Goal: Task Accomplishment & Management: Manage account settings

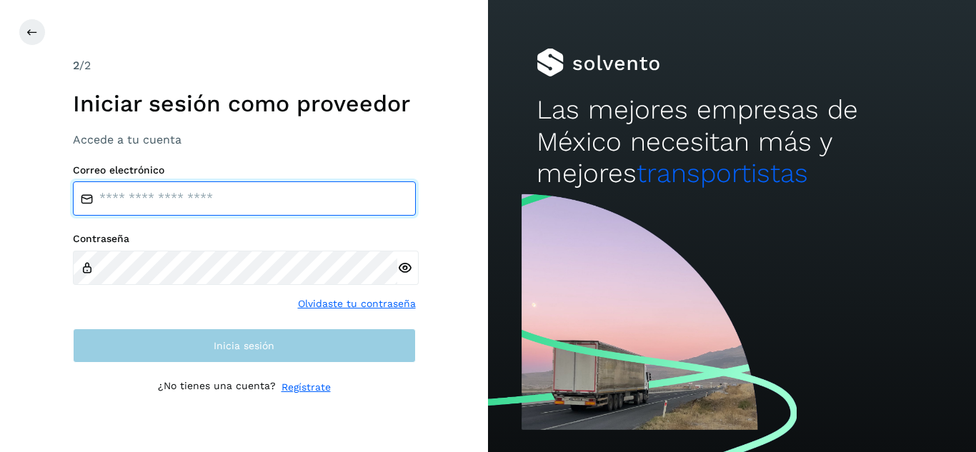
type input "**********"
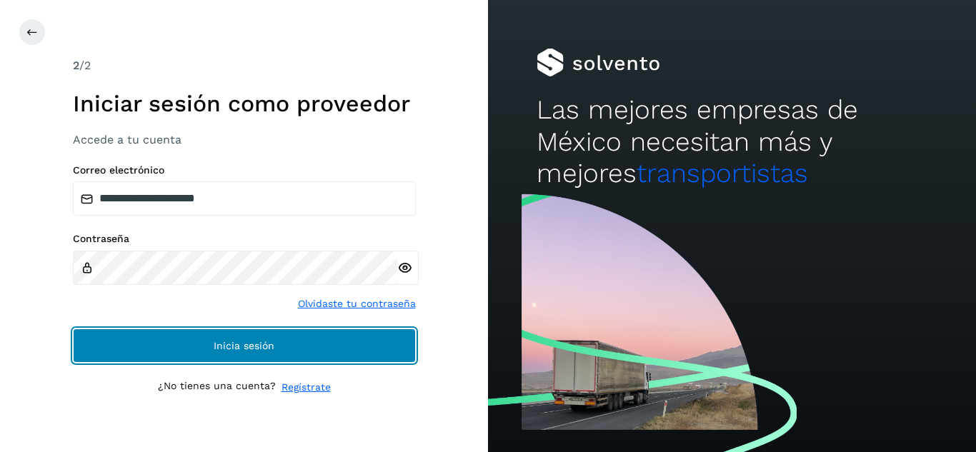
click at [336, 350] on button "Inicia sesión" at bounding box center [244, 346] width 343 height 34
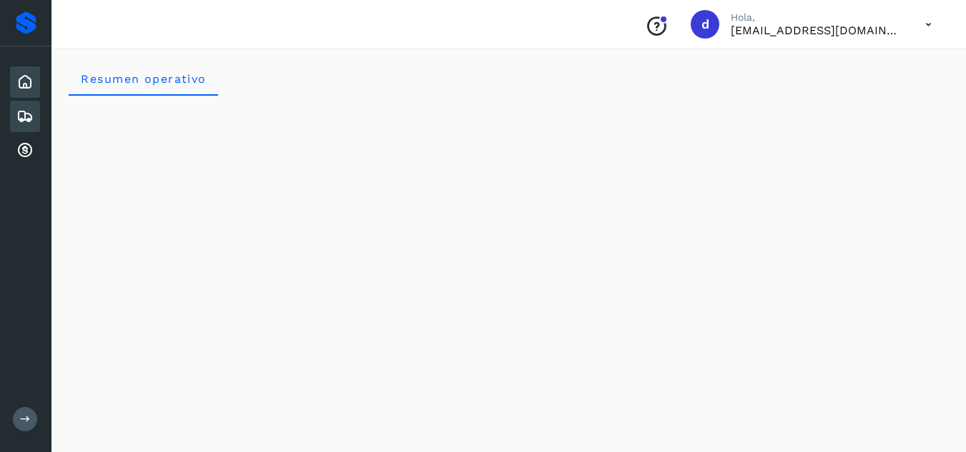
click at [27, 116] on icon at bounding box center [24, 116] width 17 height 17
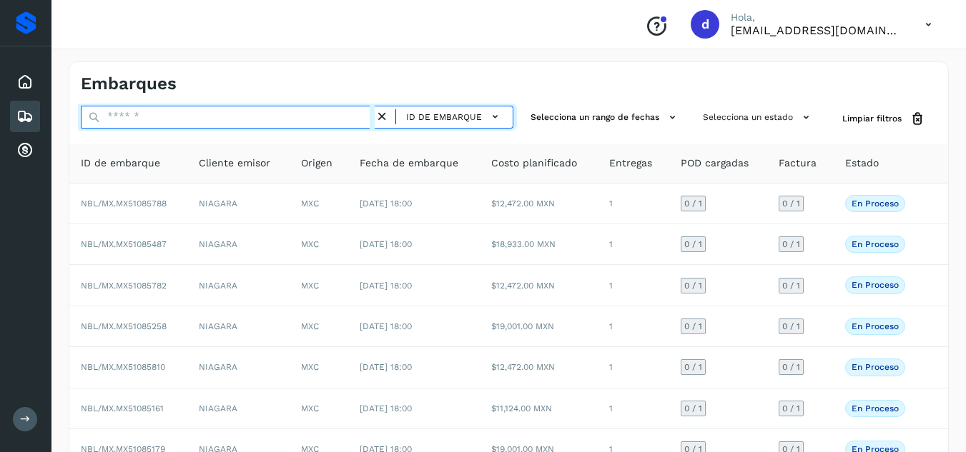
click at [279, 121] on input "text" at bounding box center [228, 117] width 294 height 23
paste input "**********"
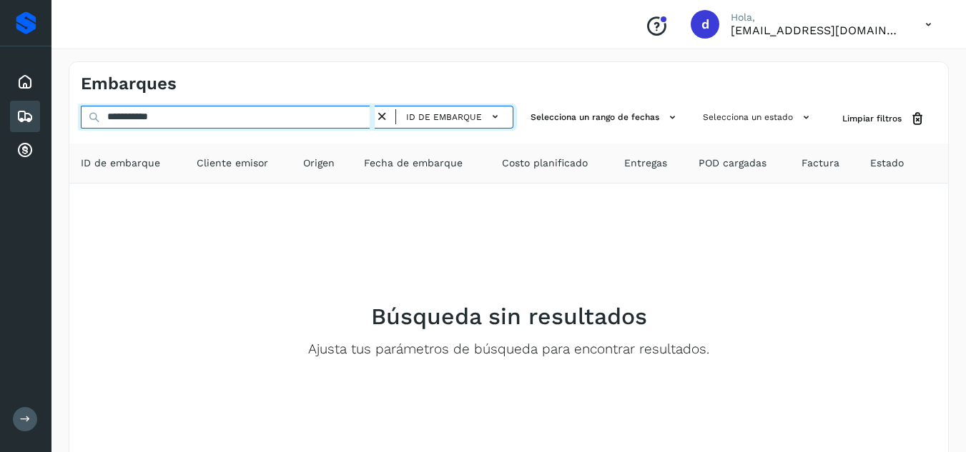
type input "**********"
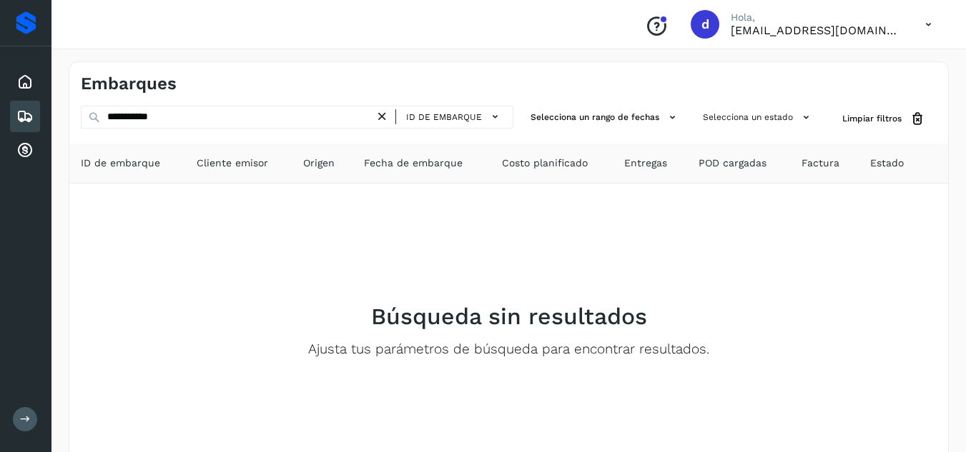
click at [386, 114] on icon at bounding box center [382, 116] width 15 height 15
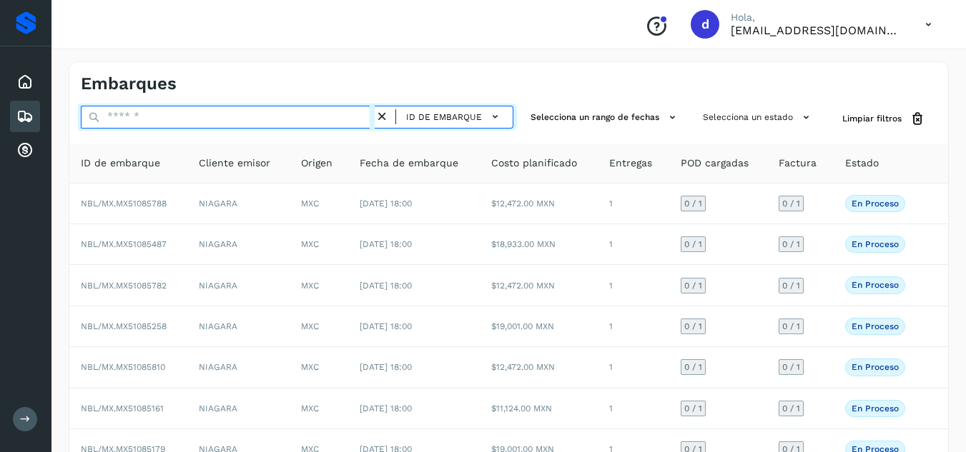
click at [289, 111] on input "text" at bounding box center [228, 117] width 294 height 23
paste input "**********"
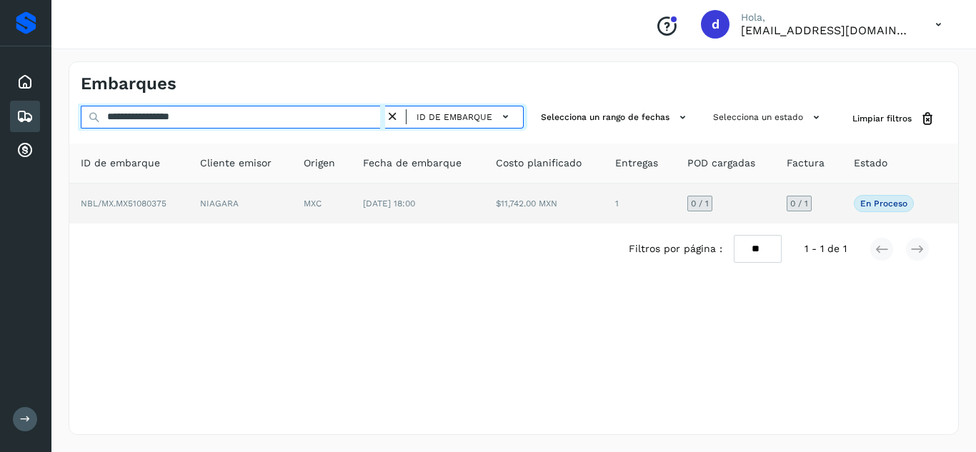
type input "**********"
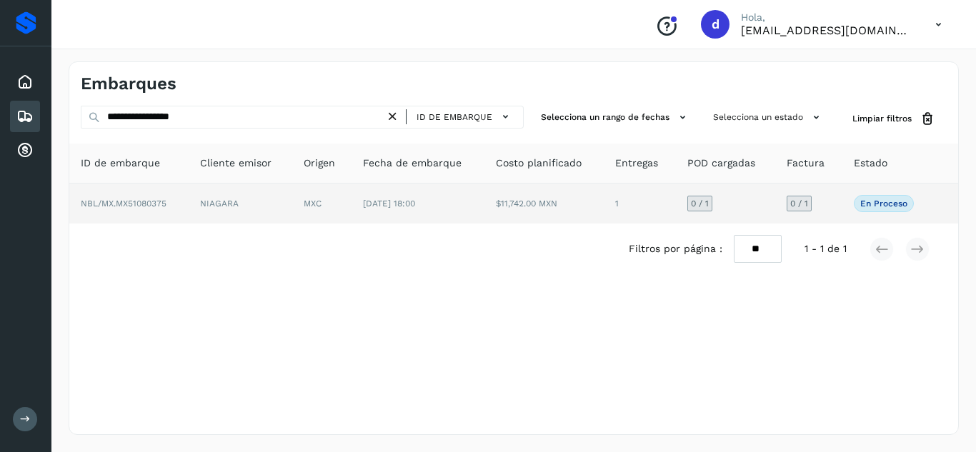
click at [155, 202] on span "NBL/MX.MX51080375" at bounding box center [124, 204] width 86 height 10
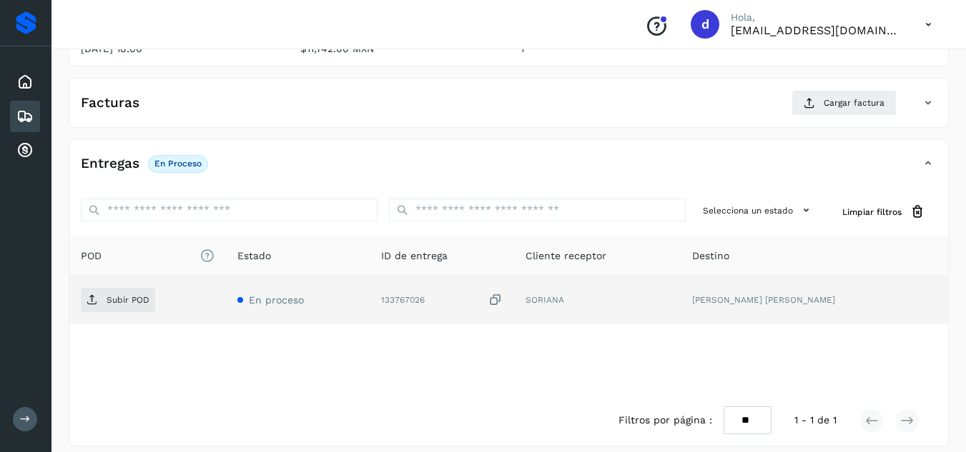
scroll to position [219, 0]
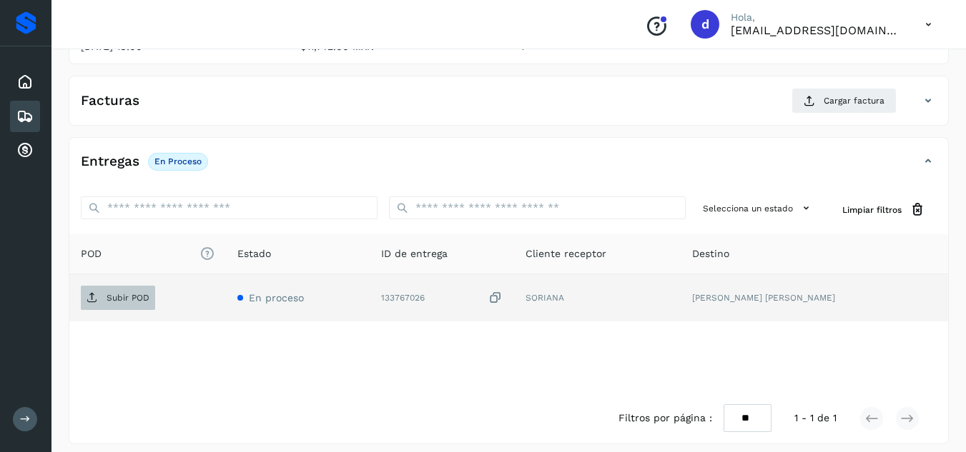
click at [129, 305] on span "Subir POD" at bounding box center [118, 298] width 74 height 23
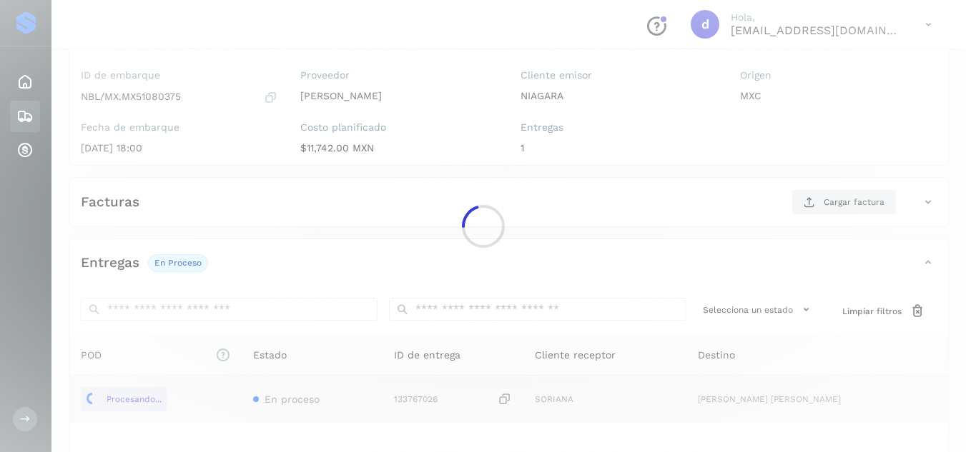
scroll to position [81, 0]
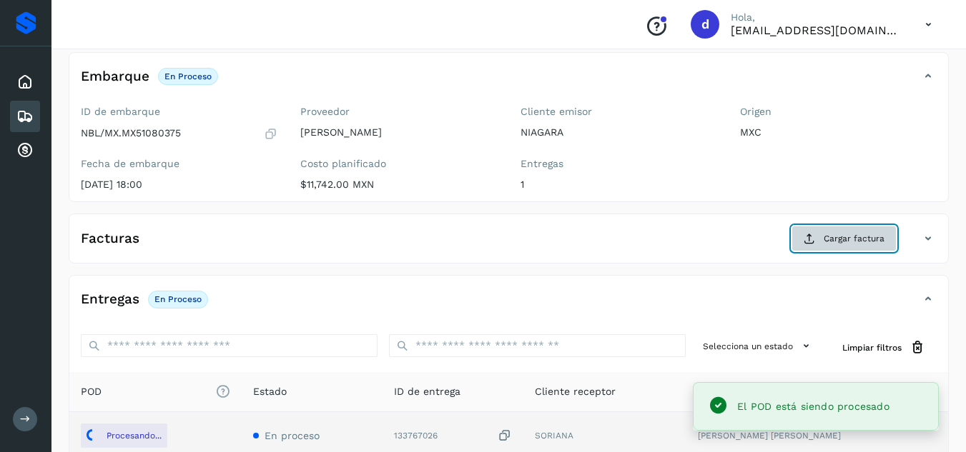
click at [875, 242] on span "Cargar factura" at bounding box center [853, 238] width 61 height 13
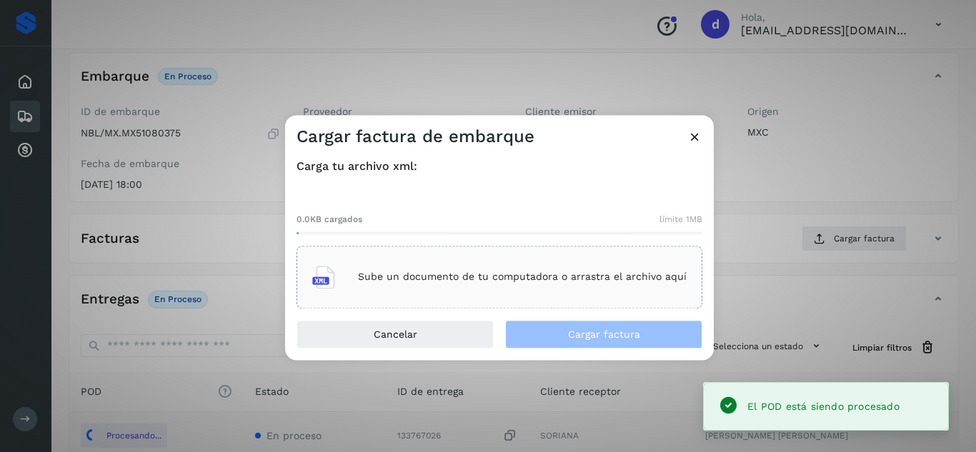
click at [590, 289] on div "Sube un documento de tu computadora o arrastra el archivo aquí" at bounding box center [499, 277] width 375 height 39
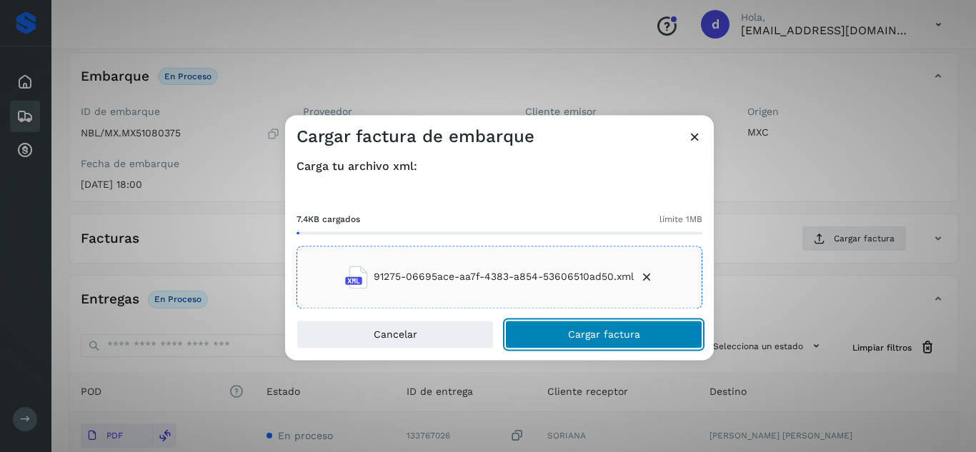
click at [622, 337] on span "Cargar factura" at bounding box center [604, 335] width 72 height 10
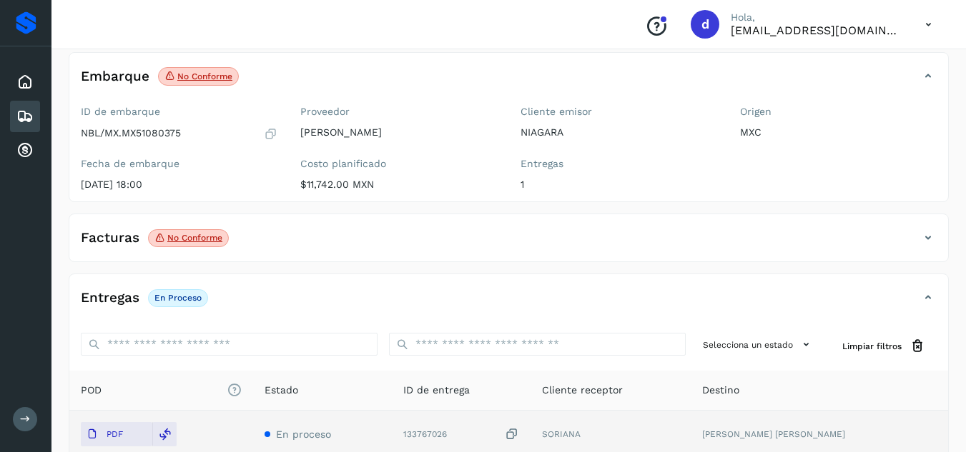
scroll to position [0, 0]
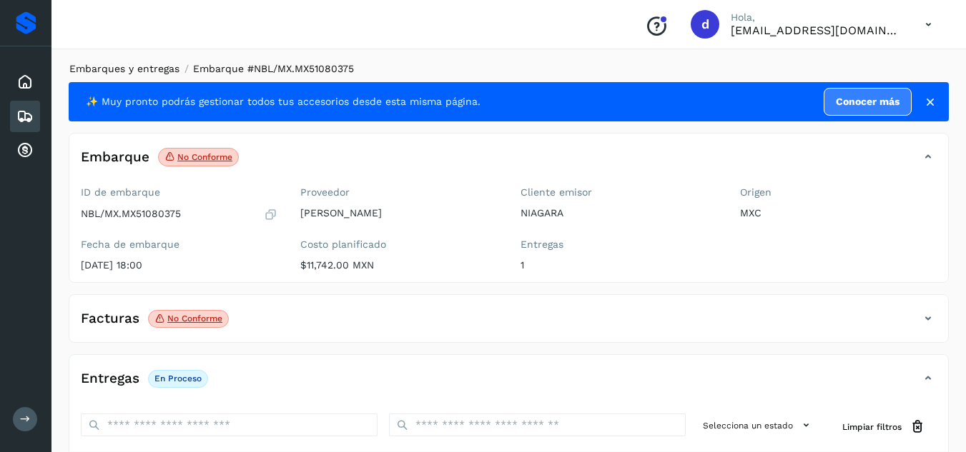
click at [153, 71] on li "Embarques y entregas" at bounding box center [119, 68] width 119 height 15
click at [153, 71] on link "Embarques y entregas" at bounding box center [124, 68] width 110 height 11
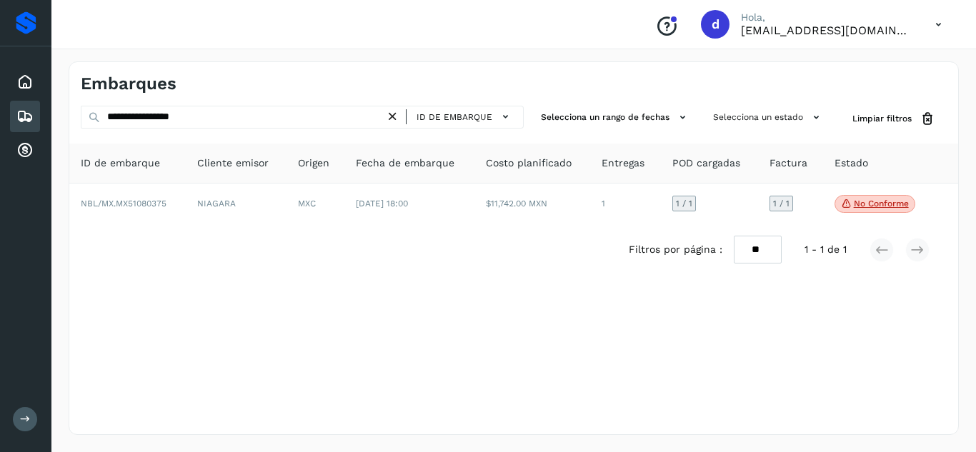
click at [395, 114] on icon at bounding box center [392, 116] width 15 height 15
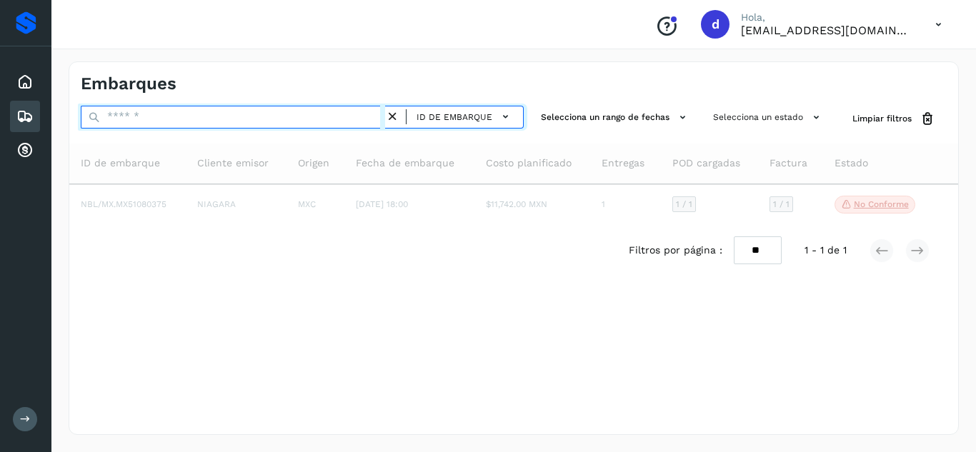
click at [318, 119] on input "text" at bounding box center [233, 117] width 305 height 23
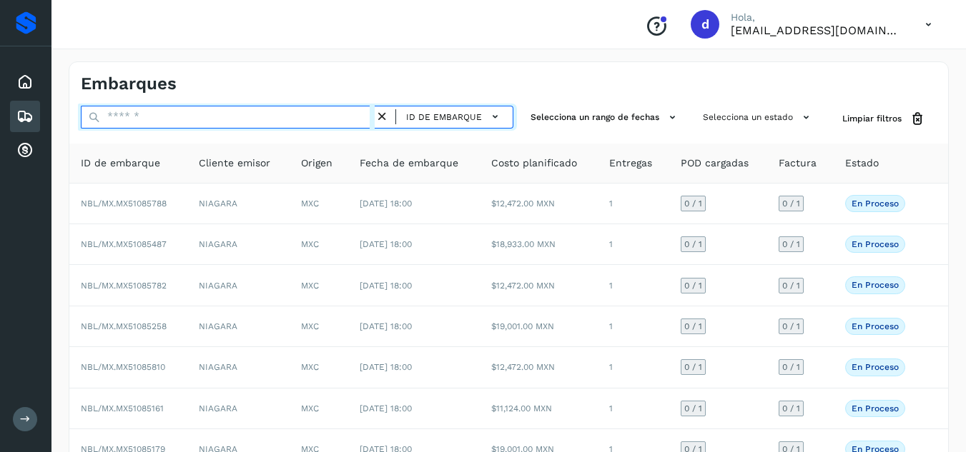
paste input "**********"
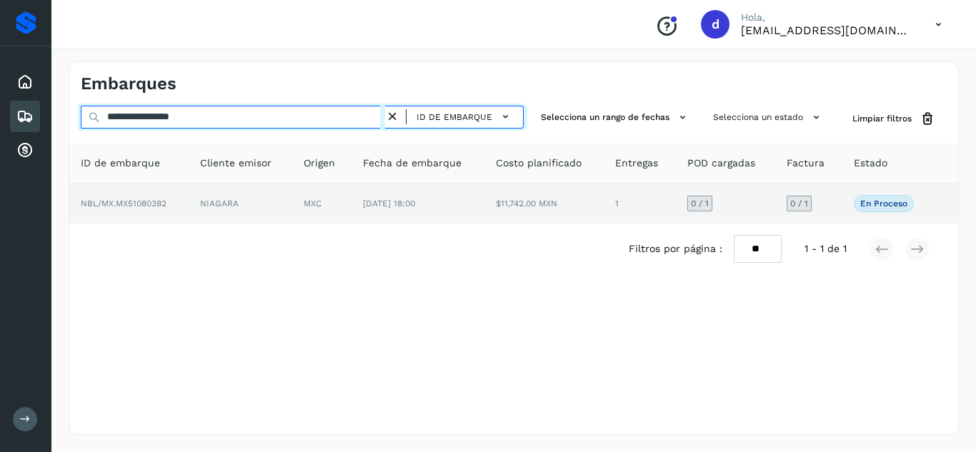
type input "**********"
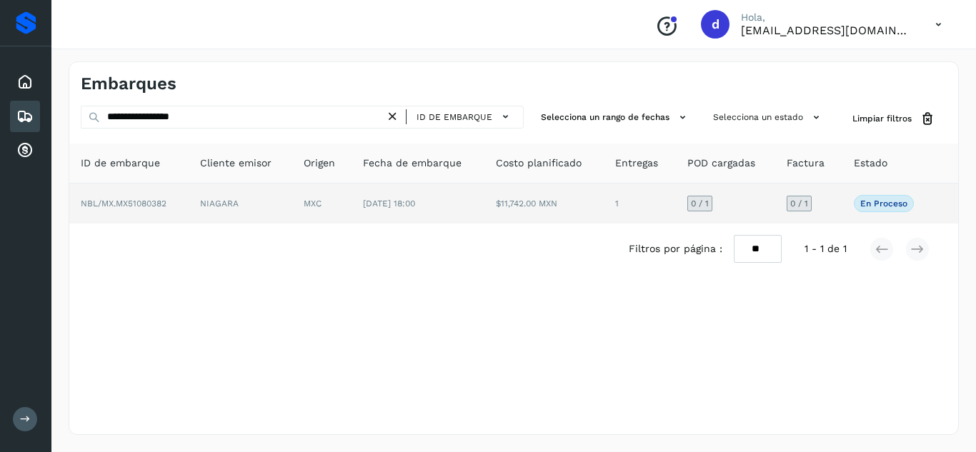
click at [144, 203] on span "NBL/MX.MX51080382" at bounding box center [124, 204] width 86 height 10
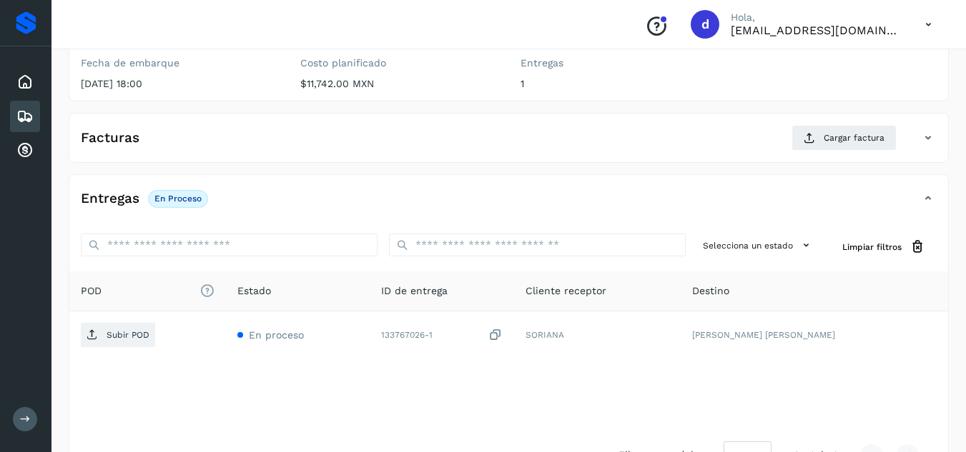
scroll to position [187, 0]
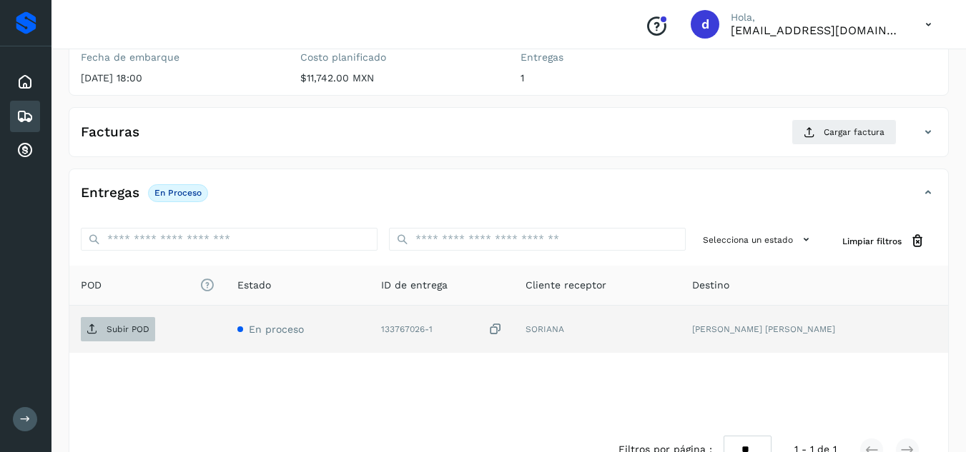
click at [147, 322] on span "Subir POD" at bounding box center [118, 329] width 74 height 23
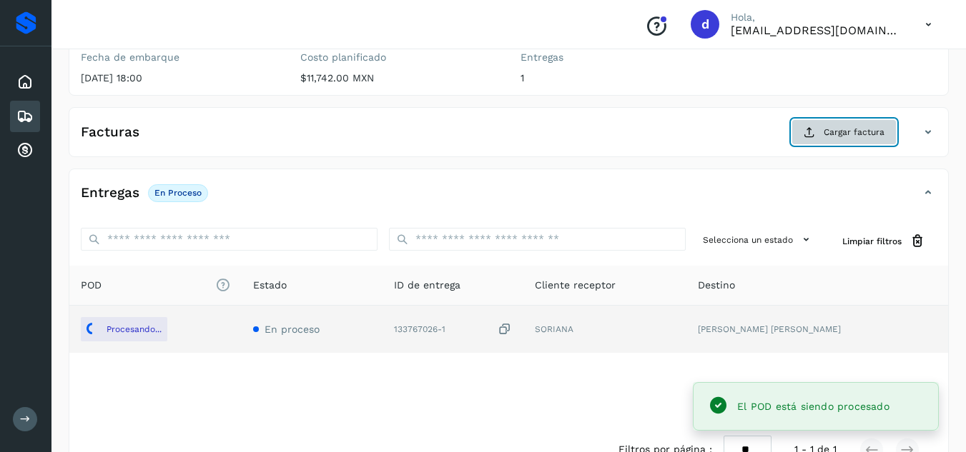
click at [840, 136] on span "Cargar factura" at bounding box center [853, 132] width 61 height 13
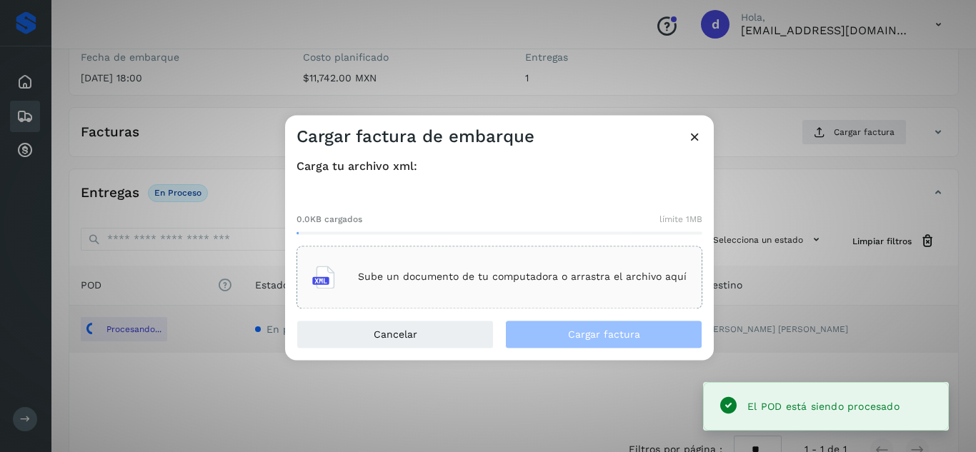
click at [539, 277] on p "Sube un documento de tu computadora o arrastra el archivo aquí" at bounding box center [522, 278] width 329 height 12
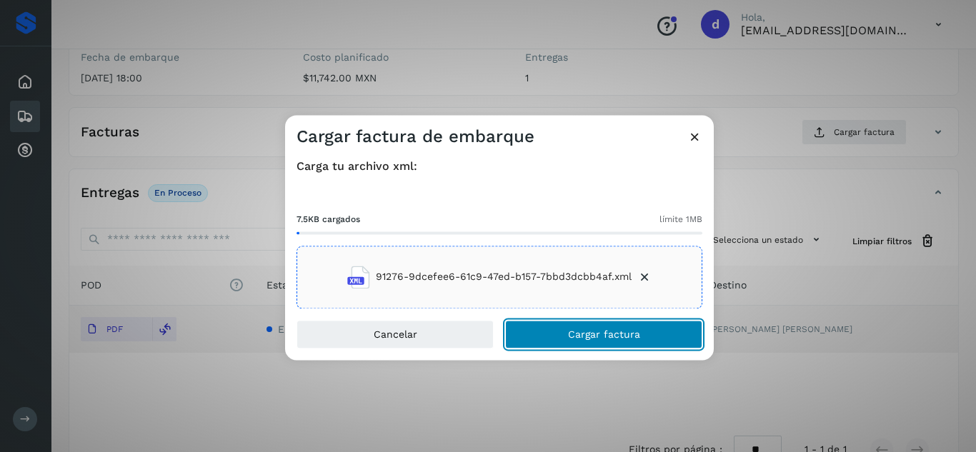
click at [560, 332] on button "Cargar factura" at bounding box center [603, 334] width 197 height 29
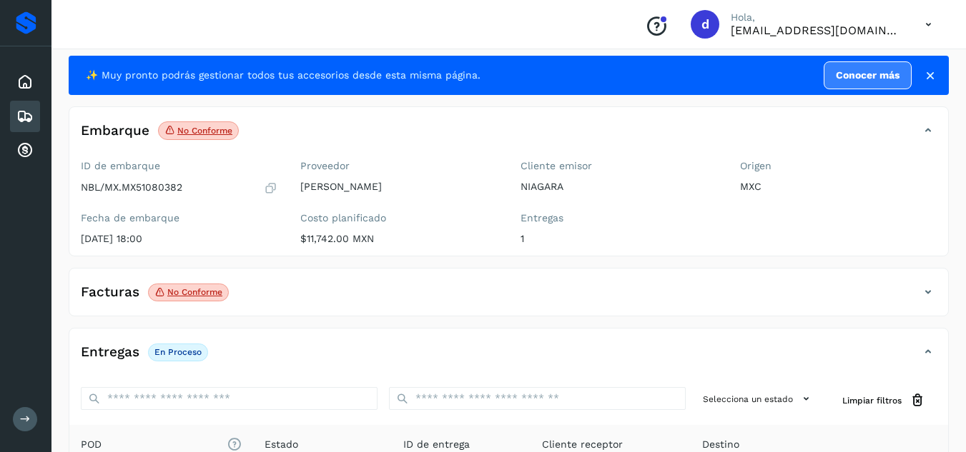
scroll to position [7, 0]
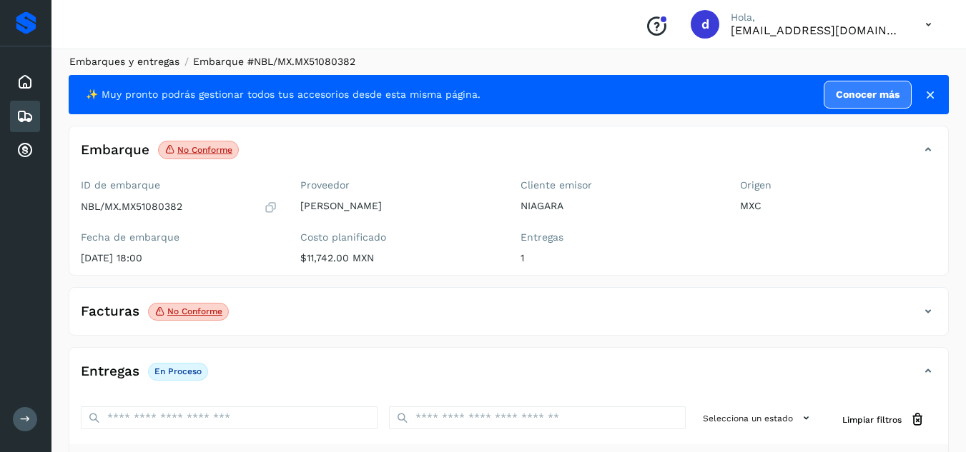
click at [120, 64] on link "Embarques y entregas" at bounding box center [124, 61] width 110 height 11
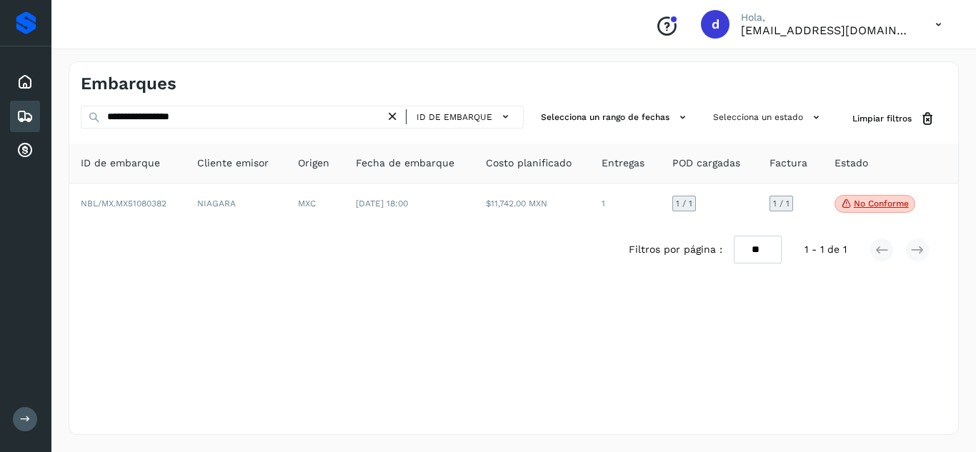
click at [393, 118] on icon at bounding box center [392, 116] width 15 height 15
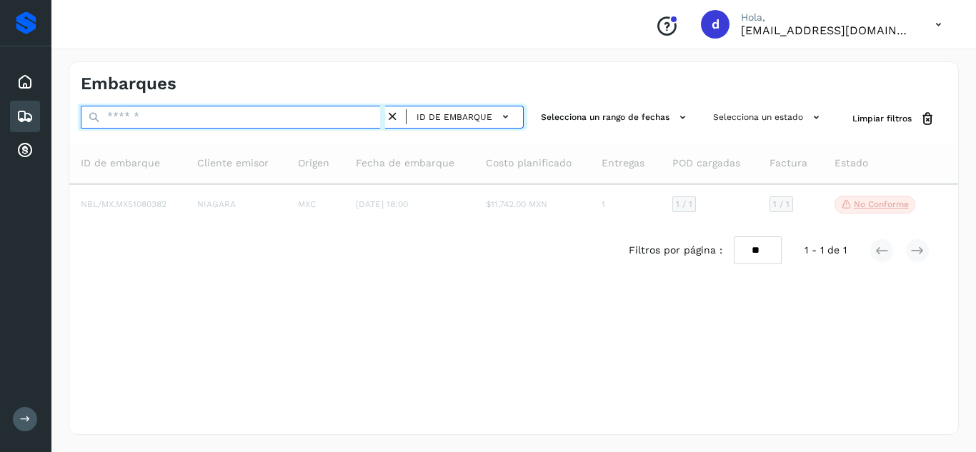
click at [307, 115] on input "text" at bounding box center [233, 117] width 305 height 23
paste input "**********"
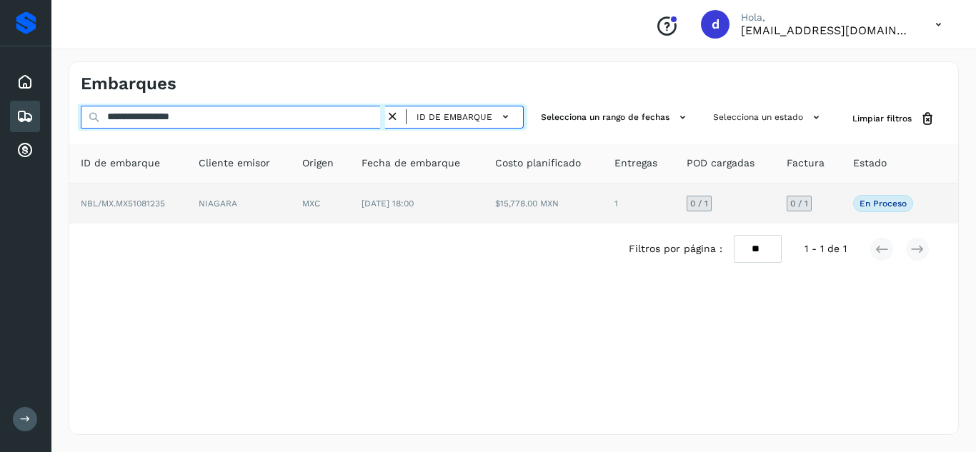
type input "**********"
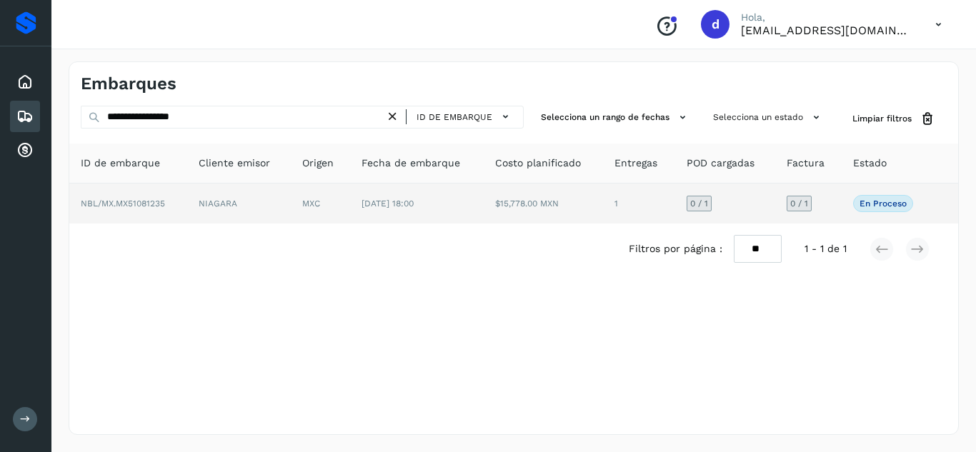
click at [124, 204] on span "NBL/MX.MX51081235" at bounding box center [123, 204] width 84 height 10
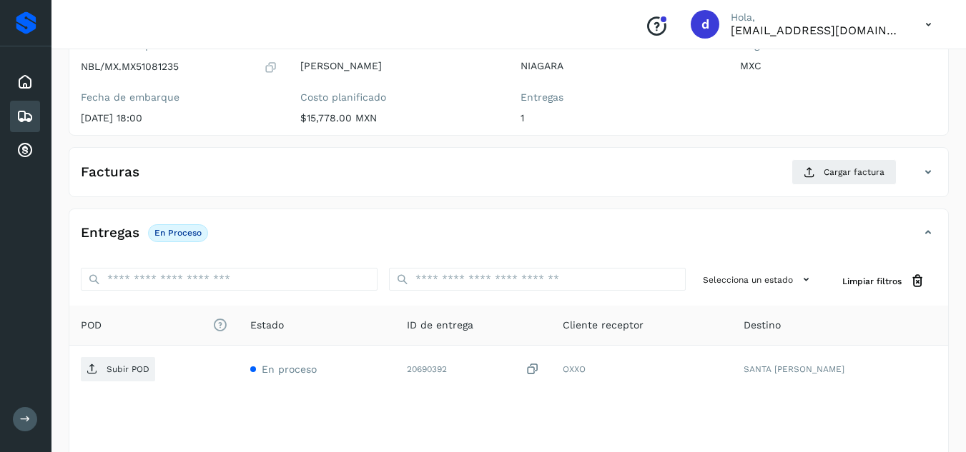
scroll to position [169, 0]
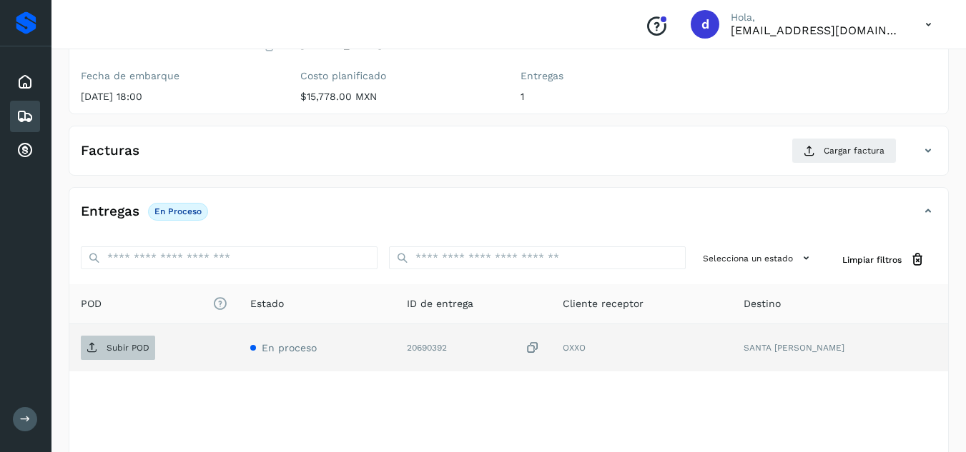
click at [130, 355] on span "Subir POD" at bounding box center [118, 348] width 74 height 23
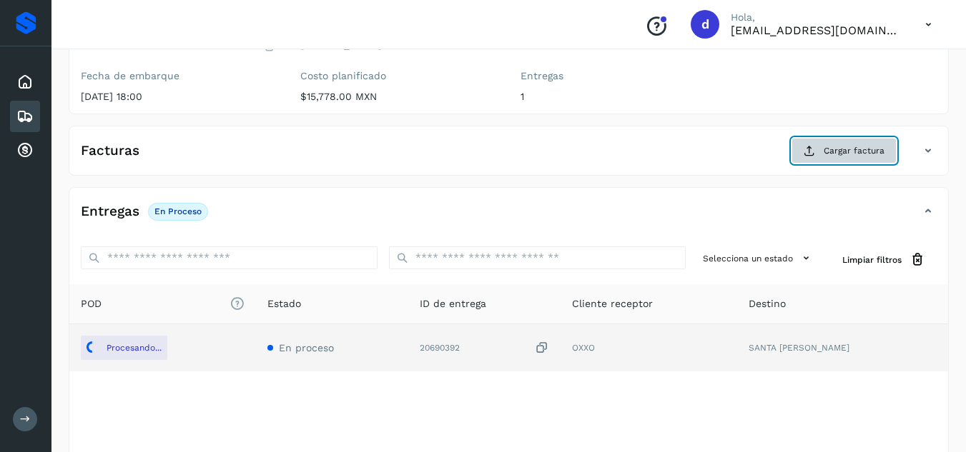
click at [838, 149] on span "Cargar factura" at bounding box center [853, 150] width 61 height 13
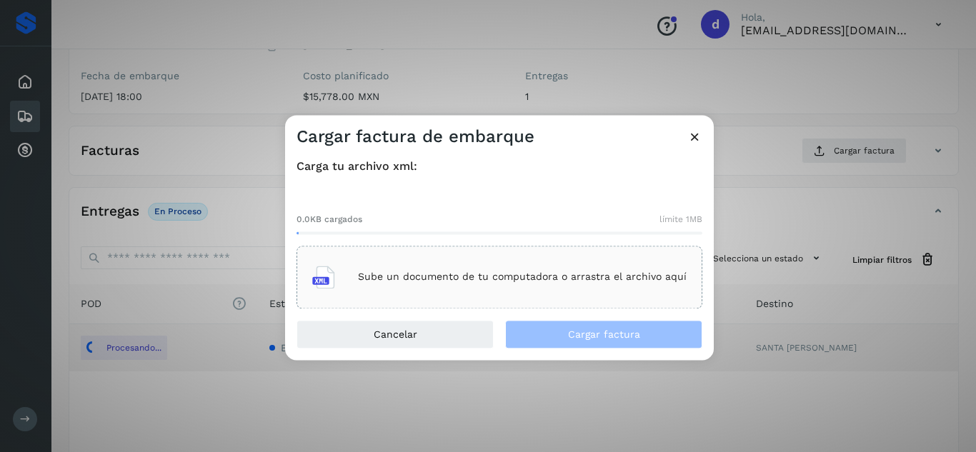
click at [660, 265] on div "Sube un documento de tu computadora o arrastra el archivo aquí" at bounding box center [499, 277] width 375 height 39
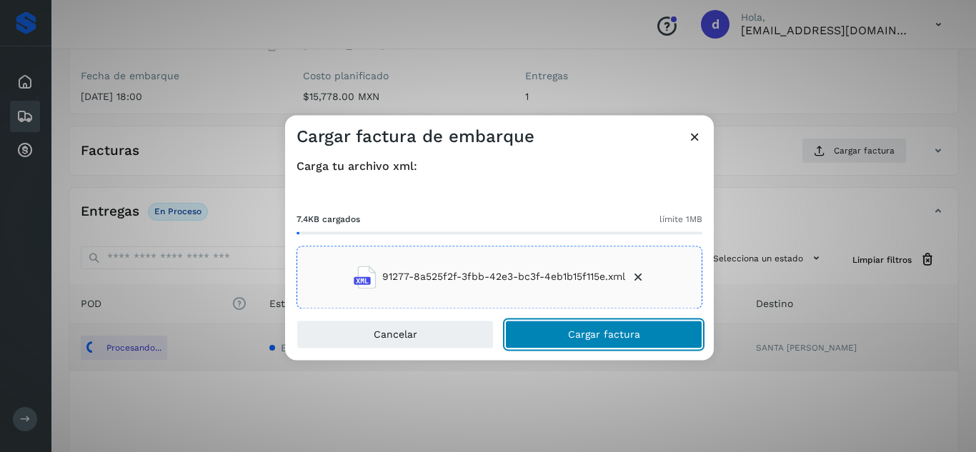
click at [678, 337] on button "Cargar factura" at bounding box center [603, 334] width 197 height 29
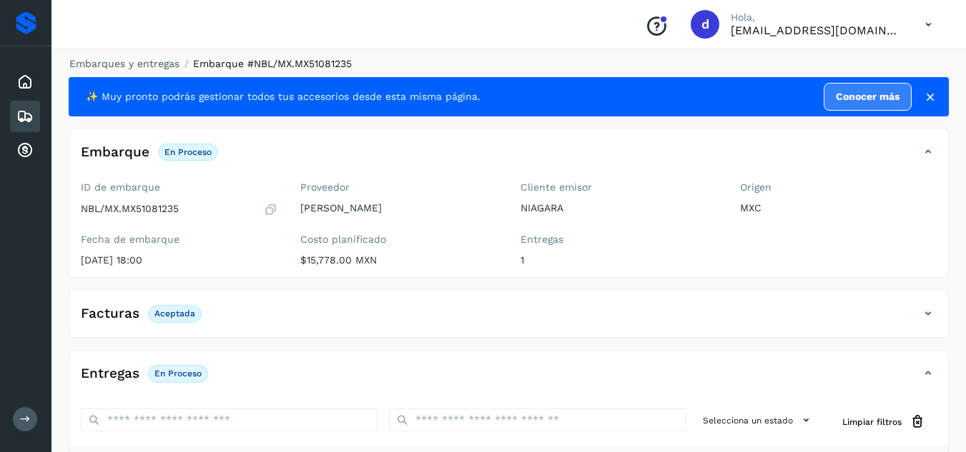
scroll to position [4, 0]
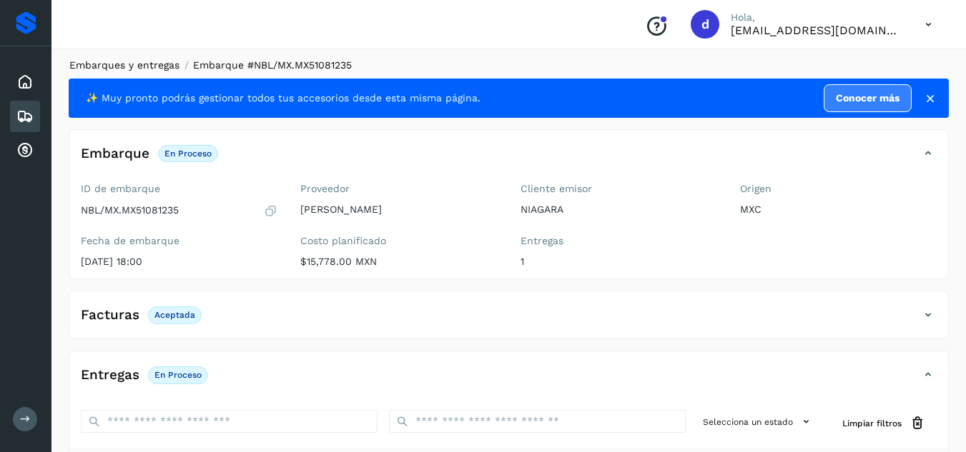
click at [169, 64] on link "Embarques y entregas" at bounding box center [124, 64] width 110 height 11
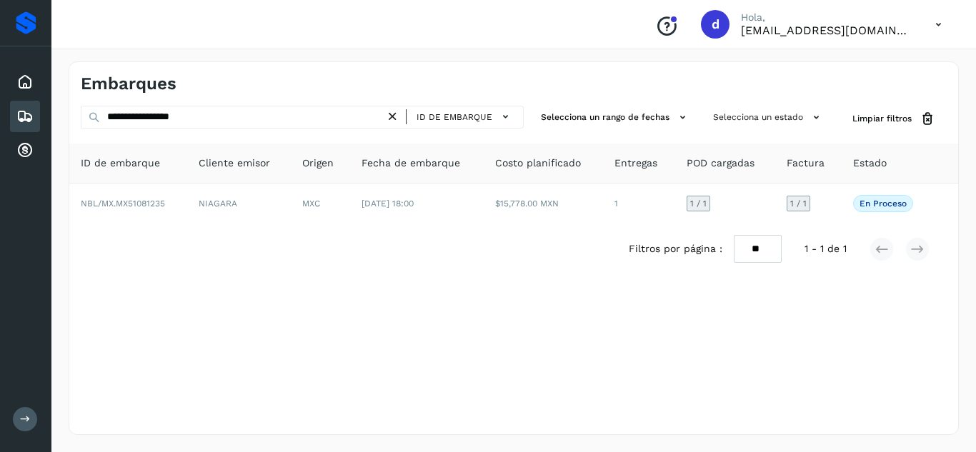
click at [392, 117] on icon at bounding box center [392, 116] width 15 height 15
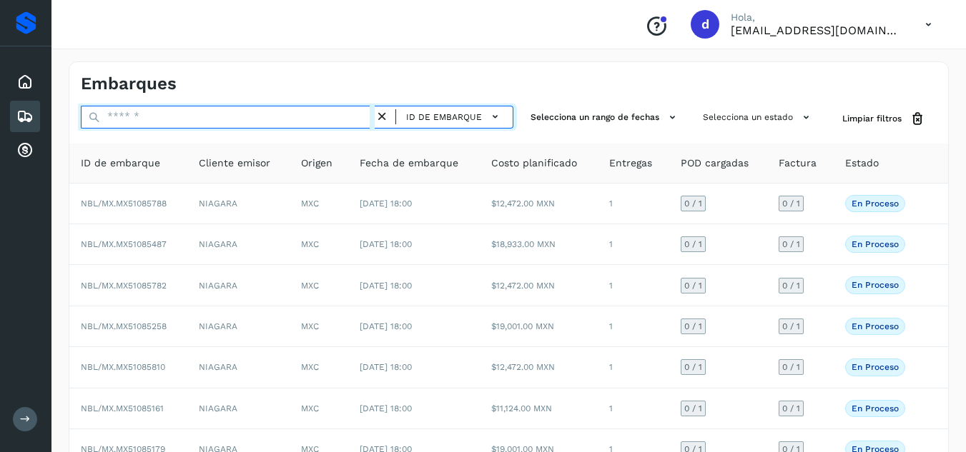
click at [316, 116] on input "text" at bounding box center [228, 117] width 294 height 23
paste input "**********"
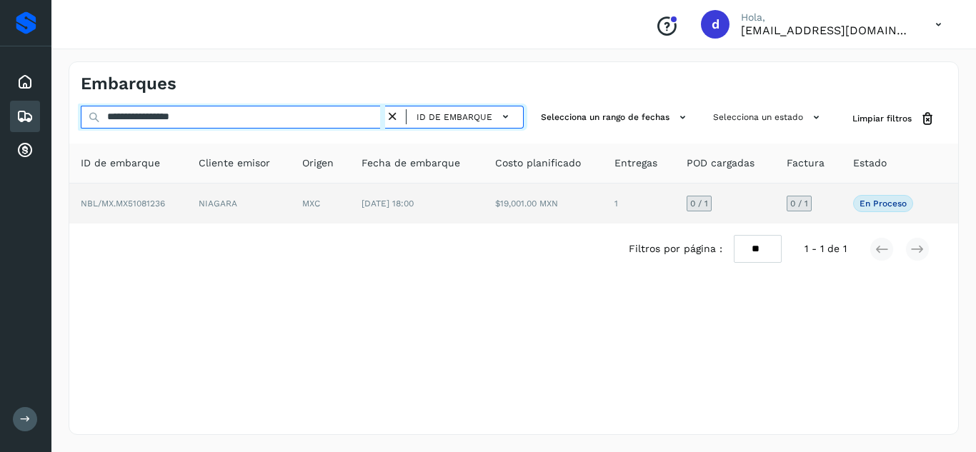
type input "**********"
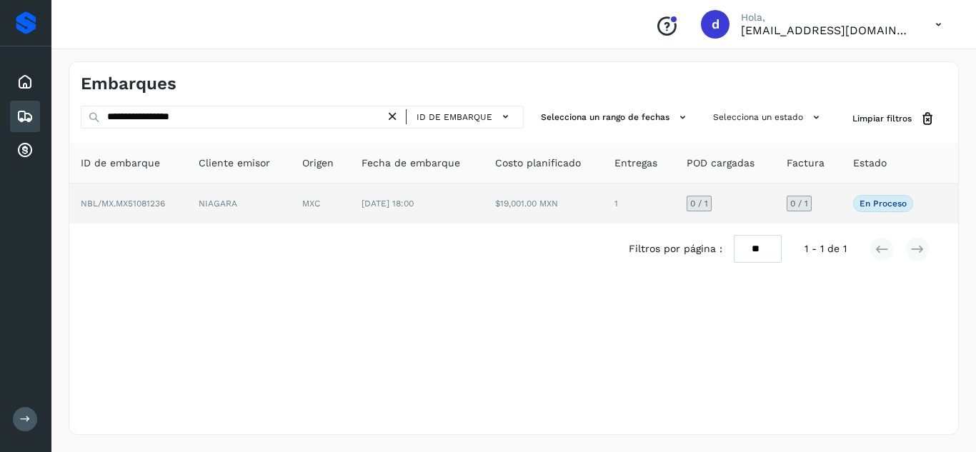
click at [140, 199] on span "NBL/MX.MX51081236" at bounding box center [123, 204] width 84 height 10
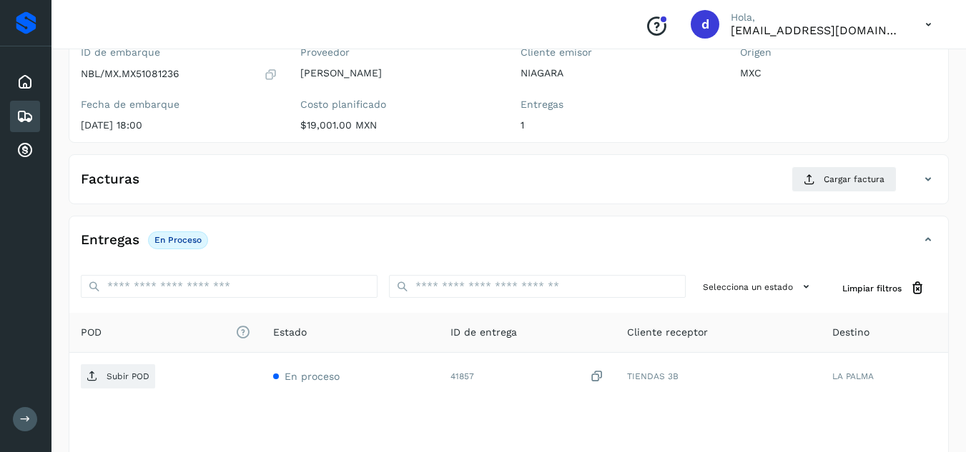
scroll to position [153, 0]
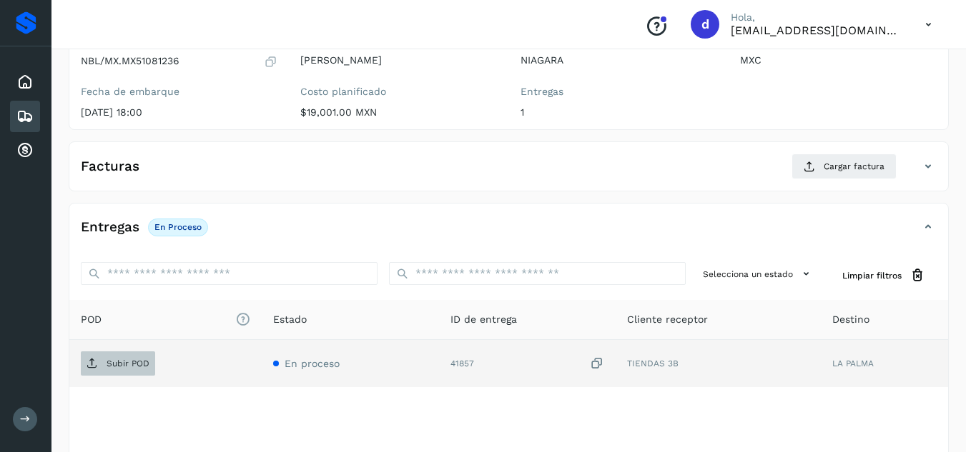
click at [113, 361] on p "Subir POD" at bounding box center [128, 364] width 43 height 10
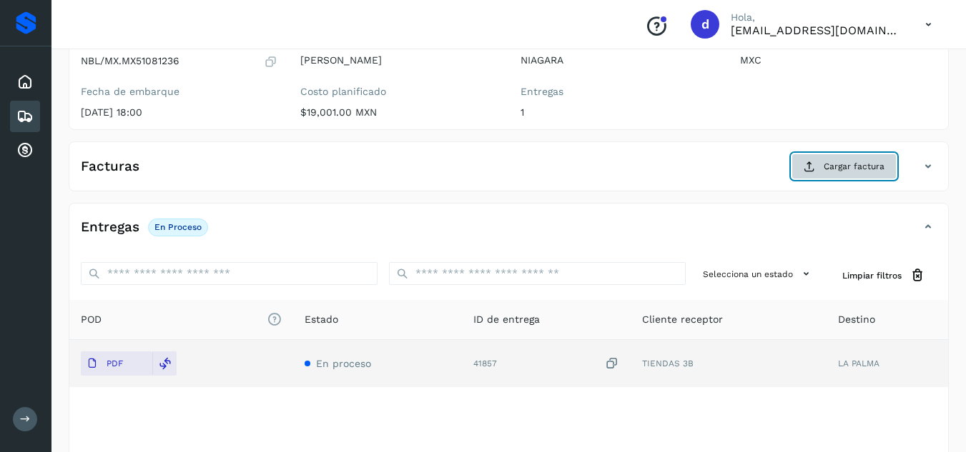
click at [853, 174] on button "Cargar factura" at bounding box center [843, 167] width 105 height 26
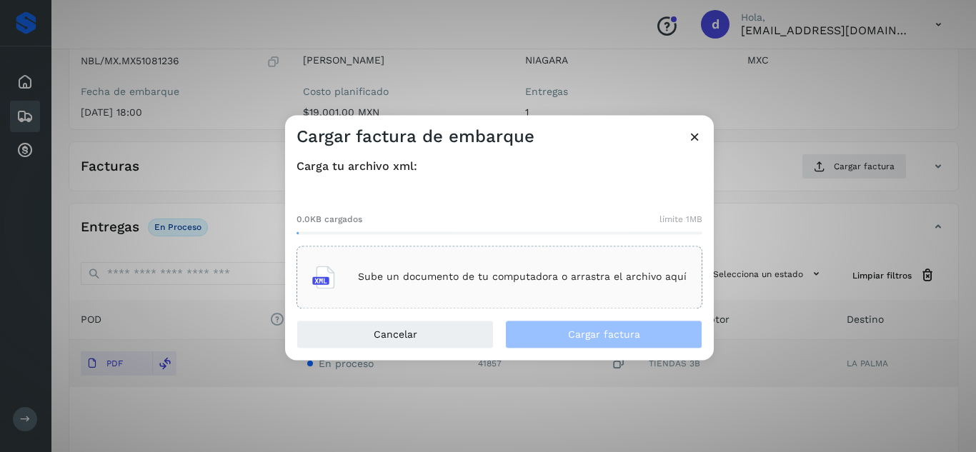
click at [465, 278] on p "Sube un documento de tu computadora o arrastra el archivo aquí" at bounding box center [522, 278] width 329 height 12
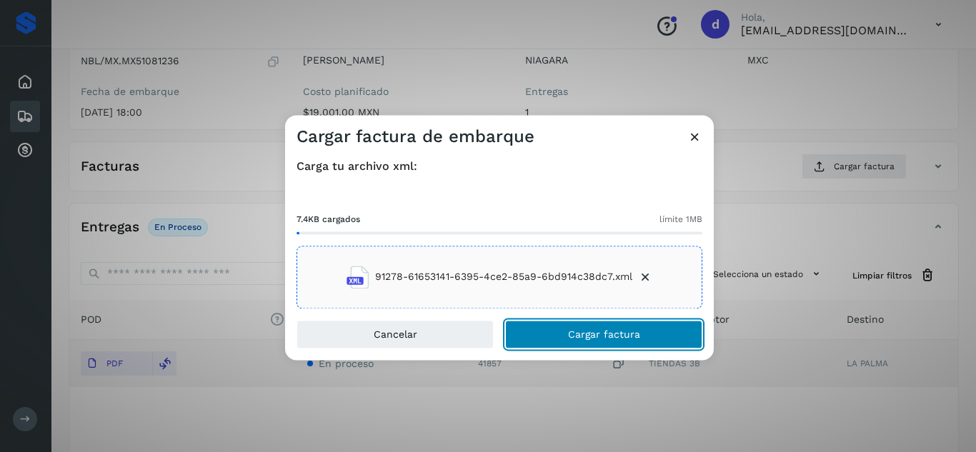
click at [583, 325] on button "Cargar factura" at bounding box center [603, 334] width 197 height 29
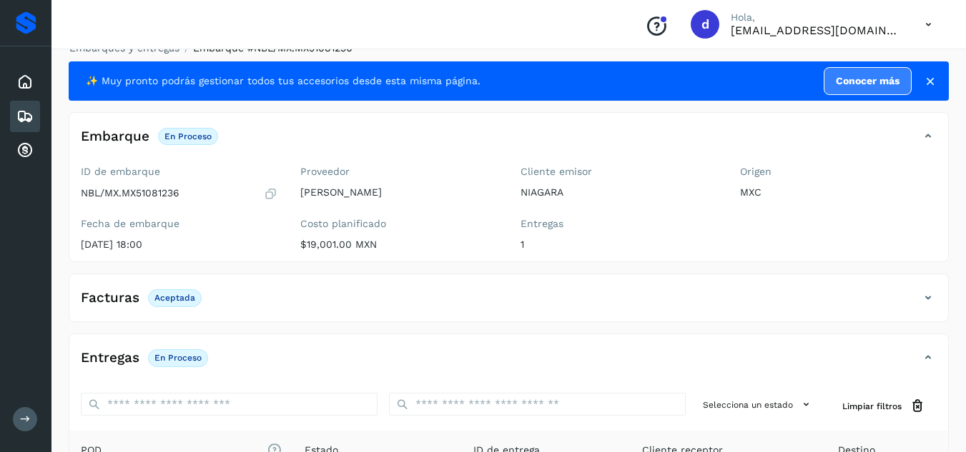
scroll to position [0, 0]
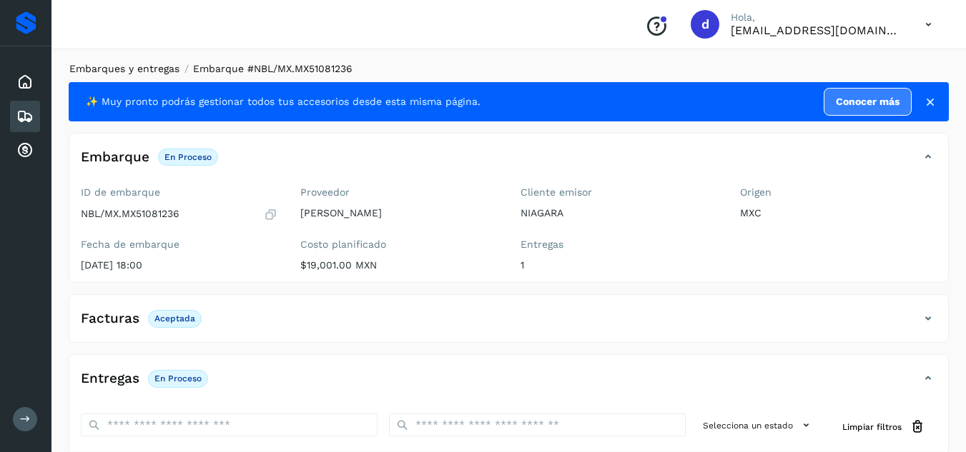
click at [157, 67] on link "Embarques y entregas" at bounding box center [124, 68] width 110 height 11
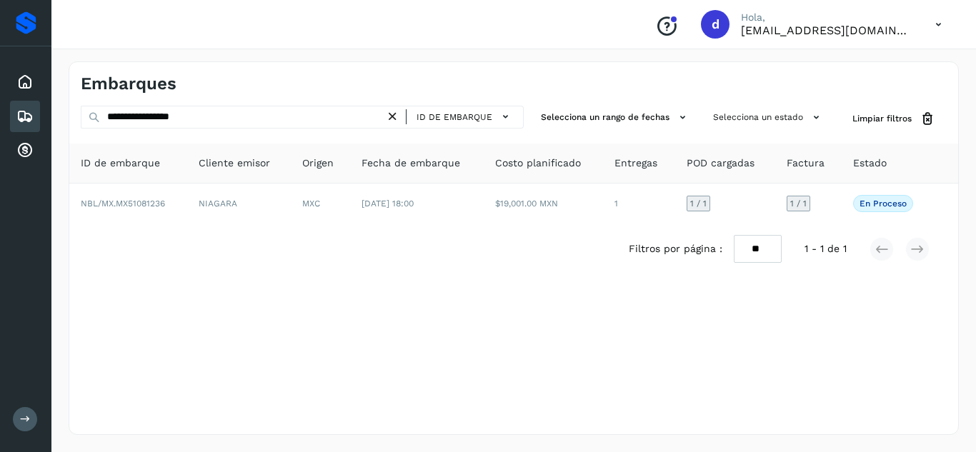
click at [395, 117] on icon at bounding box center [392, 116] width 15 height 15
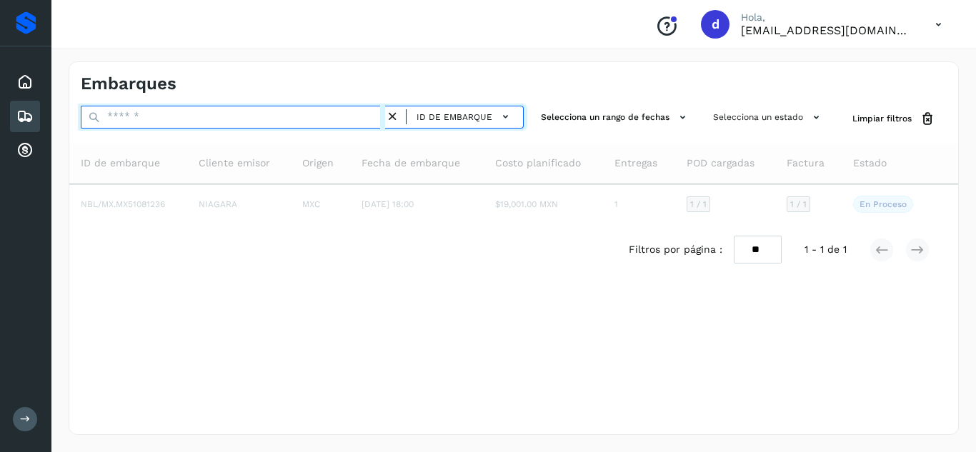
click at [339, 126] on input "text" at bounding box center [233, 117] width 305 height 23
paste input "**********"
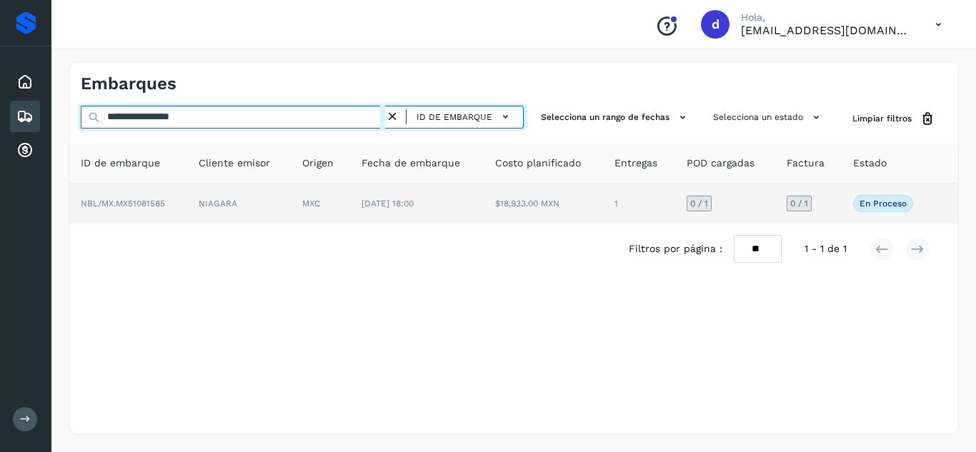
type input "**********"
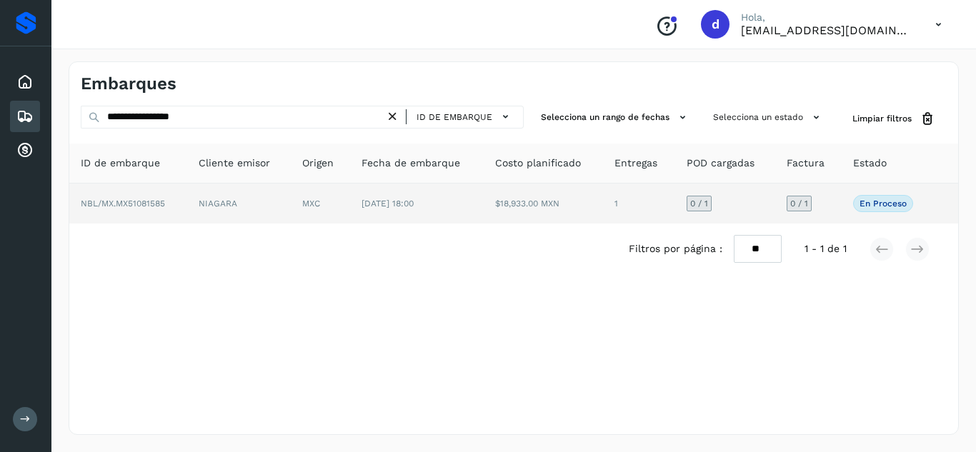
click at [162, 201] on span "NBL/MX.MX51081585" at bounding box center [123, 204] width 84 height 10
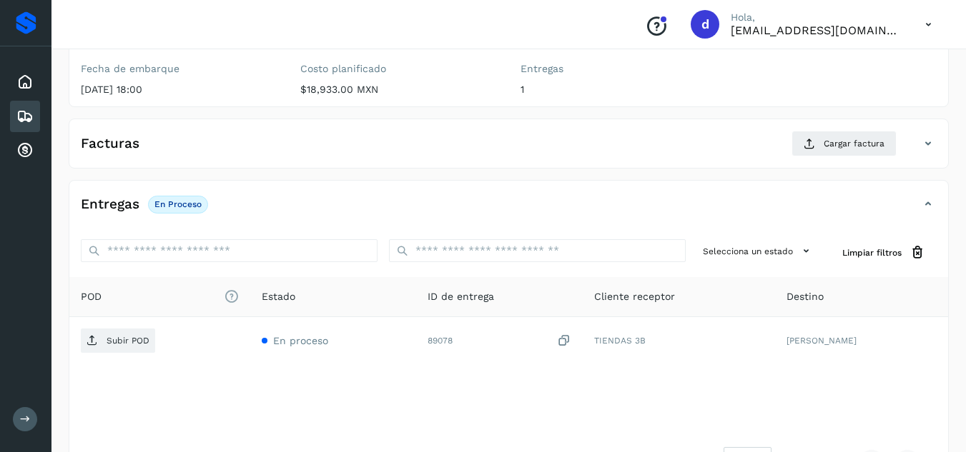
scroll to position [186, 0]
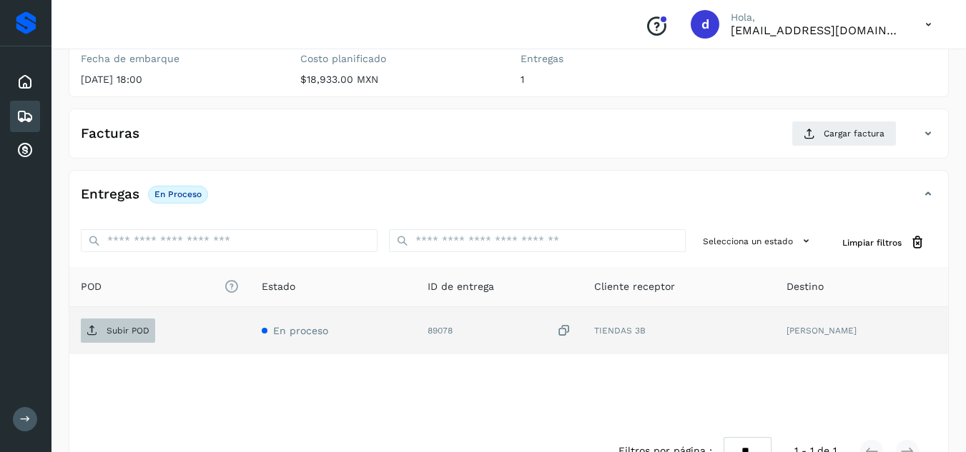
click at [132, 330] on p "Subir POD" at bounding box center [128, 331] width 43 height 10
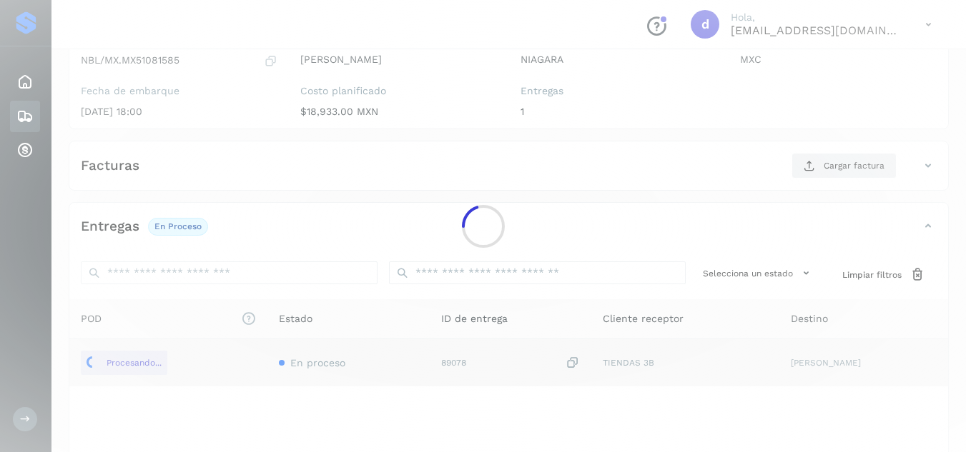
scroll to position [140, 0]
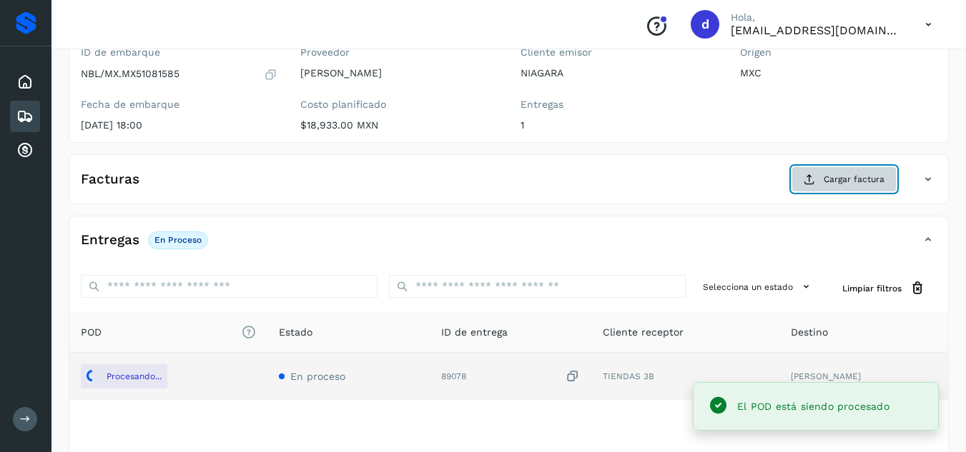
click at [867, 177] on span "Cargar factura" at bounding box center [853, 179] width 61 height 13
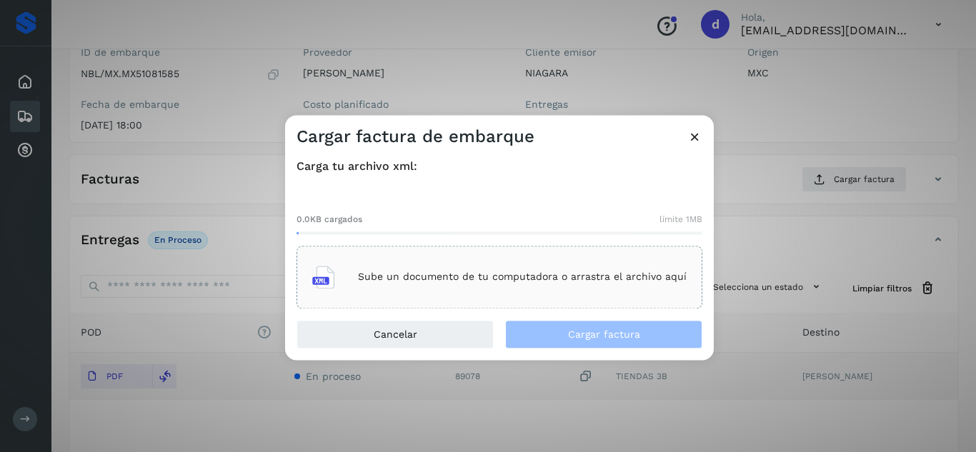
click at [867, 177] on div "Cargar factura de embarque Carga tu archivo xml: 0.0KB cargados límite 1MB Sube…" at bounding box center [488, 226] width 976 height 452
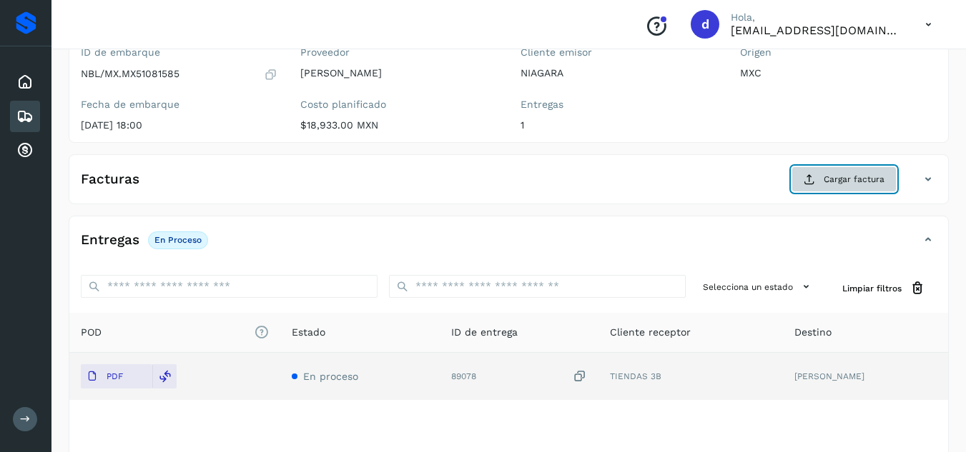
click at [818, 172] on button "Cargar factura" at bounding box center [843, 180] width 105 height 26
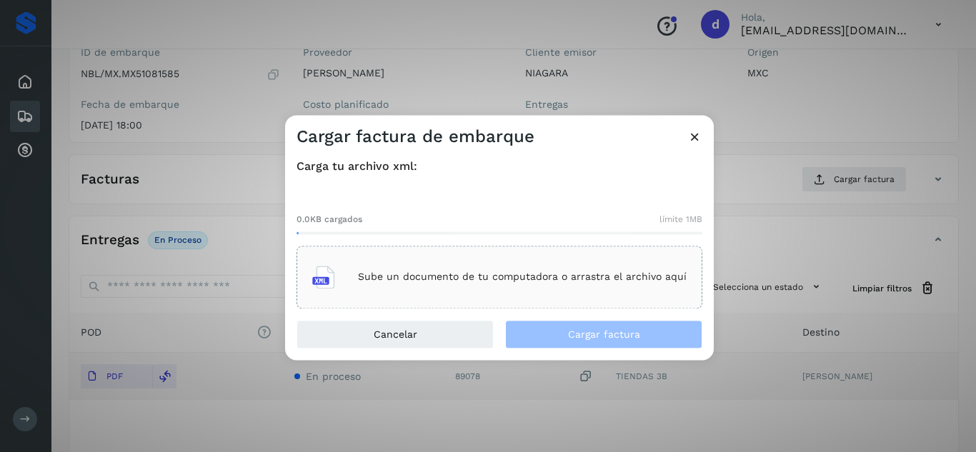
click at [500, 261] on div "Sube un documento de tu computadora o arrastra el archivo aquí" at bounding box center [499, 277] width 375 height 39
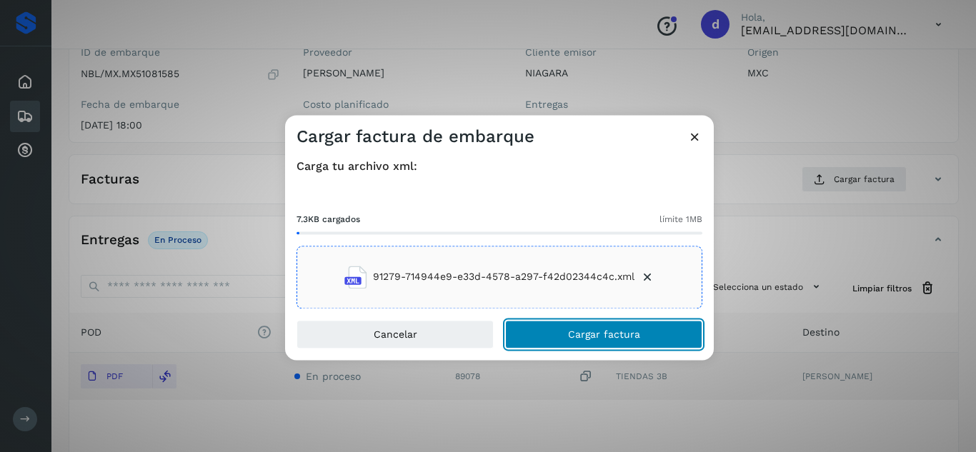
click at [601, 328] on button "Cargar factura" at bounding box center [603, 334] width 197 height 29
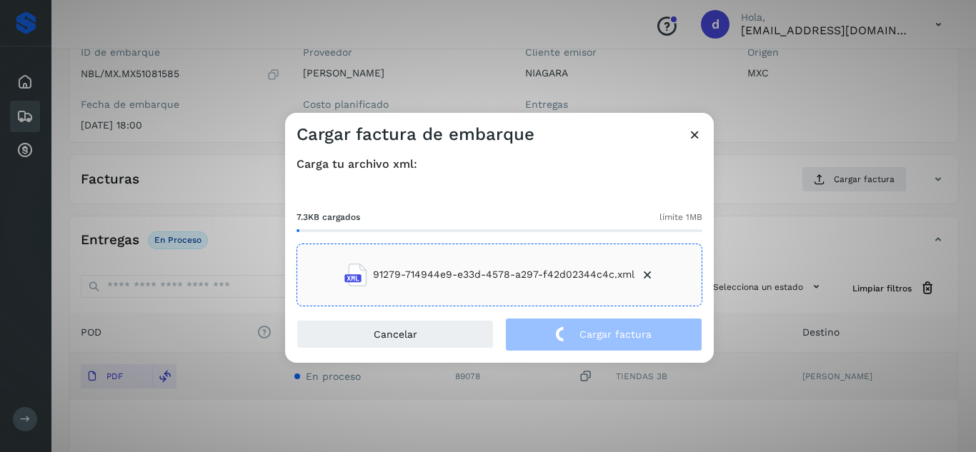
click at [785, 170] on div "Cargar factura de embarque Carga tu archivo xml: 7.3KB cargados límite 1MB 9127…" at bounding box center [488, 226] width 976 height 452
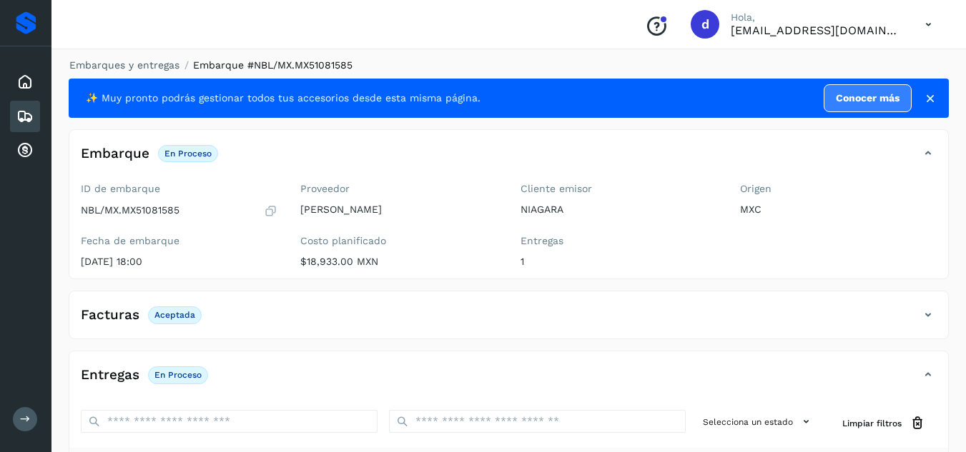
scroll to position [0, 0]
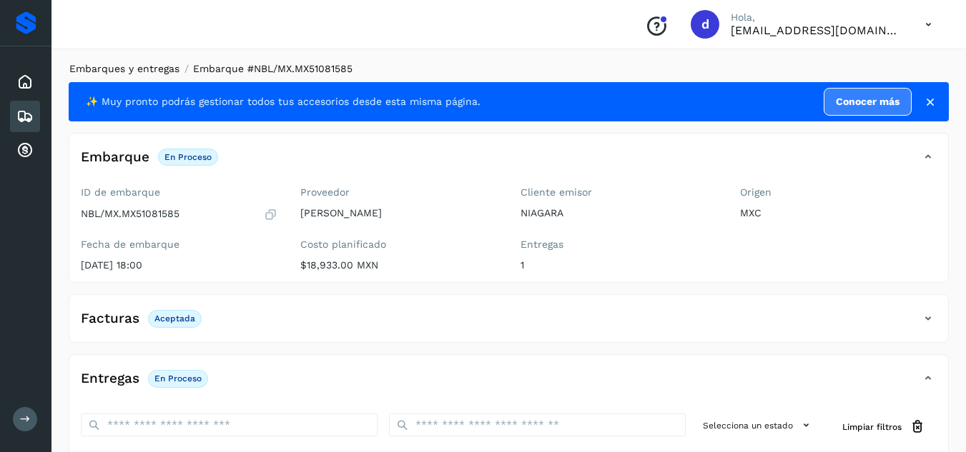
click at [145, 71] on link "Embarques y entregas" at bounding box center [124, 68] width 110 height 11
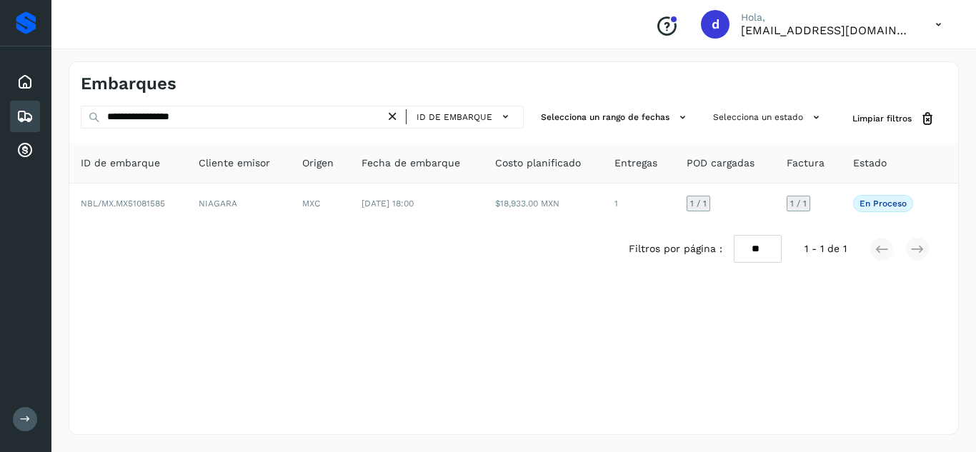
click at [395, 115] on icon at bounding box center [392, 116] width 15 height 15
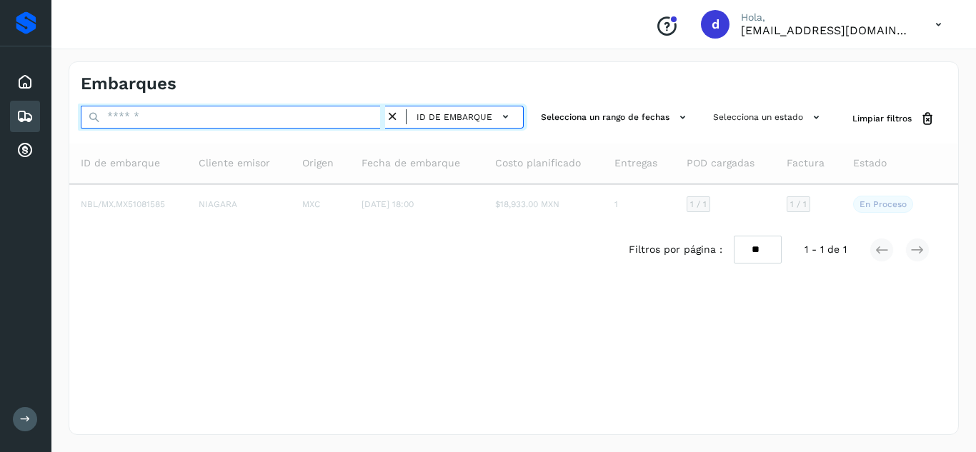
click at [336, 118] on input "text" at bounding box center [233, 117] width 305 height 23
paste input "**********"
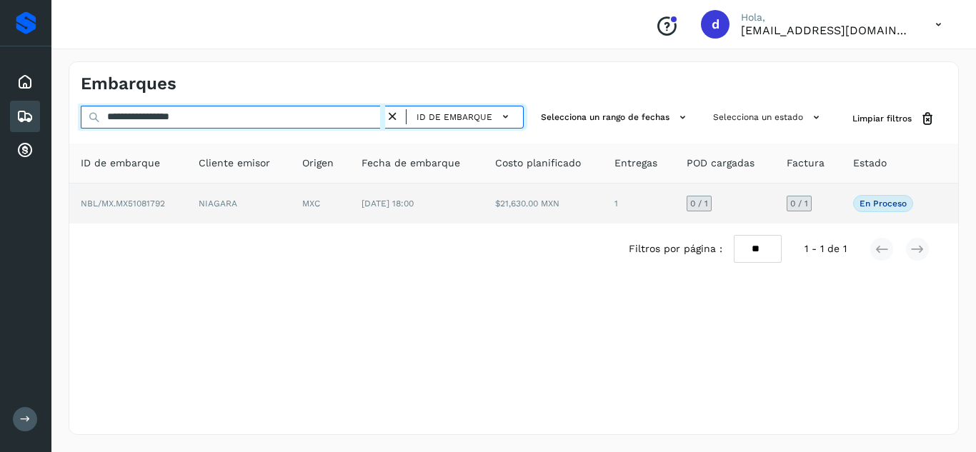
type input "**********"
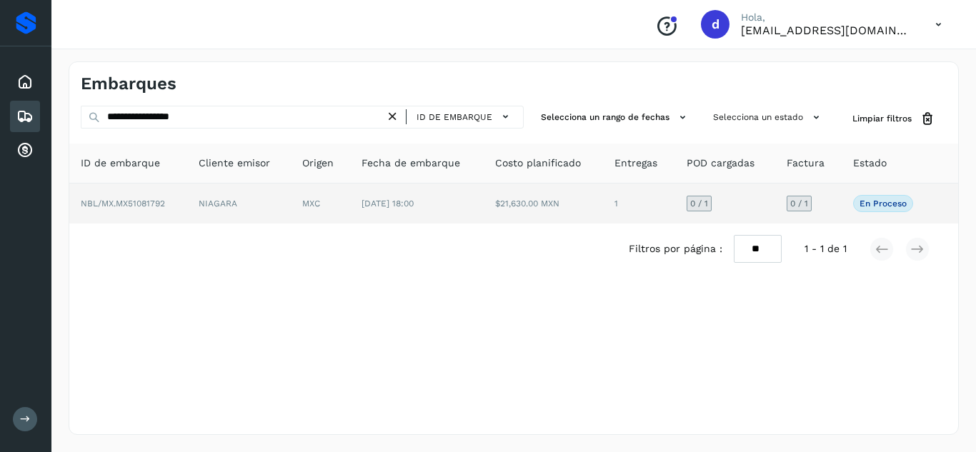
click at [158, 207] on span "NBL/MX.MX51081792" at bounding box center [123, 204] width 84 height 10
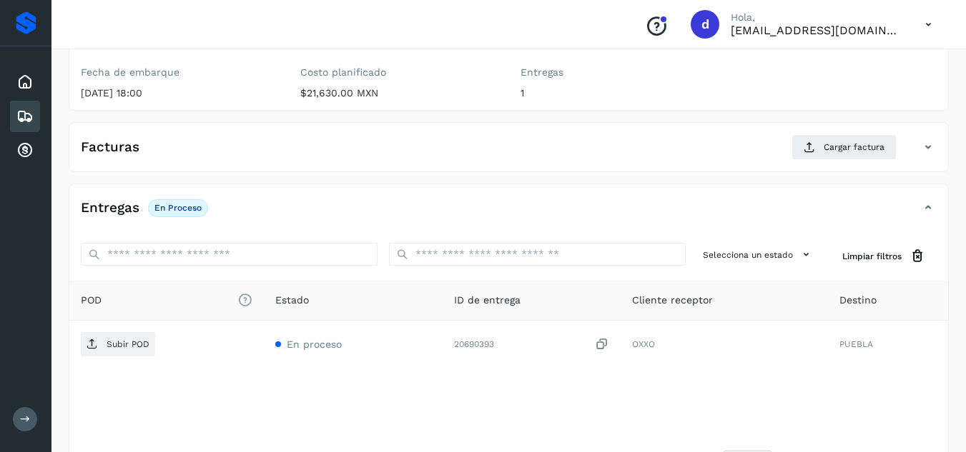
scroll to position [180, 0]
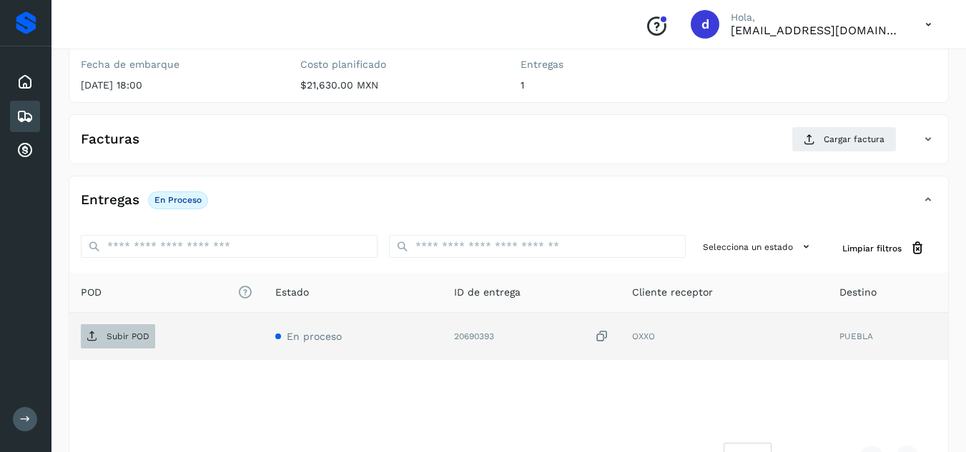
click at [146, 342] on span "Subir POD" at bounding box center [118, 336] width 74 height 23
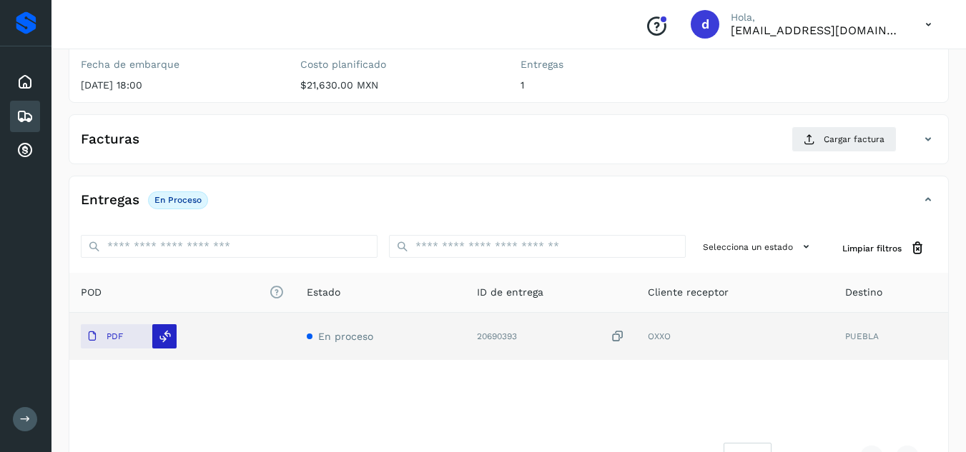
click at [171, 340] on icon at bounding box center [165, 336] width 13 height 13
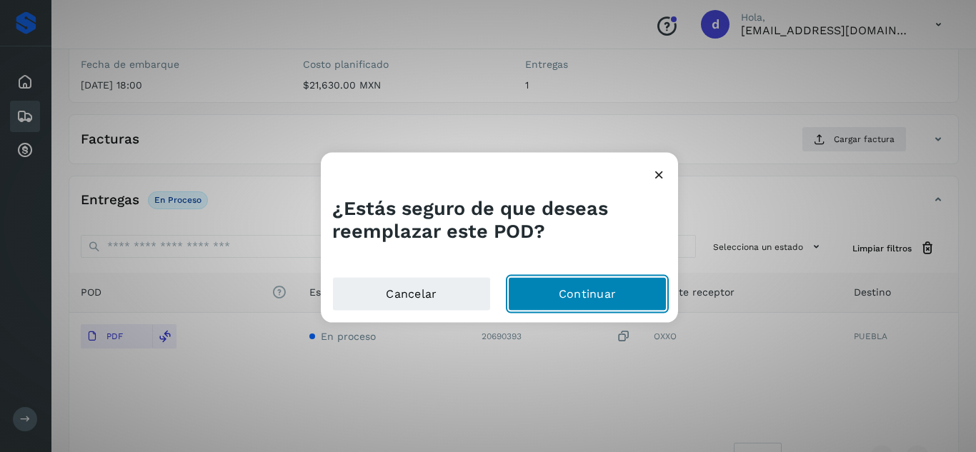
click at [563, 284] on button "Continuar" at bounding box center [587, 294] width 159 height 34
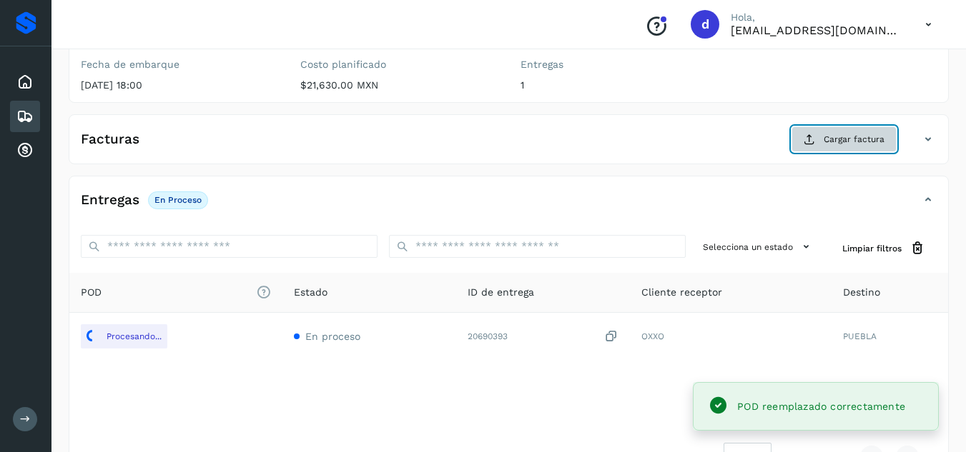
click at [872, 137] on span "Cargar factura" at bounding box center [853, 139] width 61 height 13
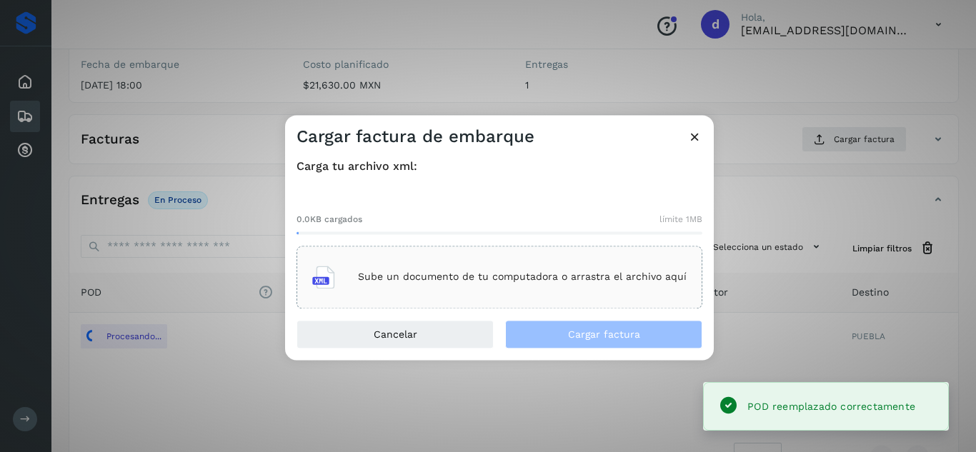
click at [645, 284] on div "Sube un documento de tu computadora o arrastra el archivo aquí" at bounding box center [499, 277] width 375 height 39
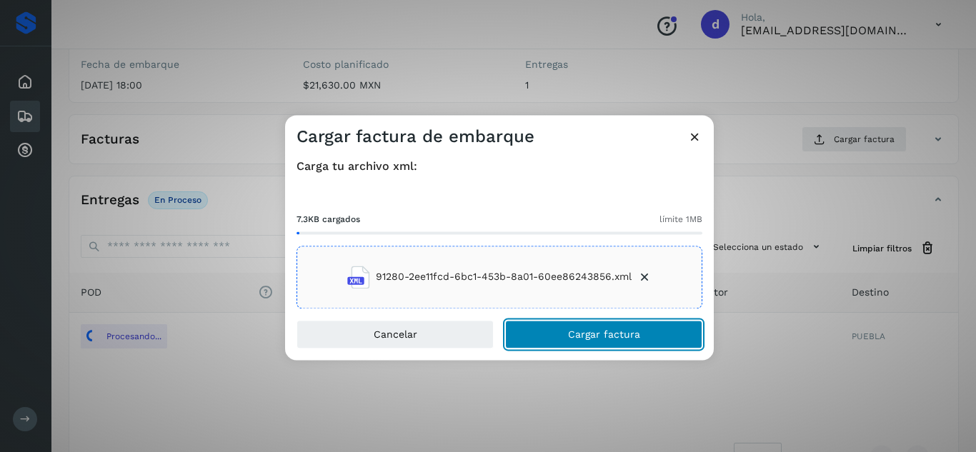
click at [598, 342] on button "Cargar factura" at bounding box center [603, 334] width 197 height 29
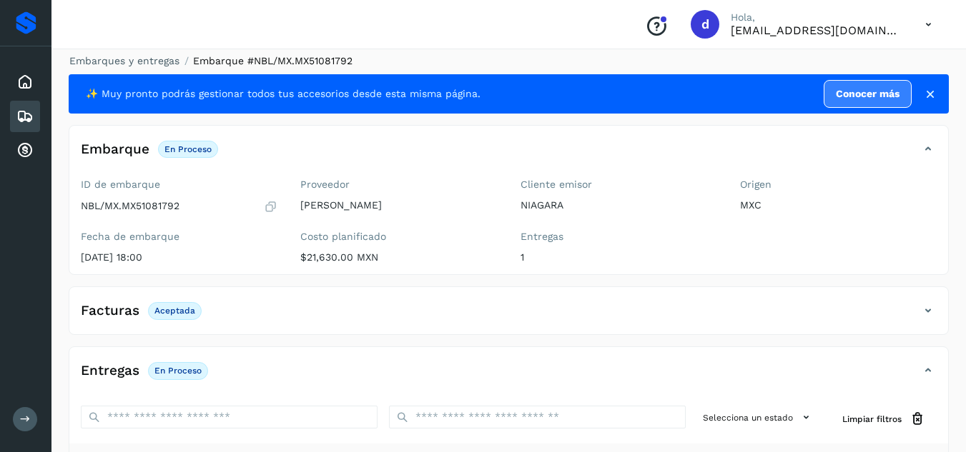
scroll to position [0, 0]
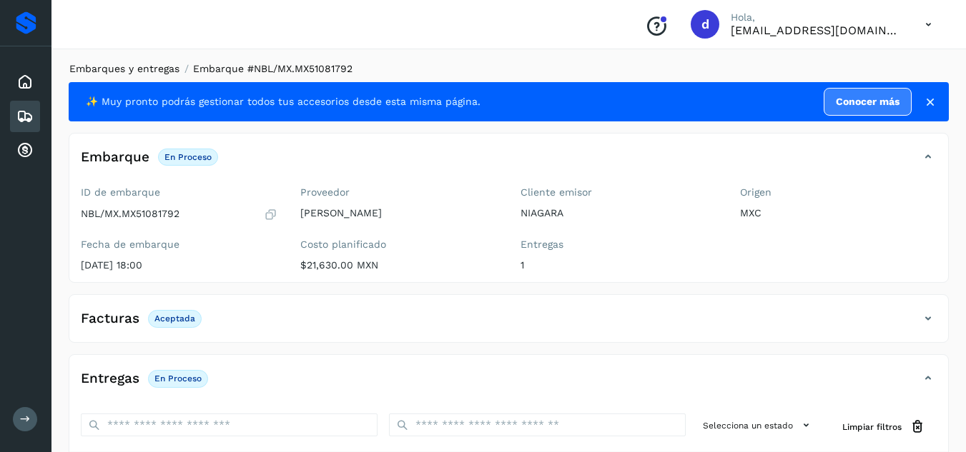
click at [127, 64] on link "Embarques y entregas" at bounding box center [124, 68] width 110 height 11
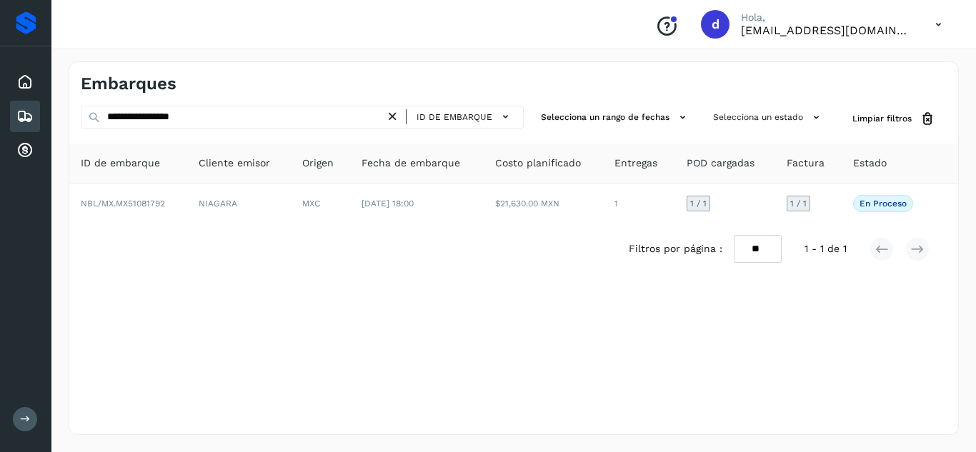
click at [400, 113] on icon at bounding box center [392, 116] width 15 height 15
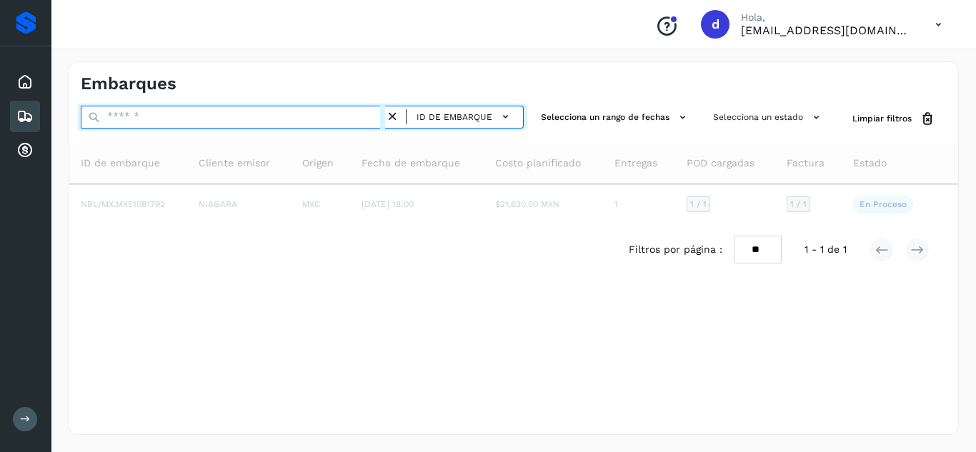
click at [355, 123] on input "text" at bounding box center [233, 117] width 305 height 23
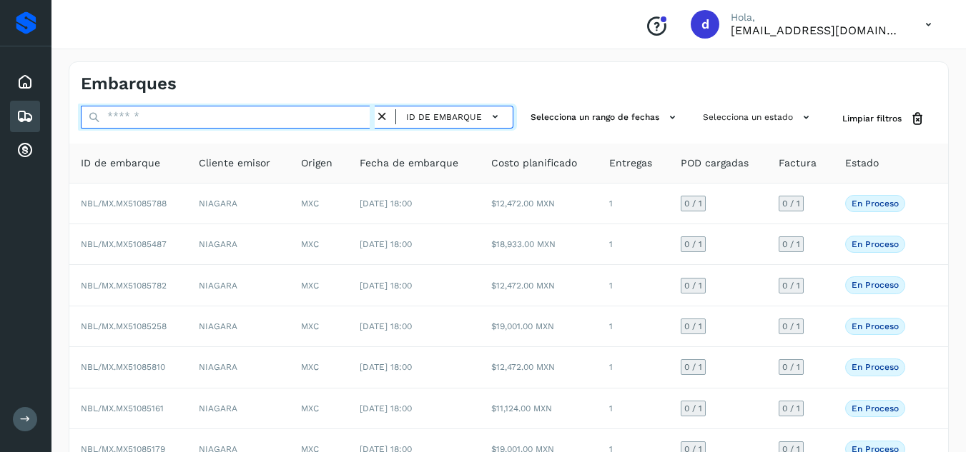
paste input "**********"
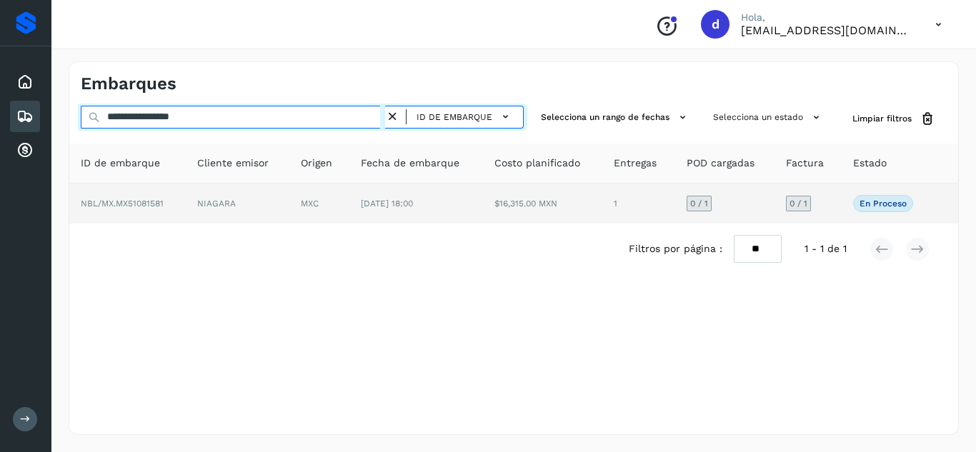
type input "**********"
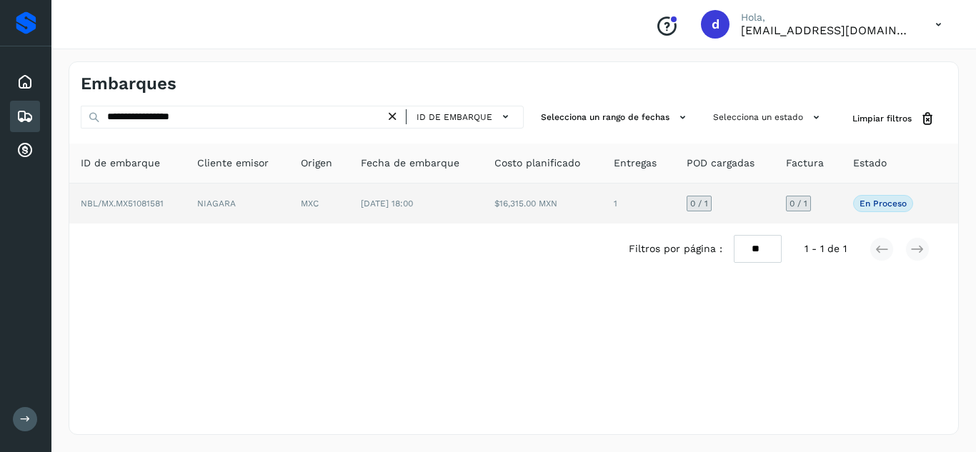
click at [157, 203] on span "NBL/MX.MX51081581" at bounding box center [122, 204] width 83 height 10
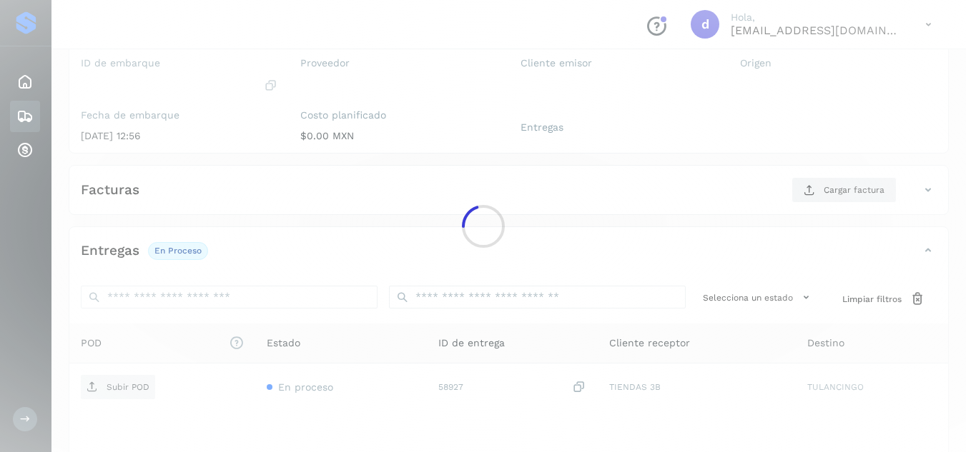
scroll to position [130, 0]
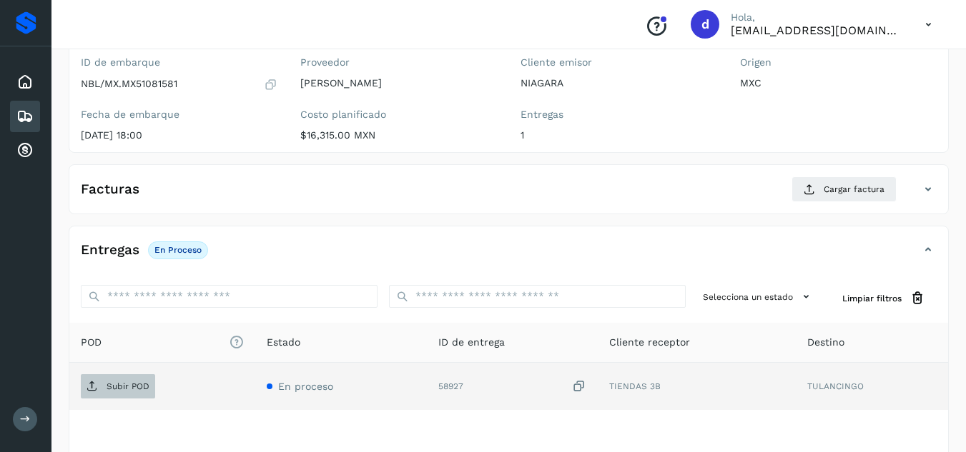
click at [105, 394] on span "Subir POD" at bounding box center [118, 386] width 74 height 23
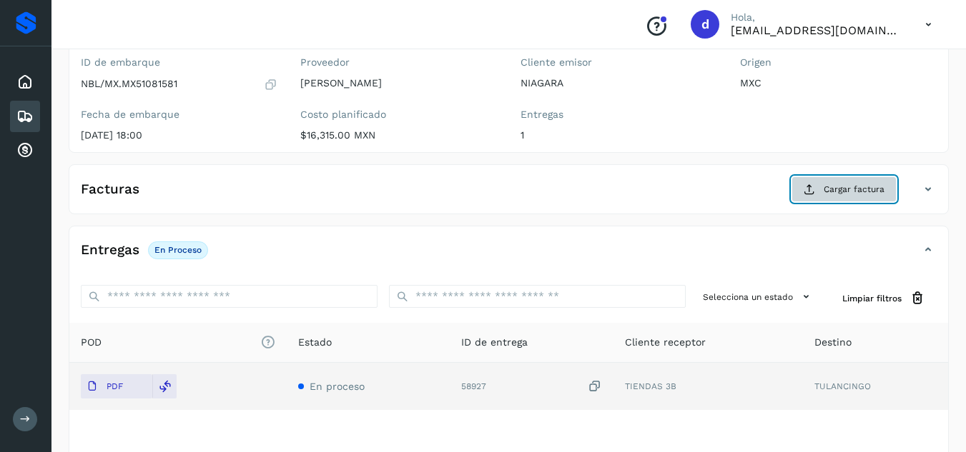
click at [853, 184] on span "Cargar factura" at bounding box center [853, 189] width 61 height 13
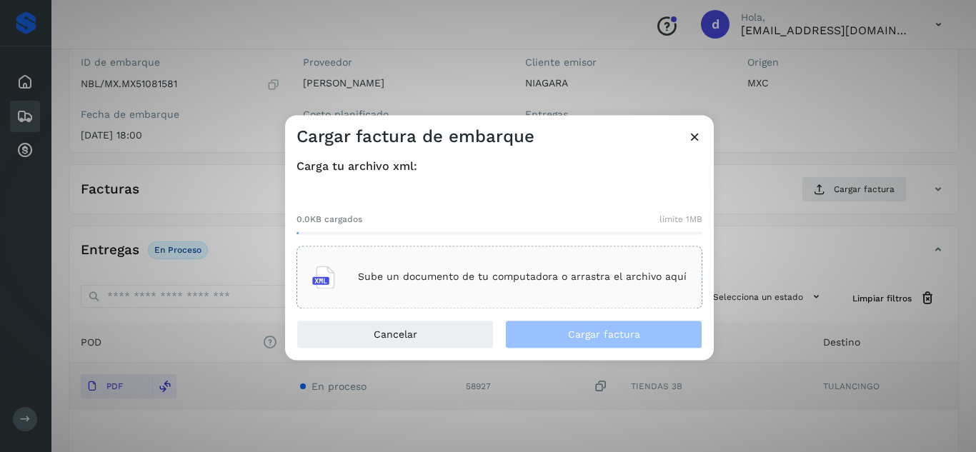
click at [624, 282] on p "Sube un documento de tu computadora o arrastra el archivo aquí" at bounding box center [522, 278] width 329 height 12
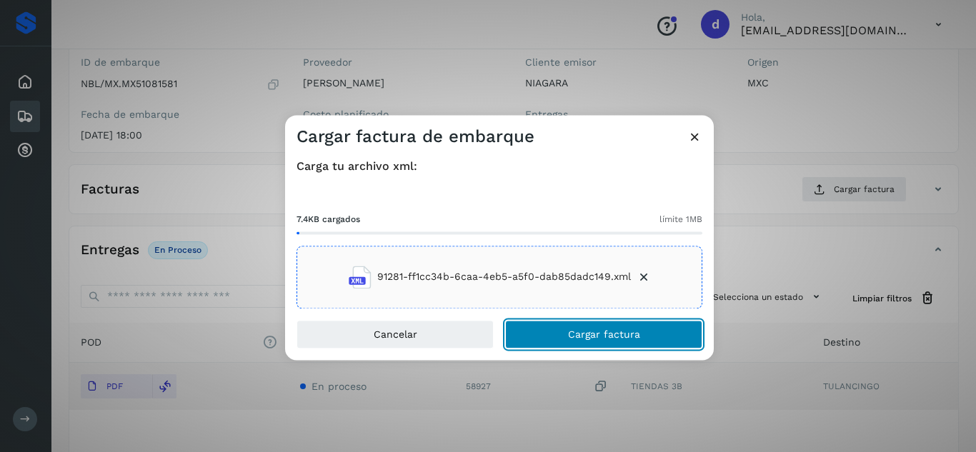
click at [640, 338] on button "Cargar factura" at bounding box center [603, 334] width 197 height 29
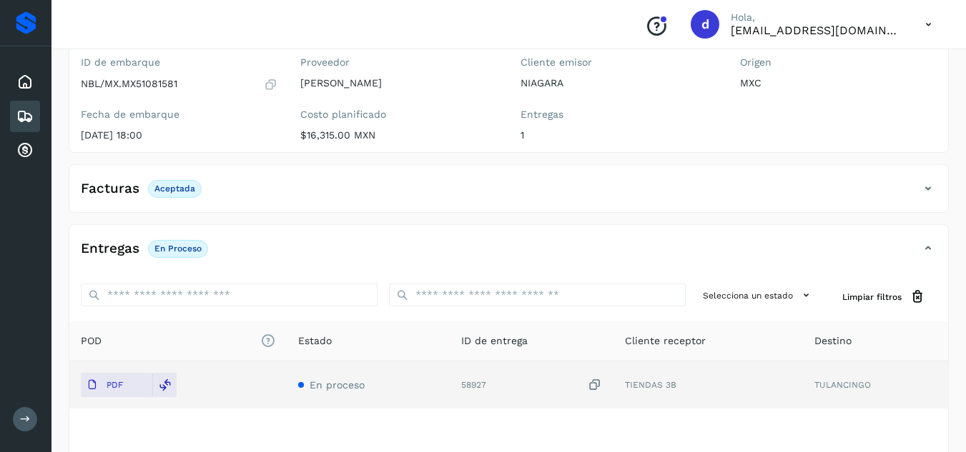
scroll to position [0, 0]
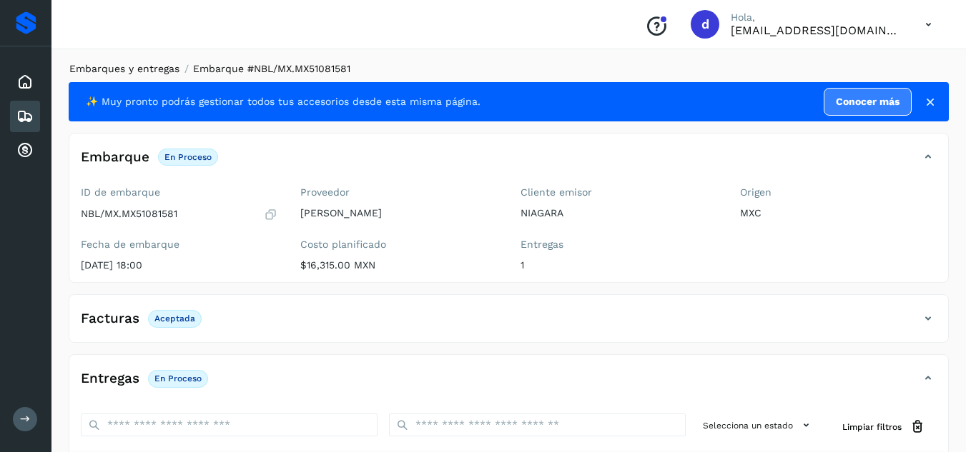
click at [172, 69] on link "Embarques y entregas" at bounding box center [124, 68] width 110 height 11
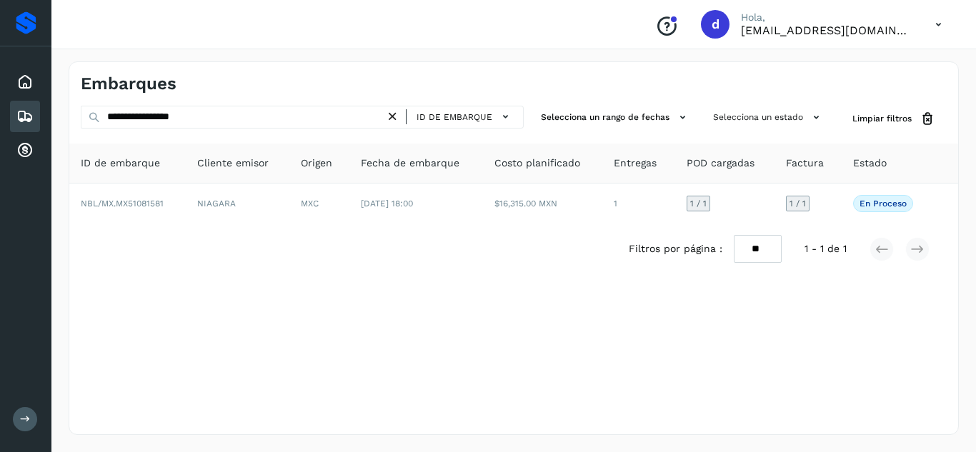
click at [400, 119] on icon at bounding box center [392, 116] width 15 height 15
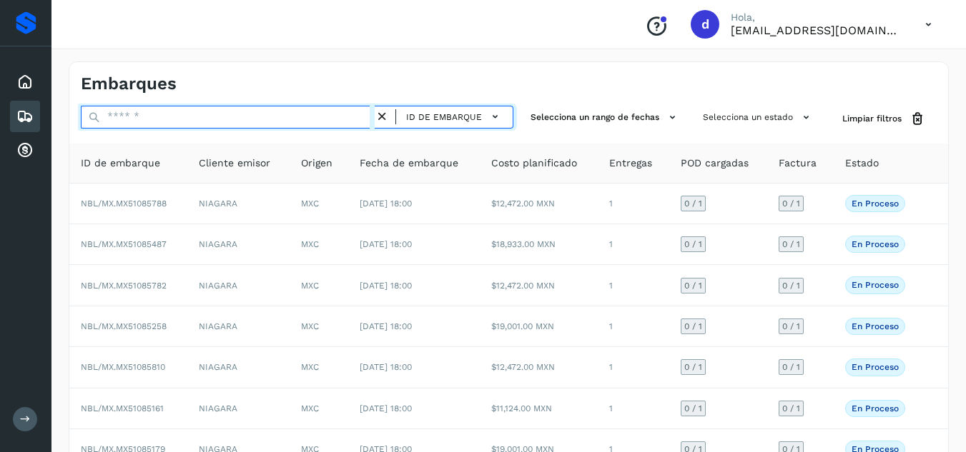
click at [328, 121] on input "text" at bounding box center [228, 117] width 294 height 23
paste input "**********"
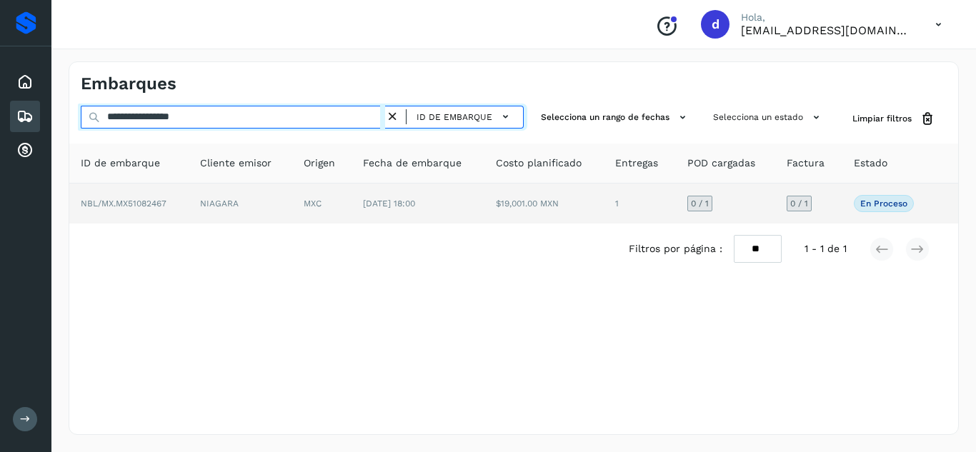
type input "**********"
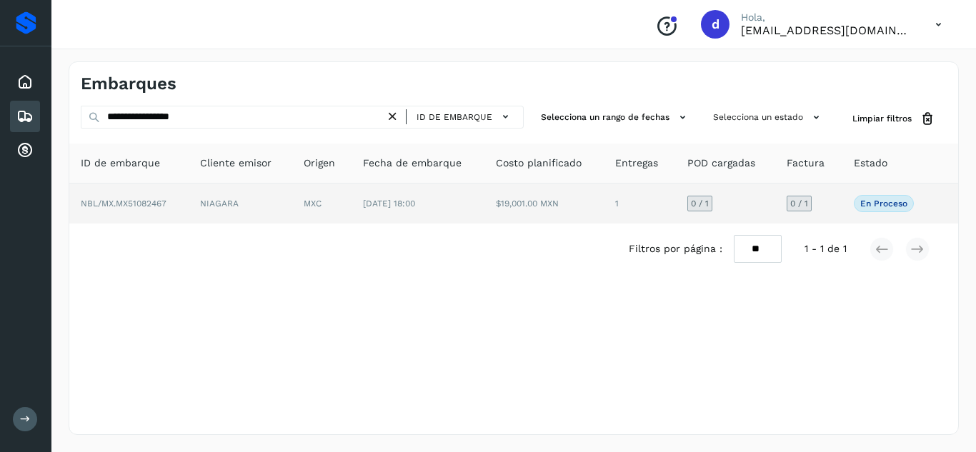
click at [142, 201] on span "NBL/MX.MX51082467" at bounding box center [124, 204] width 86 height 10
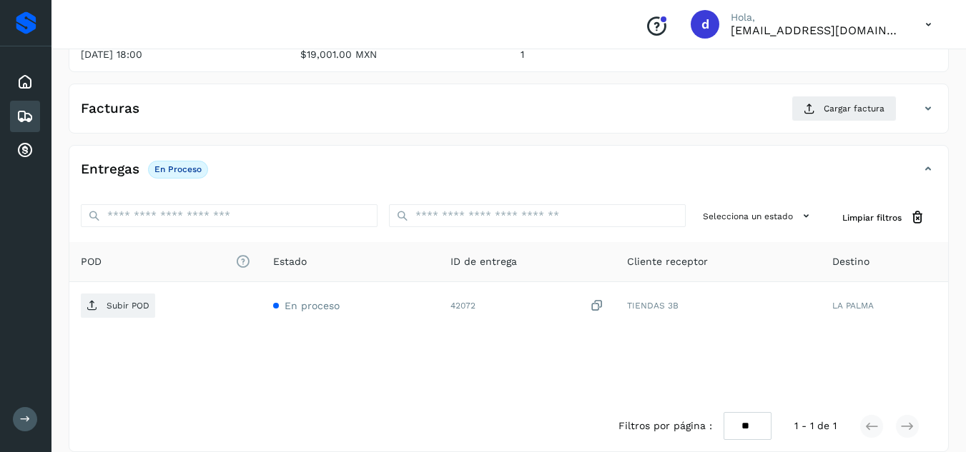
scroll to position [228, 0]
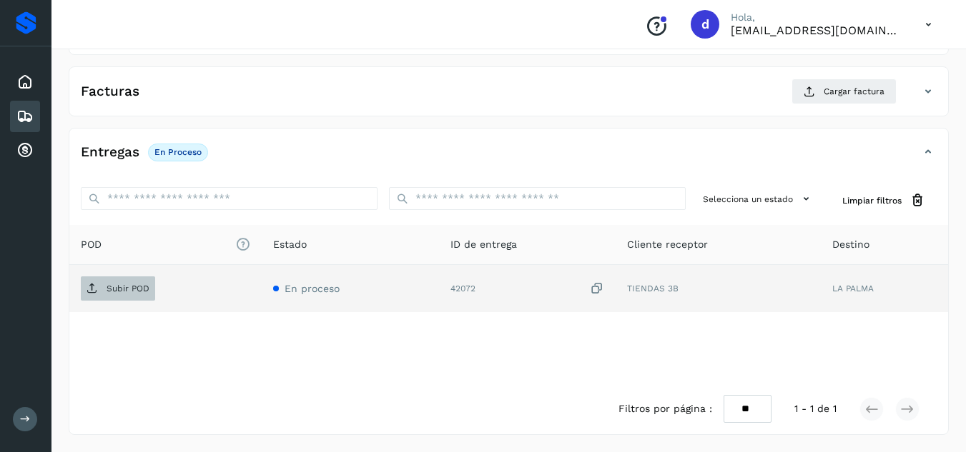
click at [150, 287] on span "Subir POD" at bounding box center [118, 288] width 74 height 23
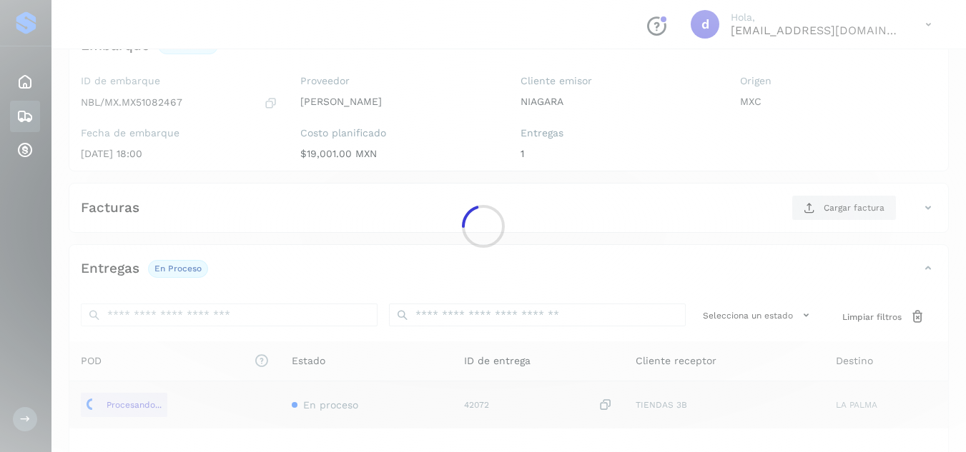
scroll to position [111, 0]
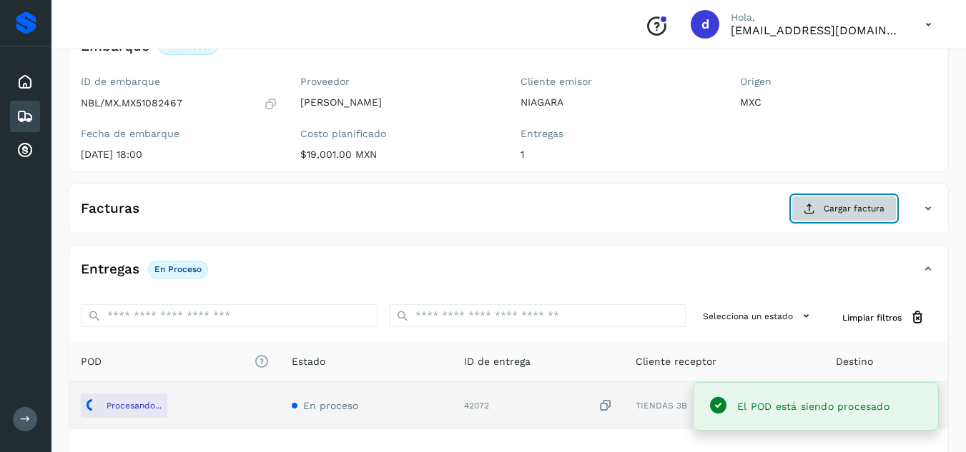
click at [848, 216] on button "Cargar factura" at bounding box center [843, 209] width 105 height 26
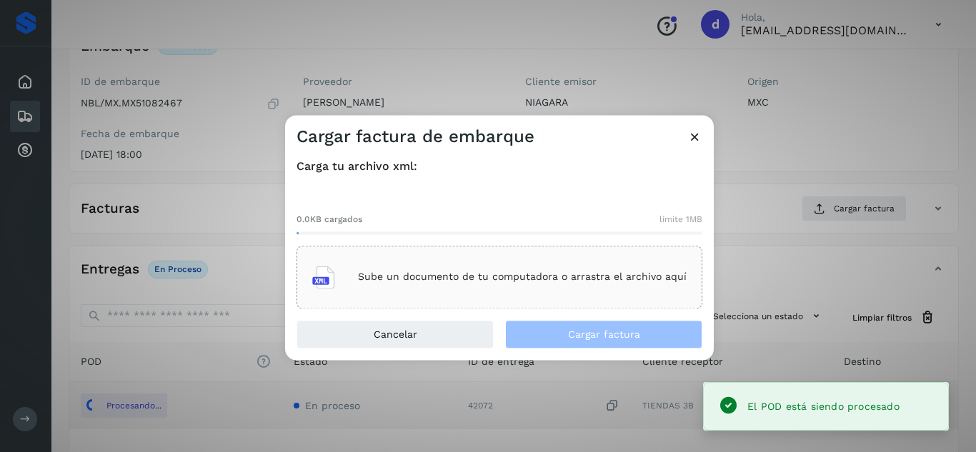
click at [573, 290] on div "Sube un documento de tu computadora o arrastra el archivo aquí" at bounding box center [499, 277] width 375 height 39
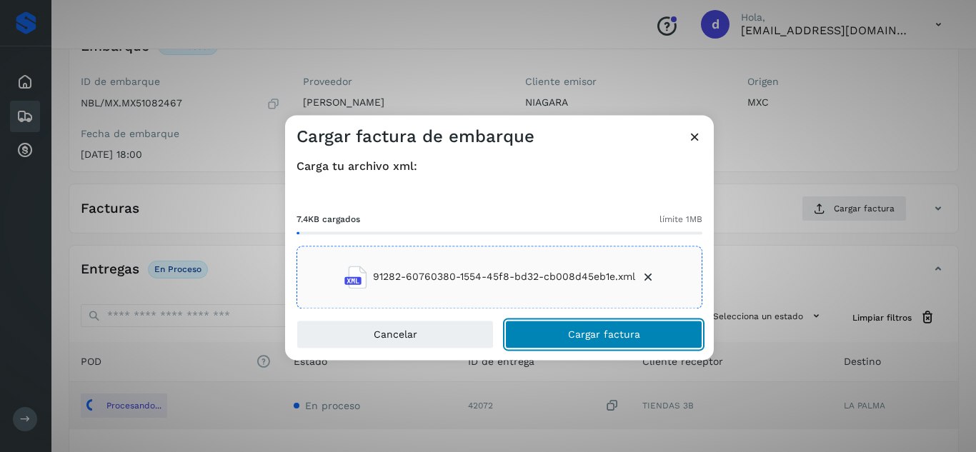
click at [651, 344] on button "Cargar factura" at bounding box center [603, 334] width 197 height 29
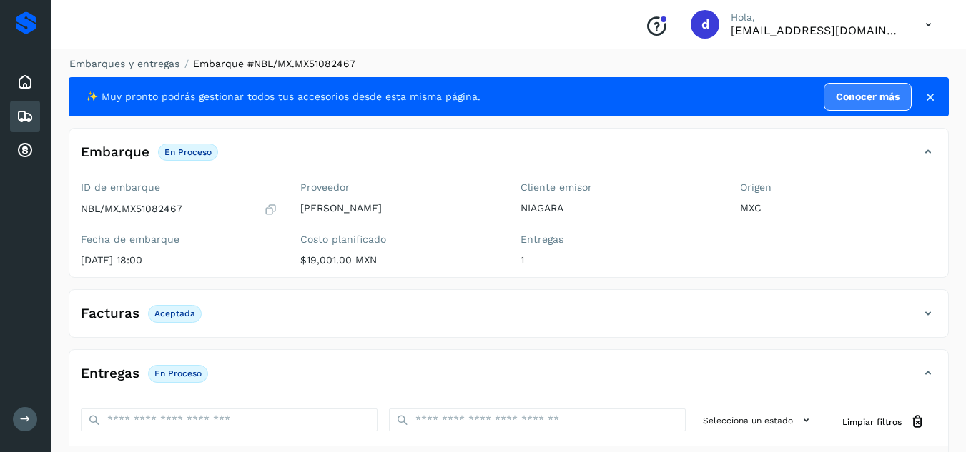
scroll to position [0, 0]
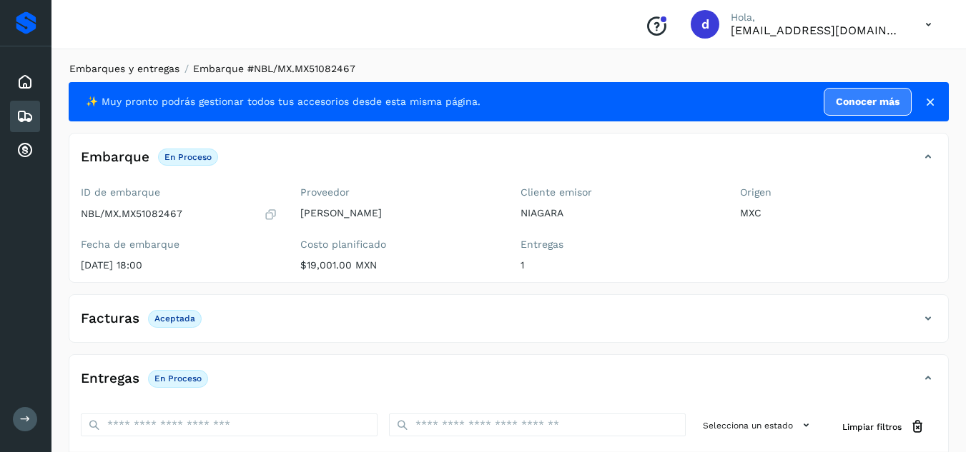
click at [138, 65] on link "Embarques y entregas" at bounding box center [124, 68] width 110 height 11
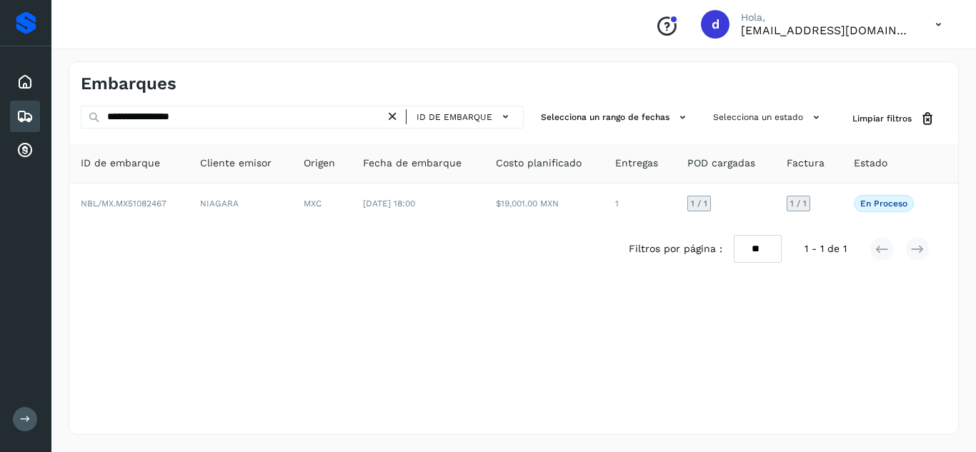
click at [392, 114] on icon at bounding box center [392, 116] width 15 height 15
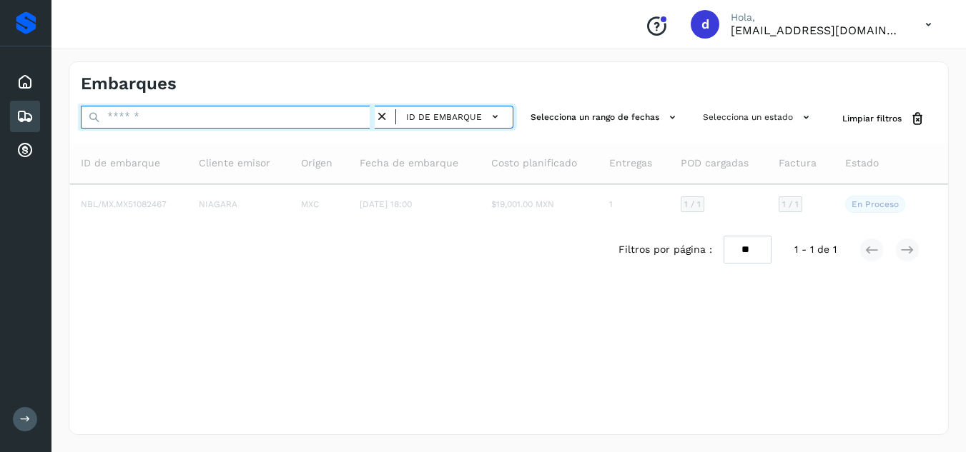
click at [357, 120] on input "text" at bounding box center [228, 117] width 294 height 23
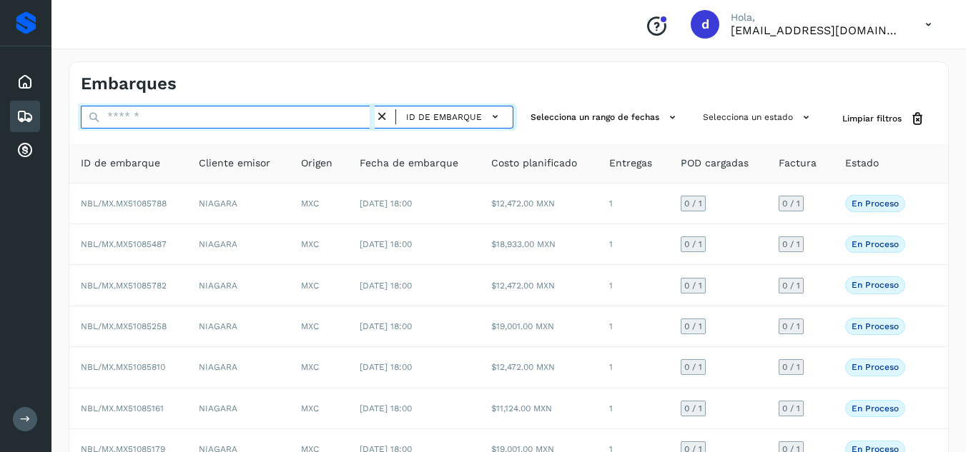
paste input "**********"
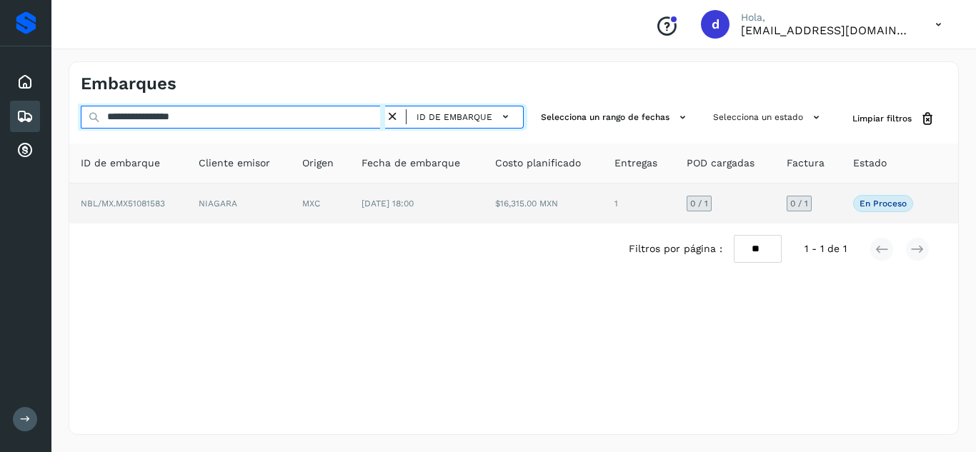
type input "**********"
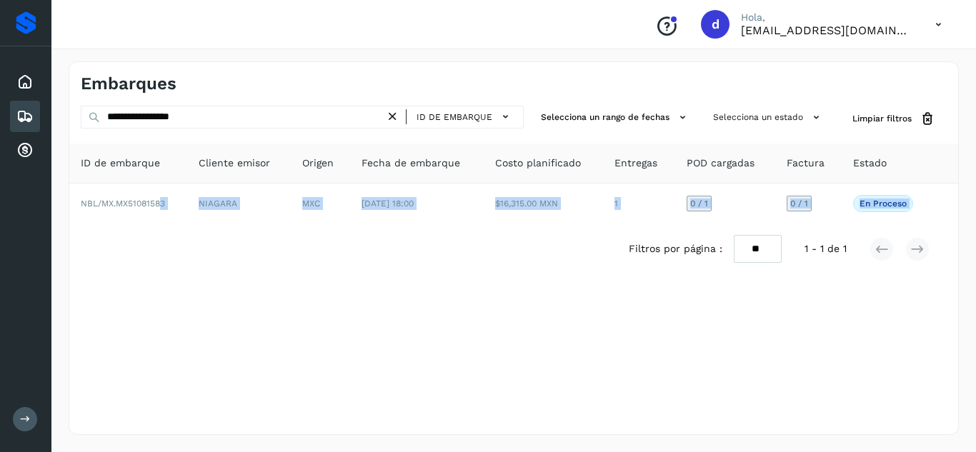
drag, startPoint x: 162, startPoint y: 206, endPoint x: 653, endPoint y: 450, distance: 549.2
click at [653, 450] on div "**********" at bounding box center [513, 248] width 925 height 408
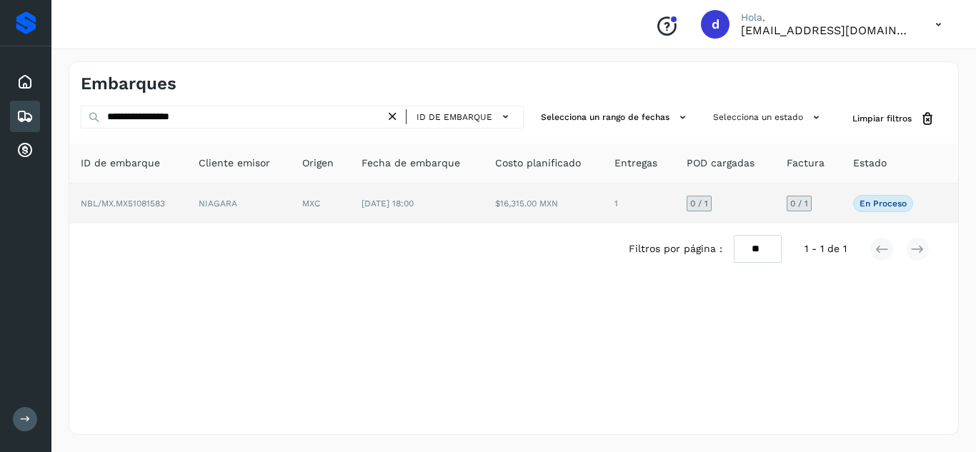
click at [149, 201] on span "NBL/MX.MX51081583" at bounding box center [123, 204] width 84 height 10
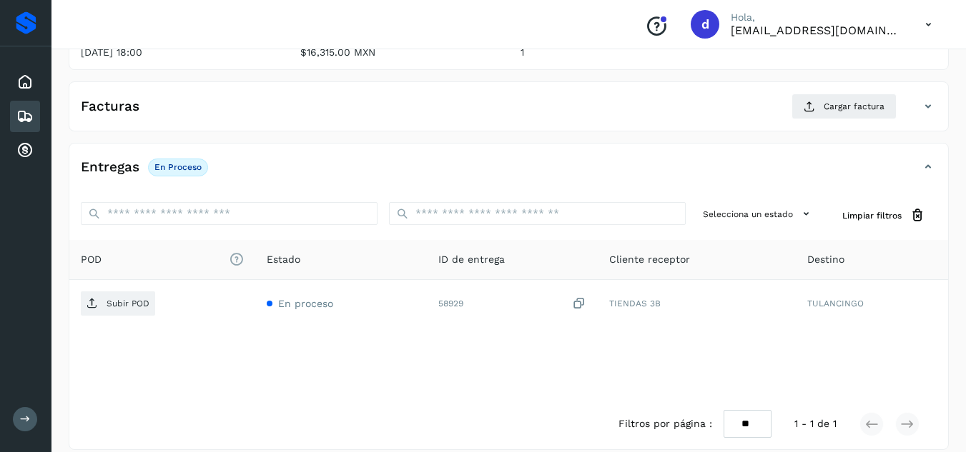
scroll to position [228, 0]
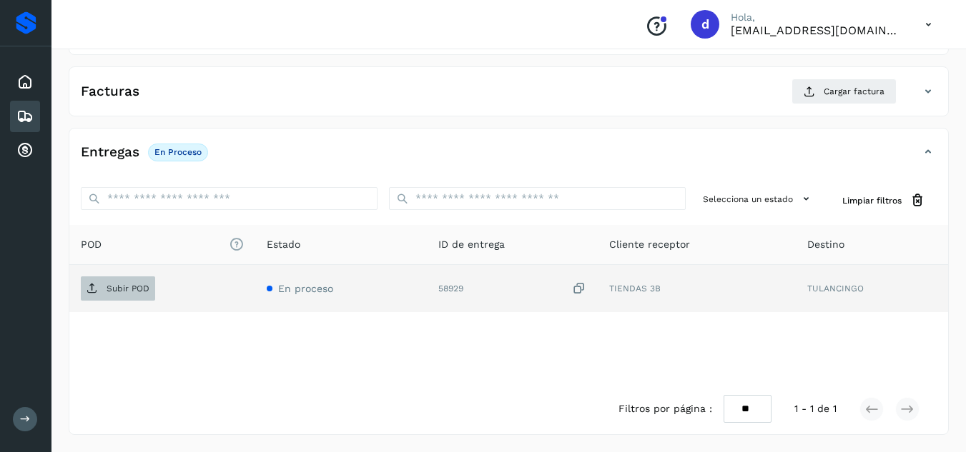
click at [96, 287] on icon at bounding box center [91, 288] width 11 height 11
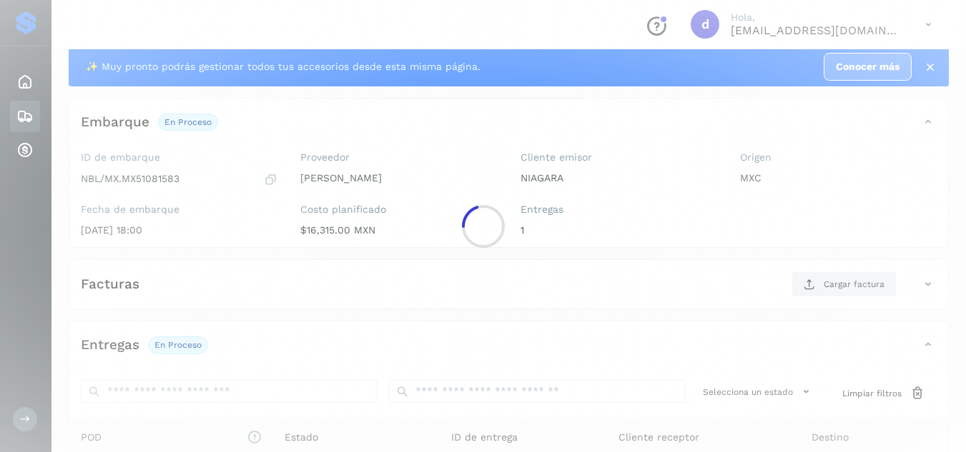
scroll to position [4, 0]
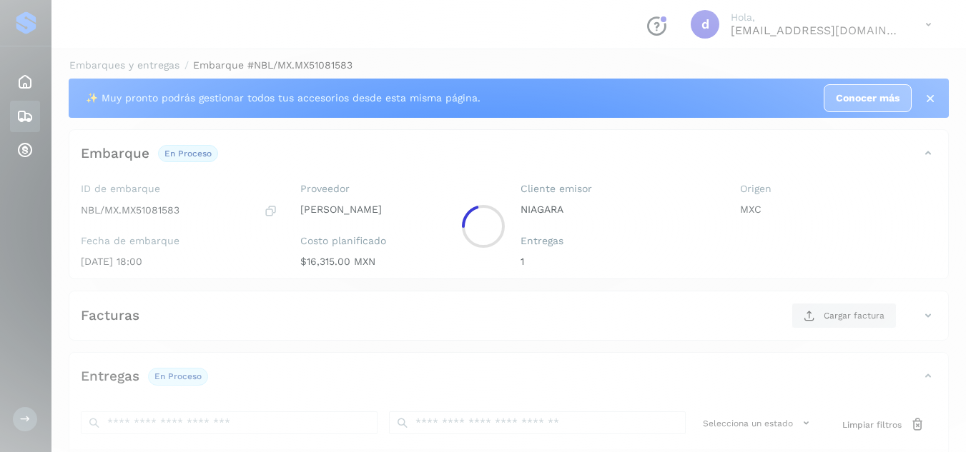
click at [930, 97] on div at bounding box center [483, 226] width 966 height 452
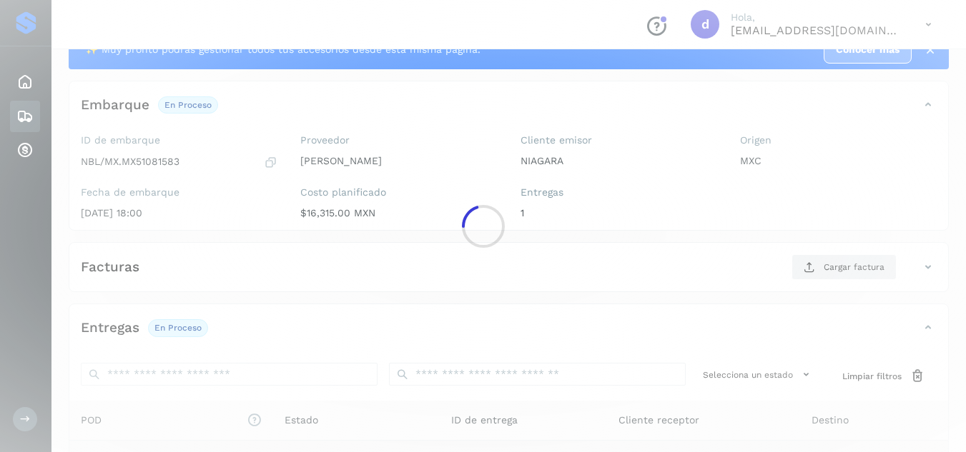
scroll to position [46, 0]
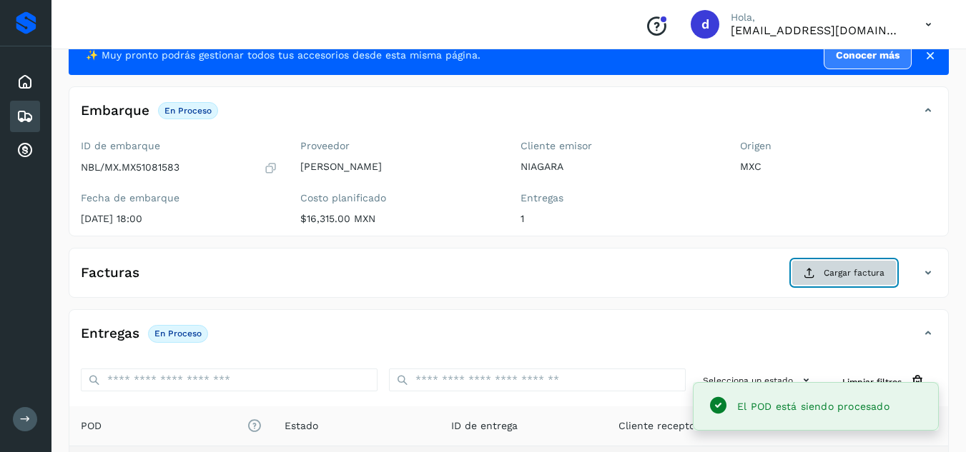
click at [852, 270] on span "Cargar factura" at bounding box center [853, 273] width 61 height 13
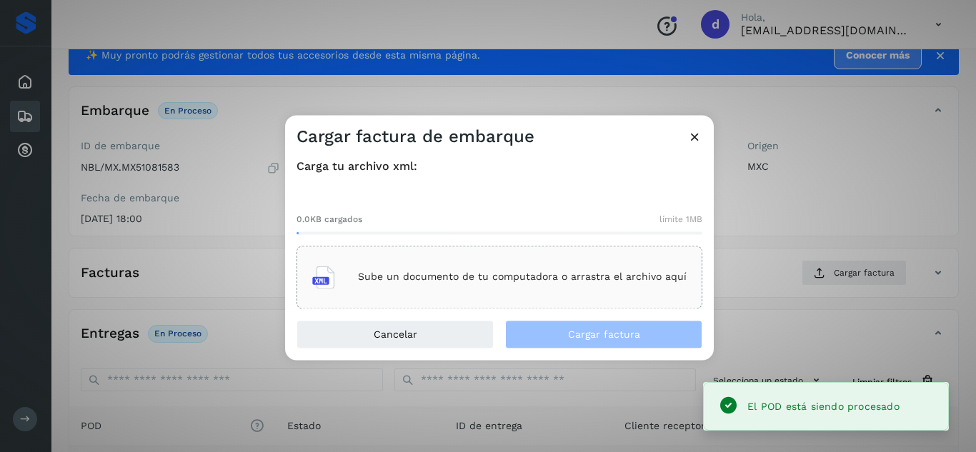
click at [559, 275] on p "Sube un documento de tu computadora o arrastra el archivo aquí" at bounding box center [522, 278] width 329 height 12
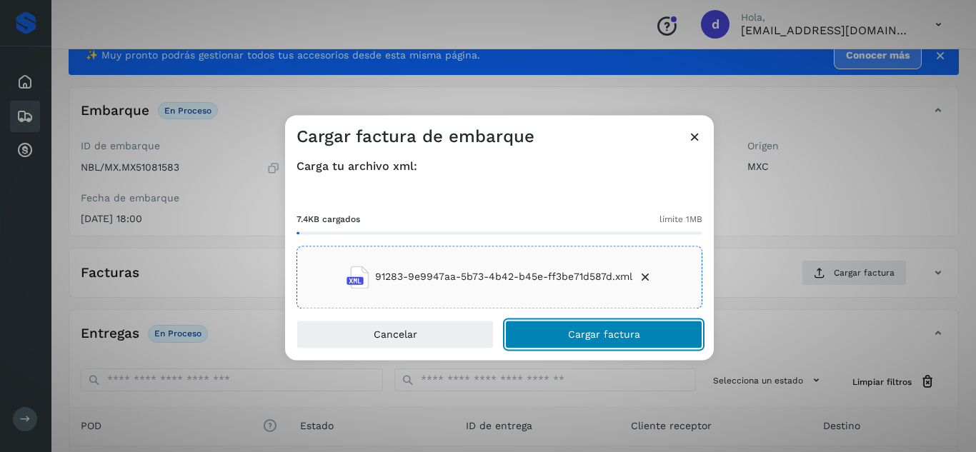
click at [675, 334] on button "Cargar factura" at bounding box center [603, 334] width 197 height 29
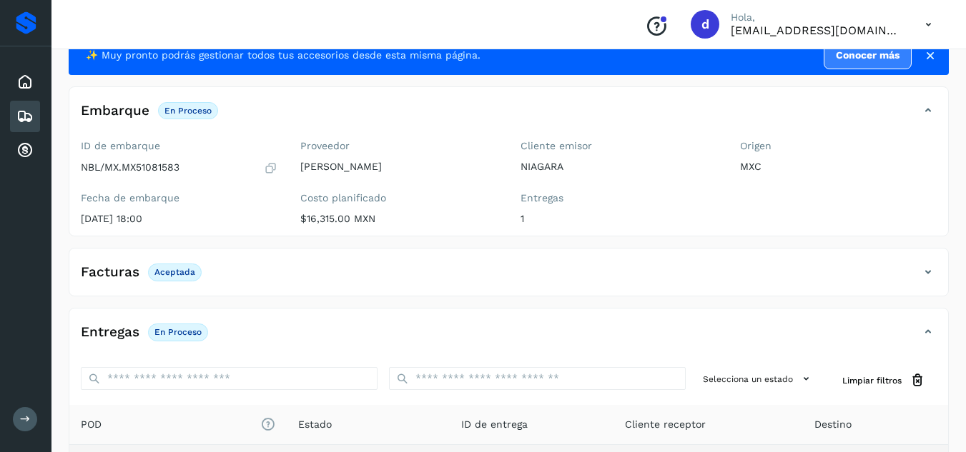
scroll to position [0, 0]
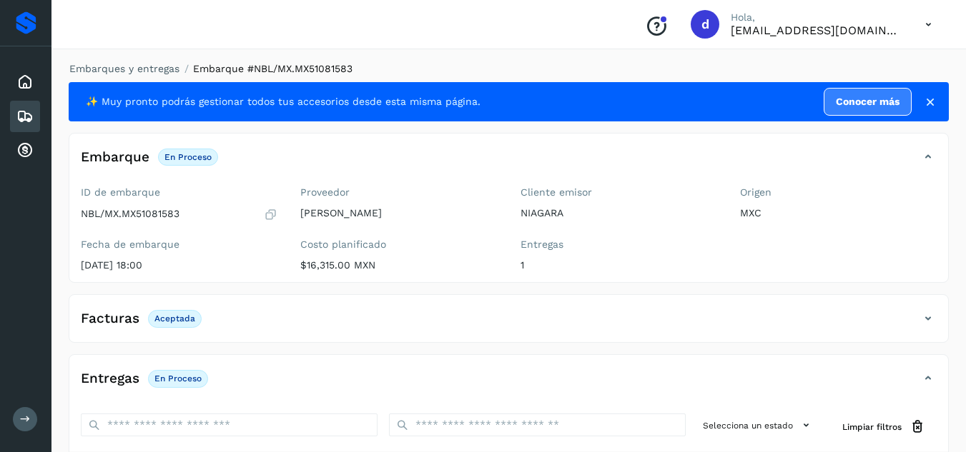
click at [163, 75] on li "Embarques y entregas" at bounding box center [119, 68] width 119 height 15
click at [152, 74] on link "Embarques y entregas" at bounding box center [124, 68] width 110 height 11
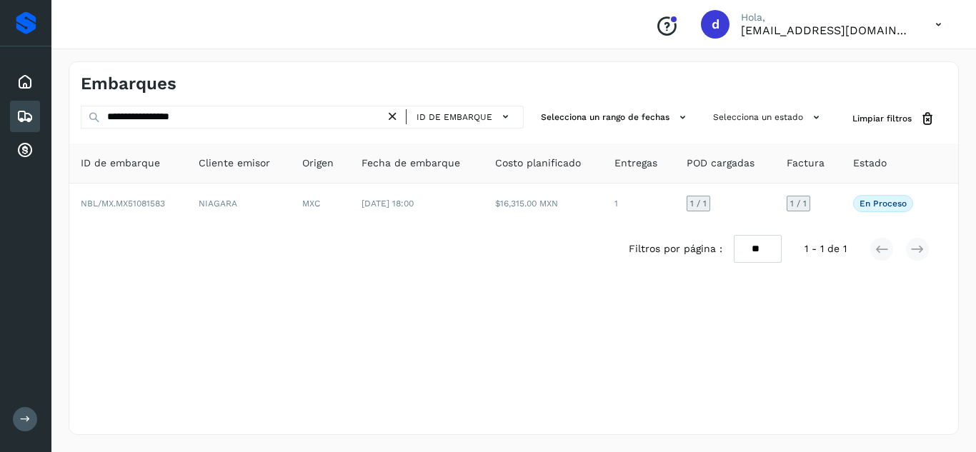
click at [394, 114] on icon at bounding box center [392, 116] width 15 height 15
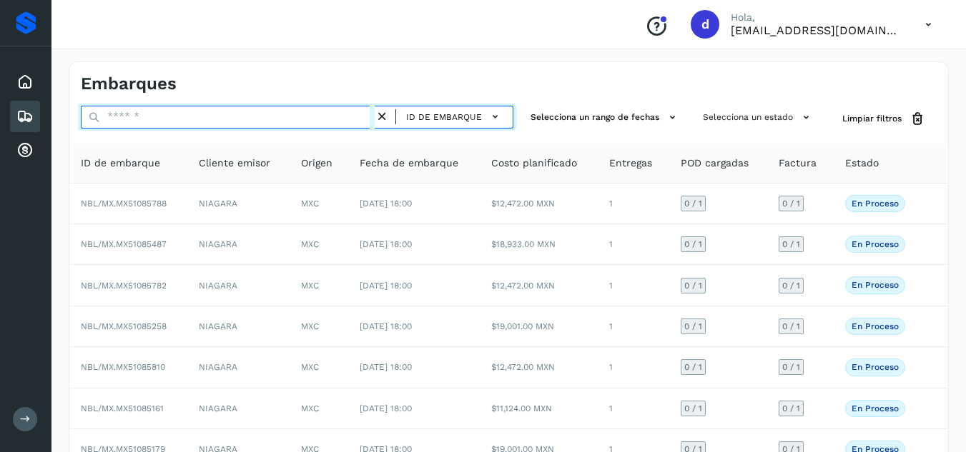
click at [302, 118] on input "text" at bounding box center [228, 117] width 294 height 23
paste input "**********"
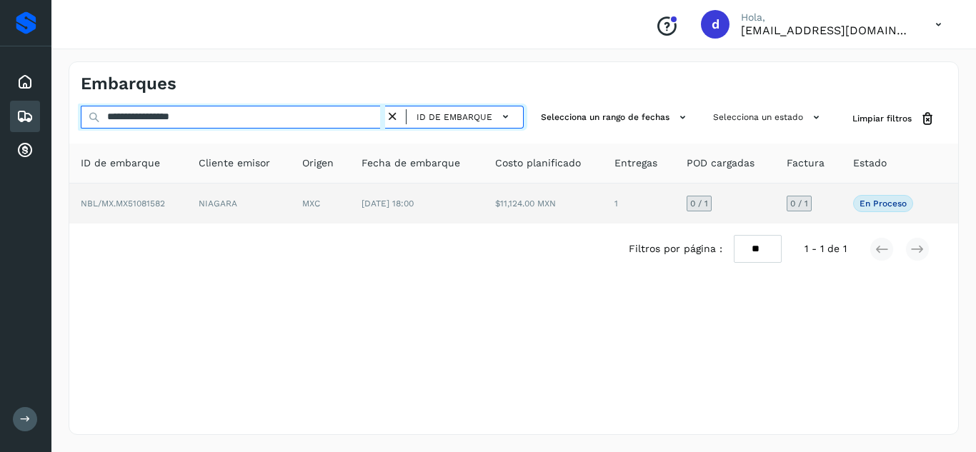
type input "**********"
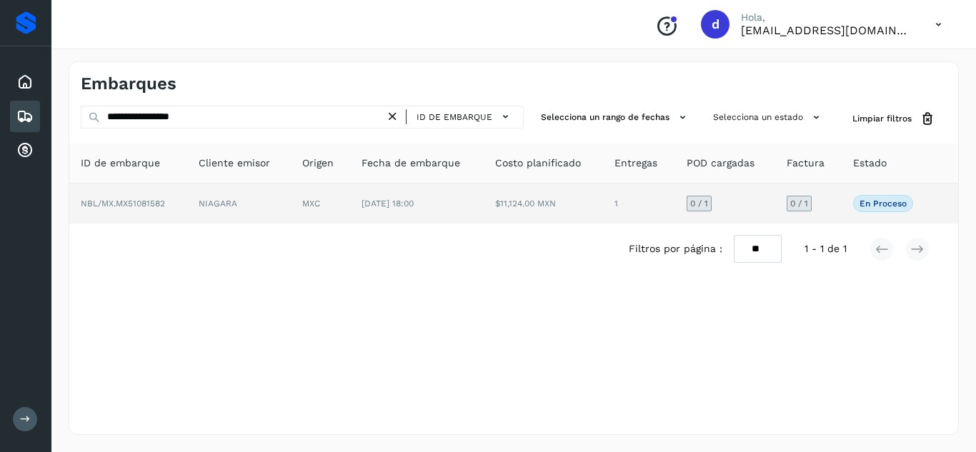
click at [104, 203] on span "NBL/MX.MX51081582" at bounding box center [123, 204] width 84 height 10
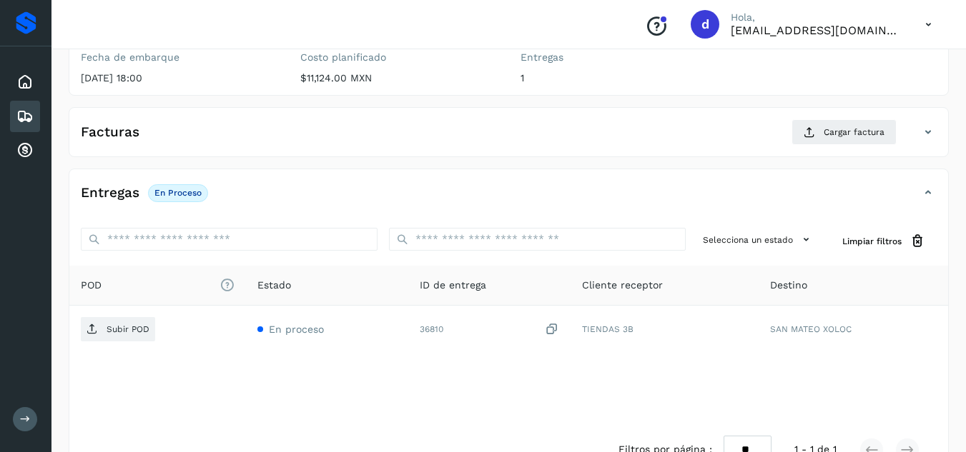
scroll to position [192, 0]
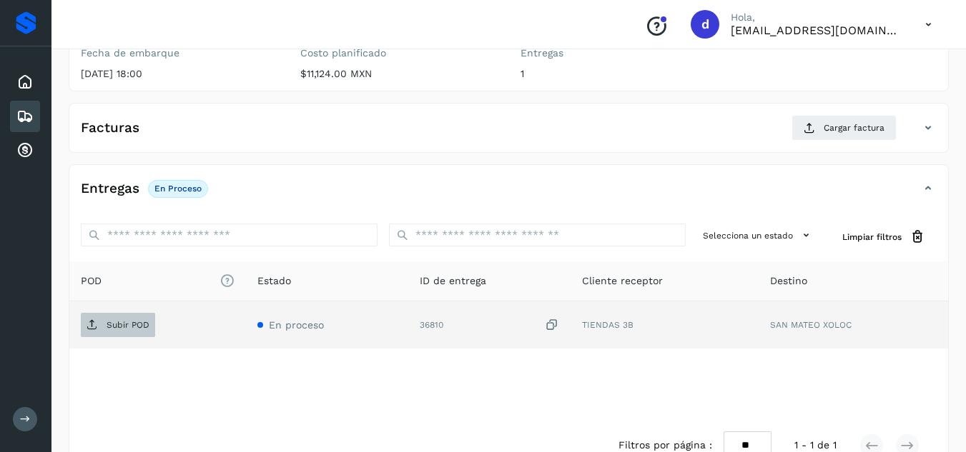
click at [109, 322] on p "Subir POD" at bounding box center [128, 325] width 43 height 10
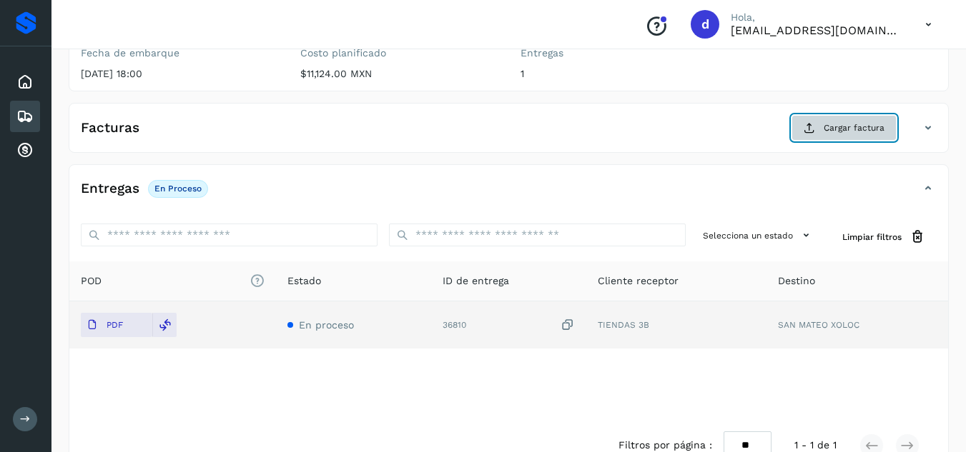
click at [816, 129] on button "Cargar factura" at bounding box center [843, 128] width 105 height 26
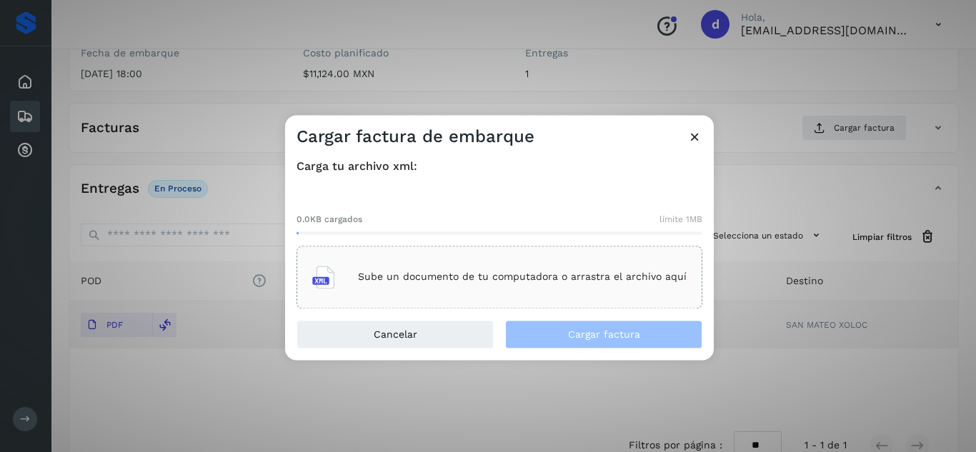
click at [573, 267] on div "Sube un documento de tu computadora o arrastra el archivo aquí" at bounding box center [499, 277] width 375 height 39
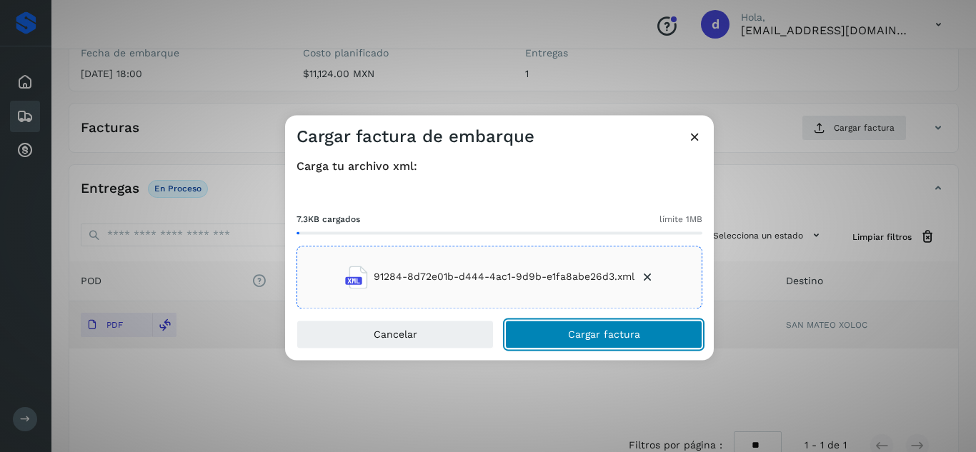
click at [595, 337] on span "Cargar factura" at bounding box center [604, 335] width 72 height 10
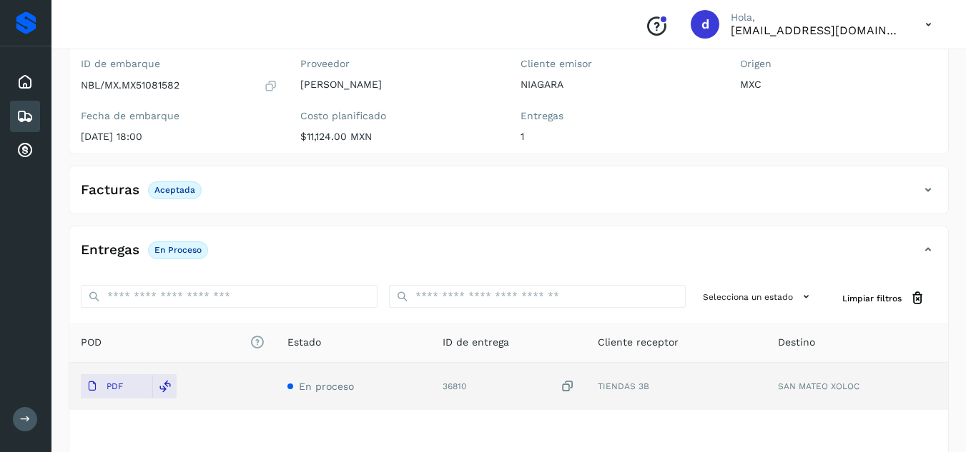
scroll to position [0, 0]
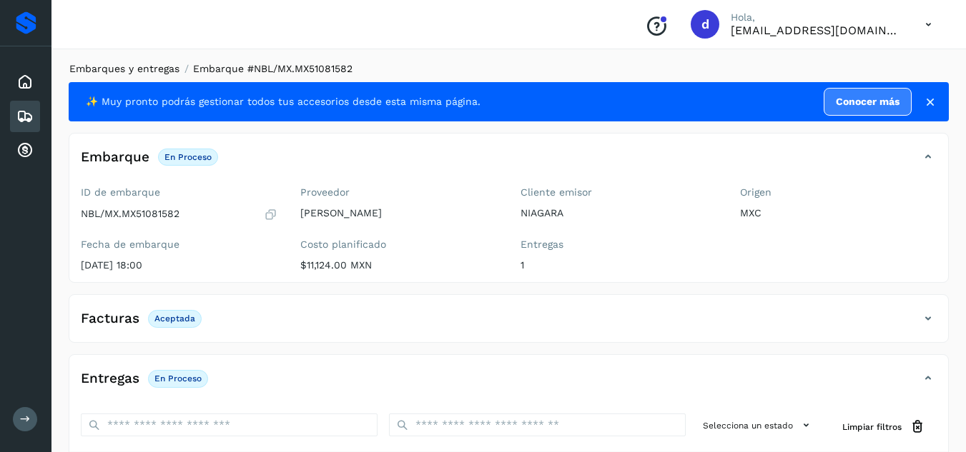
click at [153, 74] on link "Embarques y entregas" at bounding box center [124, 68] width 110 height 11
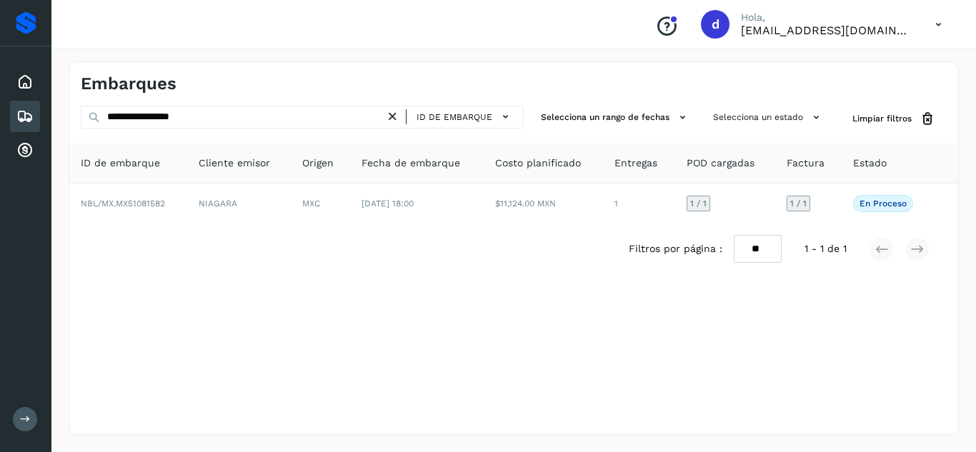
click at [397, 118] on icon at bounding box center [392, 116] width 15 height 15
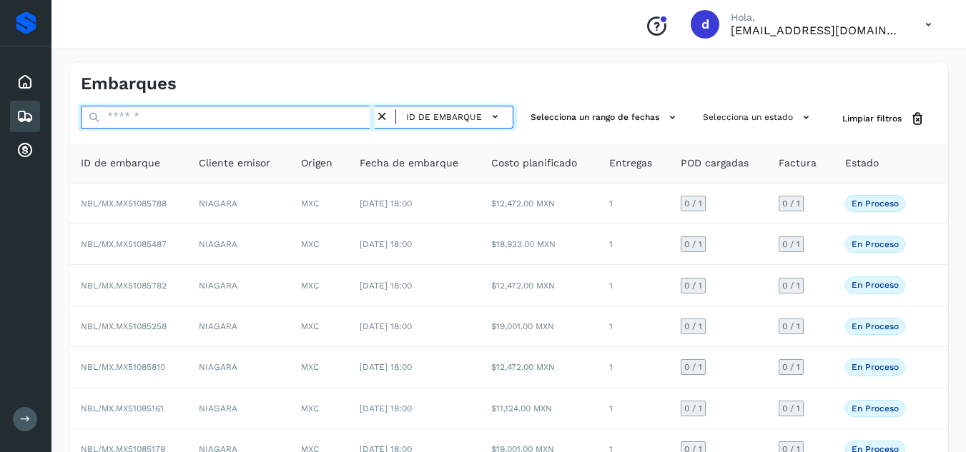
click at [358, 121] on input "text" at bounding box center [228, 117] width 294 height 23
paste input "**********"
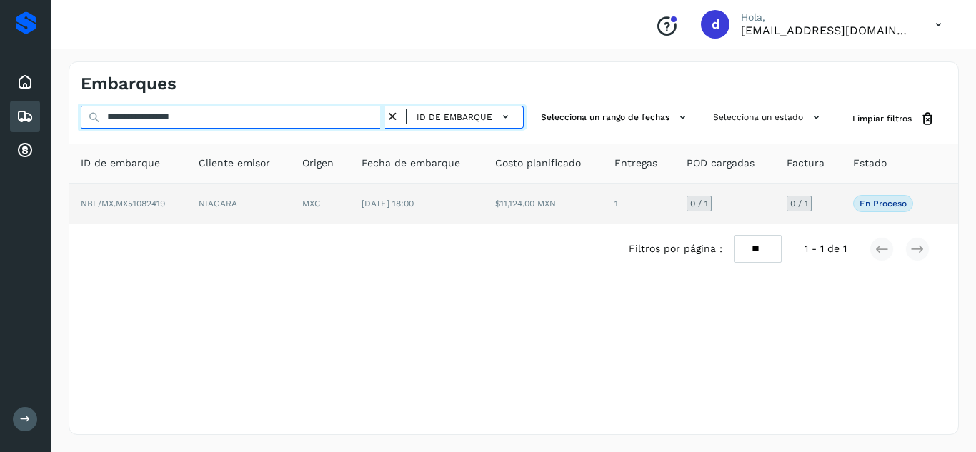
type input "**********"
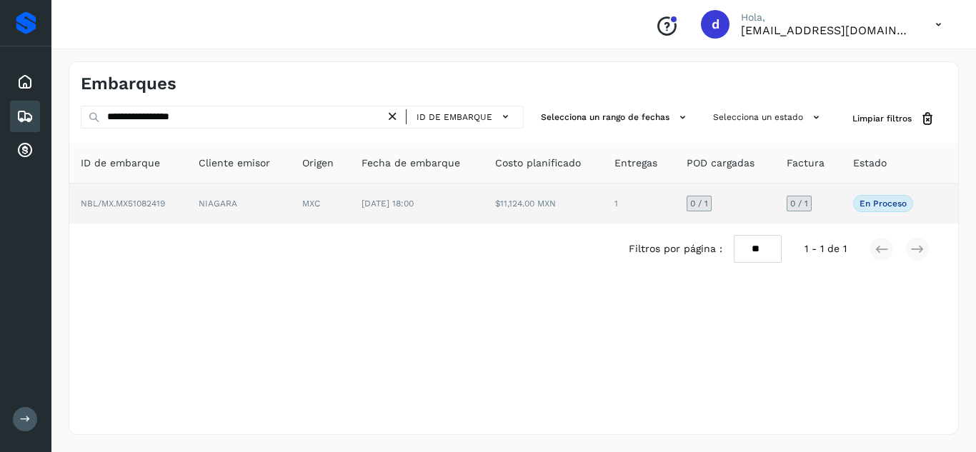
click at [163, 204] on span "NBL/MX.MX51082419" at bounding box center [123, 204] width 84 height 10
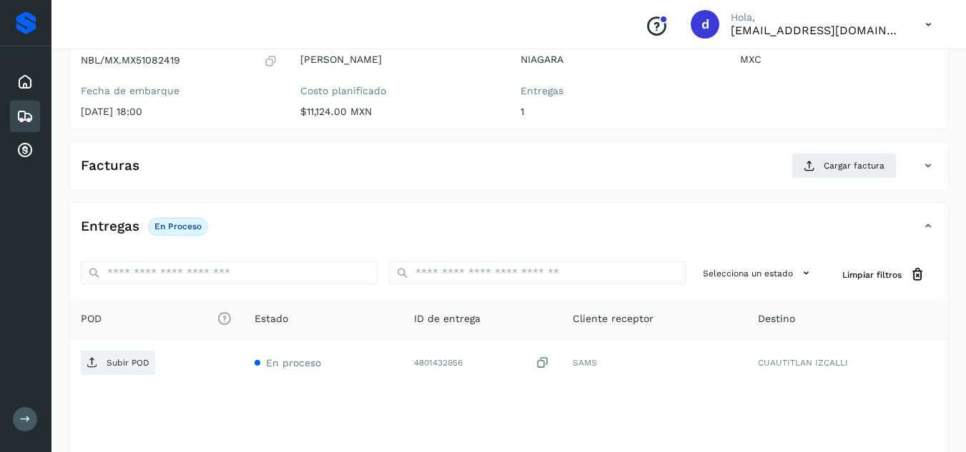
scroll to position [167, 0]
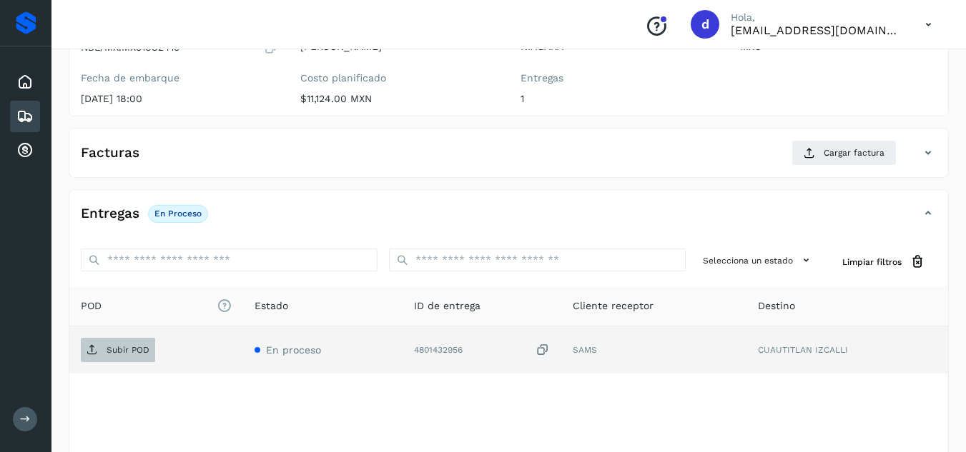
click at [131, 355] on p "Subir POD" at bounding box center [128, 350] width 43 height 10
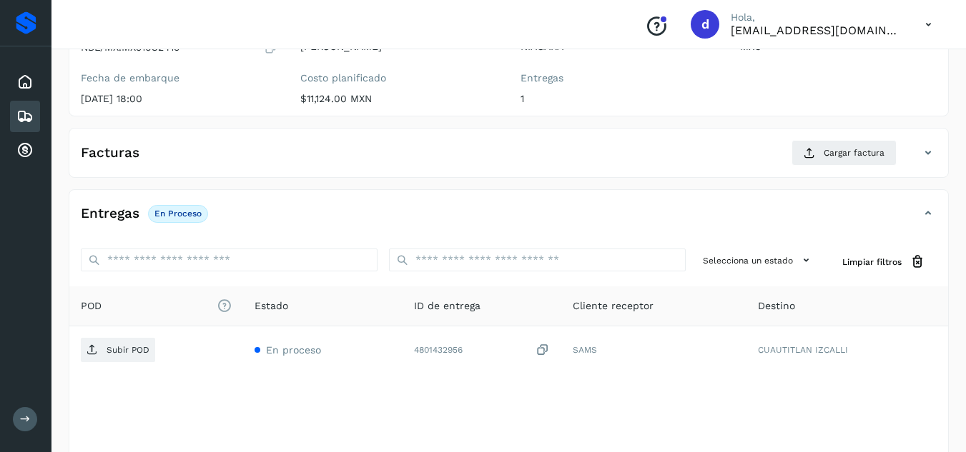
scroll to position [0, 0]
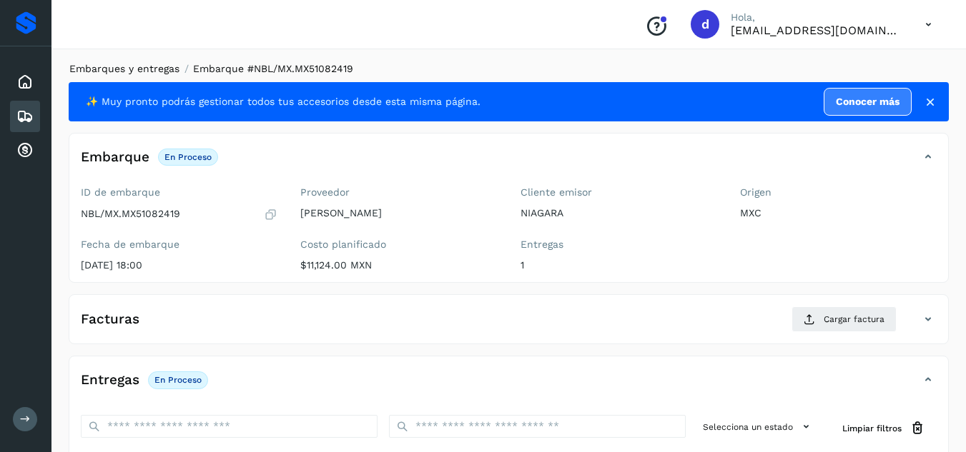
click at [157, 66] on link "Embarques y entregas" at bounding box center [124, 68] width 110 height 11
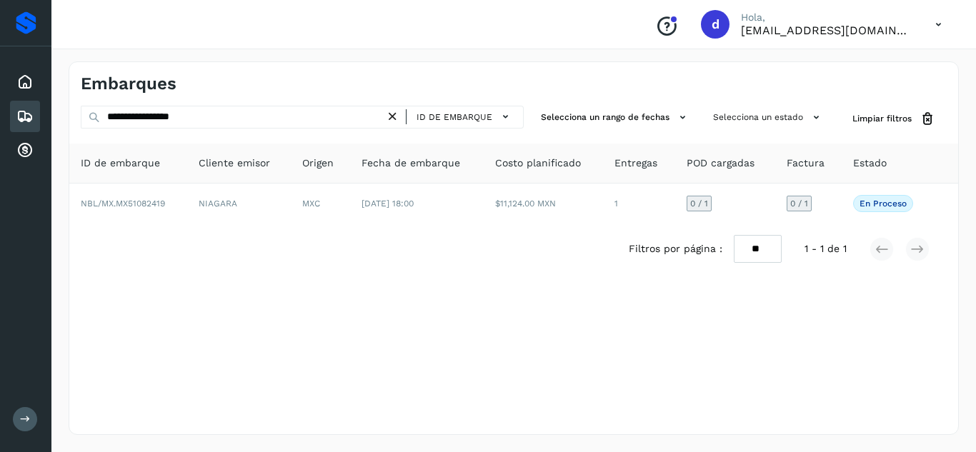
click at [395, 116] on icon at bounding box center [392, 116] width 15 height 15
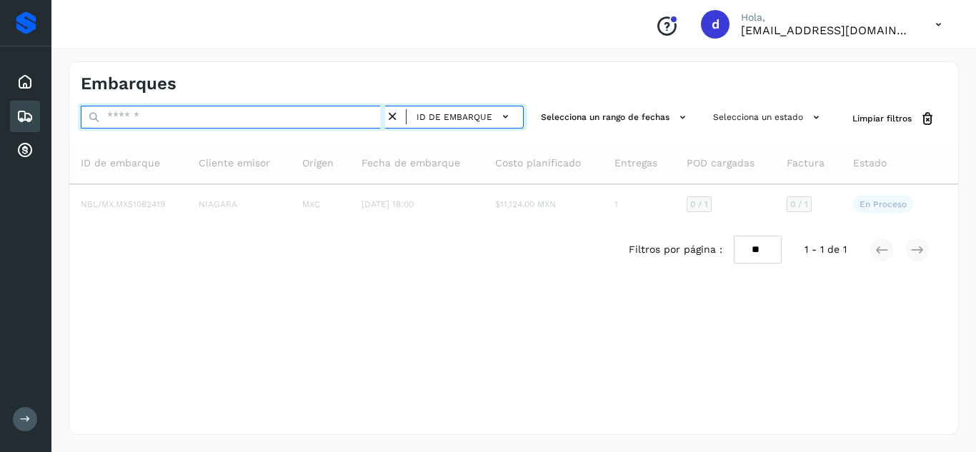
click at [332, 114] on input "text" at bounding box center [233, 117] width 305 height 23
paste input "**********"
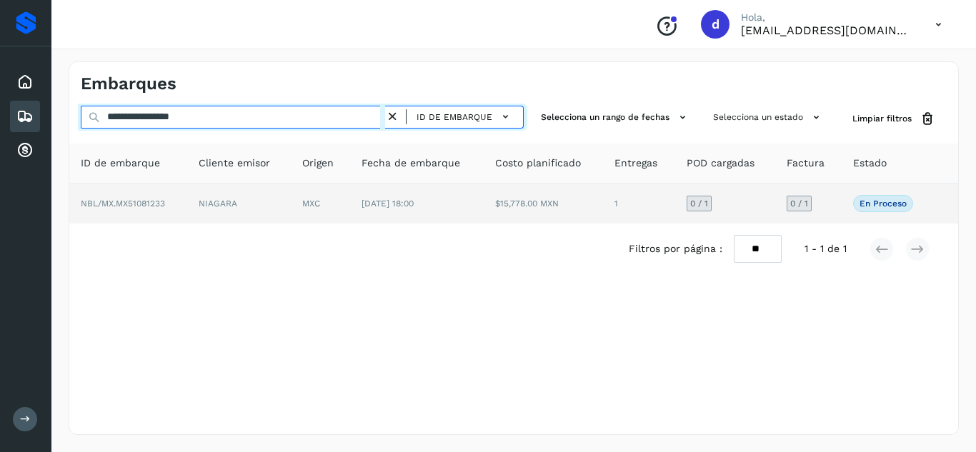
type input "**********"
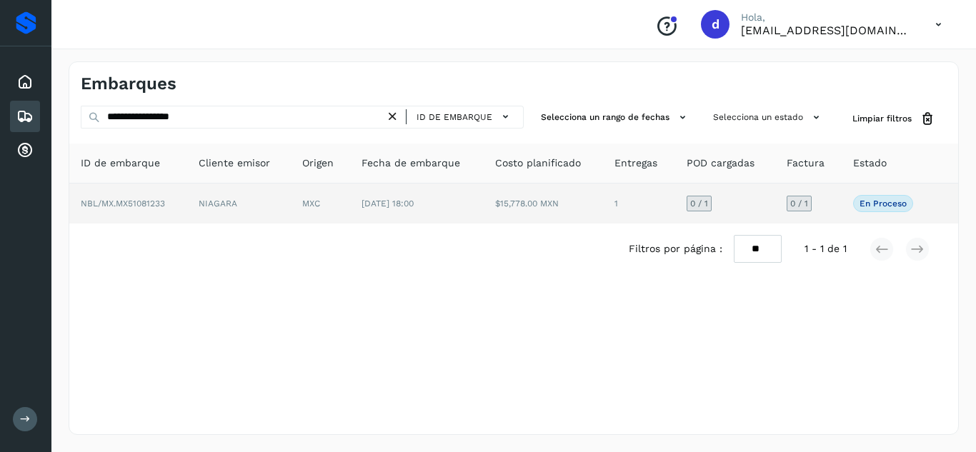
click at [160, 205] on span "NBL/MX.MX51081233" at bounding box center [123, 204] width 84 height 10
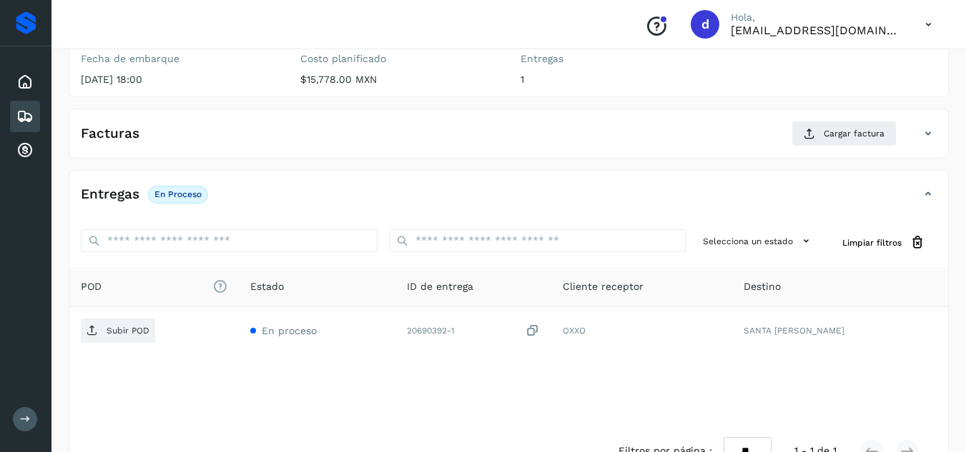
scroll to position [188, 0]
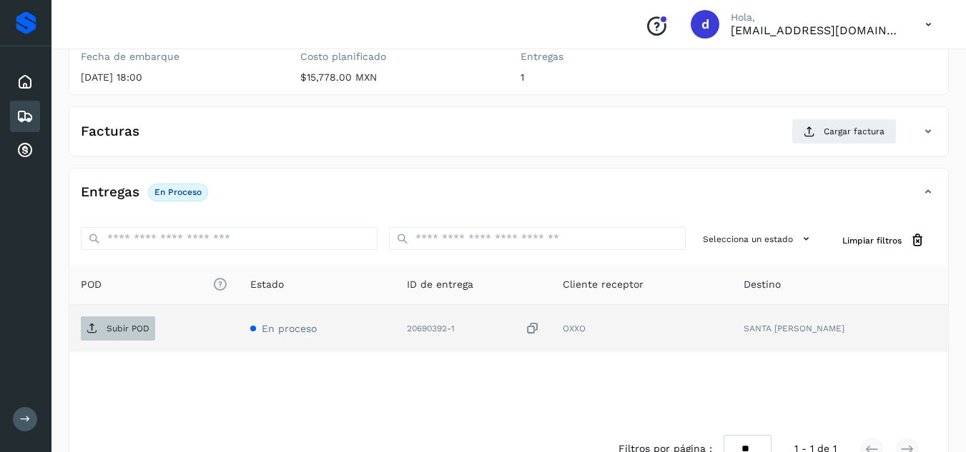
click at [119, 330] on p "Subir POD" at bounding box center [128, 329] width 43 height 10
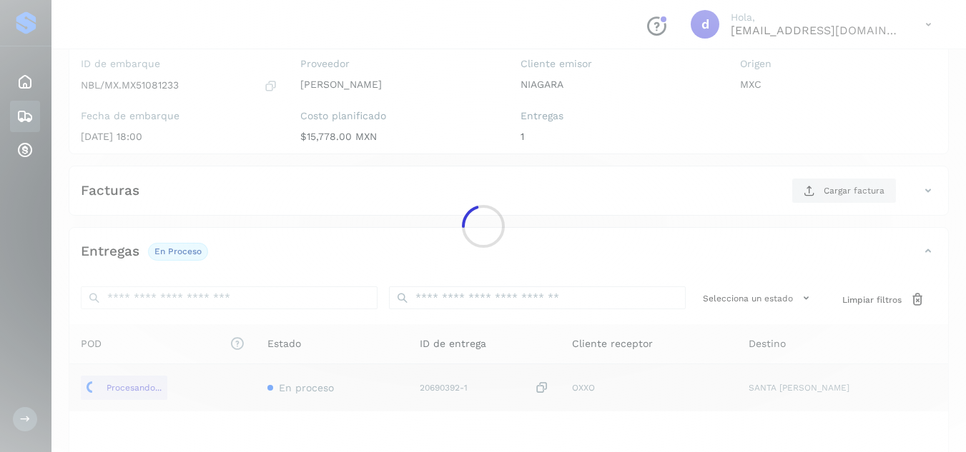
scroll to position [128, 0]
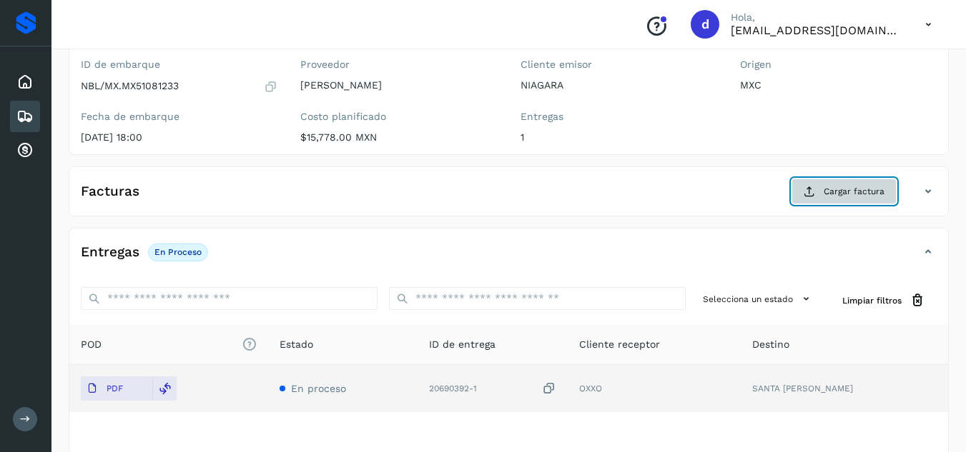
click at [829, 191] on span "Cargar factura" at bounding box center [853, 191] width 61 height 13
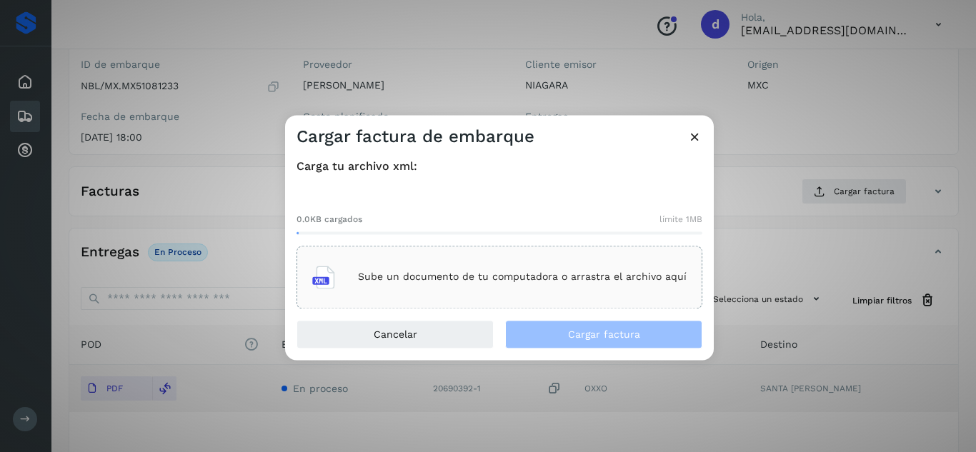
click at [485, 264] on div "Sube un documento de tu computadora o arrastra el archivo aquí" at bounding box center [499, 277] width 375 height 39
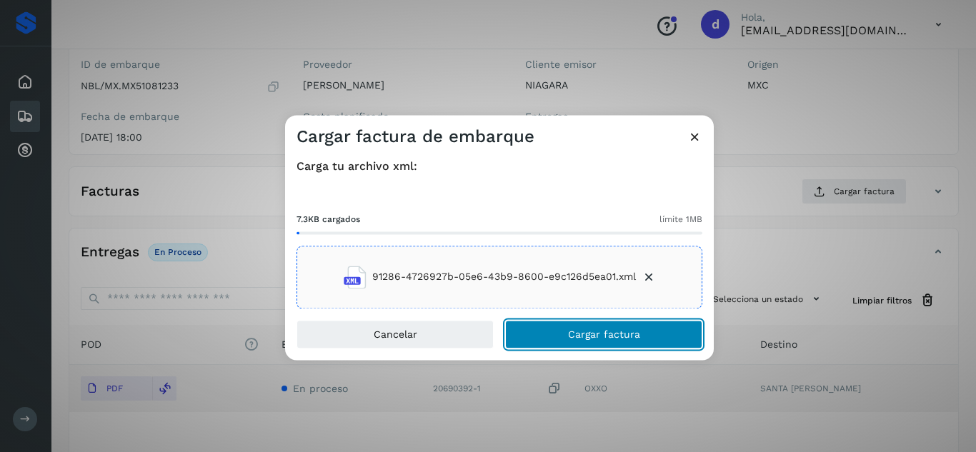
click at [610, 330] on span "Cargar factura" at bounding box center [604, 335] width 72 height 10
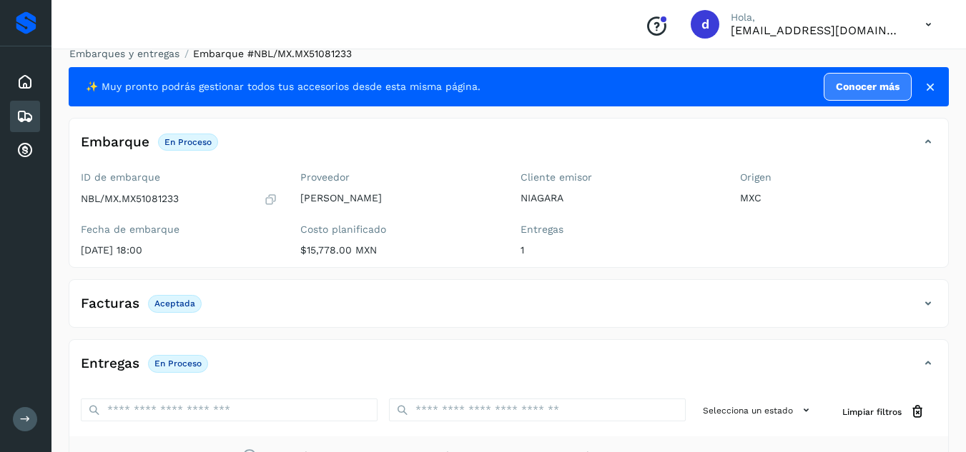
scroll to position [0, 0]
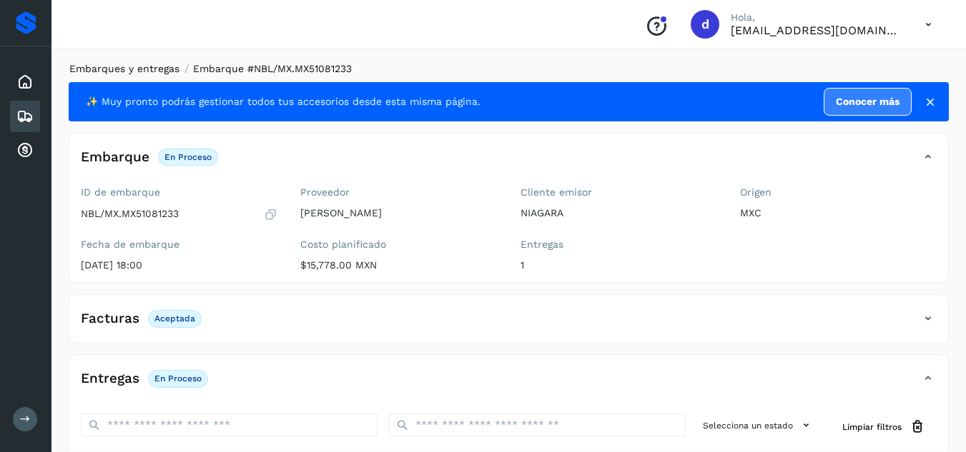
click at [146, 68] on link "Embarques y entregas" at bounding box center [124, 68] width 110 height 11
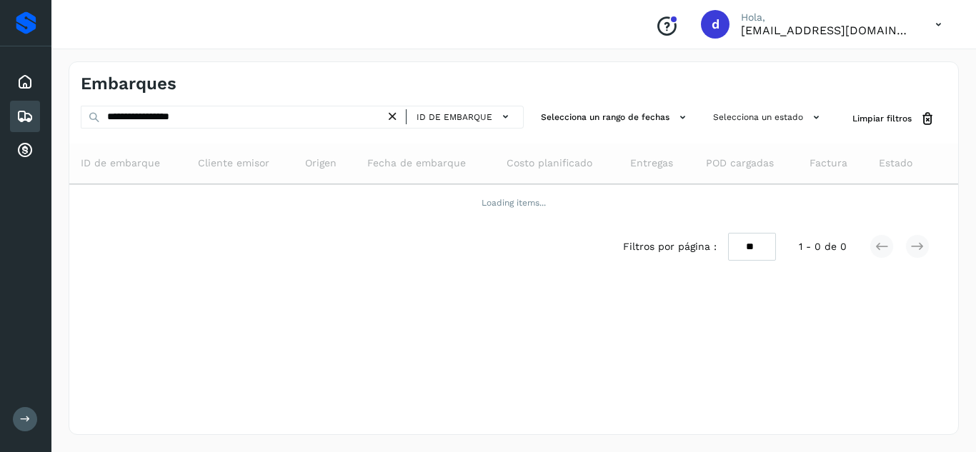
click at [400, 118] on icon at bounding box center [392, 116] width 15 height 15
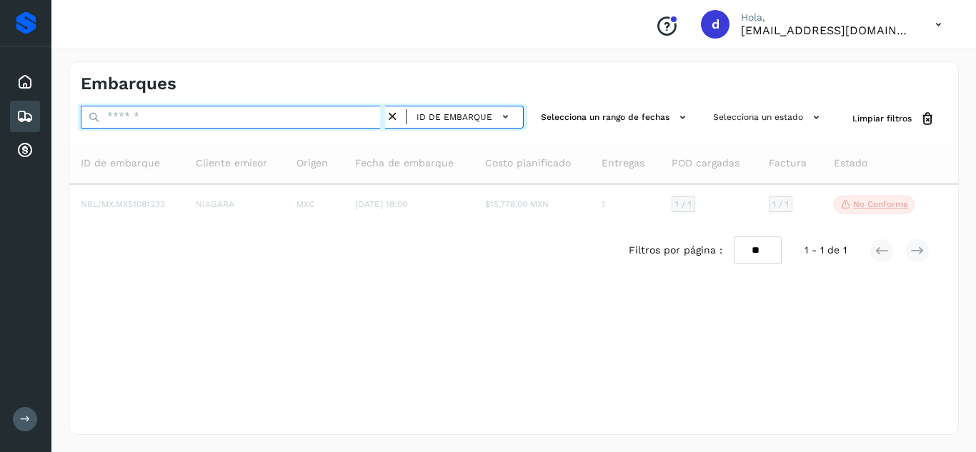
click at [369, 120] on input "text" at bounding box center [233, 117] width 305 height 23
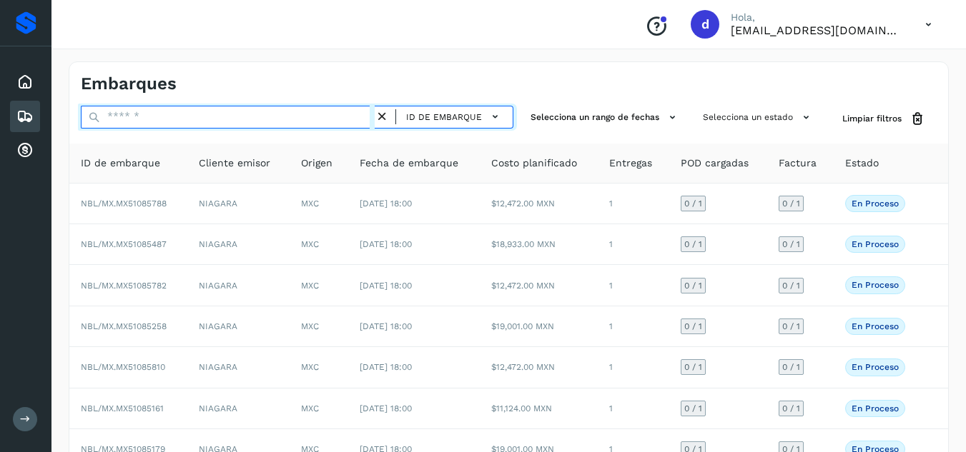
paste input "**********"
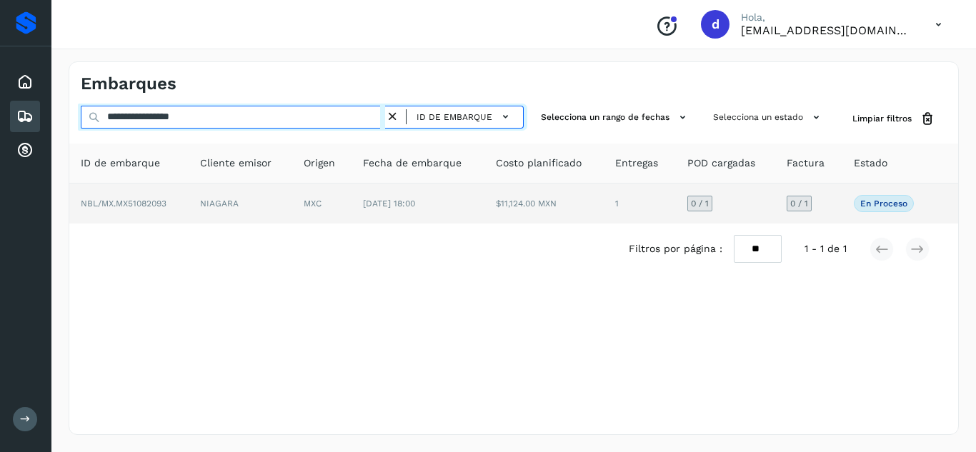
type input "**********"
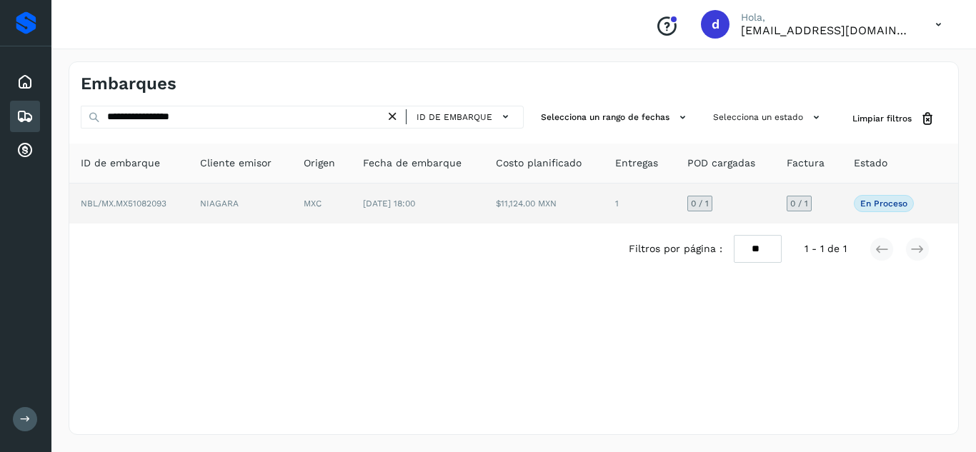
click at [158, 205] on span "NBL/MX.MX51082093" at bounding box center [124, 204] width 86 height 10
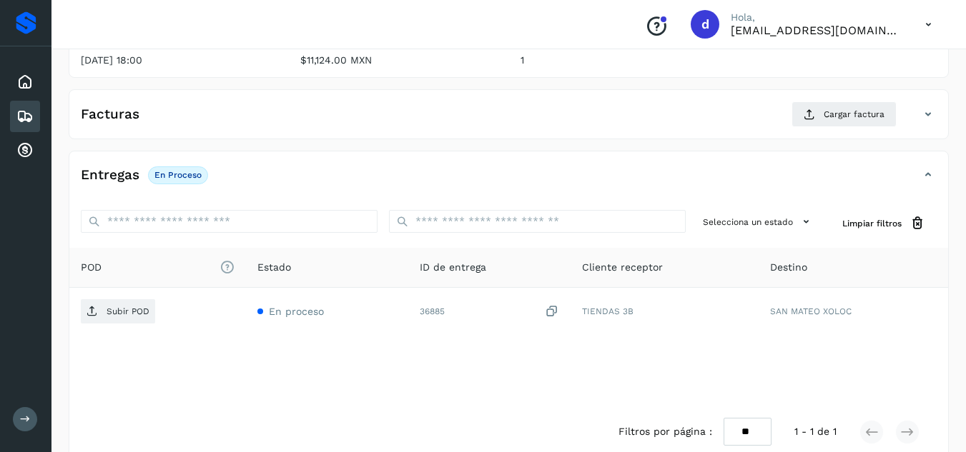
scroll to position [228, 0]
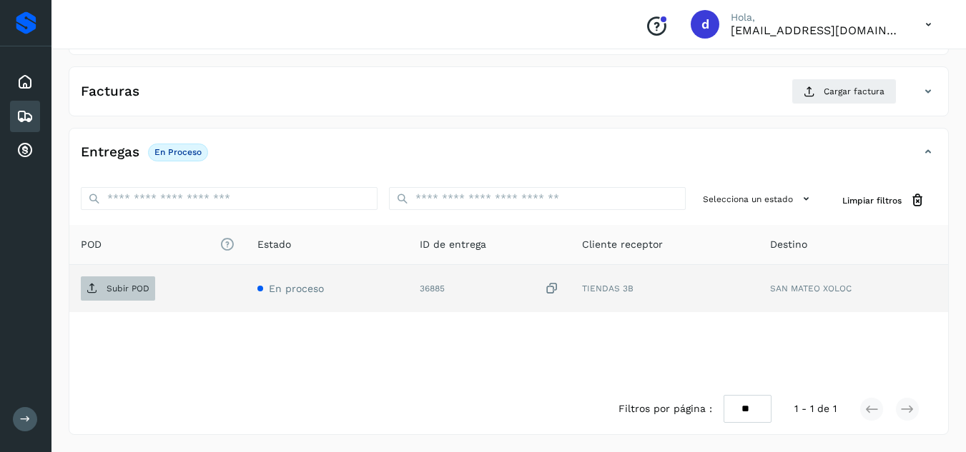
click at [99, 294] on span "Subir POD" at bounding box center [118, 288] width 74 height 23
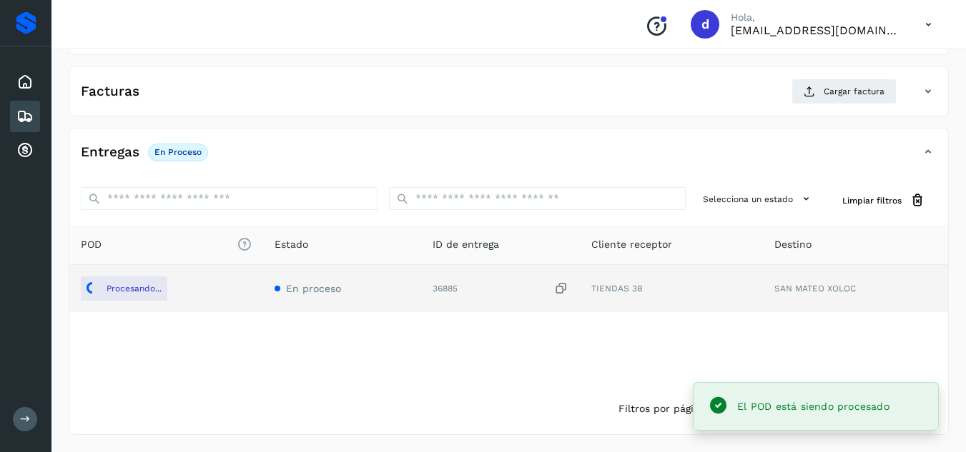
click at [842, 105] on div "Facturas Cargar factura" at bounding box center [508, 97] width 878 height 37
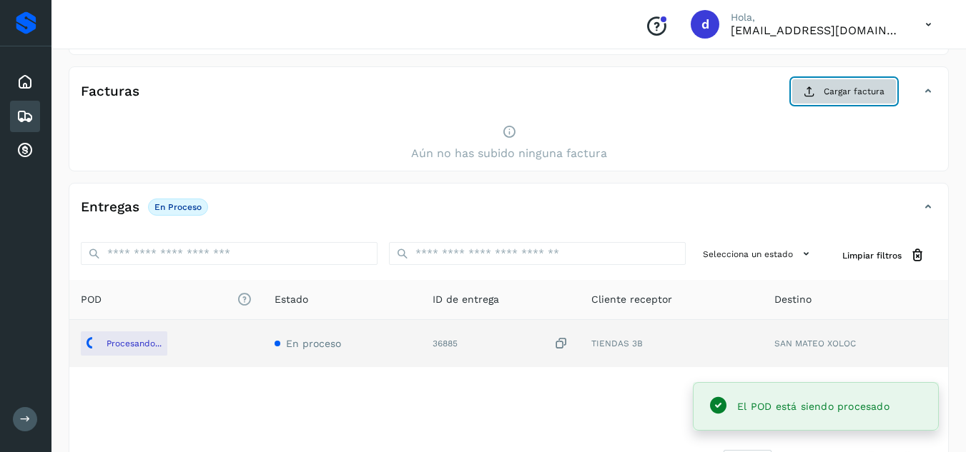
click at [830, 95] on span "Cargar factura" at bounding box center [853, 91] width 61 height 13
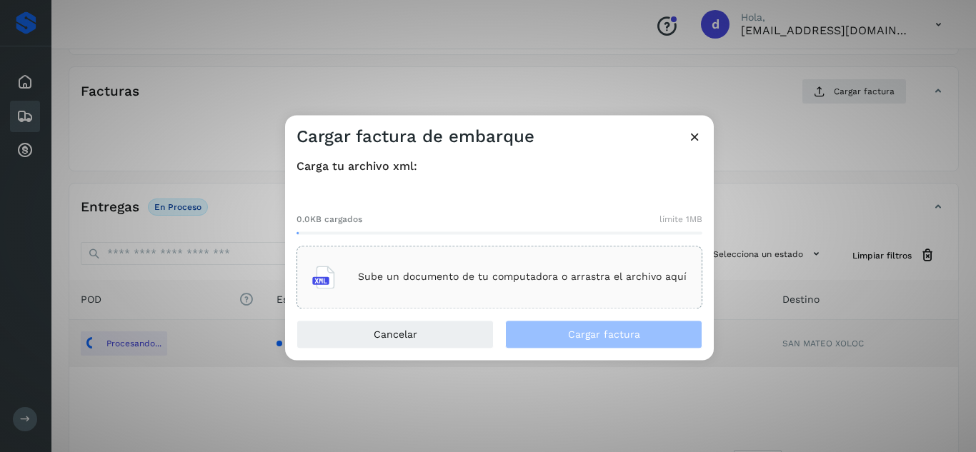
click at [522, 282] on p "Sube un documento de tu computadora o arrastra el archivo aquí" at bounding box center [522, 278] width 329 height 12
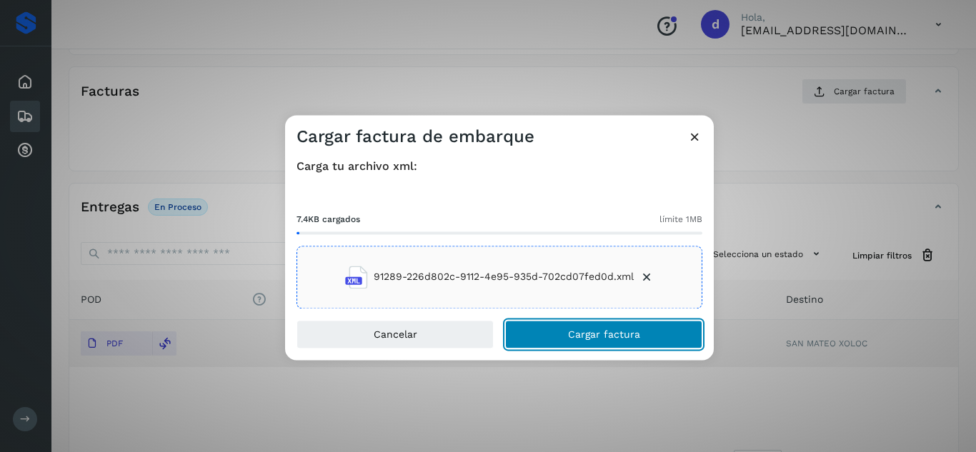
click at [594, 335] on span "Cargar factura" at bounding box center [604, 335] width 72 height 10
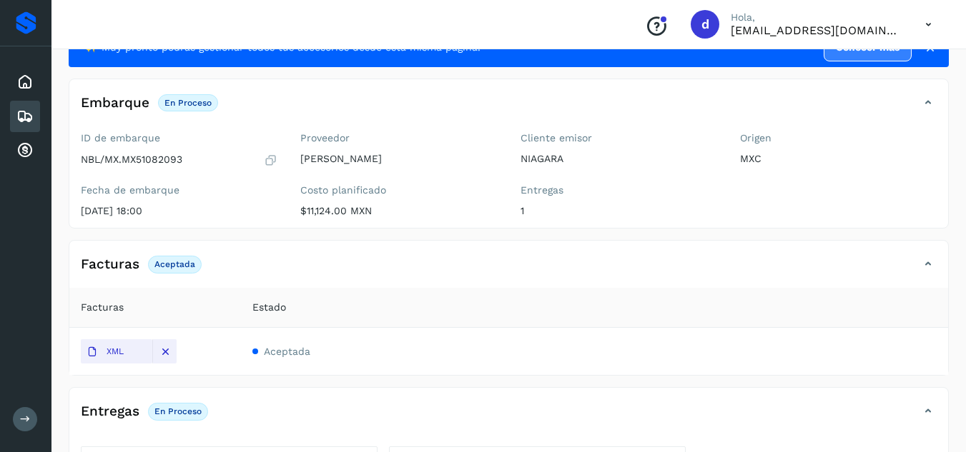
scroll to position [0, 0]
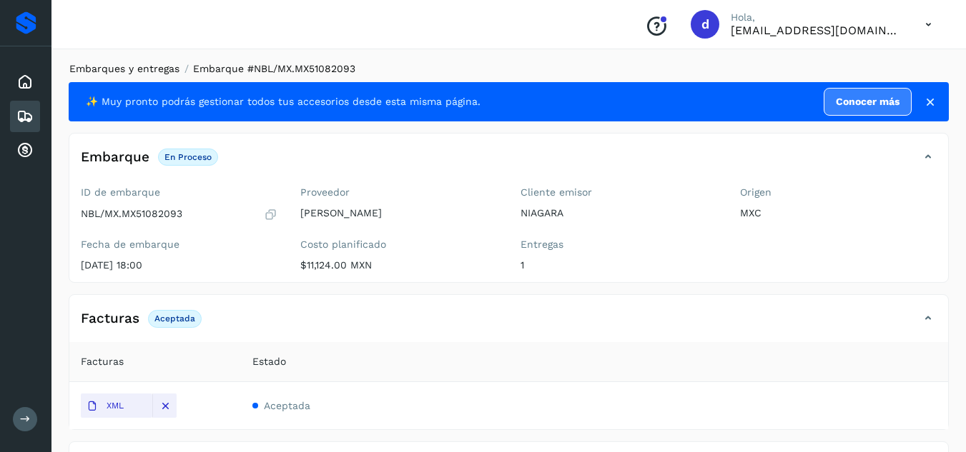
click at [86, 69] on link "Embarques y entregas" at bounding box center [124, 68] width 110 height 11
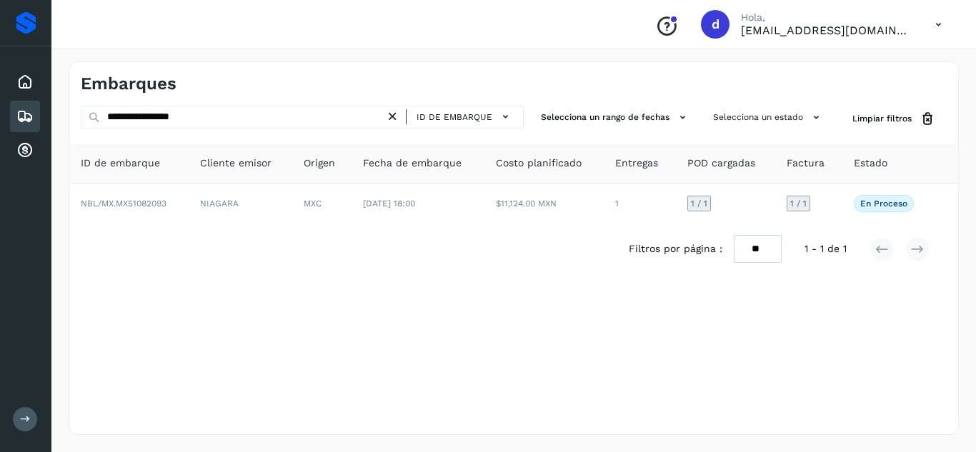
click at [395, 117] on icon at bounding box center [392, 116] width 15 height 15
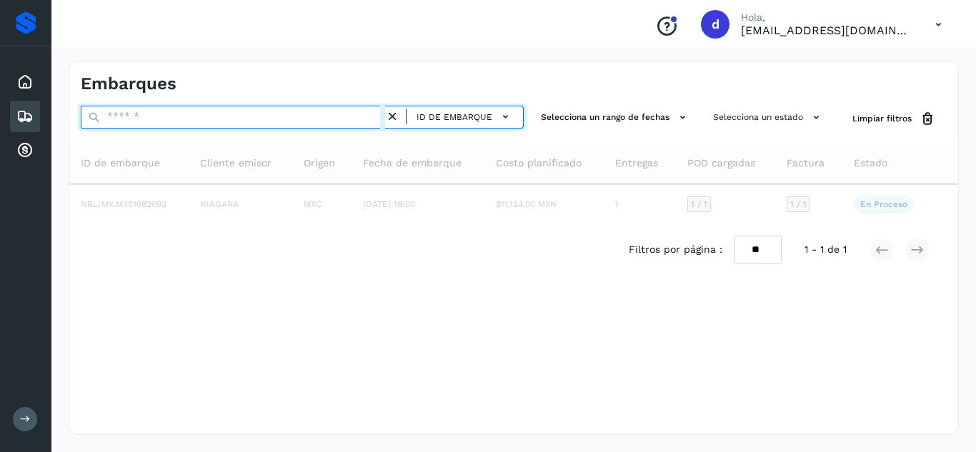
click at [367, 119] on input "text" at bounding box center [233, 117] width 305 height 23
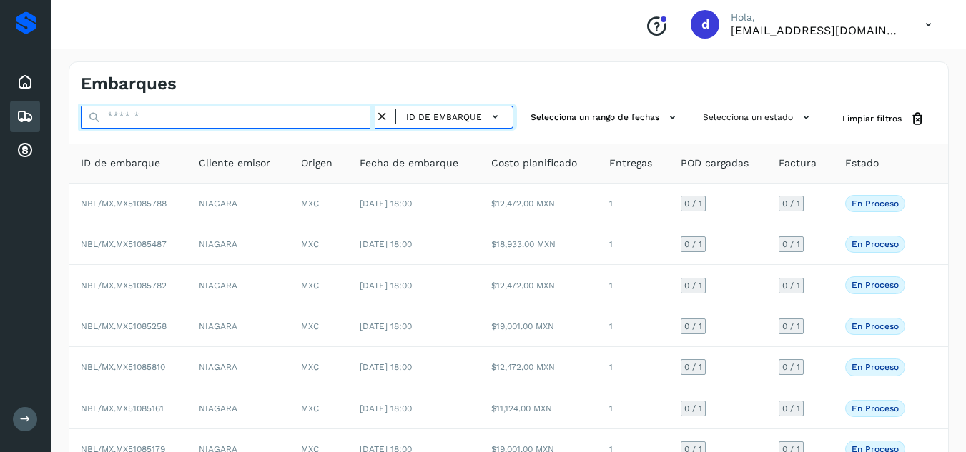
paste input "**********"
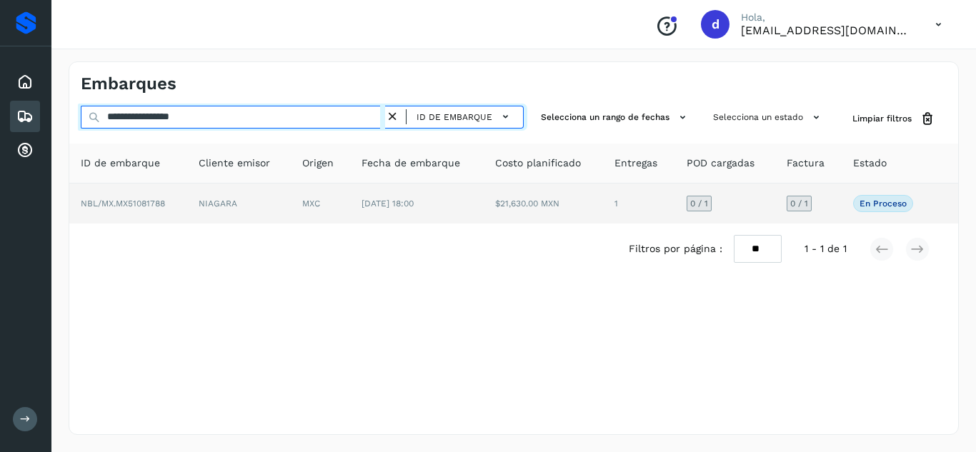
type input "**********"
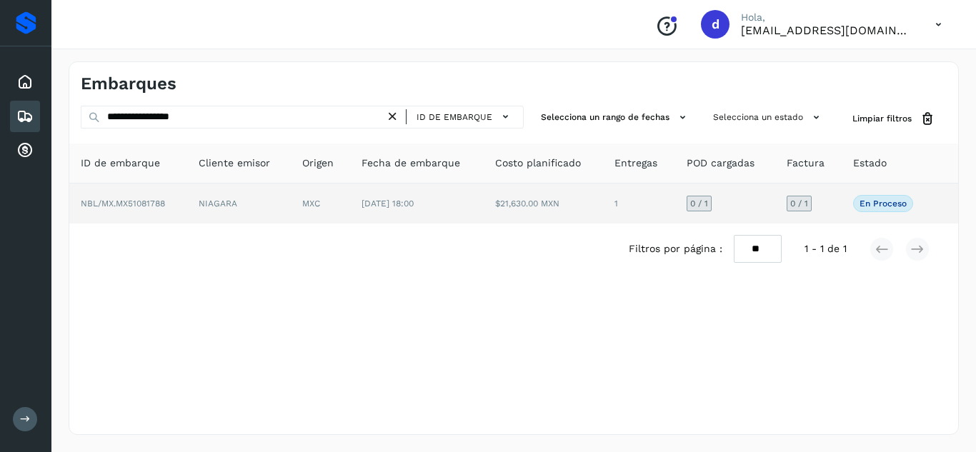
click at [144, 203] on span "NBL/MX.MX51081788" at bounding box center [123, 204] width 84 height 10
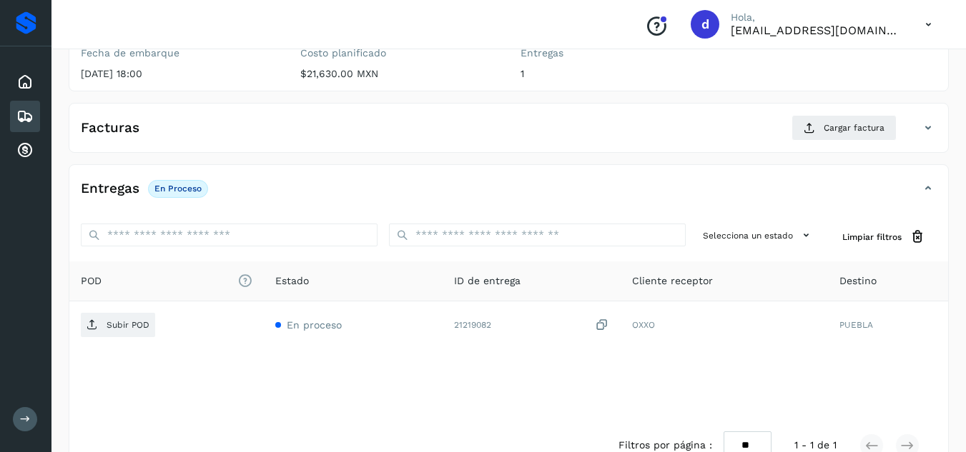
scroll to position [213, 0]
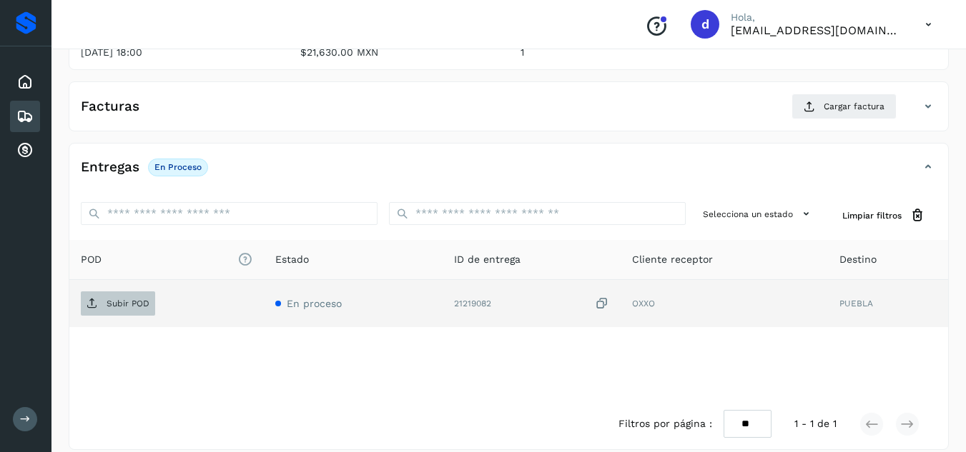
click at [141, 312] on span "Subir POD" at bounding box center [118, 303] width 74 height 23
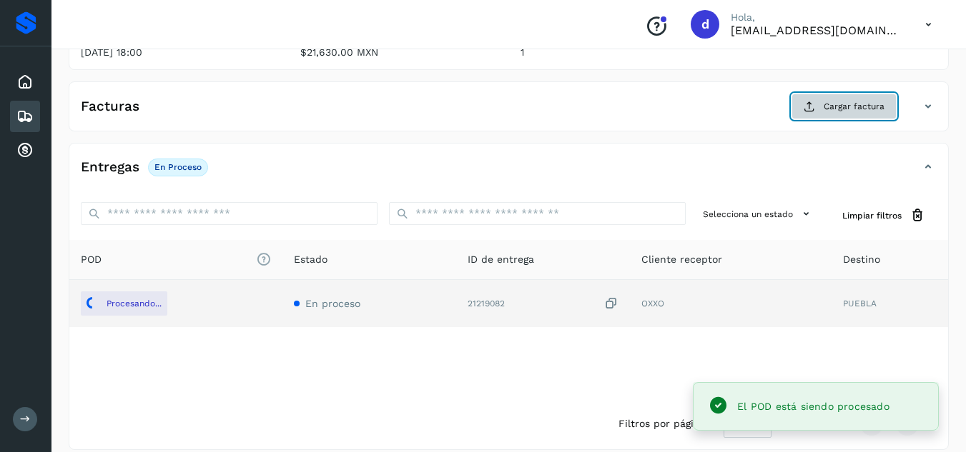
click at [866, 104] on span "Cargar factura" at bounding box center [853, 106] width 61 height 13
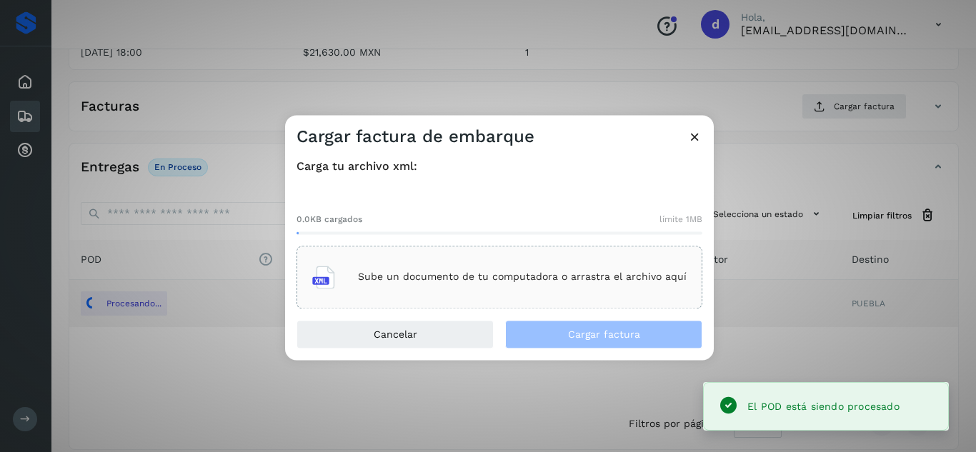
click at [605, 280] on p "Sube un documento de tu computadora o arrastra el archivo aquí" at bounding box center [522, 278] width 329 height 12
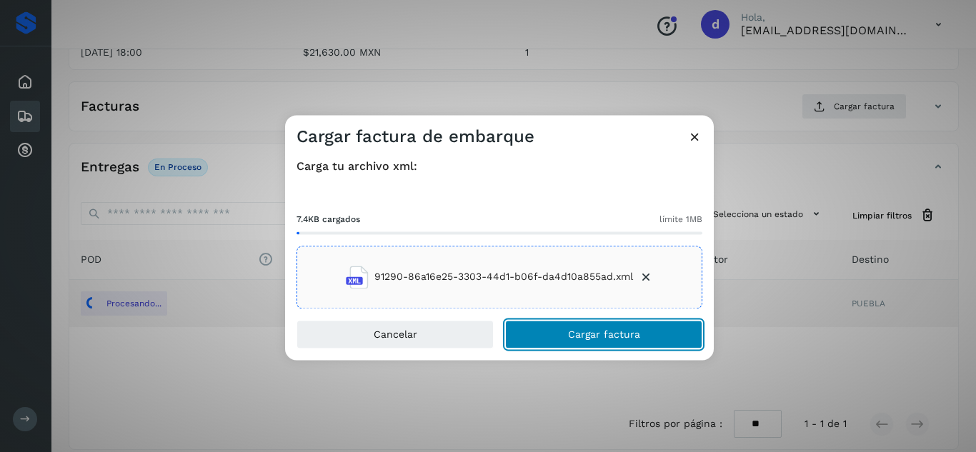
drag, startPoint x: 582, startPoint y: 340, endPoint x: 628, endPoint y: 486, distance: 152.8
click at [628, 452] on html "Proveedores Inicio Embarques Cuentas por cobrar Salir Conoce nuestros beneficio…" at bounding box center [488, 127] width 976 height 680
click at [613, 330] on span "Cargar factura" at bounding box center [604, 335] width 72 height 10
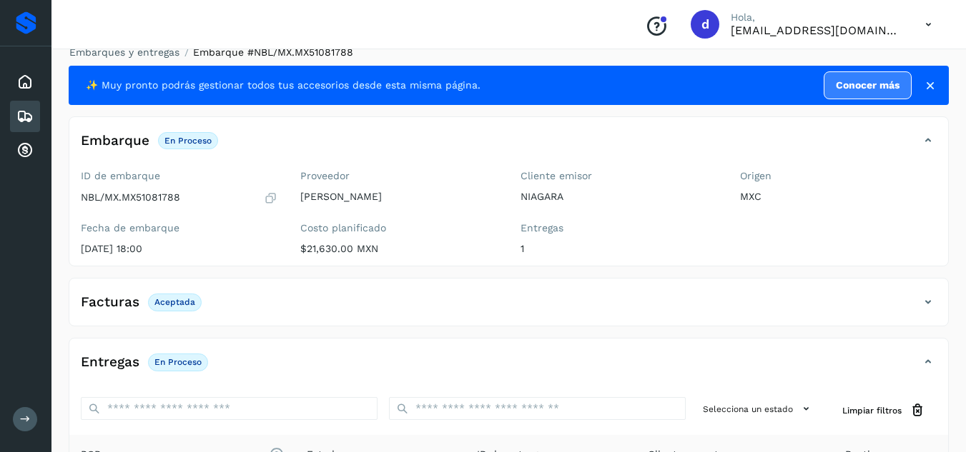
scroll to position [15, 0]
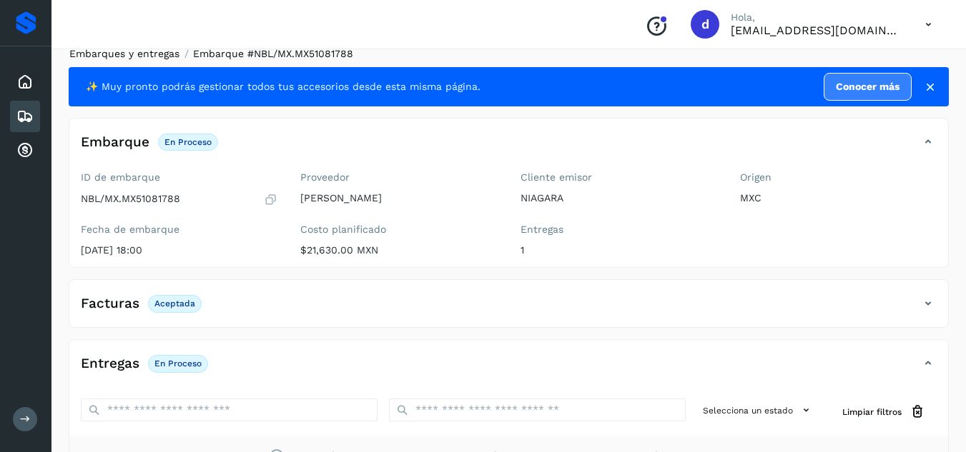
click at [158, 56] on link "Embarques y entregas" at bounding box center [124, 53] width 110 height 11
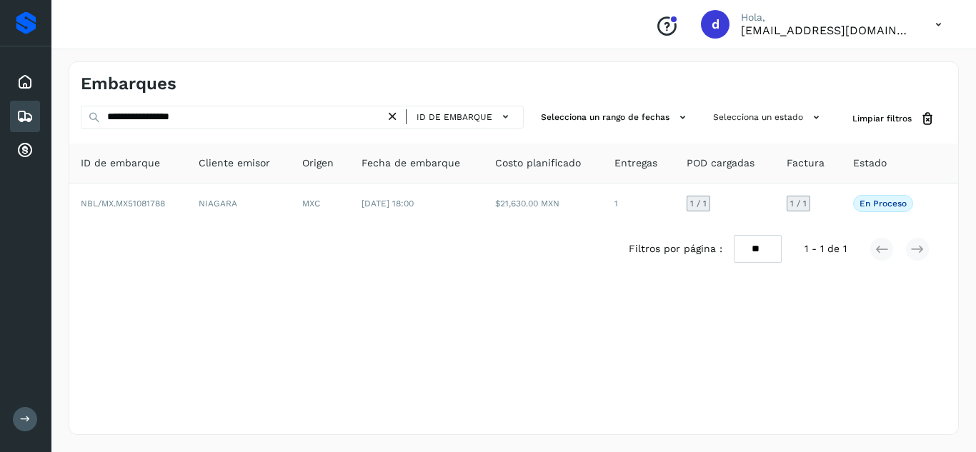
click at [397, 117] on icon at bounding box center [392, 116] width 15 height 15
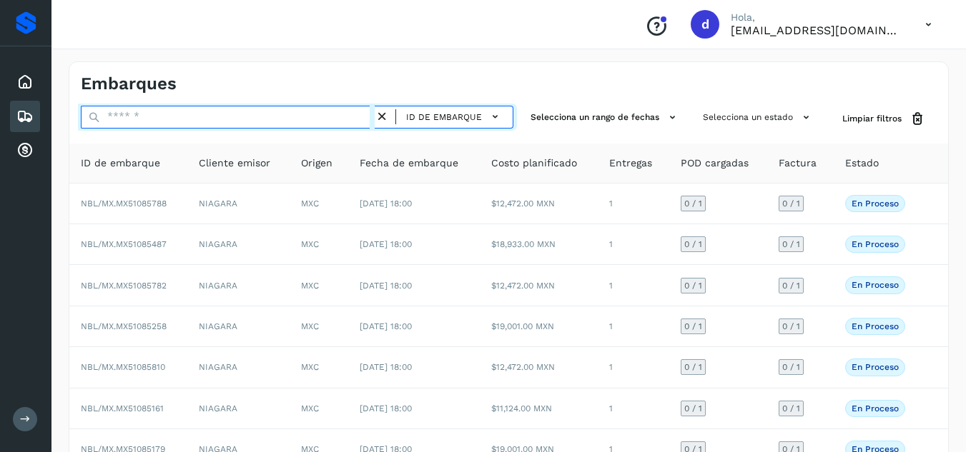
click at [337, 120] on input "text" at bounding box center [228, 117] width 294 height 23
paste input "**********"
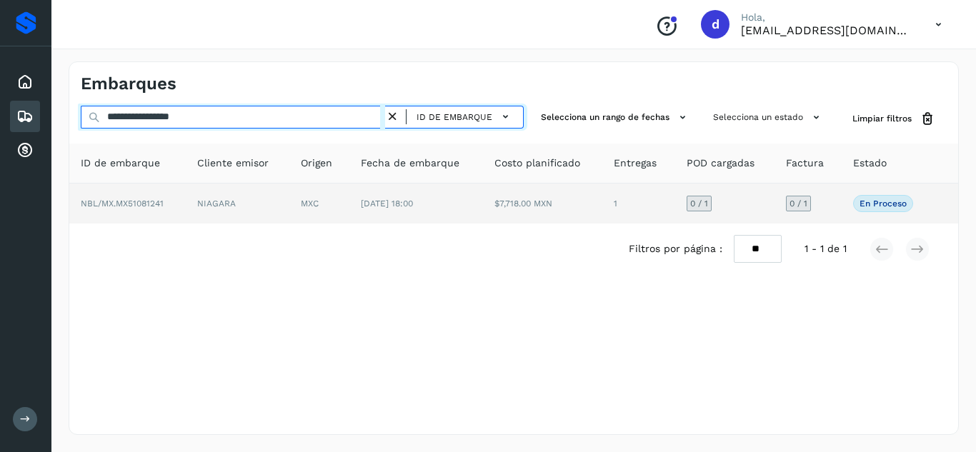
type input "**********"
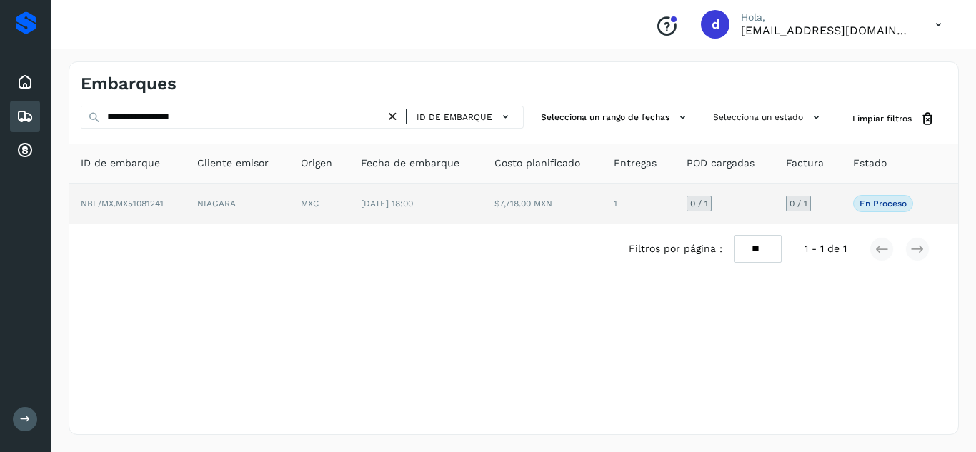
click at [139, 203] on span "NBL/MX.MX51081241" at bounding box center [122, 204] width 83 height 10
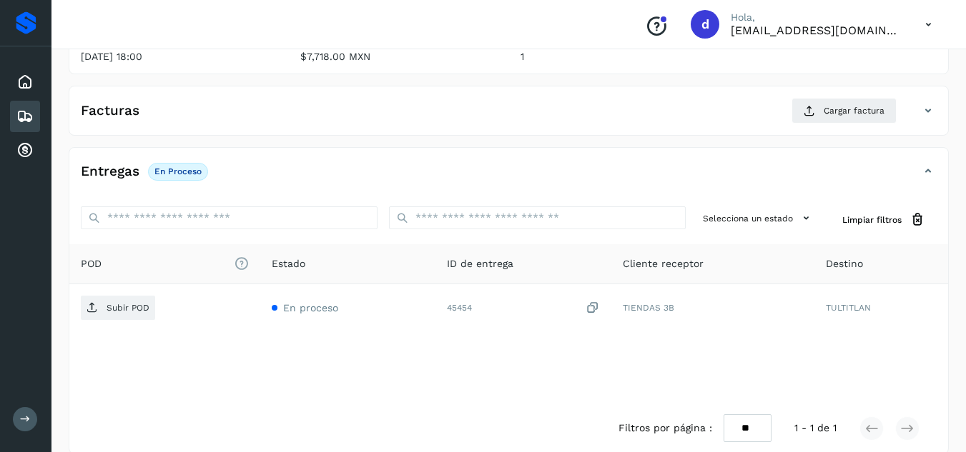
scroll to position [214, 0]
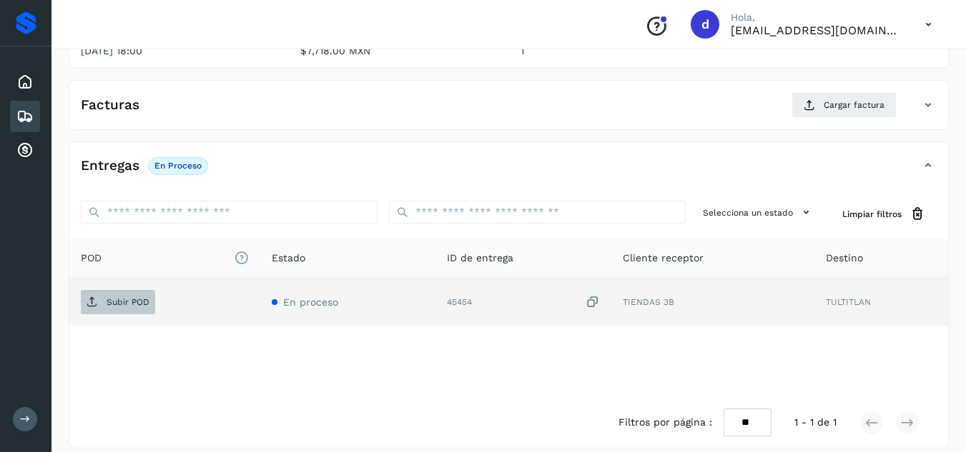
click at [129, 307] on p "Subir POD" at bounding box center [128, 302] width 43 height 10
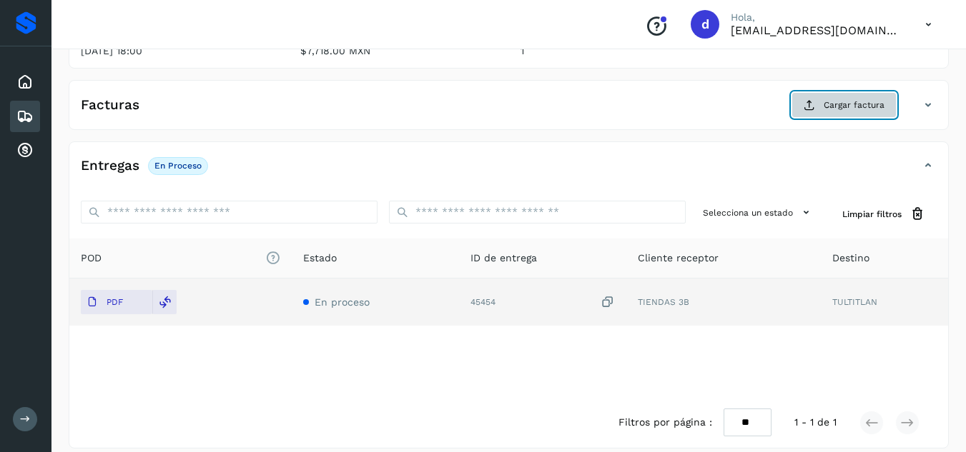
click at [851, 111] on span "Cargar factura" at bounding box center [853, 105] width 61 height 13
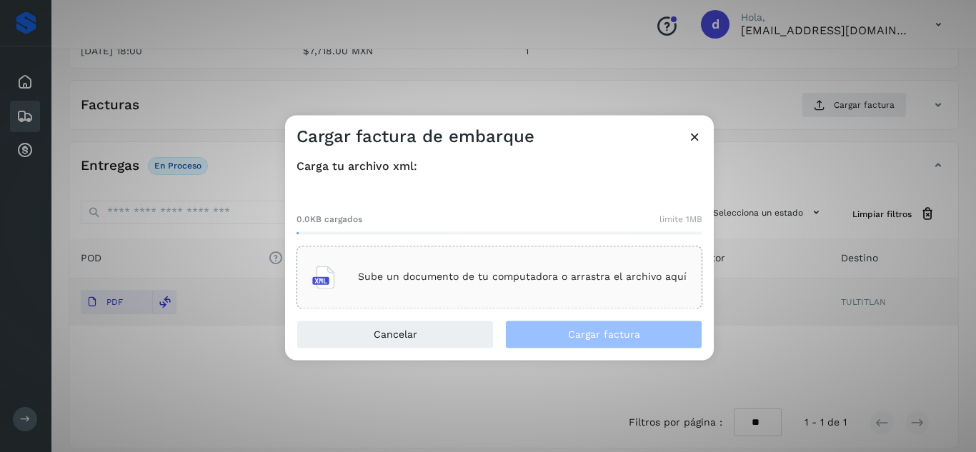
click at [485, 273] on p "Sube un documento de tu computadora o arrastra el archivo aquí" at bounding box center [522, 278] width 329 height 12
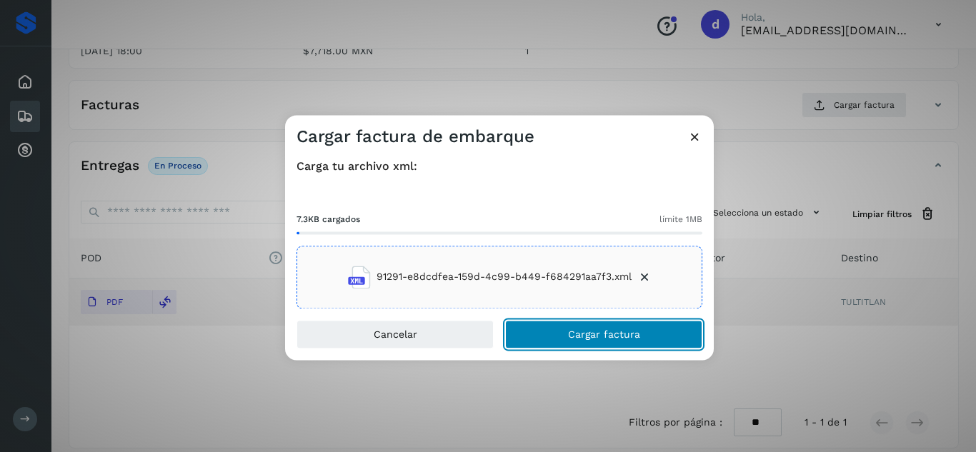
click at [565, 327] on button "Cargar factura" at bounding box center [603, 334] width 197 height 29
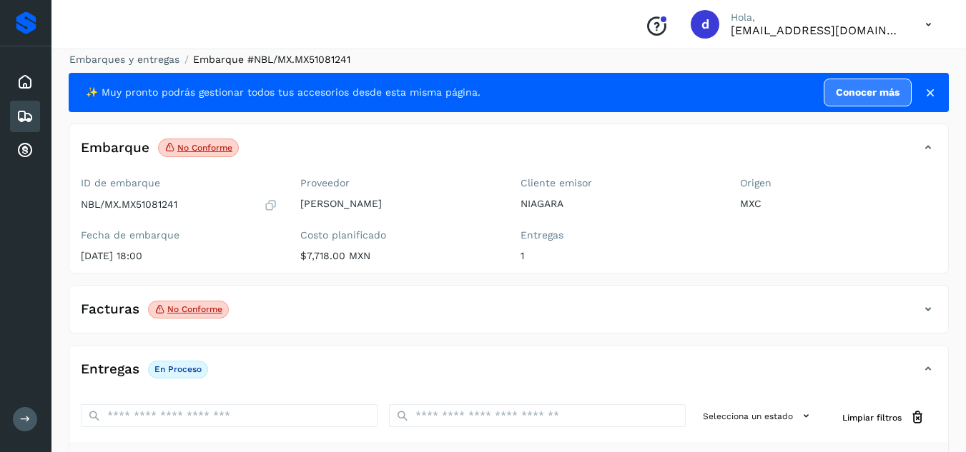
scroll to position [0, 0]
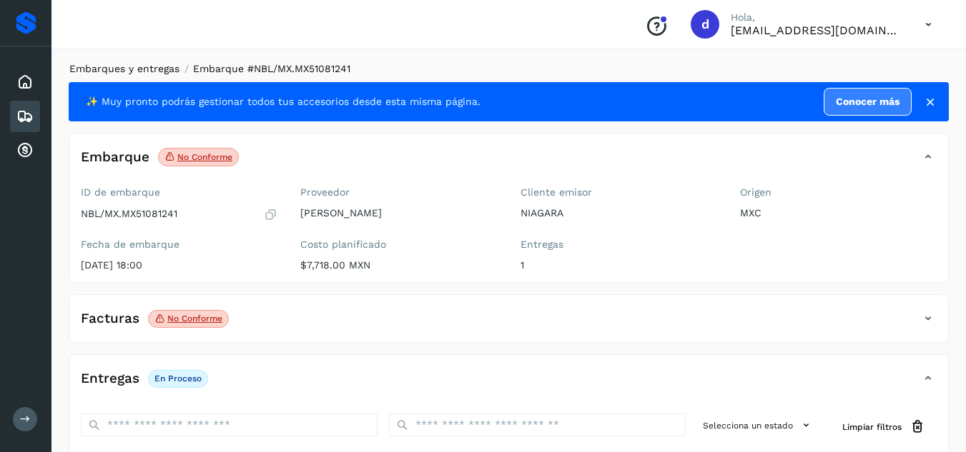
click at [99, 67] on link "Embarques y entregas" at bounding box center [124, 68] width 110 height 11
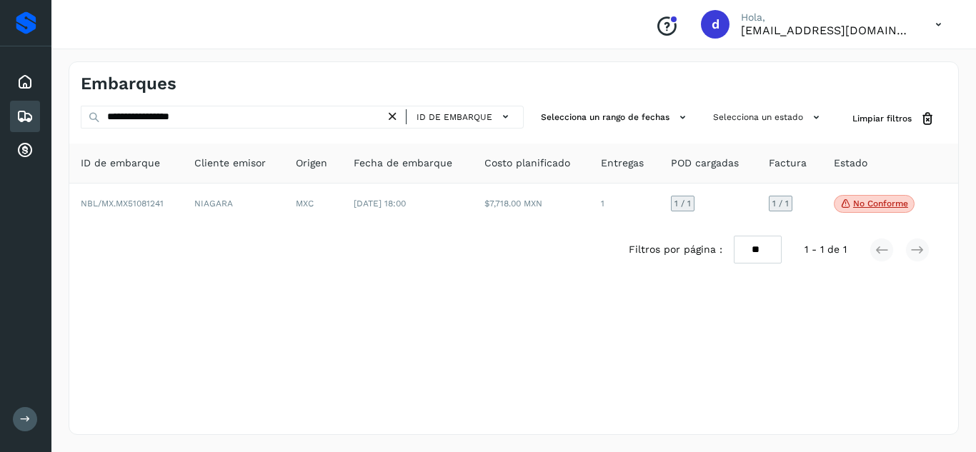
click at [400, 122] on icon at bounding box center [392, 116] width 15 height 15
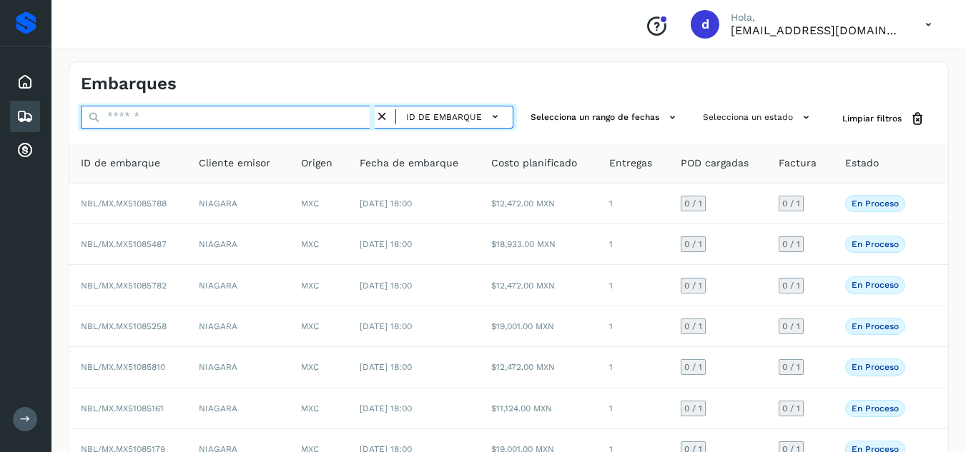
click at [328, 119] on input "text" at bounding box center [228, 117] width 294 height 23
paste input "**********"
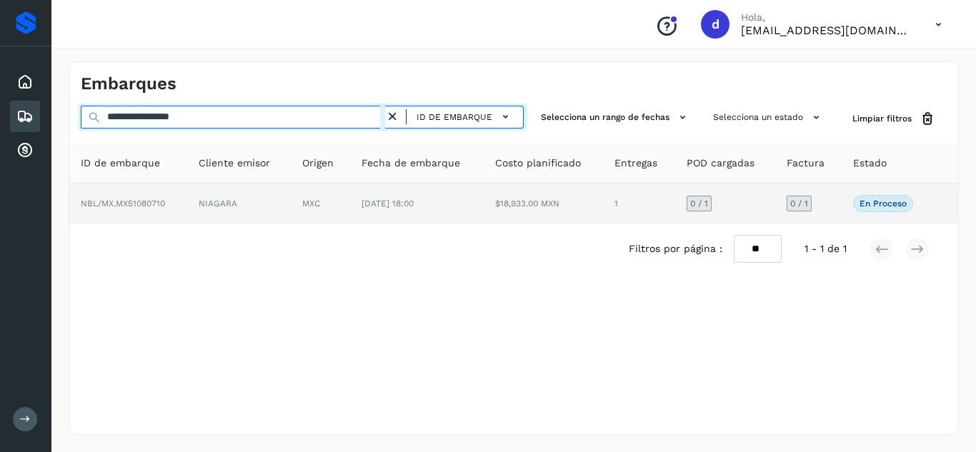
type input "**********"
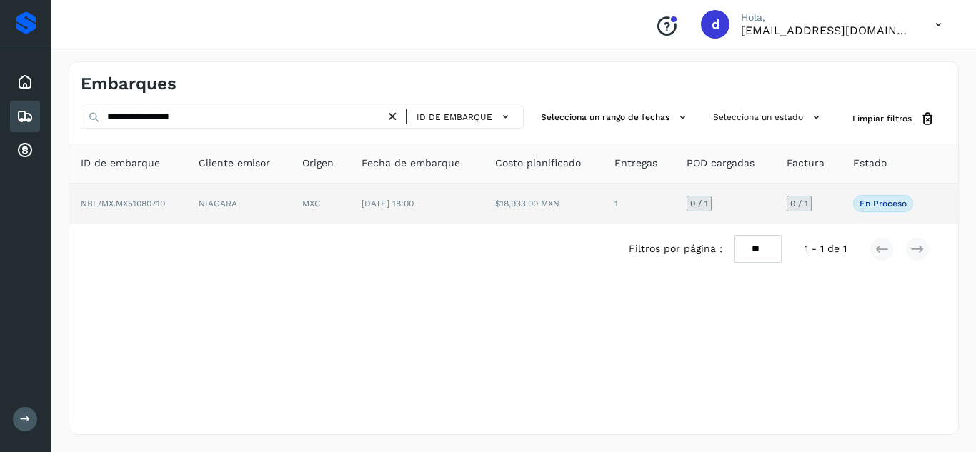
click at [144, 209] on td "NBL/MX.MX51080710" at bounding box center [128, 204] width 118 height 40
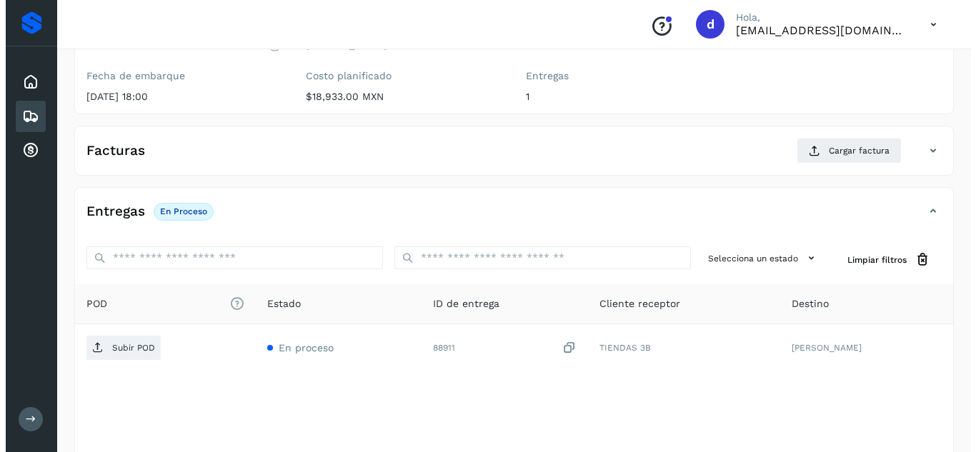
scroll to position [228, 0]
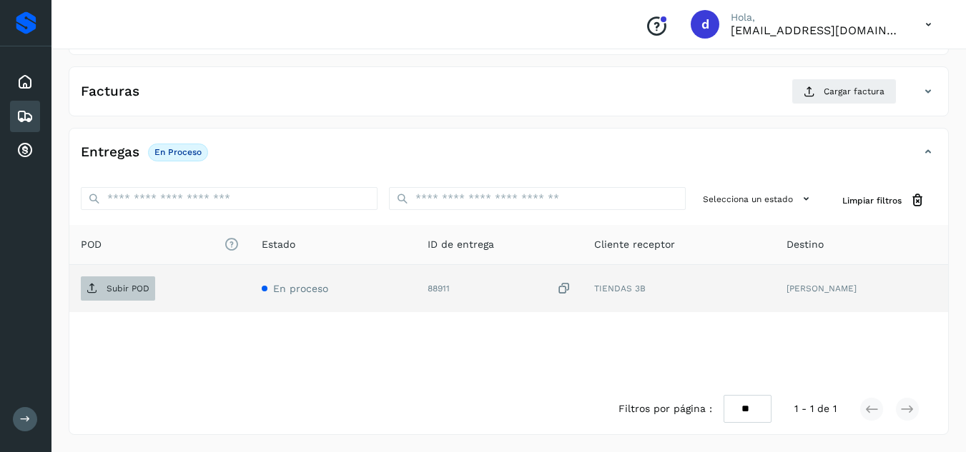
click at [135, 287] on p "Subir POD" at bounding box center [128, 289] width 43 height 10
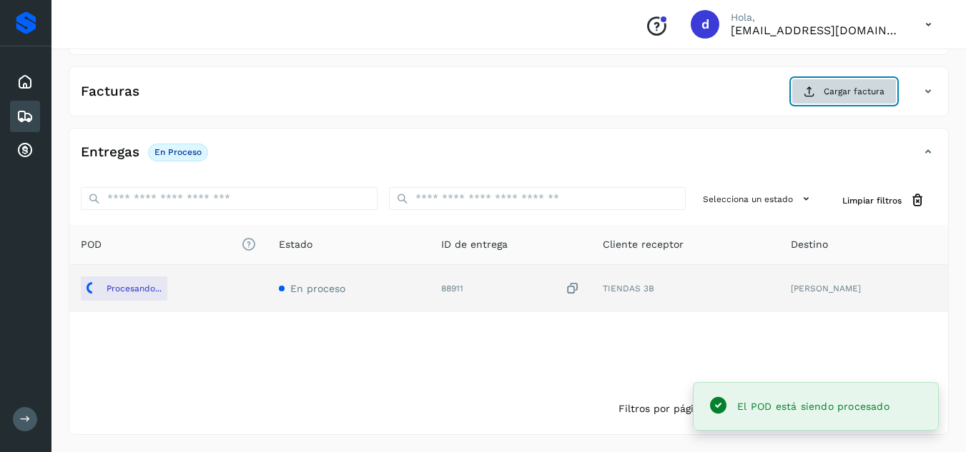
click at [825, 100] on button "Cargar factura" at bounding box center [843, 92] width 105 height 26
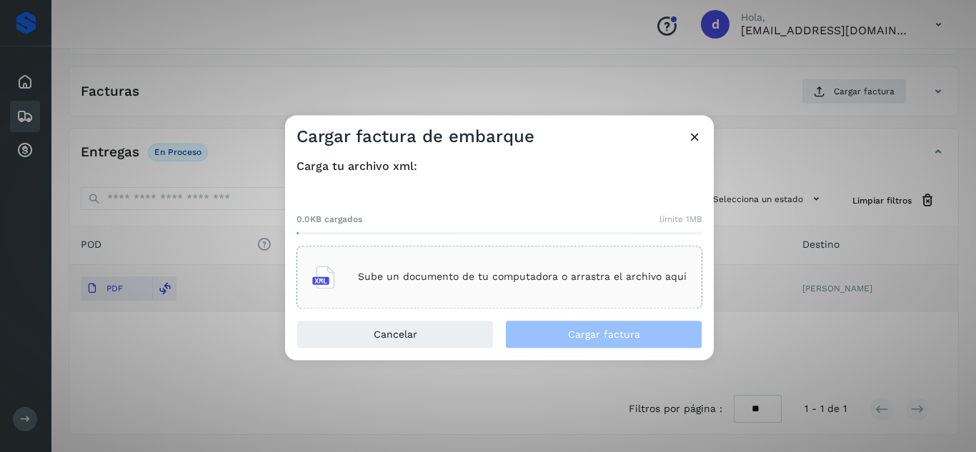
click at [565, 262] on div "Sube un documento de tu computadora o arrastra el archivo aquí" at bounding box center [499, 277] width 375 height 39
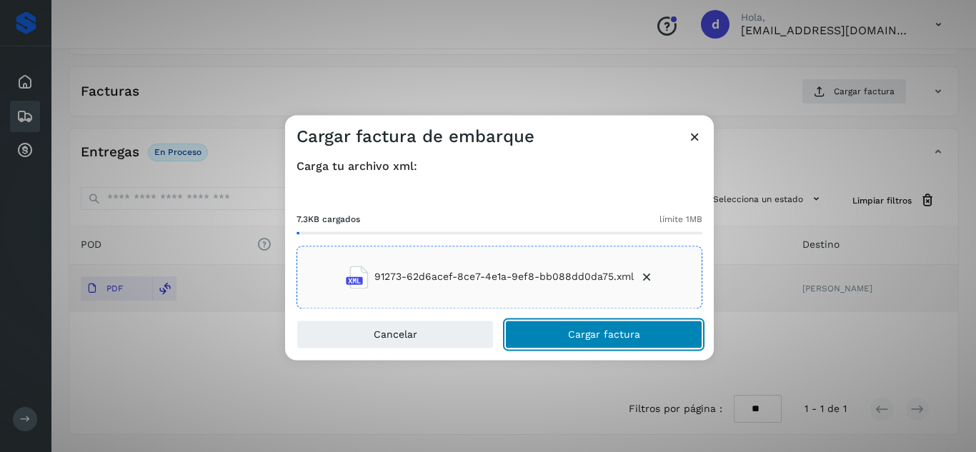
click at [635, 342] on button "Cargar factura" at bounding box center [603, 334] width 197 height 29
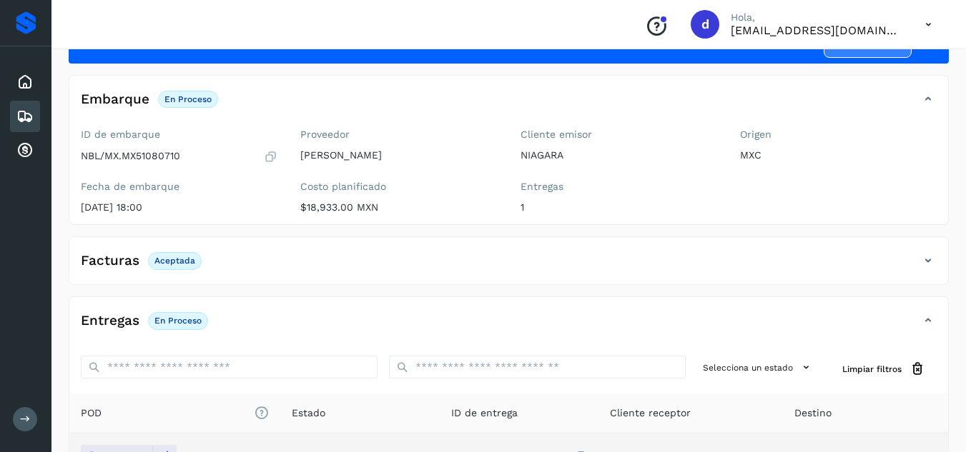
scroll to position [0, 0]
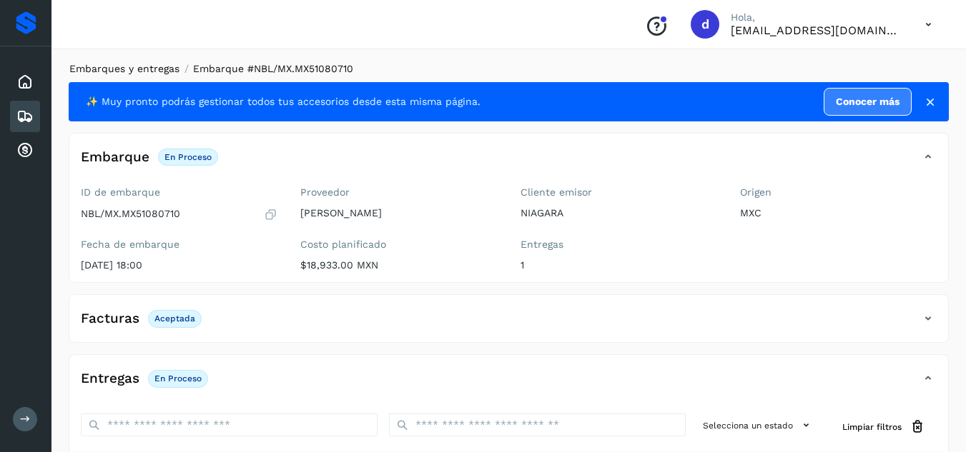
click at [86, 71] on link "Embarques y entregas" at bounding box center [124, 68] width 110 height 11
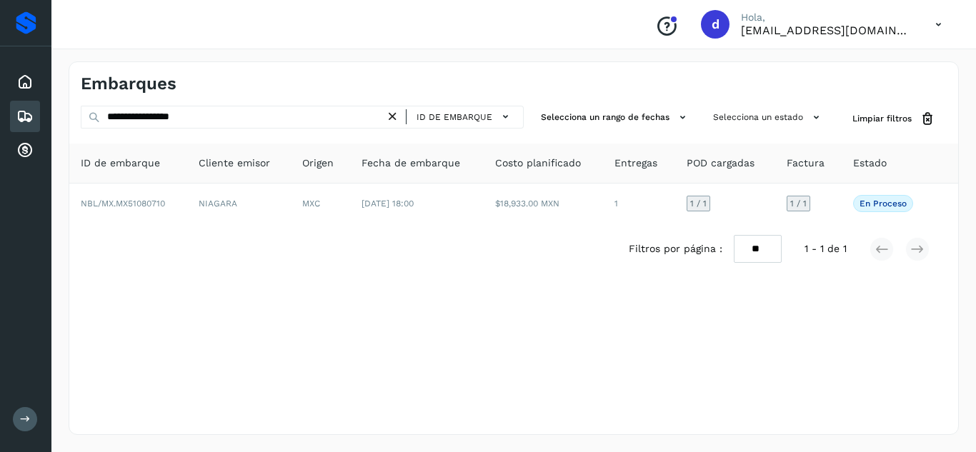
click at [396, 114] on icon at bounding box center [392, 116] width 15 height 15
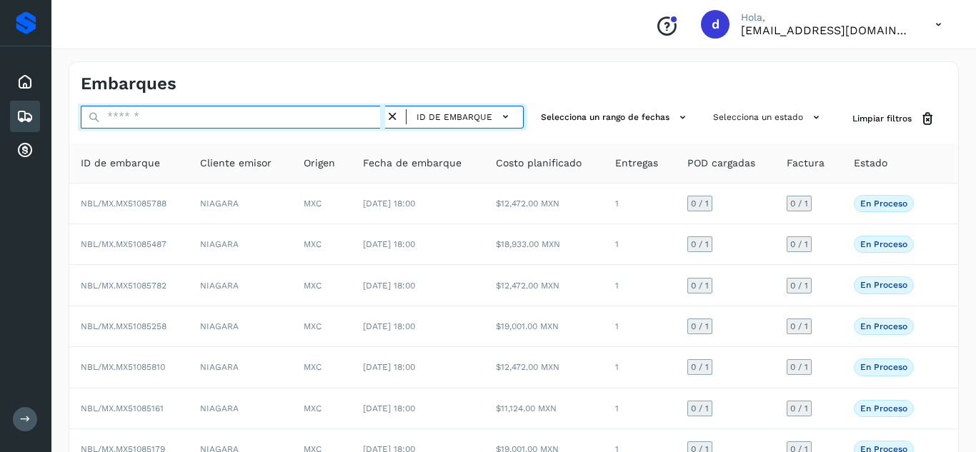
click at [330, 118] on input "text" at bounding box center [233, 117] width 305 height 23
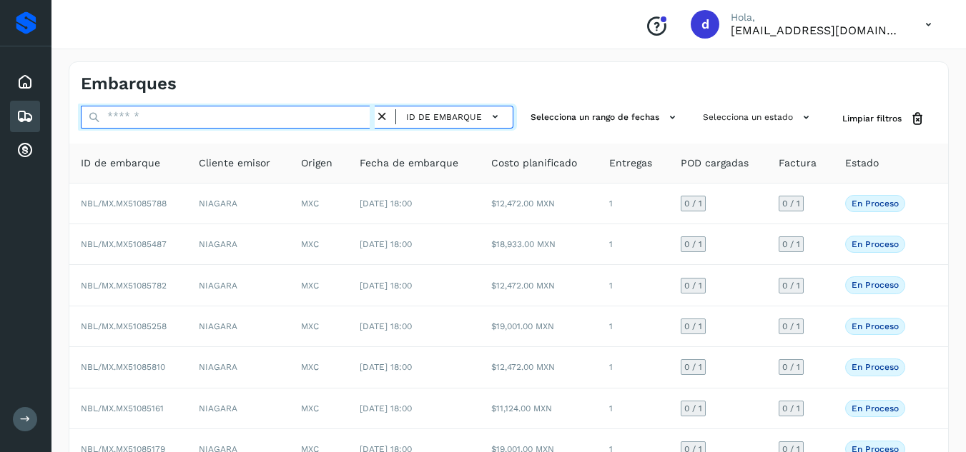
paste input "**********"
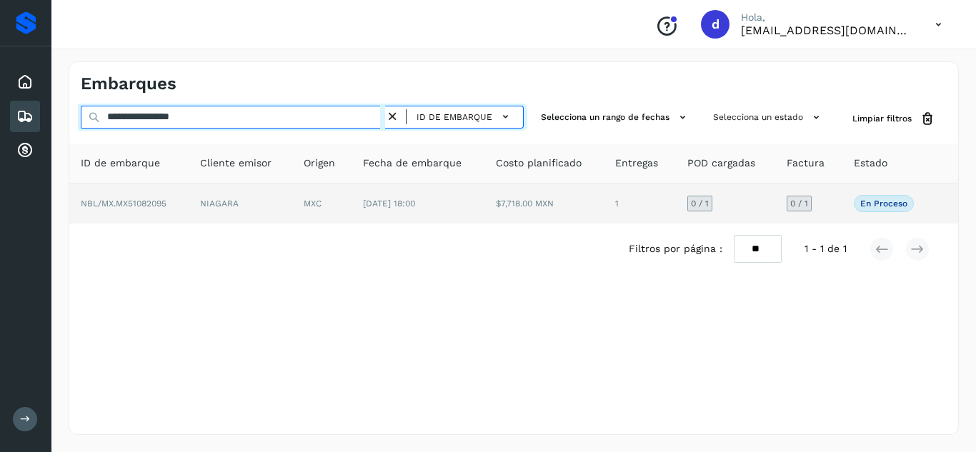
type input "**********"
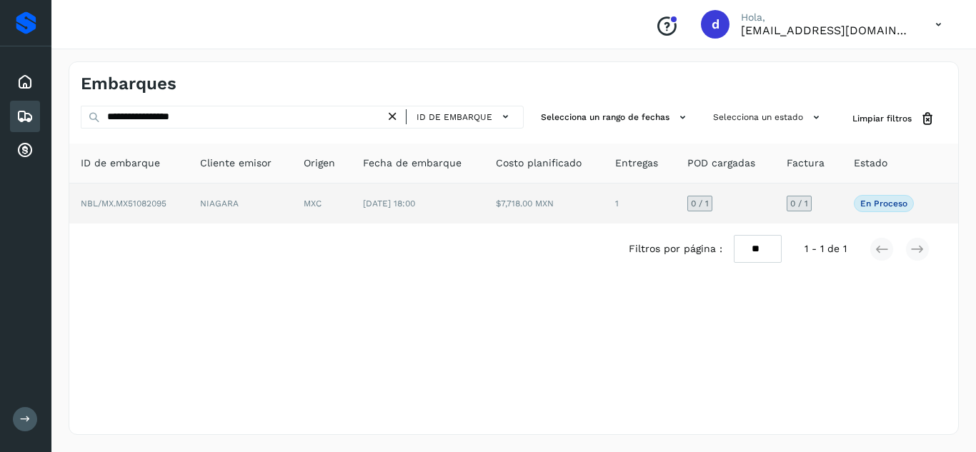
click at [154, 199] on span "NBL/MX.MX51082095" at bounding box center [124, 204] width 86 height 10
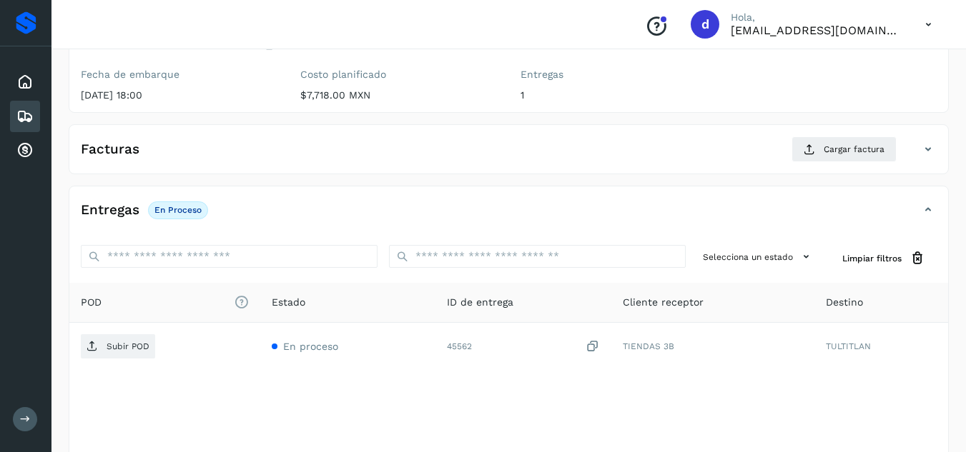
scroll to position [171, 0]
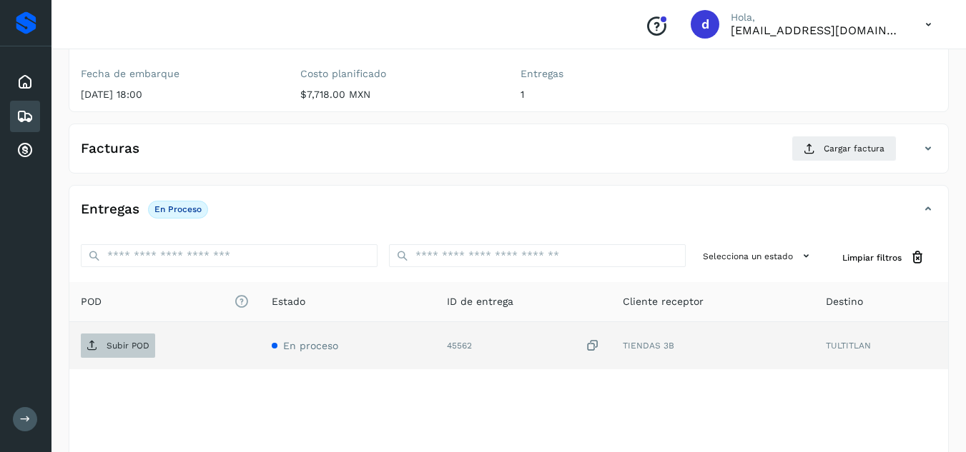
click at [124, 335] on span "Subir POD" at bounding box center [118, 346] width 74 height 23
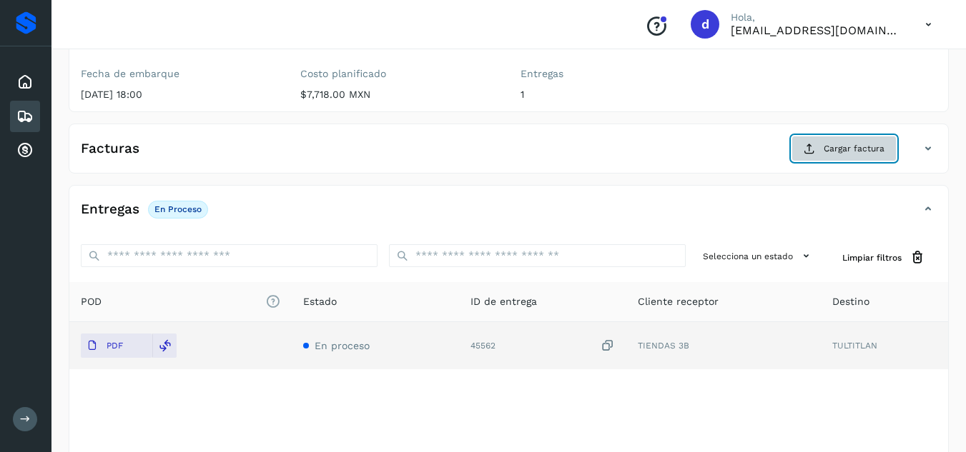
click at [822, 157] on button "Cargar factura" at bounding box center [843, 149] width 105 height 26
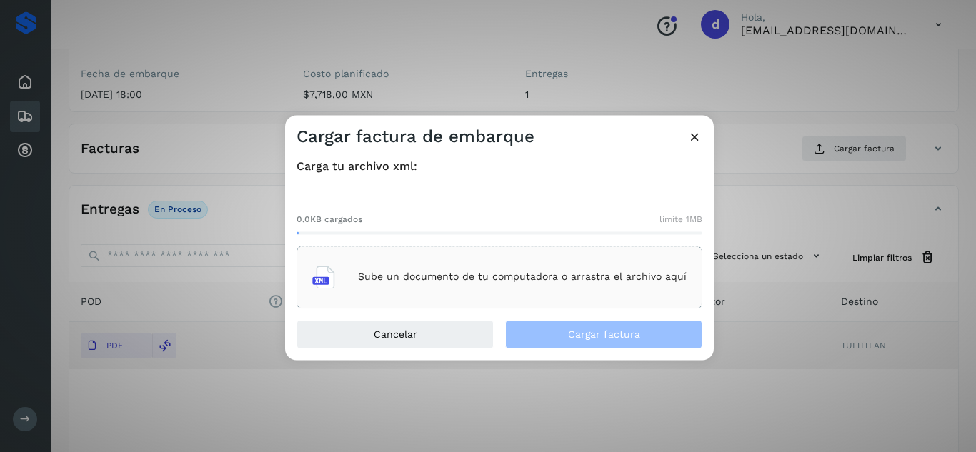
click at [461, 295] on div "Sube un documento de tu computadora o arrastra el archivo aquí" at bounding box center [499, 277] width 375 height 39
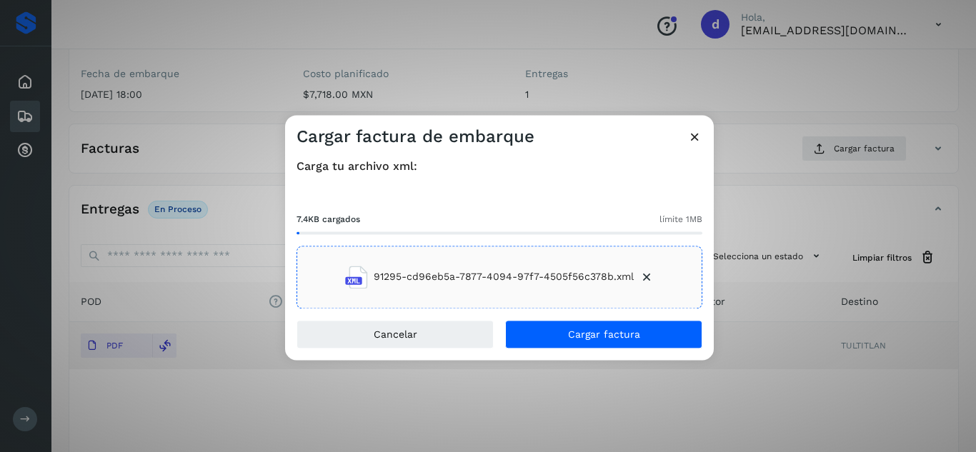
click at [634, 72] on div "Cargar factura de embarque Carga tu archivo xml: 7.4KB cargados límite 1MB 9129…" at bounding box center [488, 226] width 976 height 452
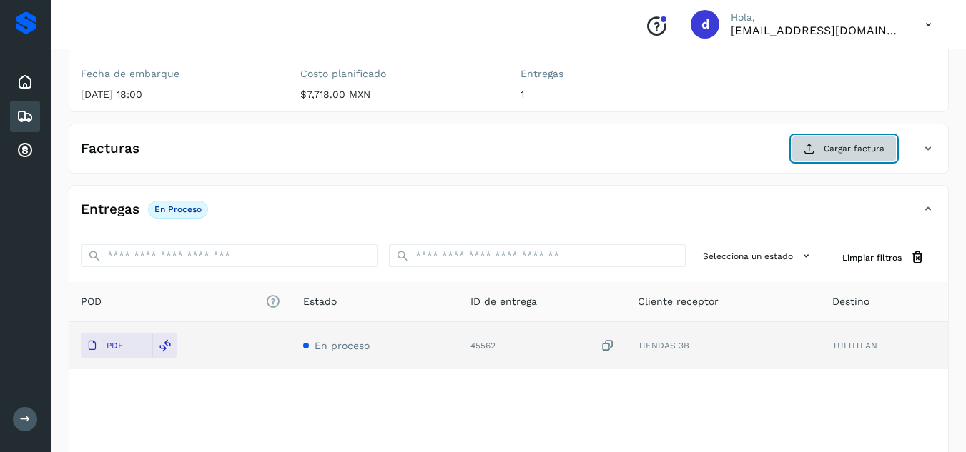
click at [883, 154] on span "Cargar factura" at bounding box center [853, 148] width 61 height 13
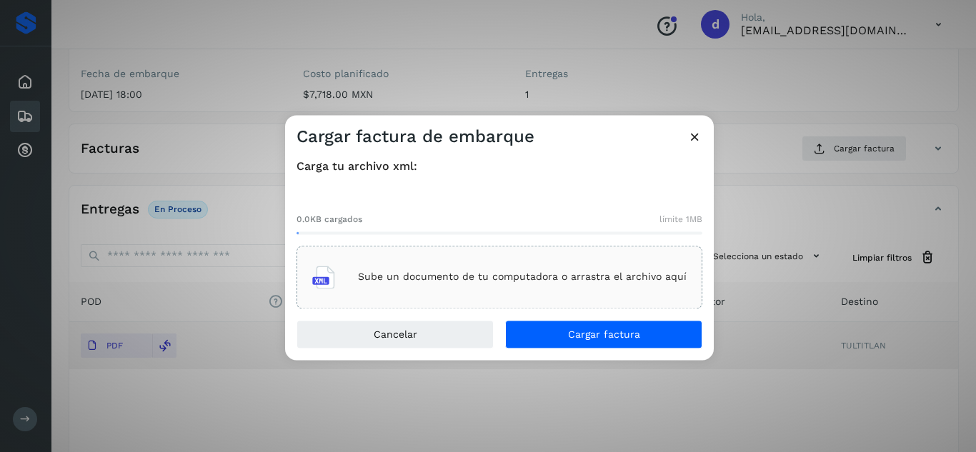
click at [572, 291] on div "Sube un documento de tu computadora o arrastra el archivo aquí" at bounding box center [499, 277] width 375 height 39
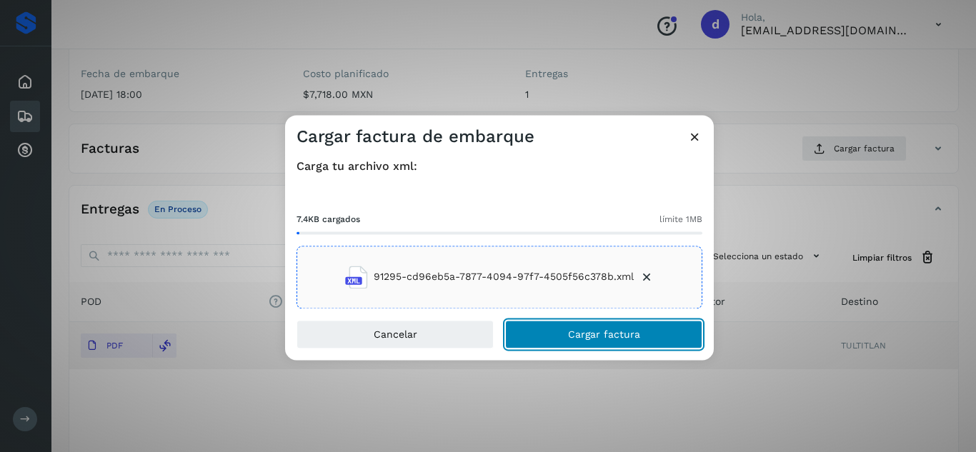
click at [628, 346] on button "Cargar factura" at bounding box center [603, 334] width 197 height 29
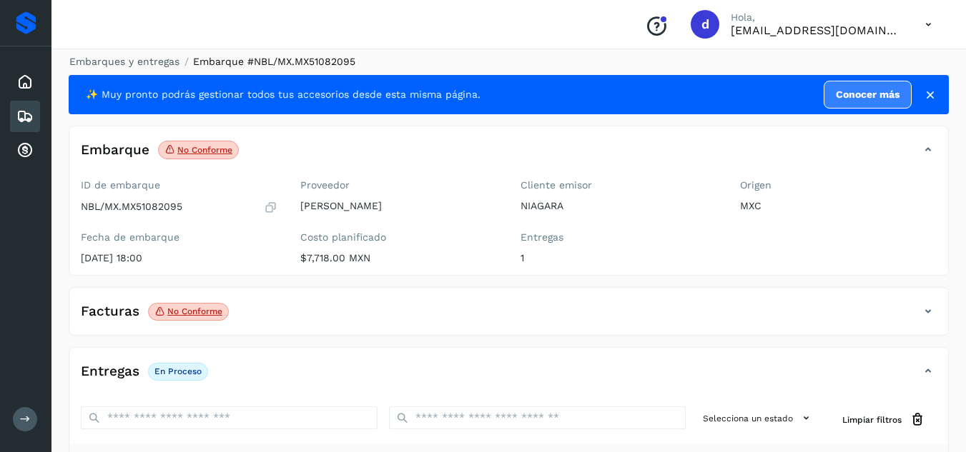
scroll to position [0, 0]
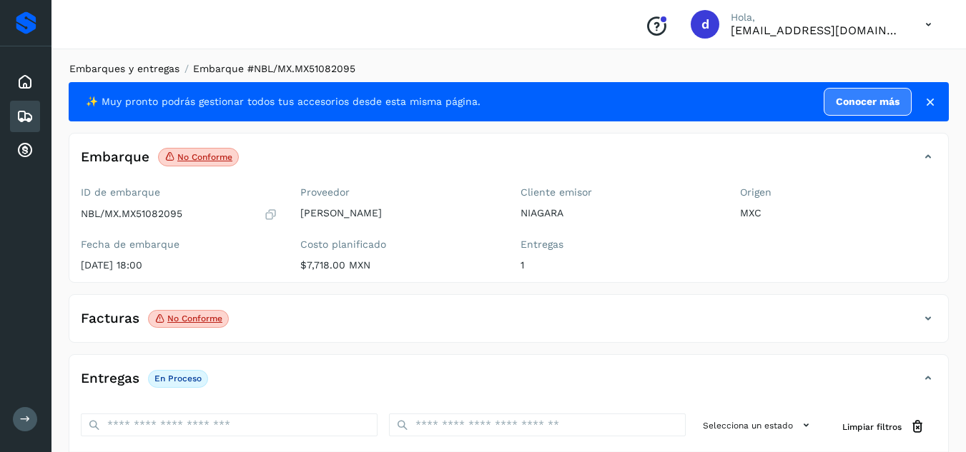
click at [109, 69] on link "Embarques y entregas" at bounding box center [124, 68] width 110 height 11
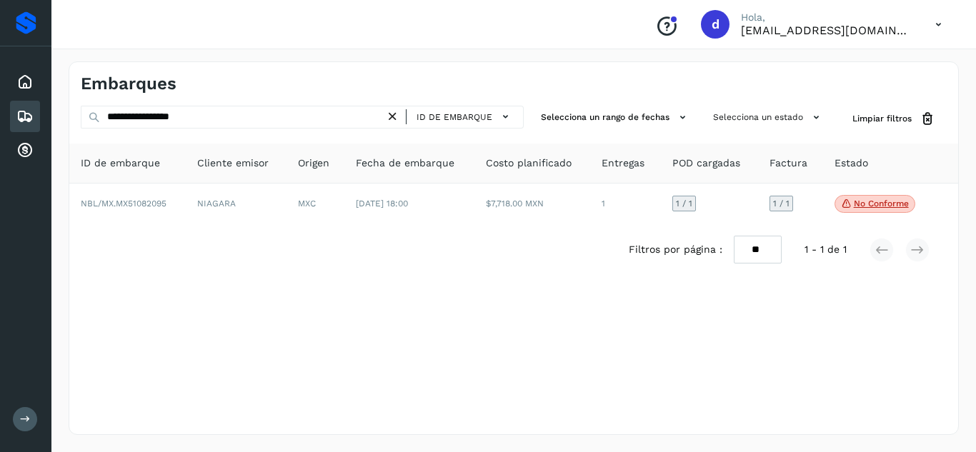
click at [400, 113] on icon at bounding box center [392, 116] width 15 height 15
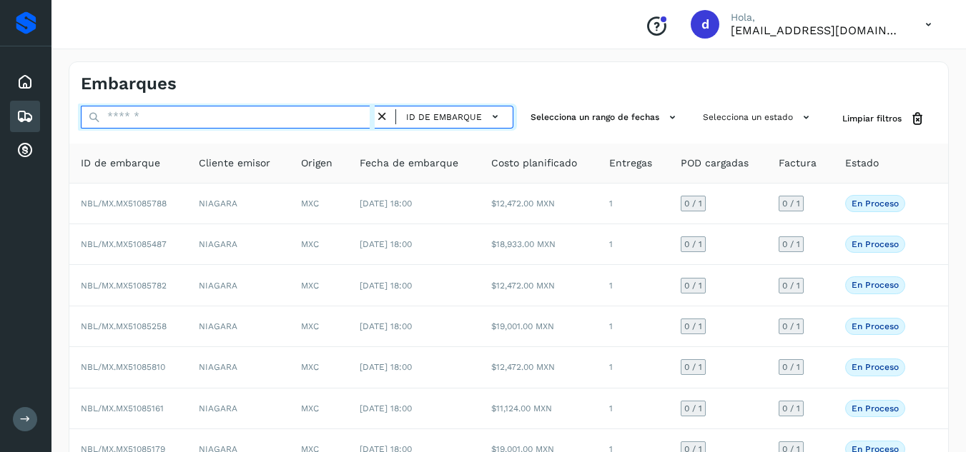
click at [354, 121] on input "text" at bounding box center [228, 117] width 294 height 23
paste input "**********"
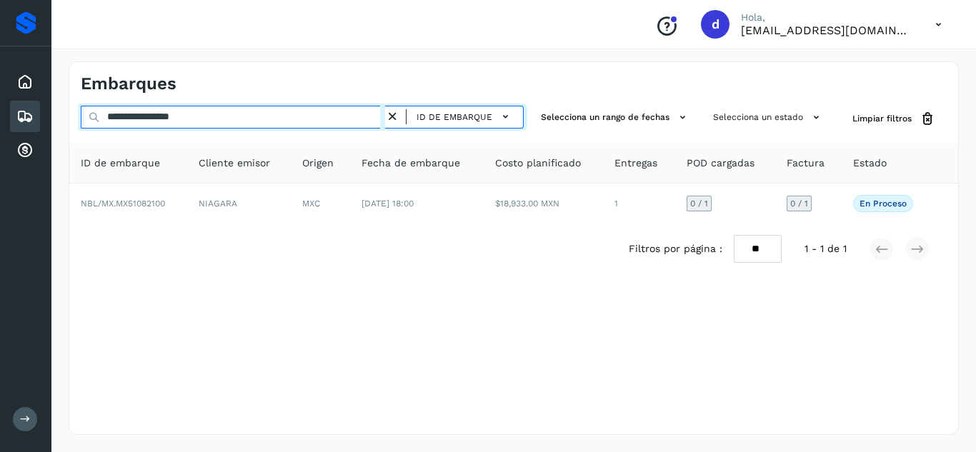
type input "**********"
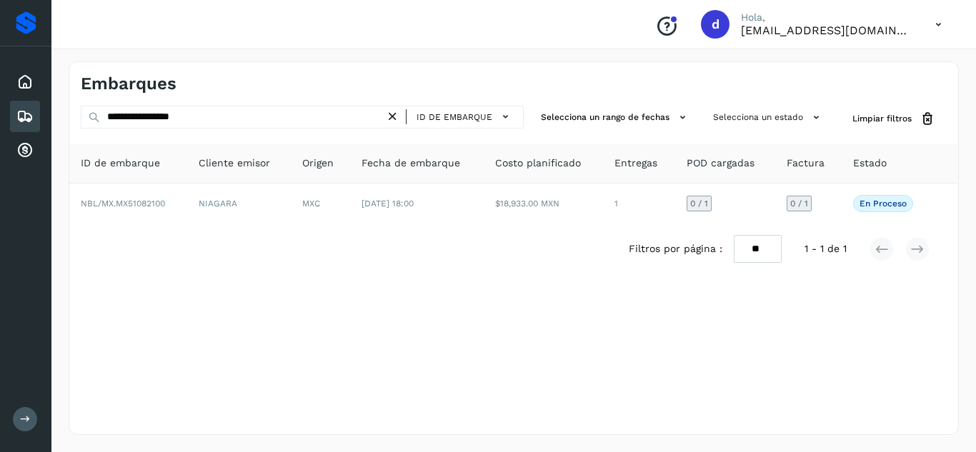
click at [540, 352] on div "**********" at bounding box center [514, 248] width 891 height 374
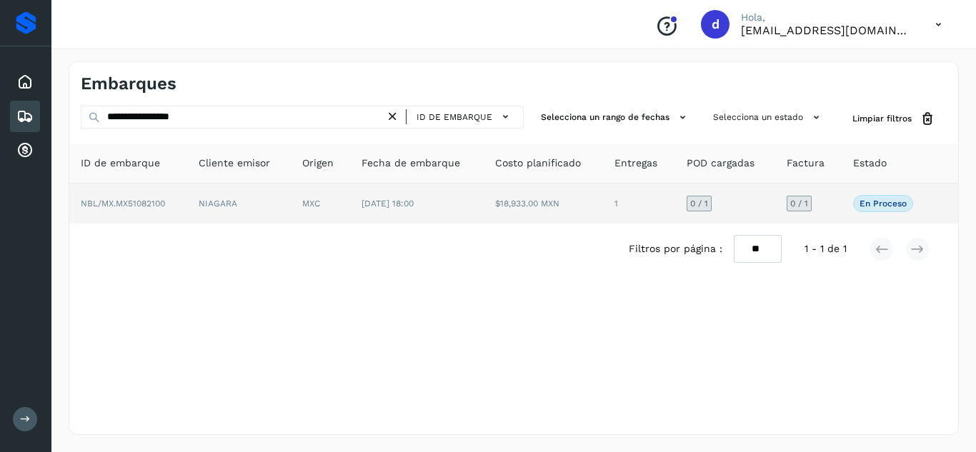
click at [116, 207] on span "NBL/MX.MX51082100" at bounding box center [123, 204] width 84 height 10
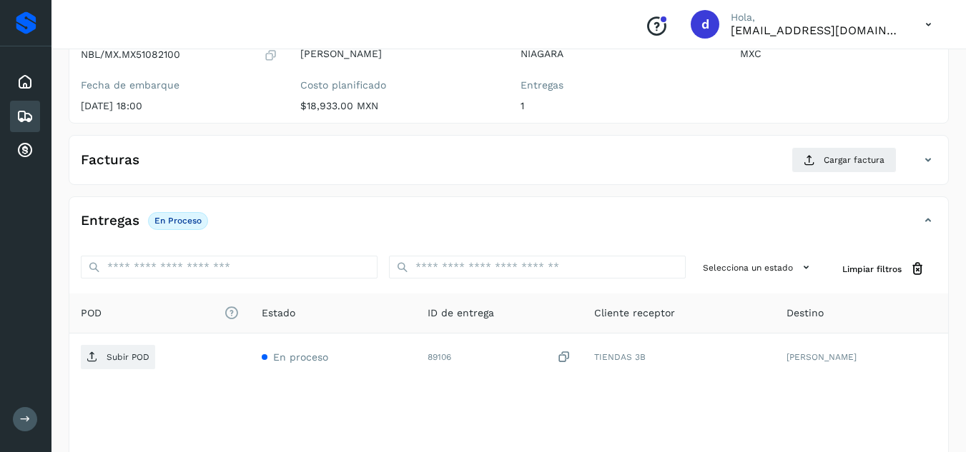
scroll to position [161, 0]
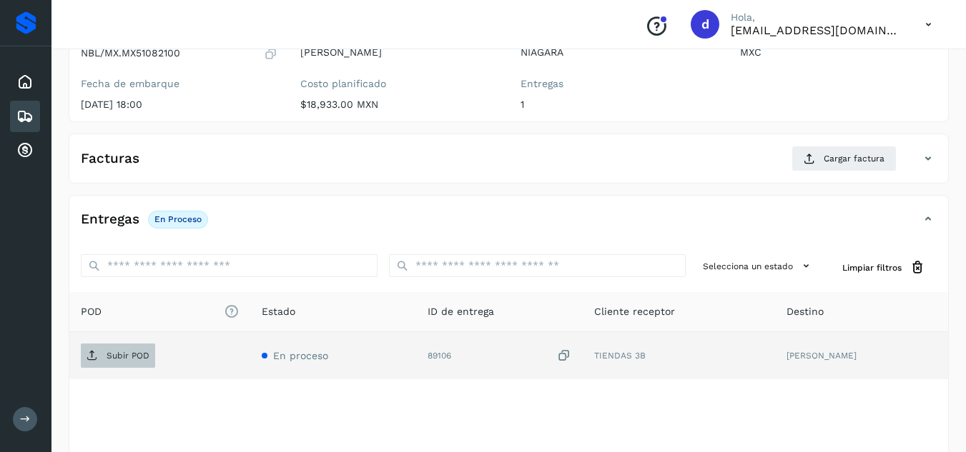
click at [144, 353] on p "Subir POD" at bounding box center [128, 356] width 43 height 10
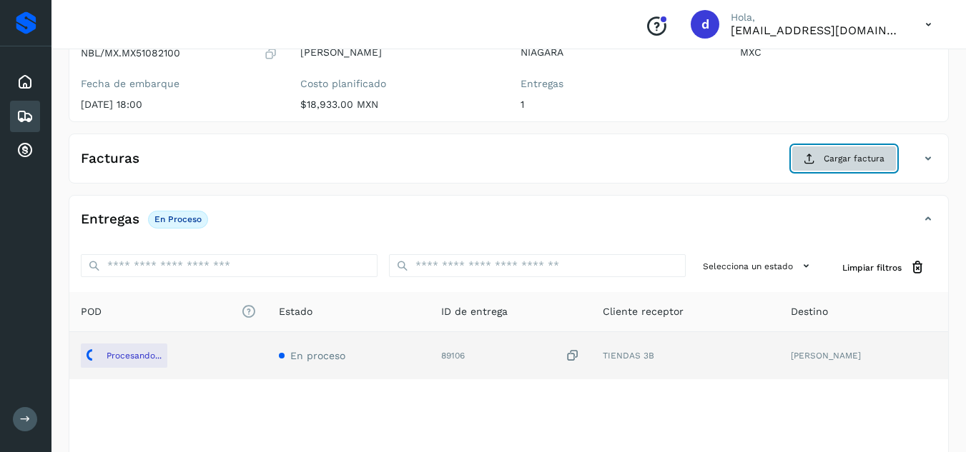
click at [859, 164] on span "Cargar factura" at bounding box center [853, 158] width 61 height 13
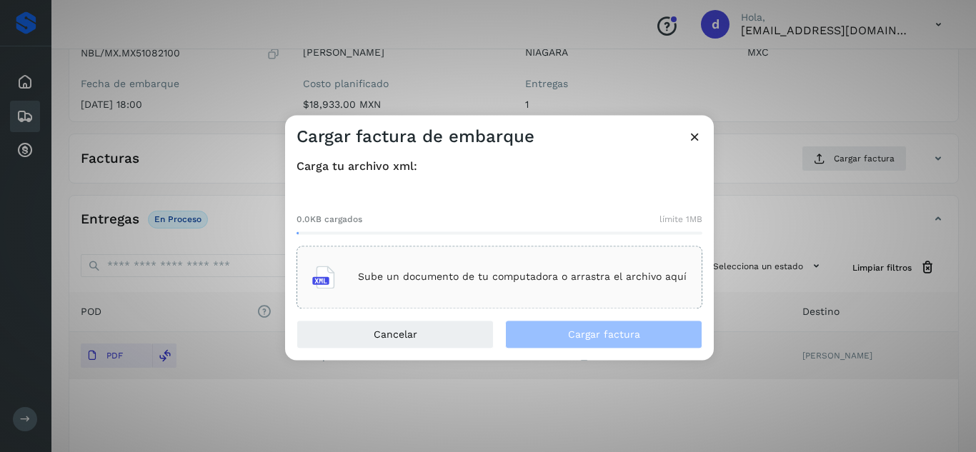
click at [543, 294] on div "Sube un documento de tu computadora o arrastra el archivo aquí" at bounding box center [499, 277] width 375 height 39
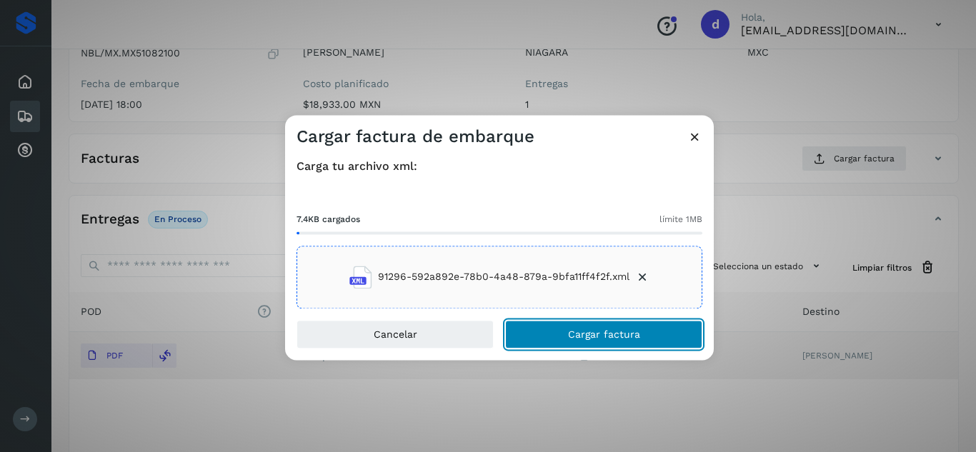
click at [593, 334] on span "Cargar factura" at bounding box center [604, 335] width 72 height 10
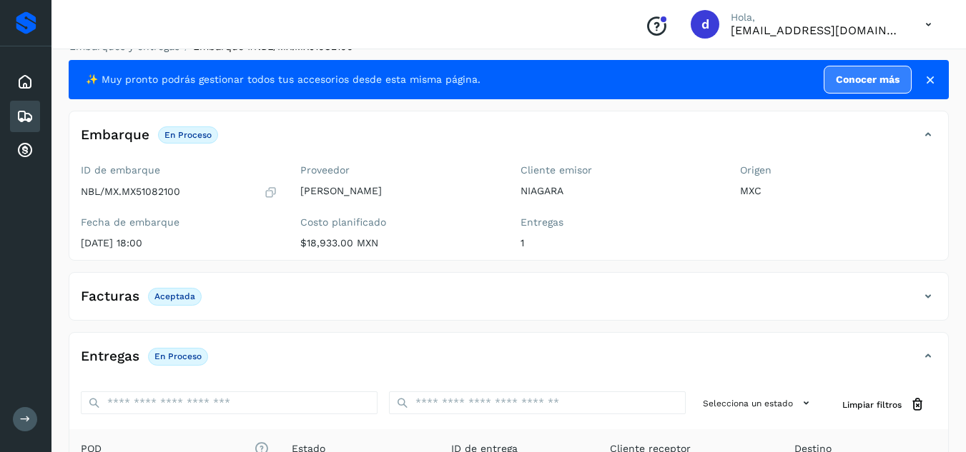
scroll to position [0, 0]
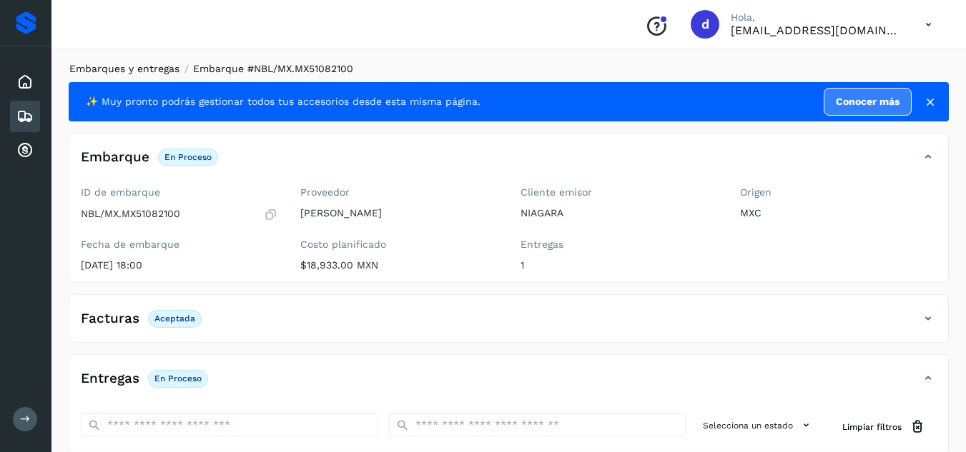
click at [148, 64] on link "Embarques y entregas" at bounding box center [124, 68] width 110 height 11
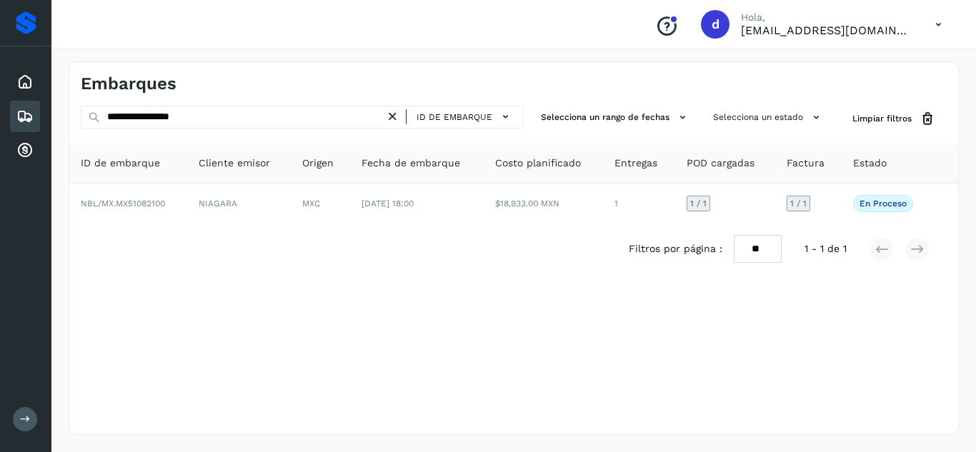
click at [397, 119] on icon at bounding box center [392, 116] width 15 height 15
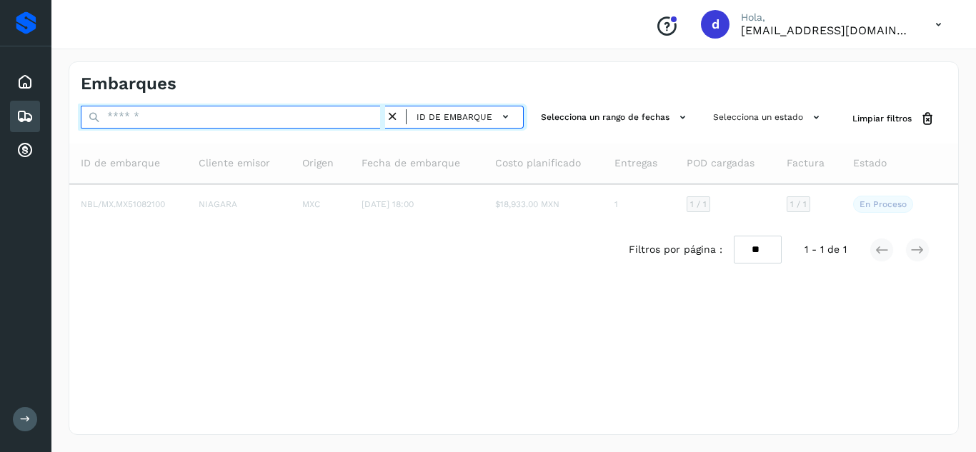
click at [344, 120] on input "text" at bounding box center [233, 117] width 305 height 23
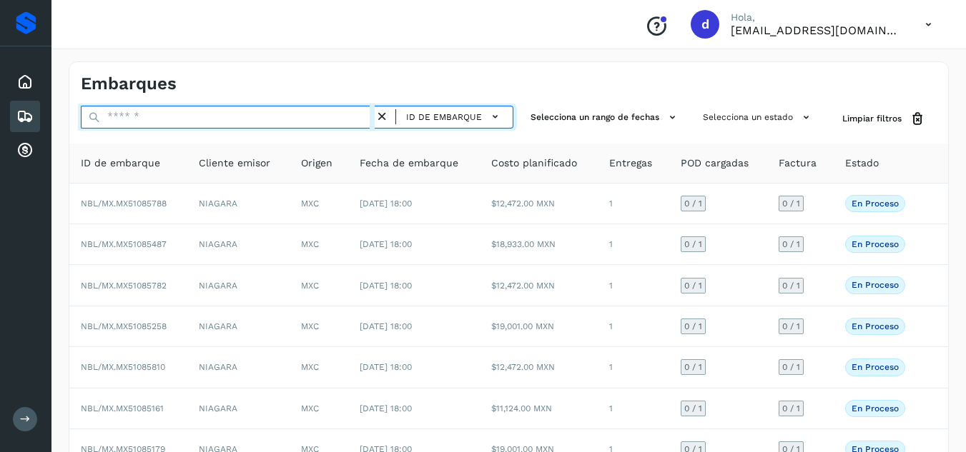
paste input "**********"
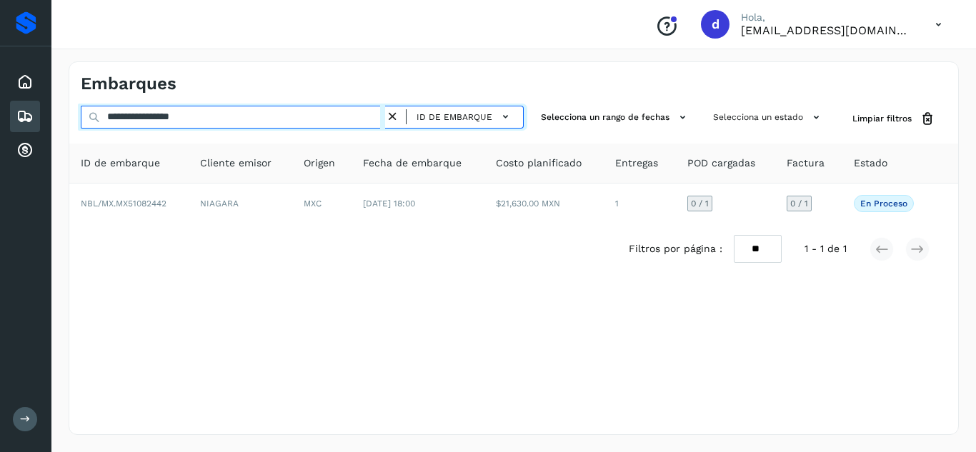
type input "**********"
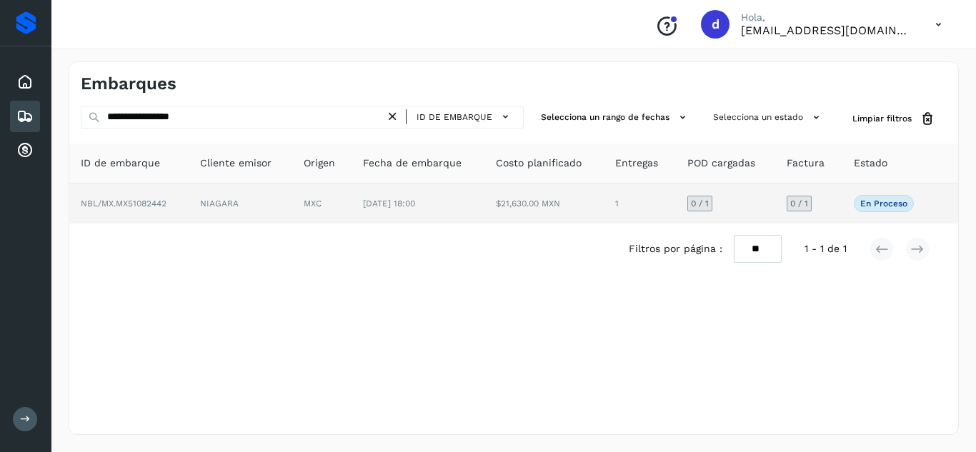
click at [161, 204] on span "NBL/MX.MX51082442" at bounding box center [124, 204] width 86 height 10
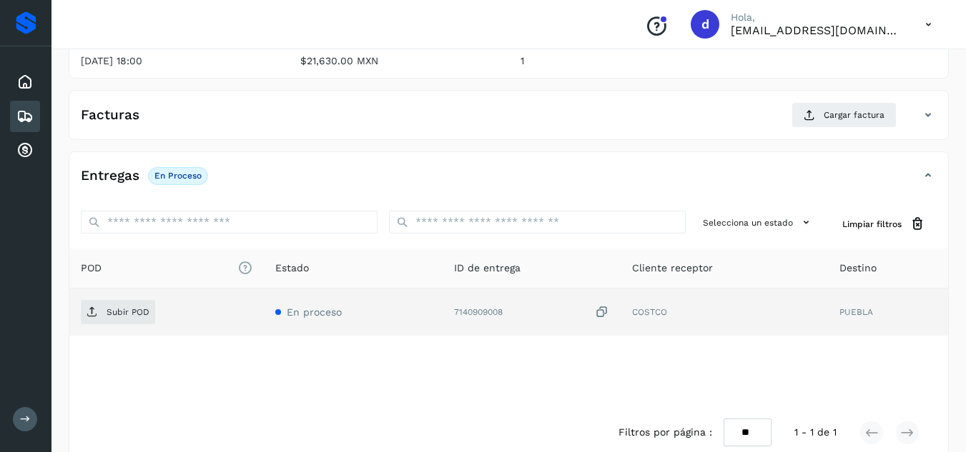
scroll to position [205, 0]
click at [132, 315] on p "Subir POD" at bounding box center [128, 312] width 43 height 10
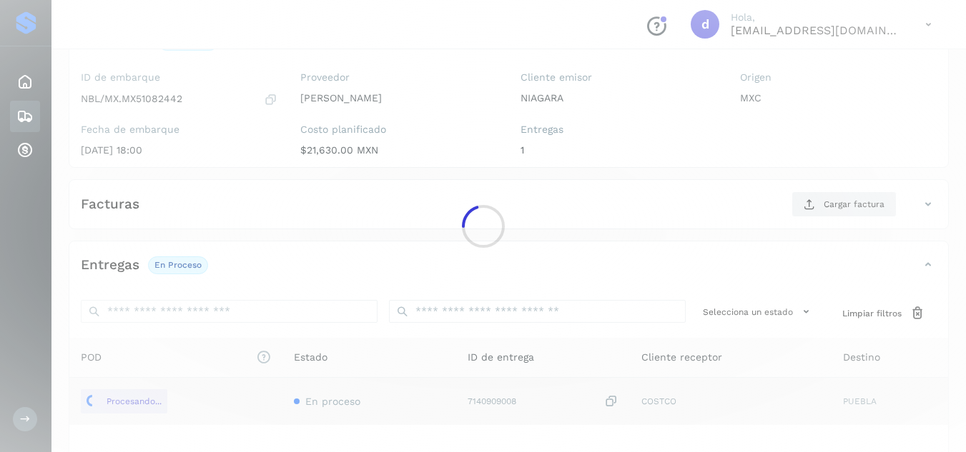
scroll to position [112, 0]
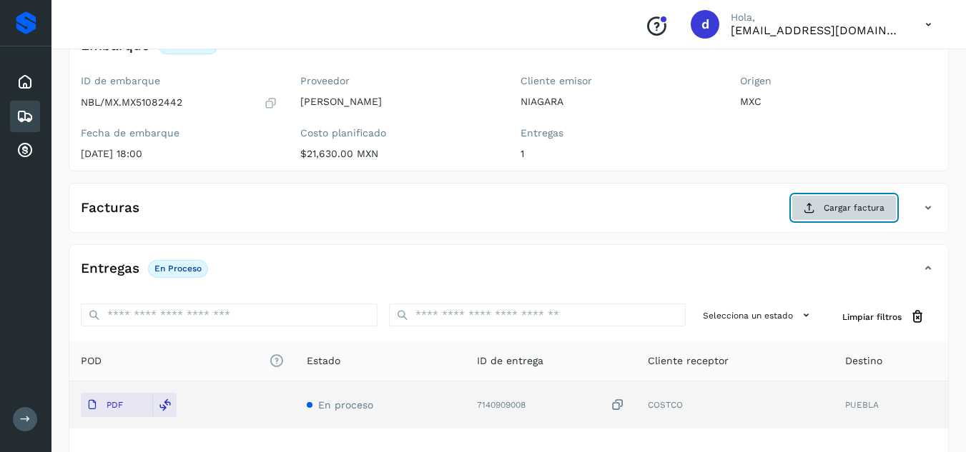
click at [862, 212] on span "Cargar factura" at bounding box center [853, 208] width 61 height 13
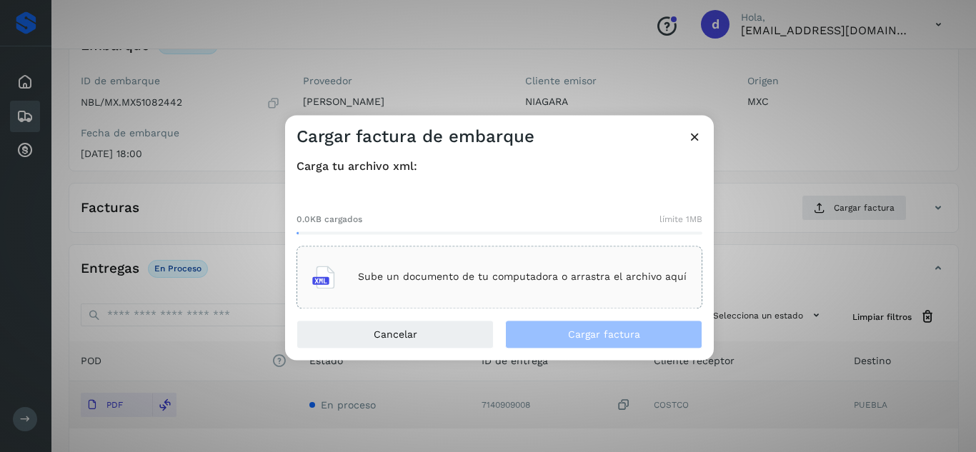
click at [590, 284] on div "Sube un documento de tu computadora o arrastra el archivo aquí" at bounding box center [499, 277] width 375 height 39
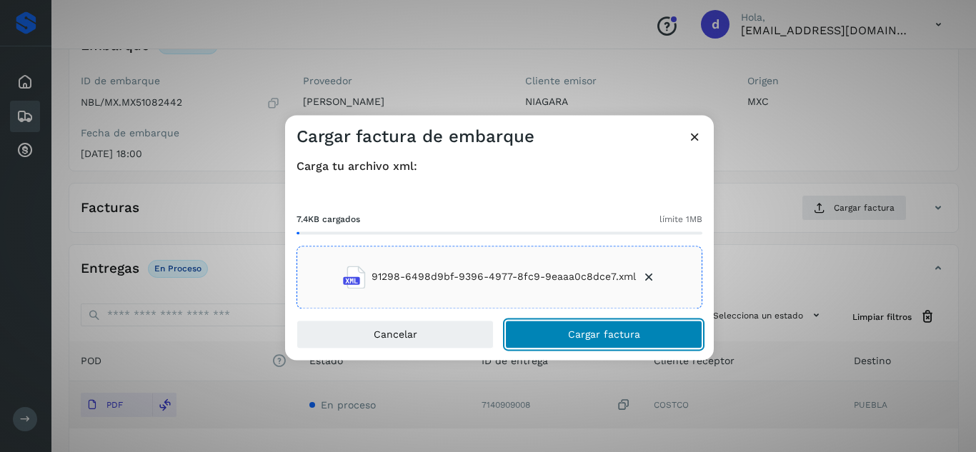
click at [562, 335] on button "Cargar factura" at bounding box center [603, 334] width 197 height 29
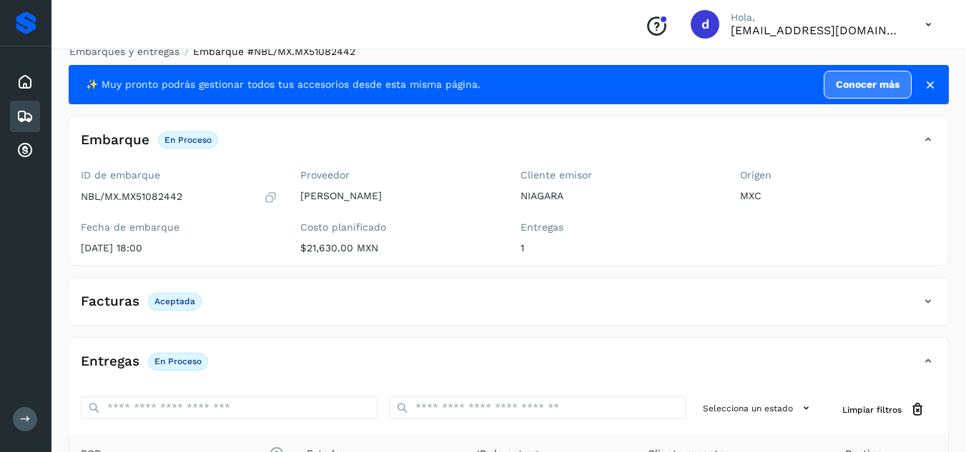
scroll to position [0, 0]
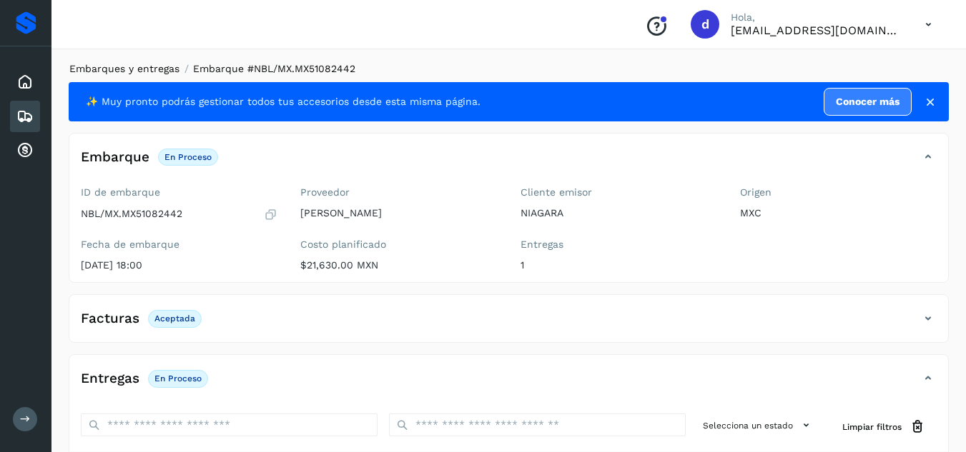
click at [164, 68] on link "Embarques y entregas" at bounding box center [124, 68] width 110 height 11
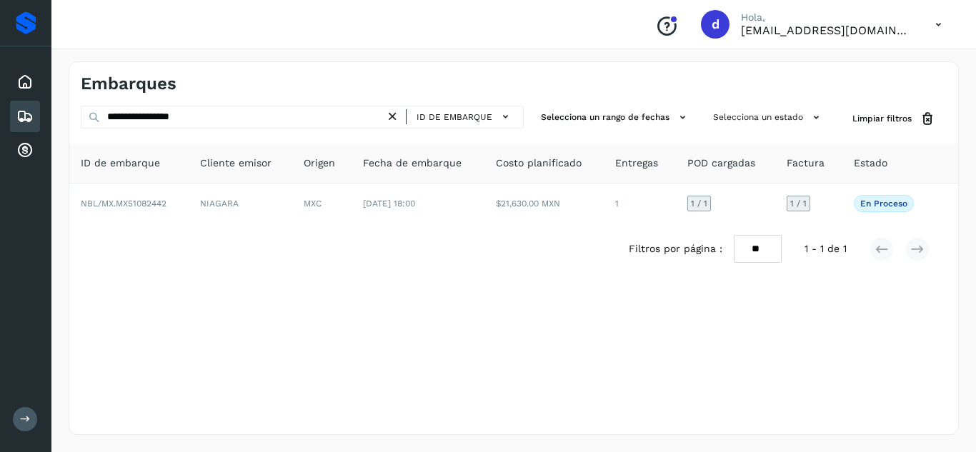
click at [399, 121] on icon at bounding box center [392, 116] width 15 height 15
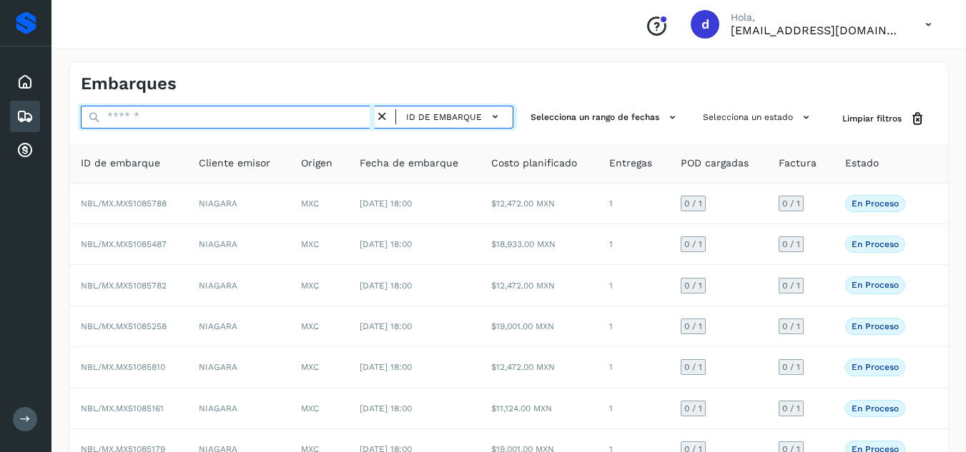
click at [314, 118] on input "text" at bounding box center [228, 117] width 294 height 23
paste input "**********"
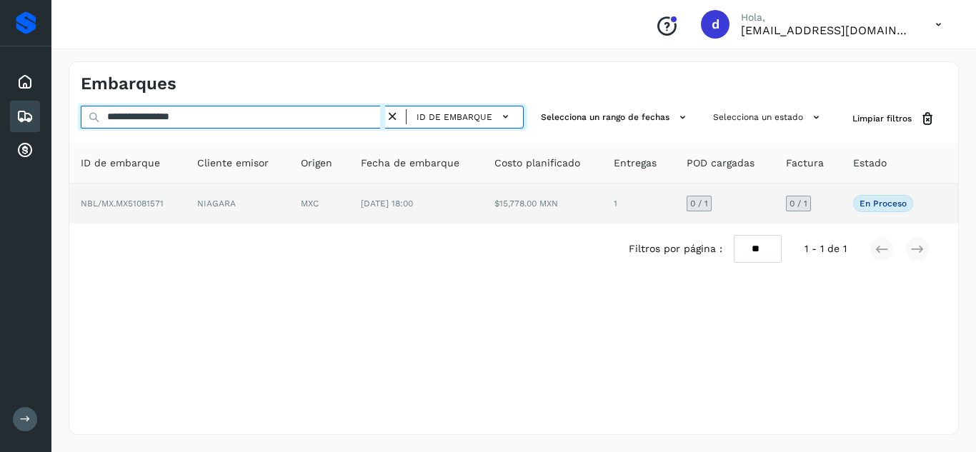
type input "**********"
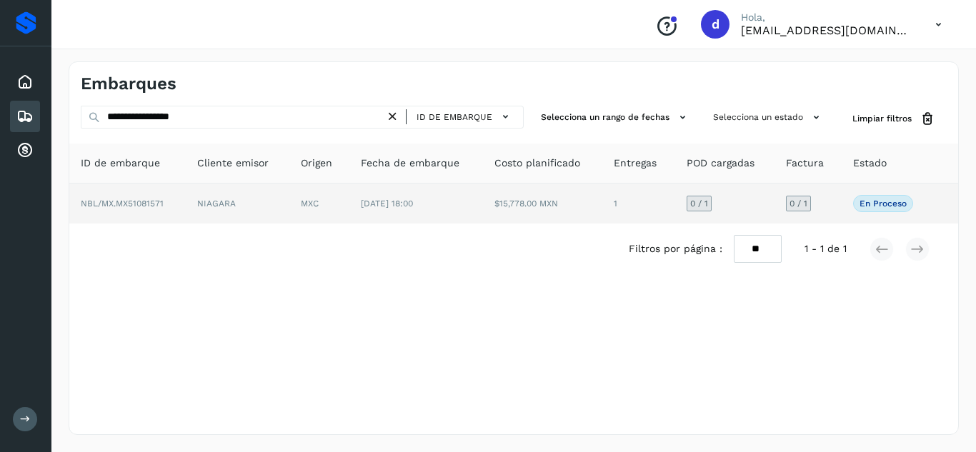
click at [144, 204] on span "NBL/MX.MX51081571" at bounding box center [122, 204] width 83 height 10
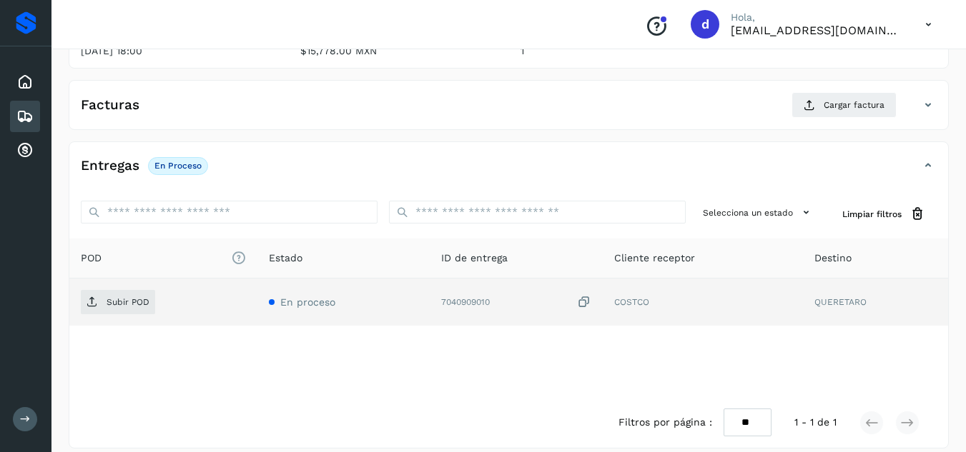
scroll to position [215, 0]
click at [121, 308] on span "Subir POD" at bounding box center [118, 301] width 74 height 23
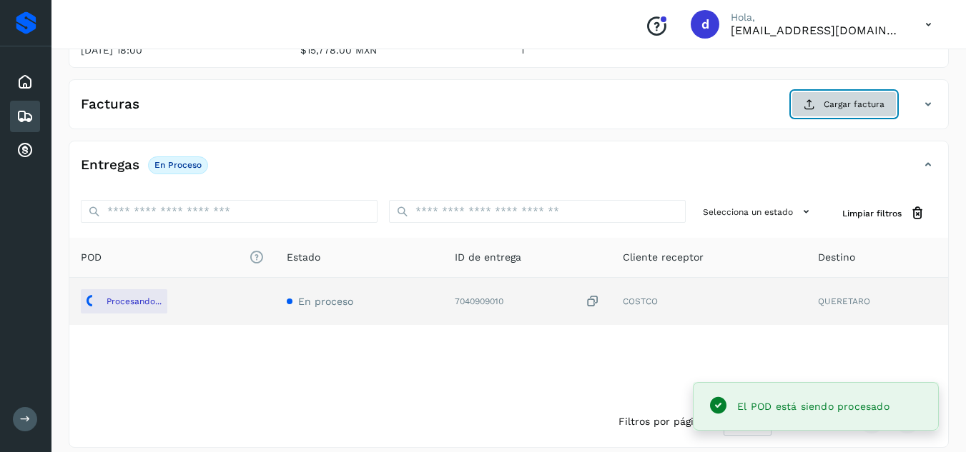
click at [861, 106] on span "Cargar factura" at bounding box center [853, 104] width 61 height 13
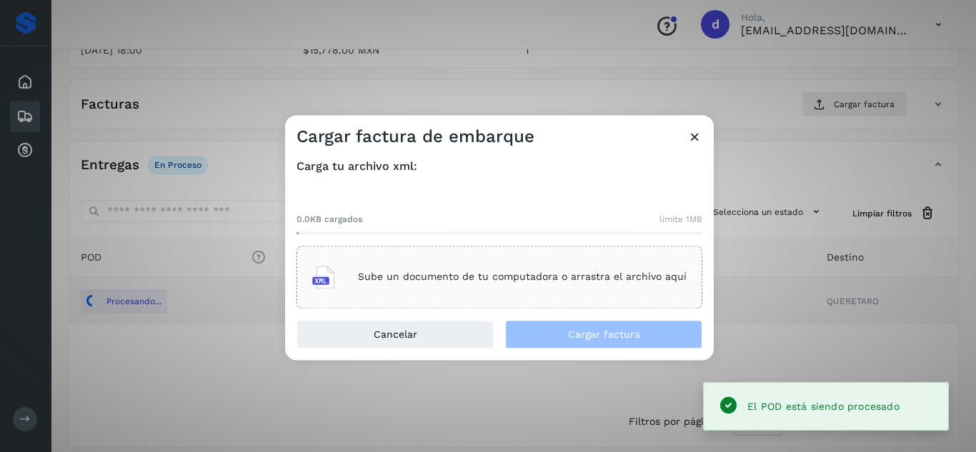
click at [610, 292] on div "Sube un documento de tu computadora o arrastra el archivo aquí" at bounding box center [499, 277] width 375 height 39
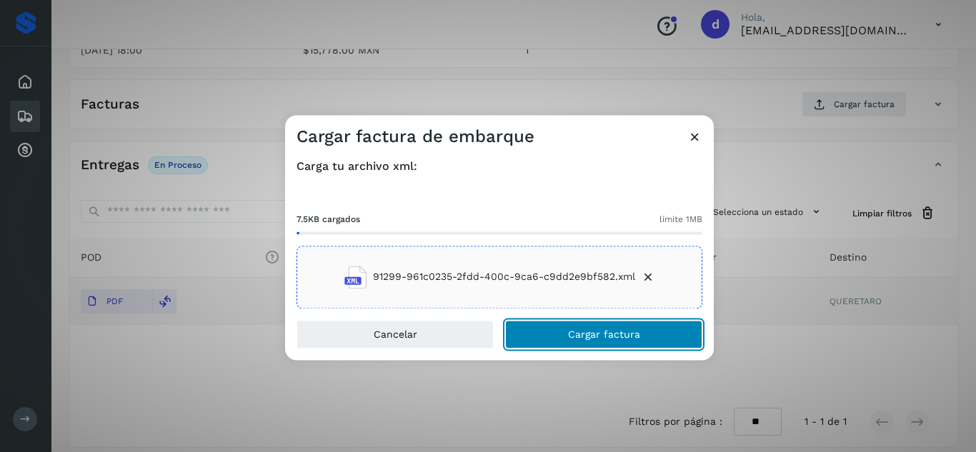
click at [613, 327] on button "Cargar factura" at bounding box center [603, 334] width 197 height 29
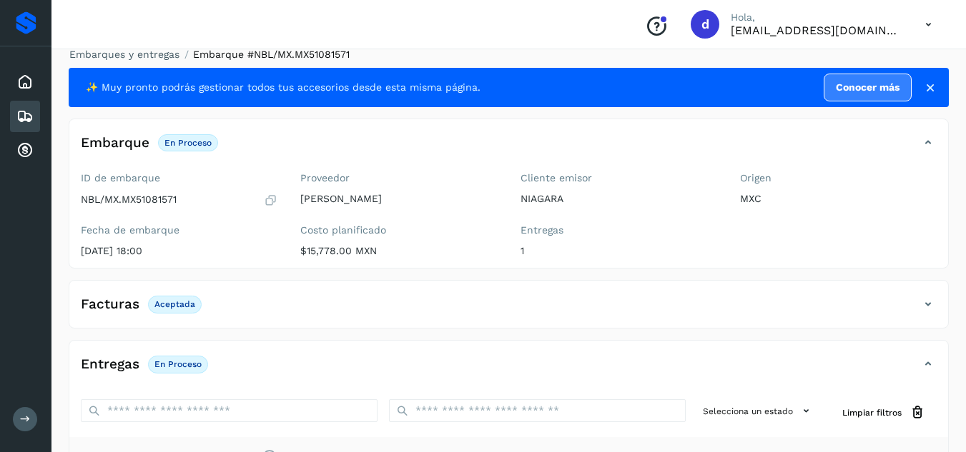
scroll to position [9, 0]
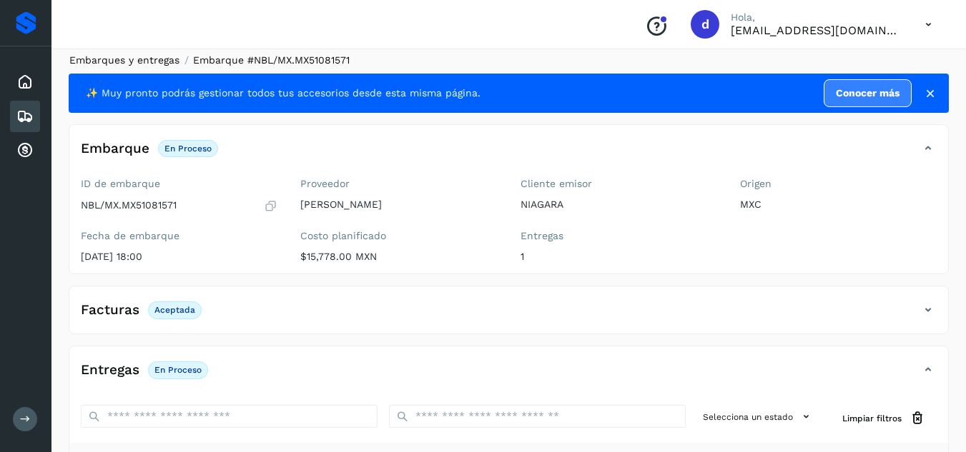
click at [130, 61] on link "Embarques y entregas" at bounding box center [124, 59] width 110 height 11
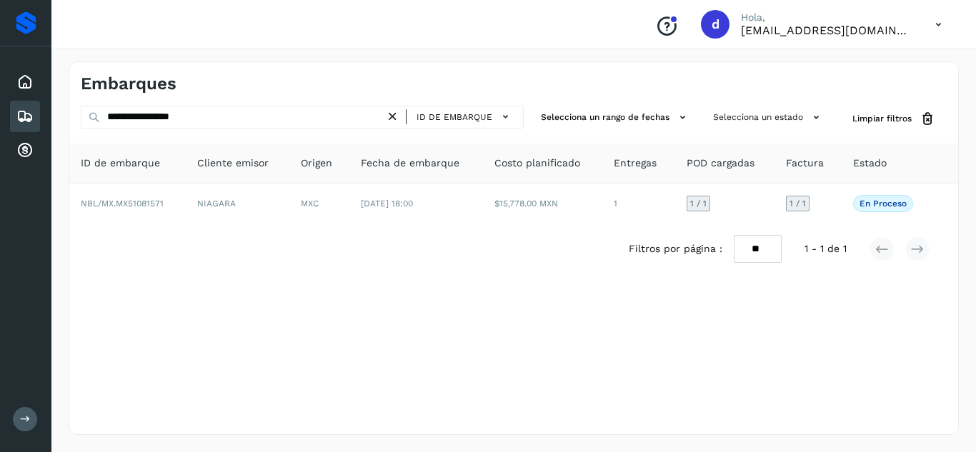
click at [396, 115] on icon at bounding box center [392, 116] width 15 height 15
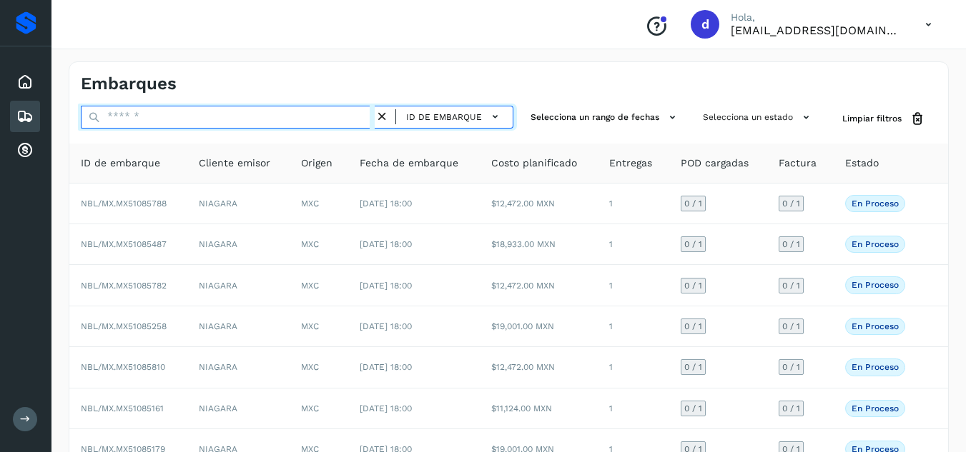
click at [308, 122] on input "text" at bounding box center [228, 117] width 294 height 23
paste input "**********"
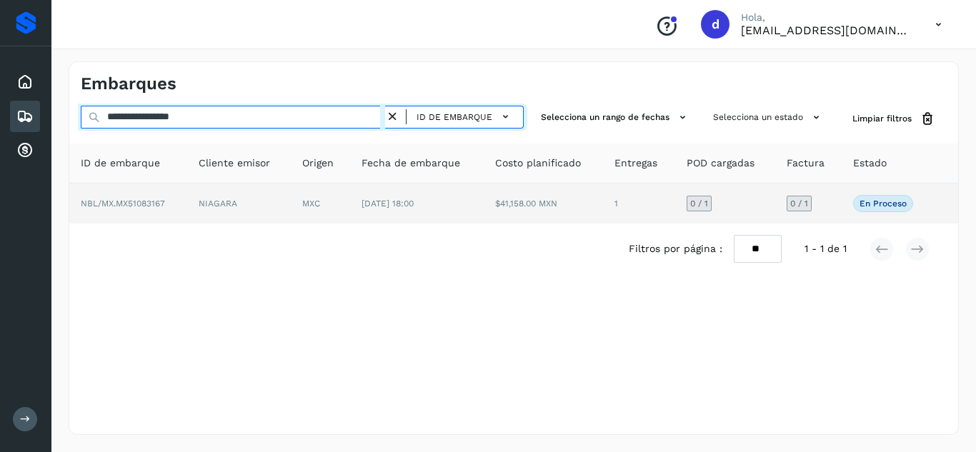
type input "**********"
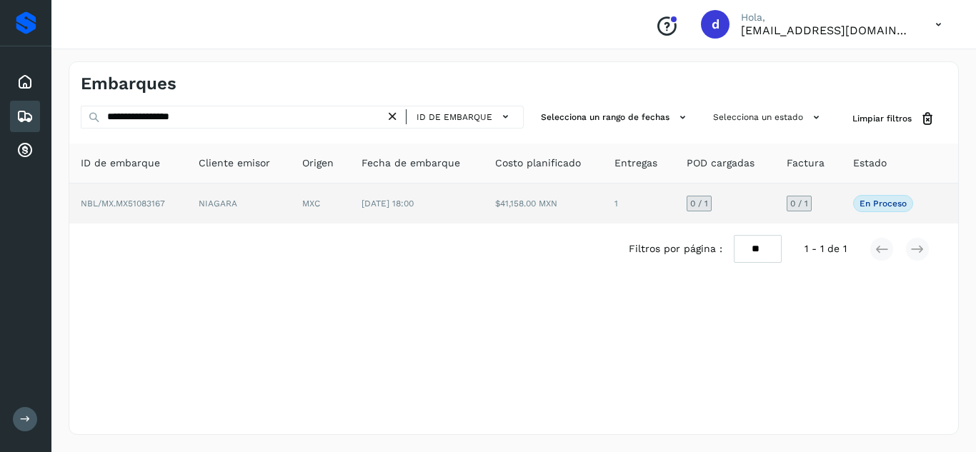
click at [139, 199] on span "NBL/MX.MX51083167" at bounding box center [123, 204] width 84 height 10
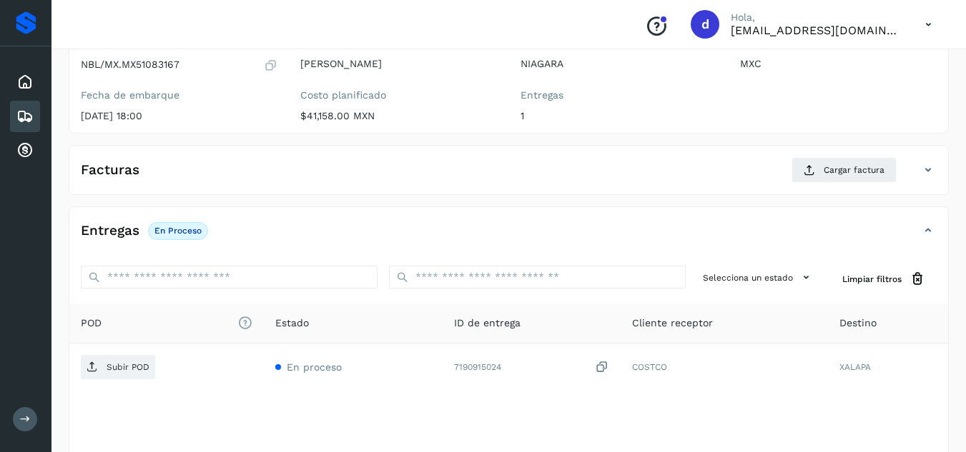
scroll to position [167, 0]
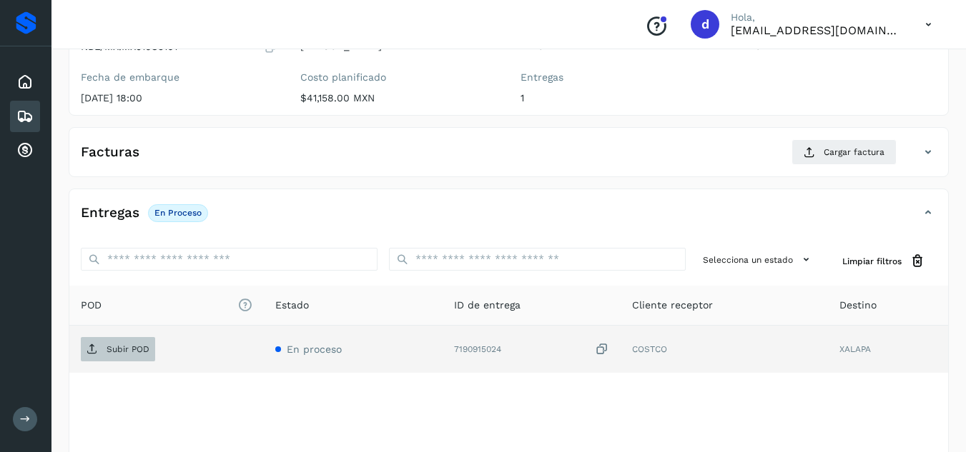
click at [128, 353] on p "Subir POD" at bounding box center [128, 350] width 43 height 10
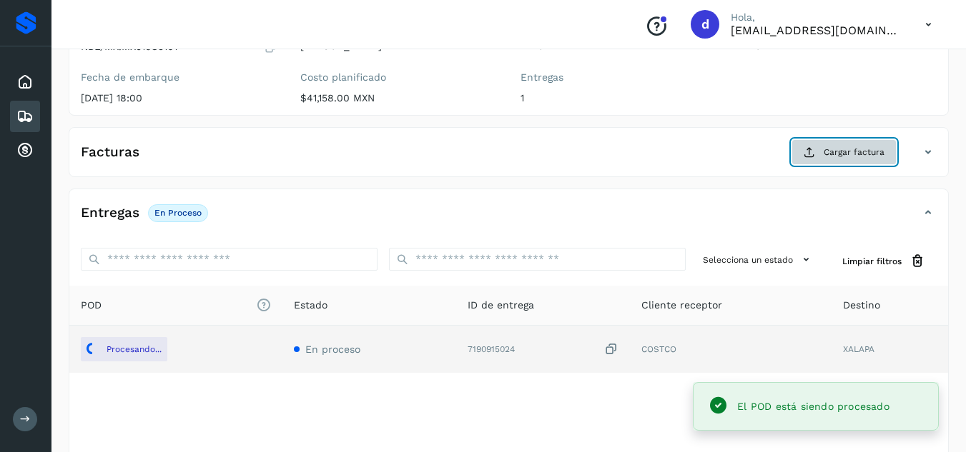
click at [853, 157] on span "Cargar factura" at bounding box center [853, 152] width 61 height 13
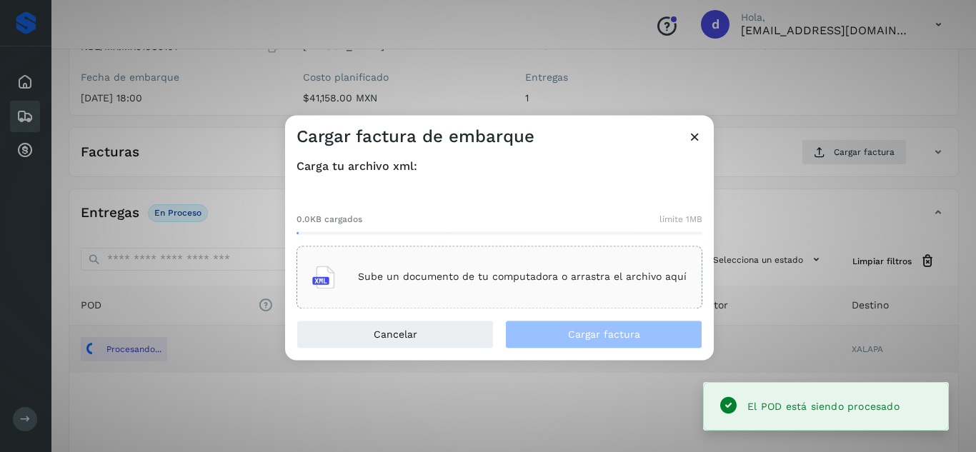
click at [515, 289] on div "Sube un documento de tu computadora o arrastra el archivo aquí" at bounding box center [499, 277] width 375 height 39
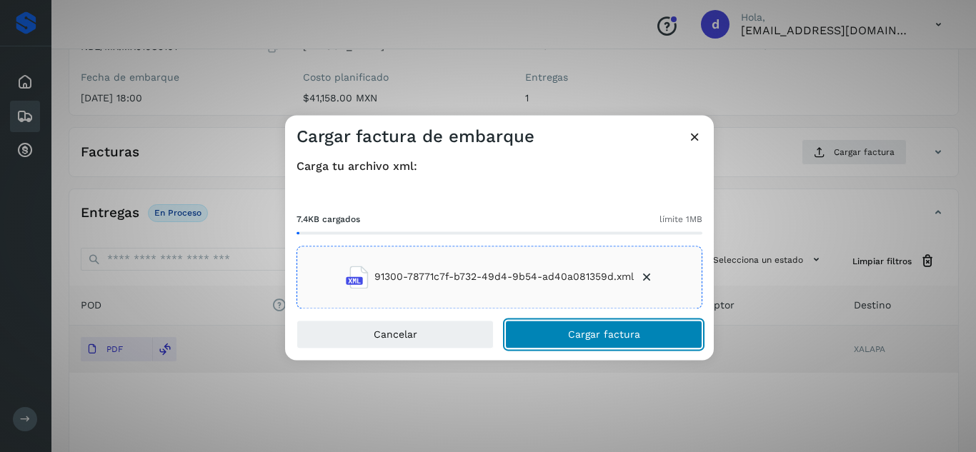
click at [588, 335] on span "Cargar factura" at bounding box center [604, 335] width 72 height 10
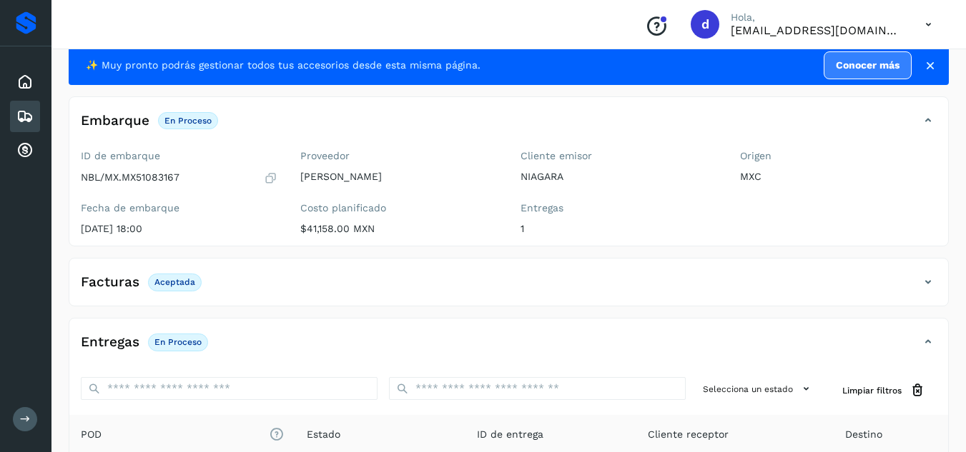
scroll to position [0, 0]
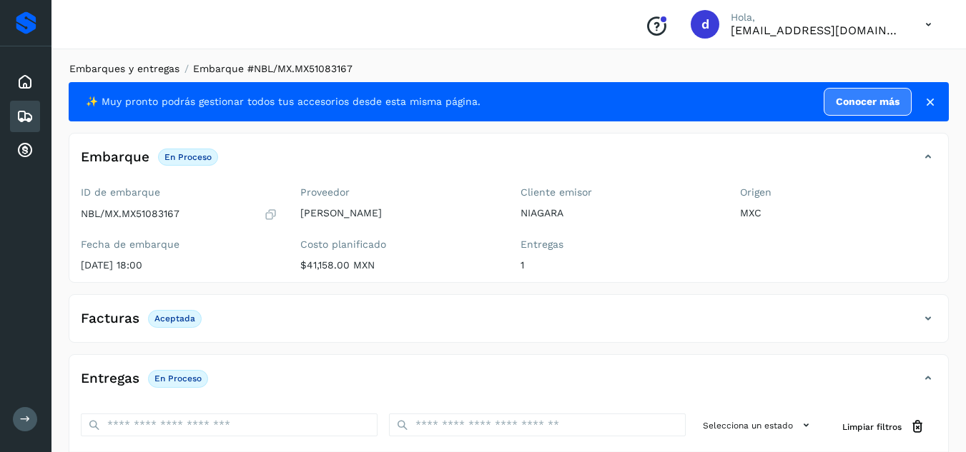
click at [144, 69] on link "Embarques y entregas" at bounding box center [124, 68] width 110 height 11
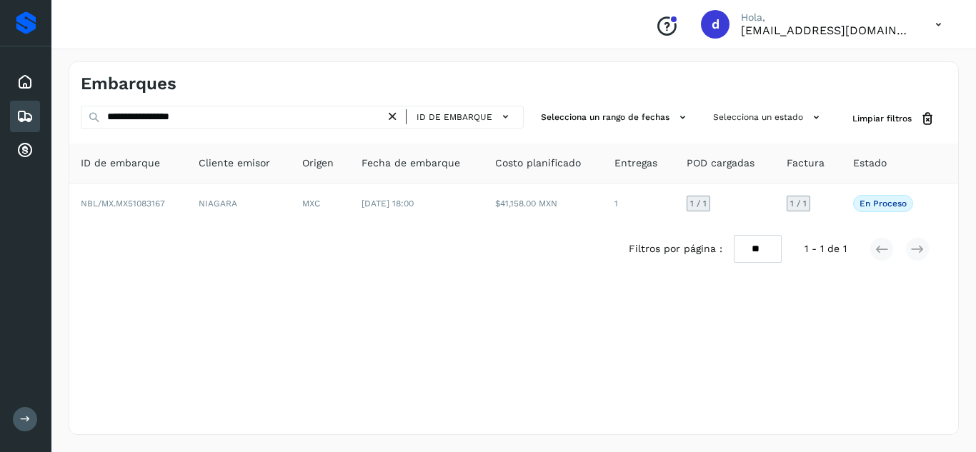
click at [396, 114] on icon at bounding box center [392, 116] width 15 height 15
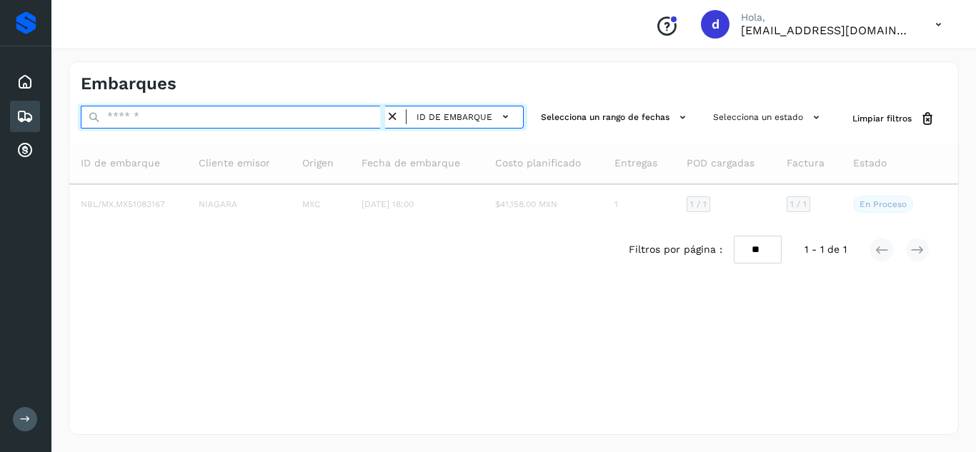
click at [366, 116] on input "text" at bounding box center [233, 117] width 305 height 23
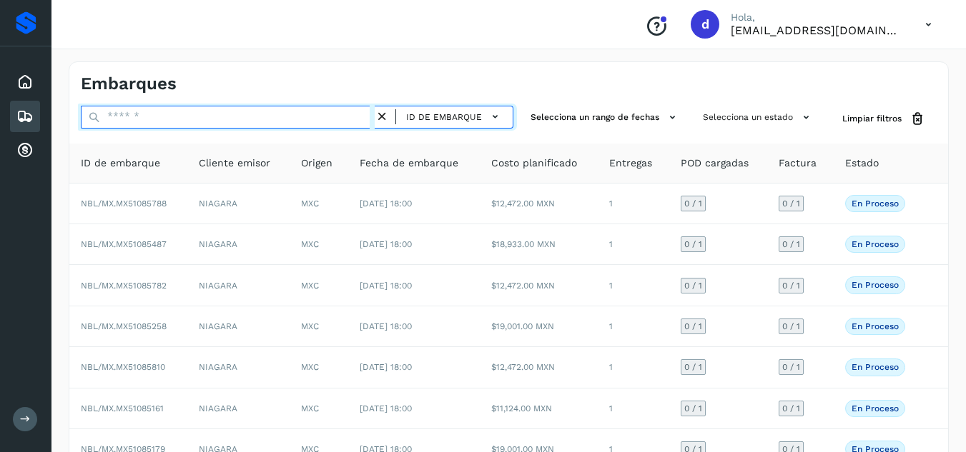
paste input "**********"
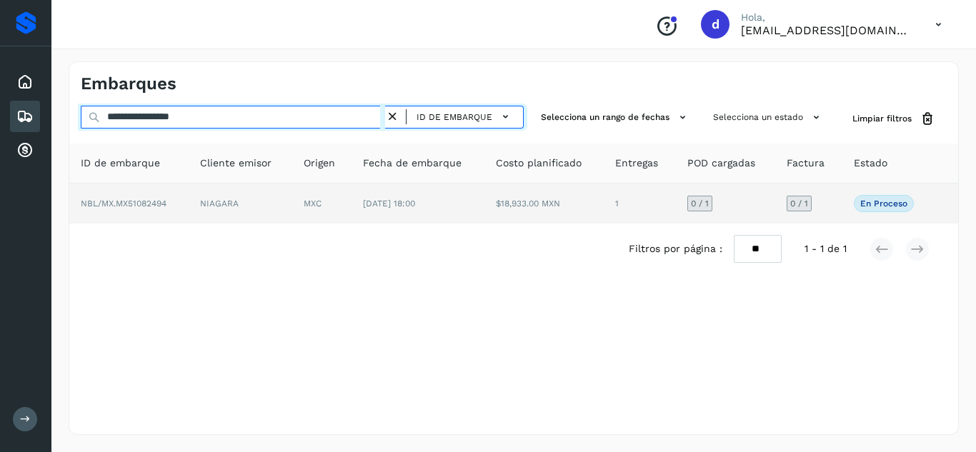
type input "**********"
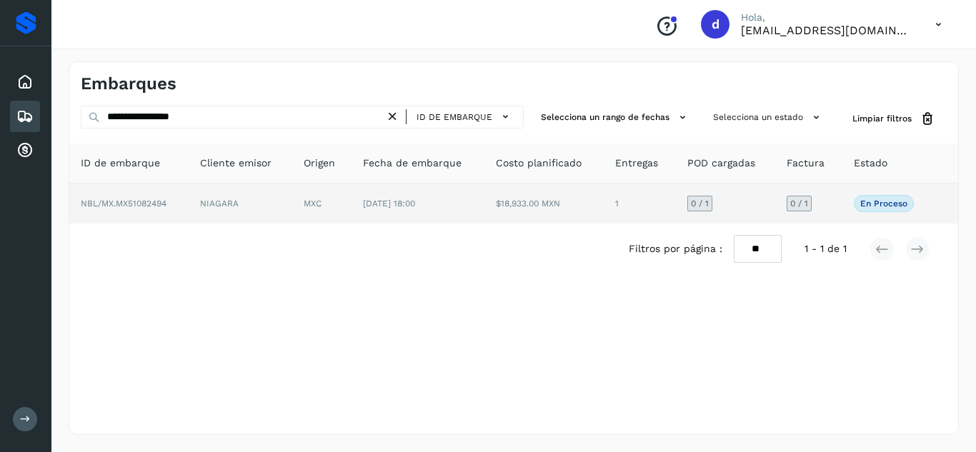
click at [137, 207] on span "NBL/MX.MX51082494" at bounding box center [124, 204] width 86 height 10
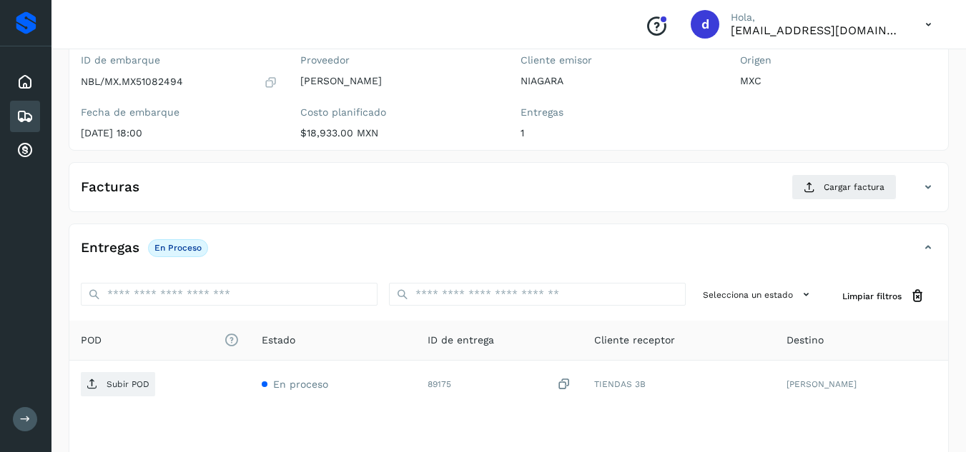
scroll to position [136, 0]
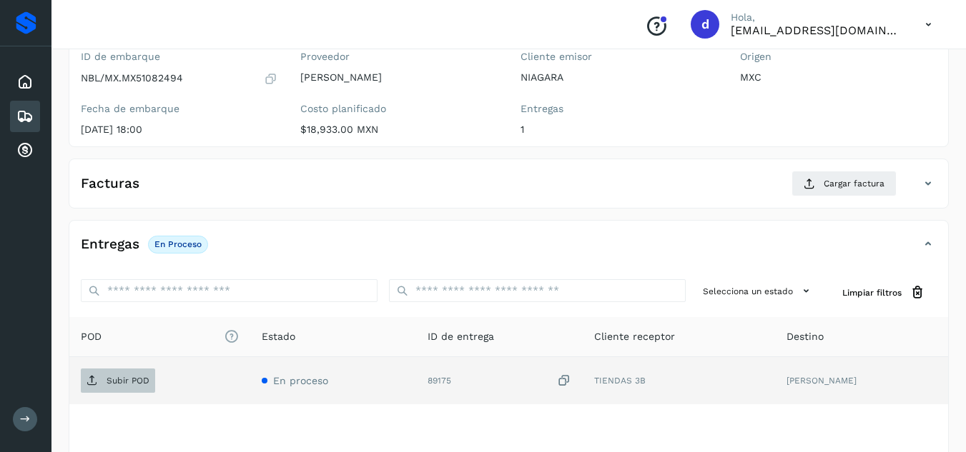
click at [126, 388] on span "Subir POD" at bounding box center [118, 381] width 74 height 23
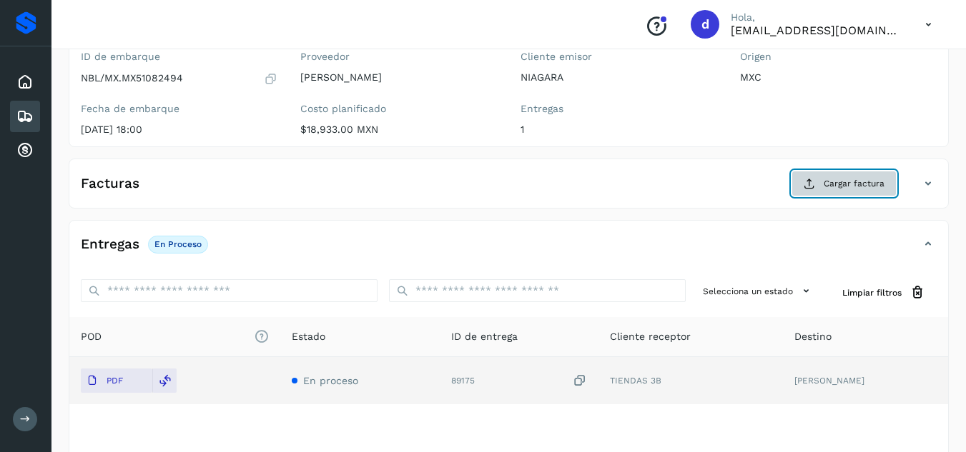
click at [829, 183] on span "Cargar factura" at bounding box center [853, 183] width 61 height 13
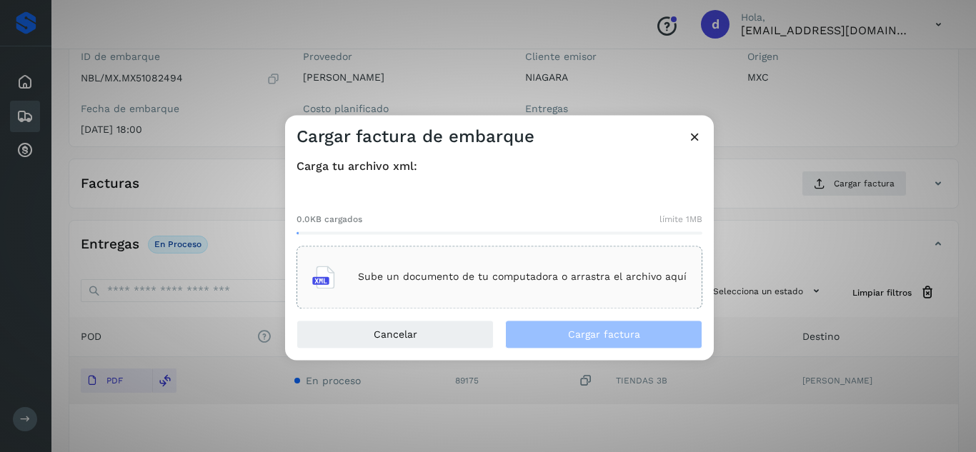
click at [543, 278] on p "Sube un documento de tu computadora o arrastra el archivo aquí" at bounding box center [522, 278] width 329 height 12
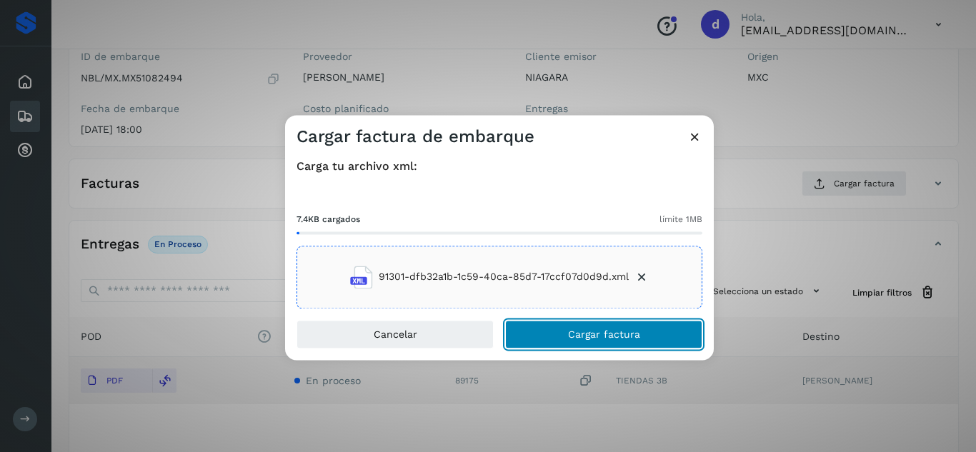
click at [628, 326] on button "Cargar factura" at bounding box center [603, 334] width 197 height 29
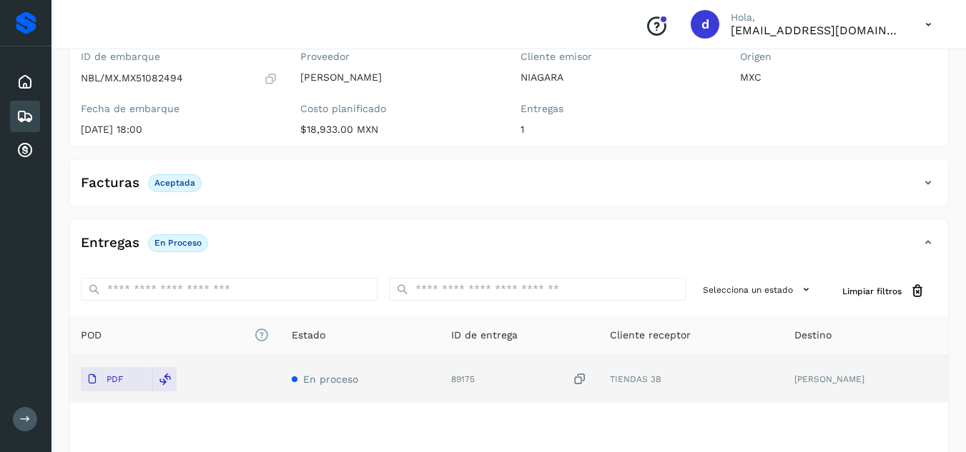
scroll to position [0, 0]
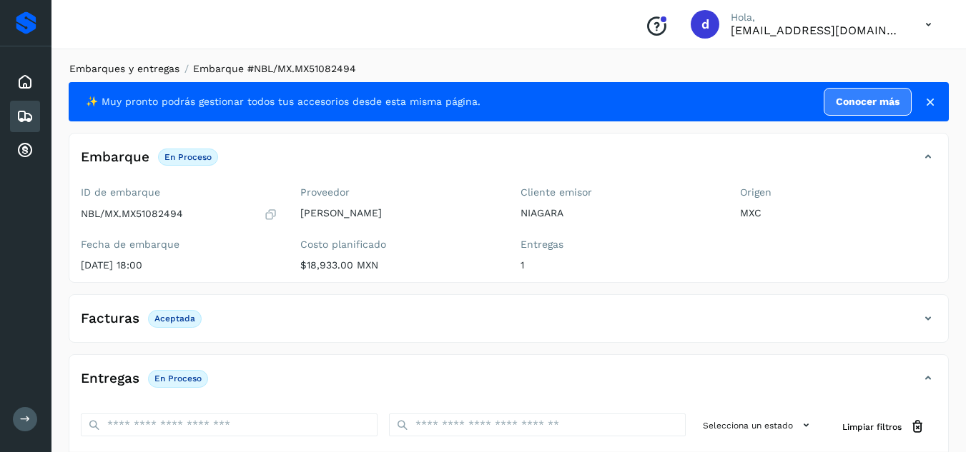
click at [163, 71] on link "Embarques y entregas" at bounding box center [124, 68] width 110 height 11
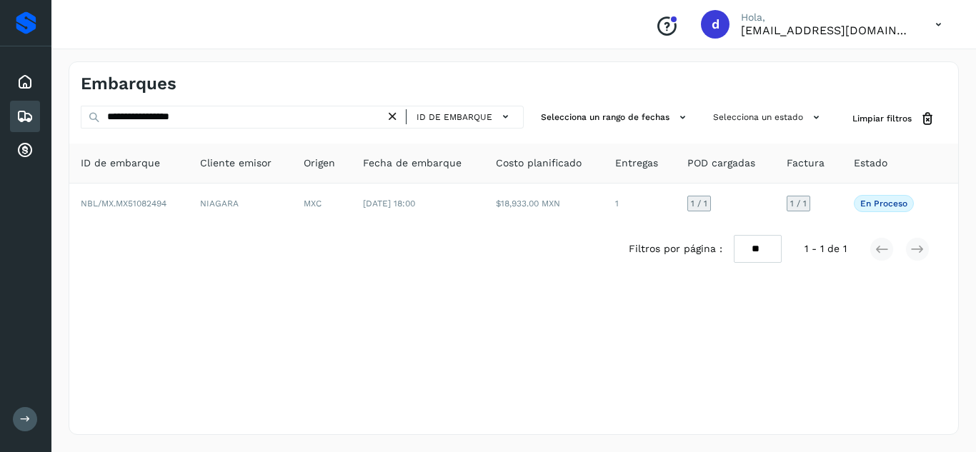
click at [390, 118] on icon at bounding box center [392, 116] width 15 height 15
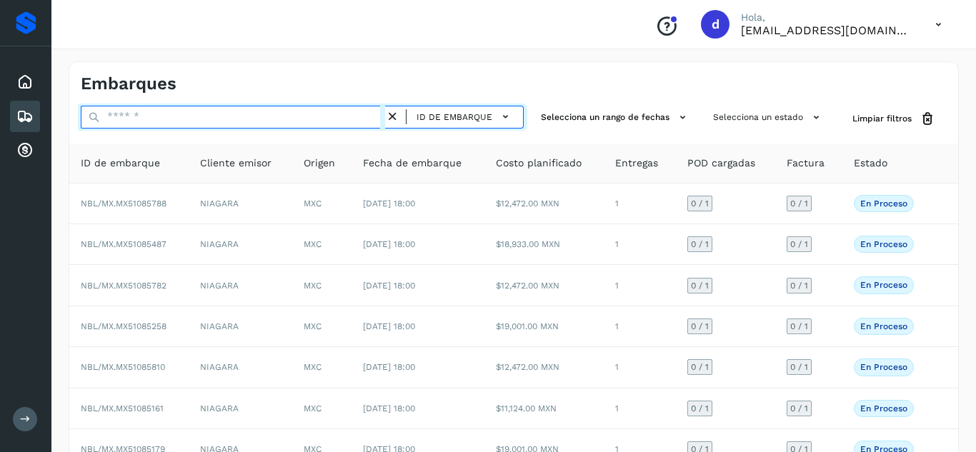
click at [330, 114] on input "text" at bounding box center [233, 117] width 305 height 23
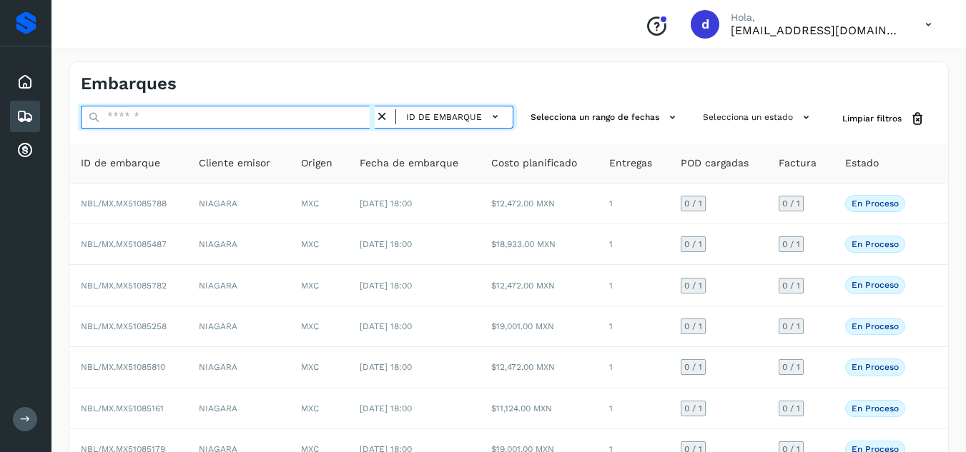
paste input "**********"
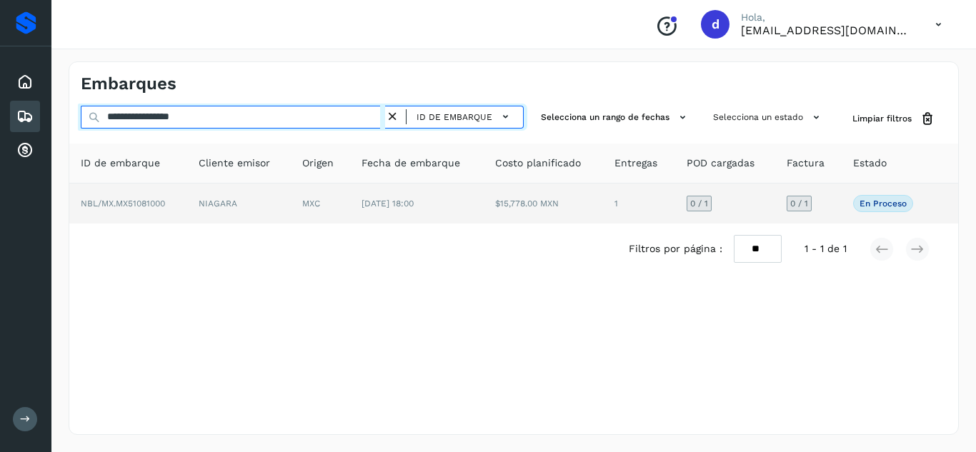
type input "**********"
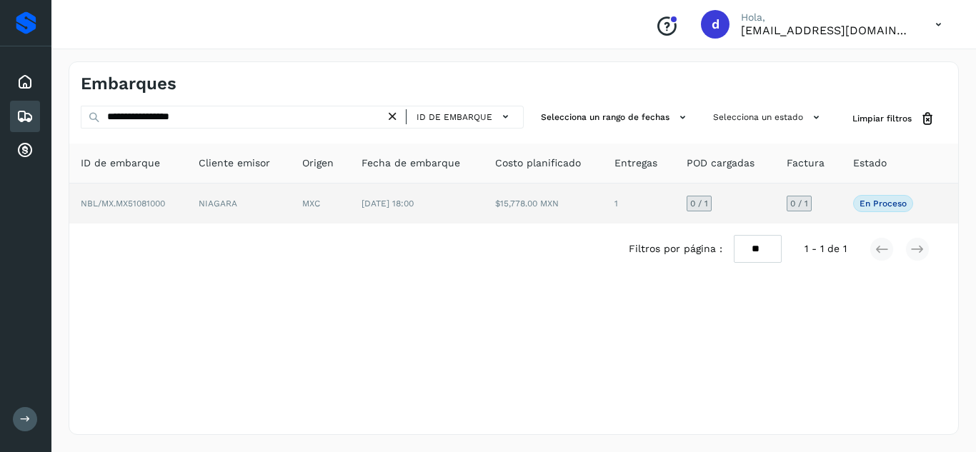
click at [168, 205] on td "NBL/MX.MX51081000" at bounding box center [128, 204] width 118 height 40
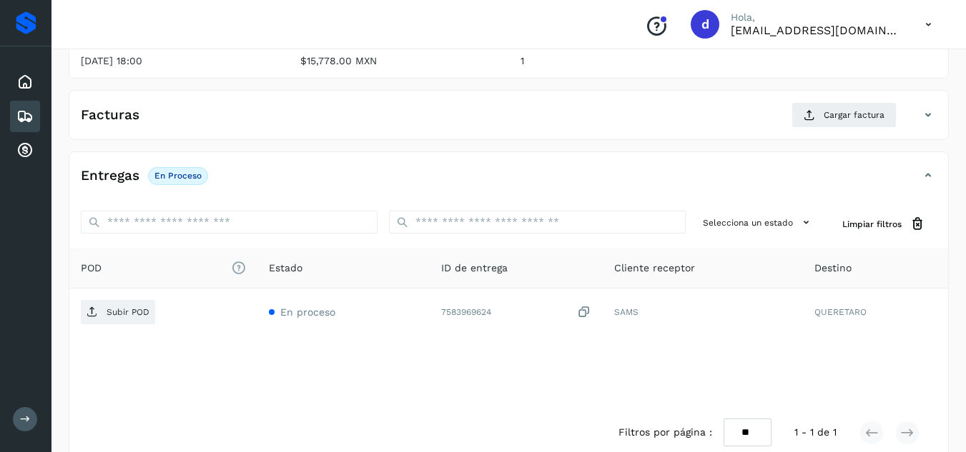
scroll to position [228, 0]
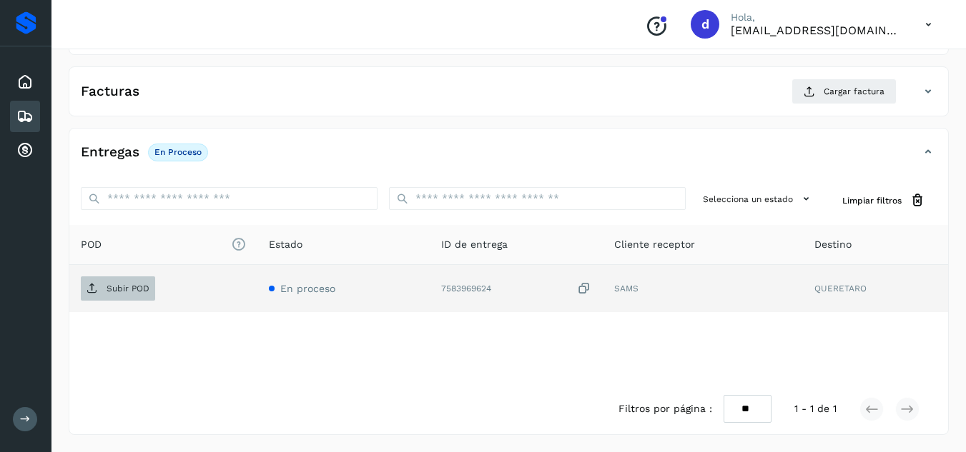
click at [125, 294] on p "Subir POD" at bounding box center [128, 289] width 43 height 10
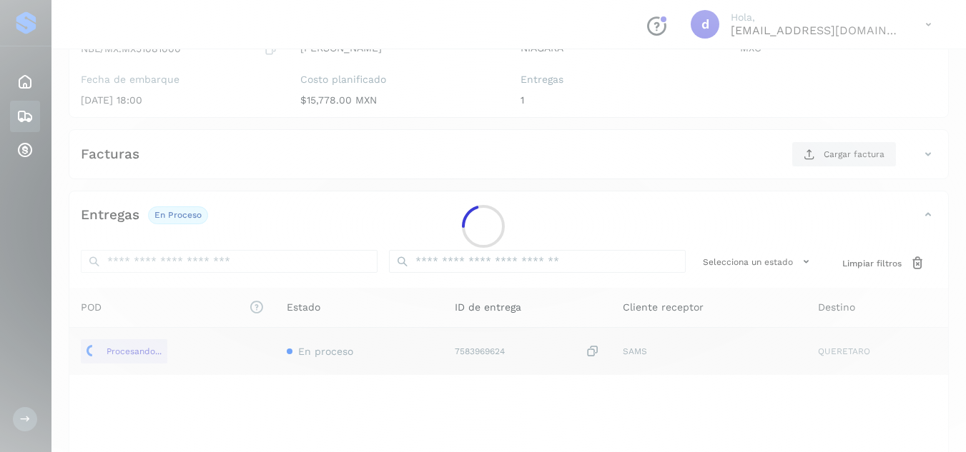
scroll to position [154, 0]
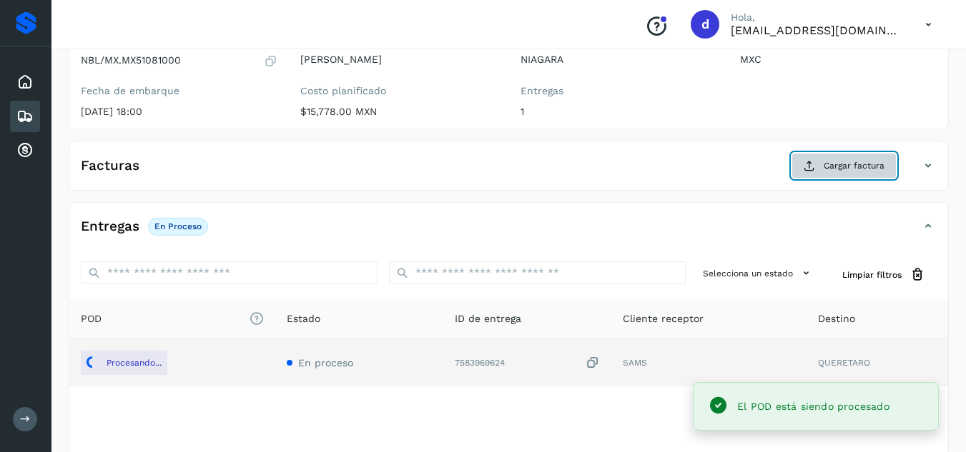
click at [837, 169] on span "Cargar factura" at bounding box center [853, 165] width 61 height 13
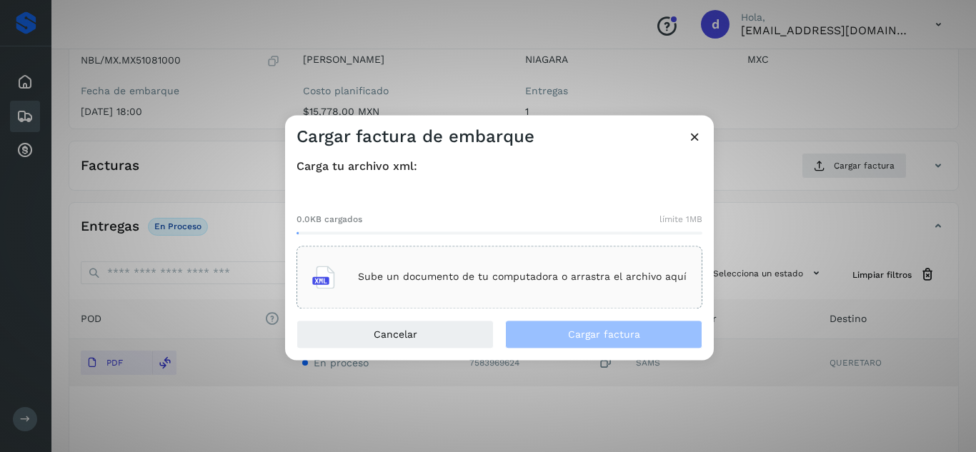
click at [573, 284] on div "Sube un documento de tu computadora o arrastra el archivo aquí" at bounding box center [499, 277] width 375 height 39
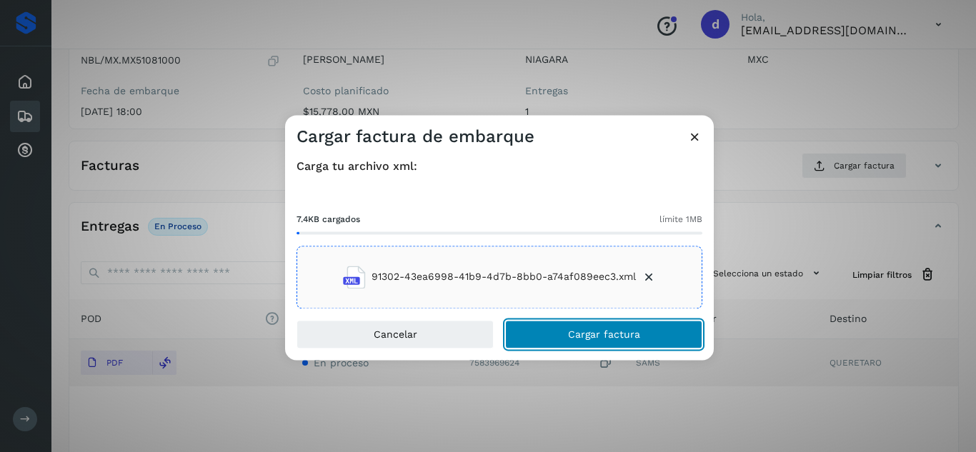
click at [549, 336] on button "Cargar factura" at bounding box center [603, 334] width 197 height 29
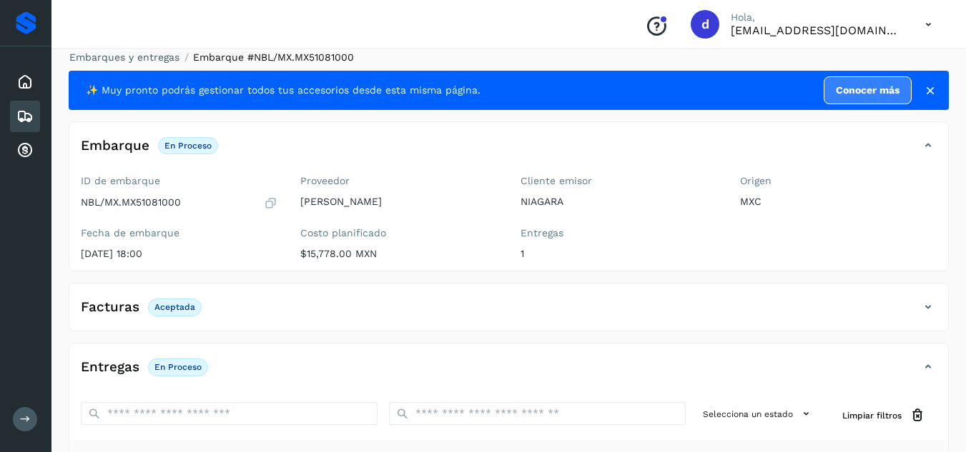
scroll to position [8, 0]
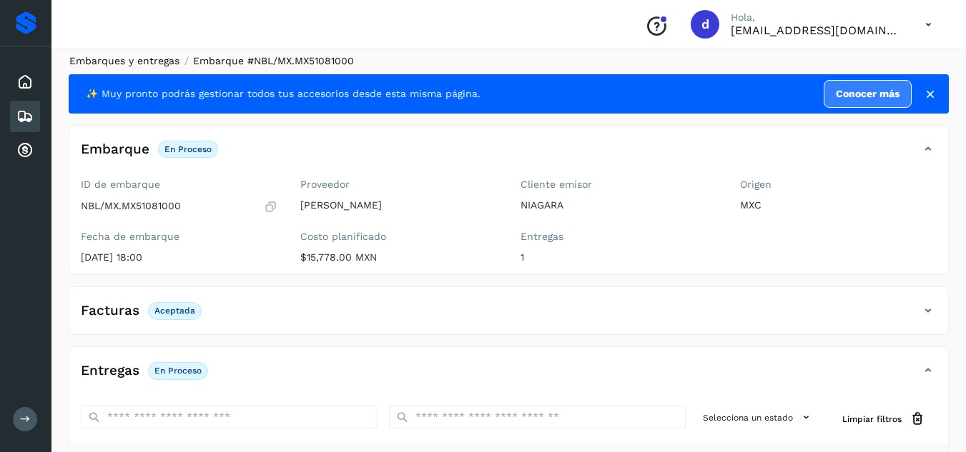
click at [112, 59] on link "Embarques y entregas" at bounding box center [124, 60] width 110 height 11
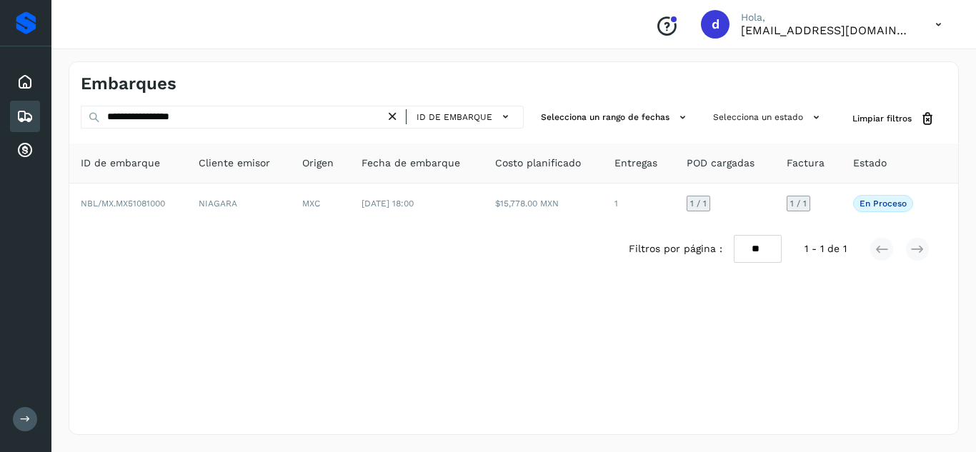
click at [397, 117] on icon at bounding box center [392, 116] width 15 height 15
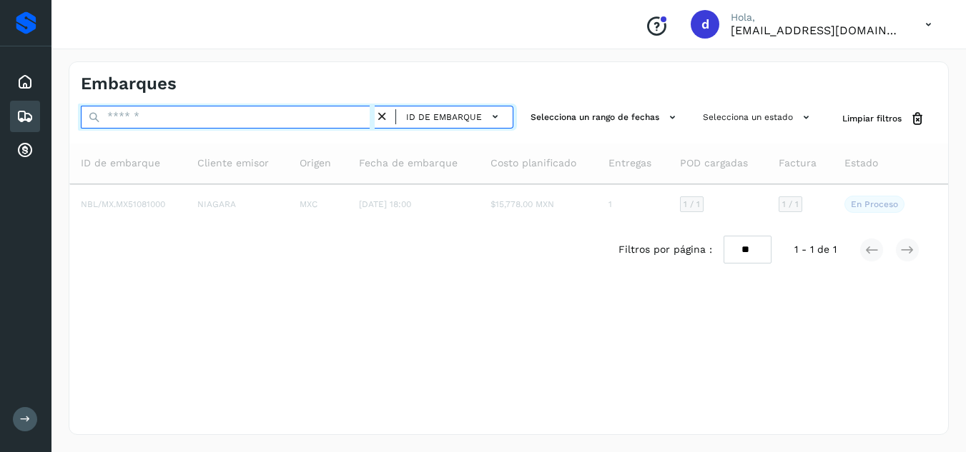
click at [332, 127] on input "text" at bounding box center [228, 117] width 294 height 23
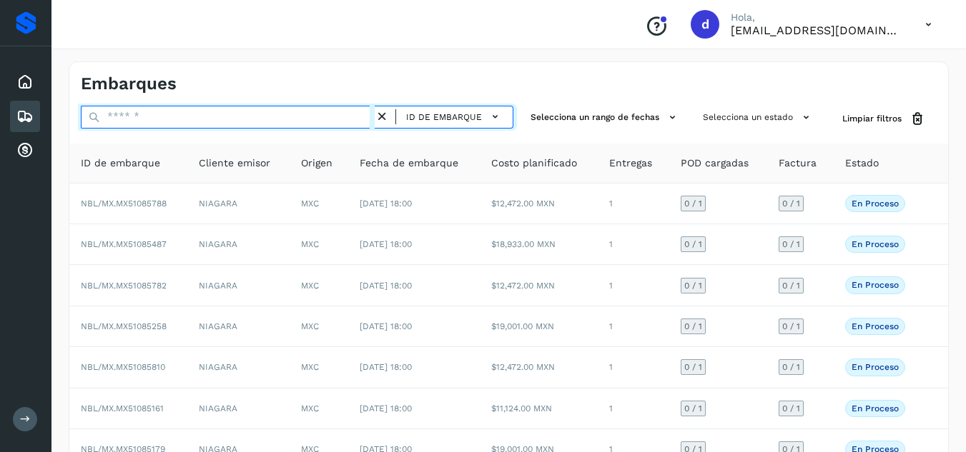
paste input "**********"
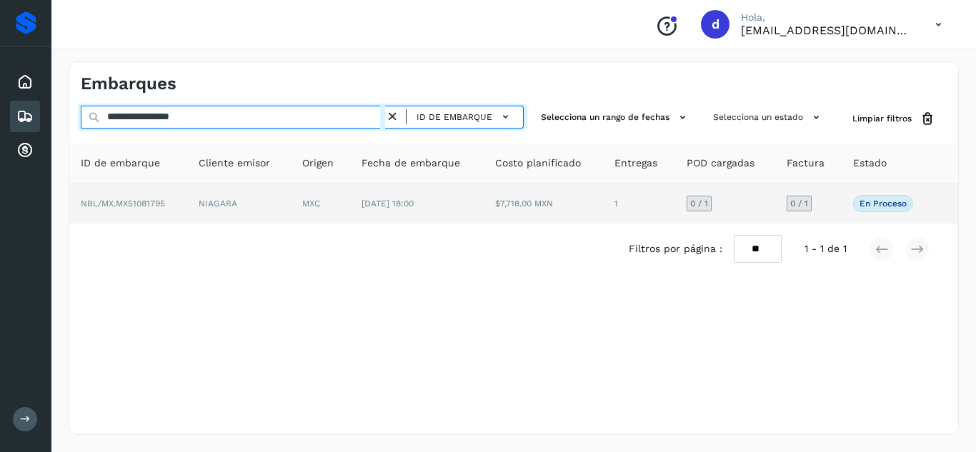
type input "**********"
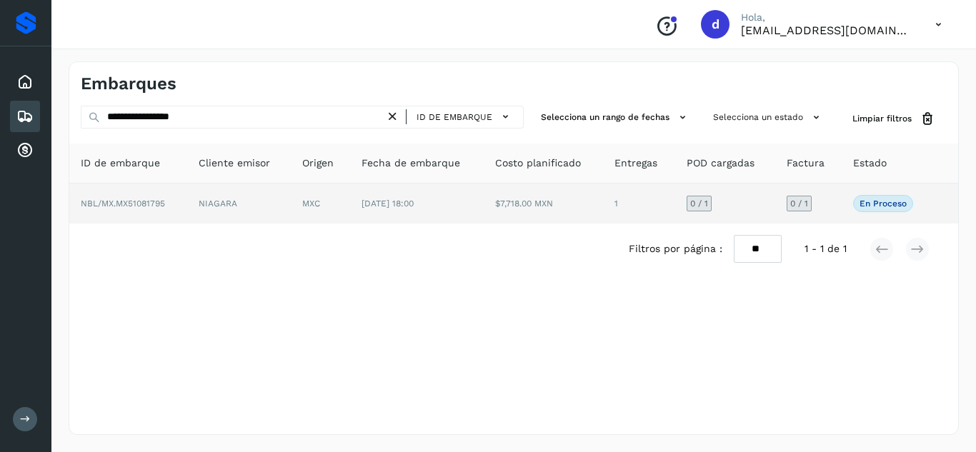
click at [154, 199] on span "NBL/MX.MX51081795" at bounding box center [123, 204] width 84 height 10
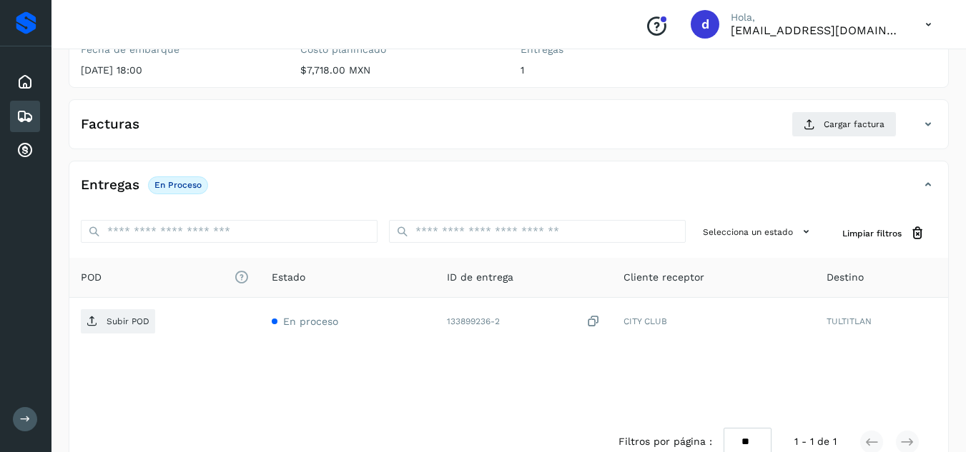
scroll to position [197, 0]
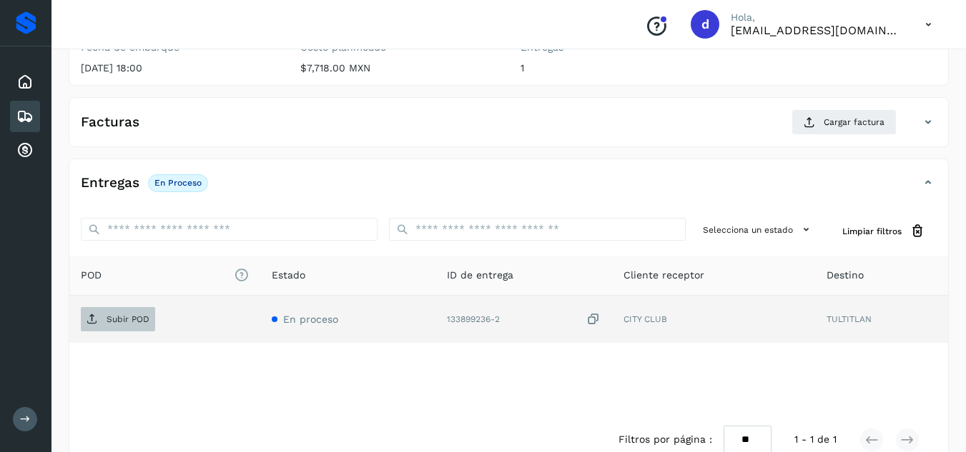
click at [129, 318] on p "Subir POD" at bounding box center [128, 320] width 43 height 10
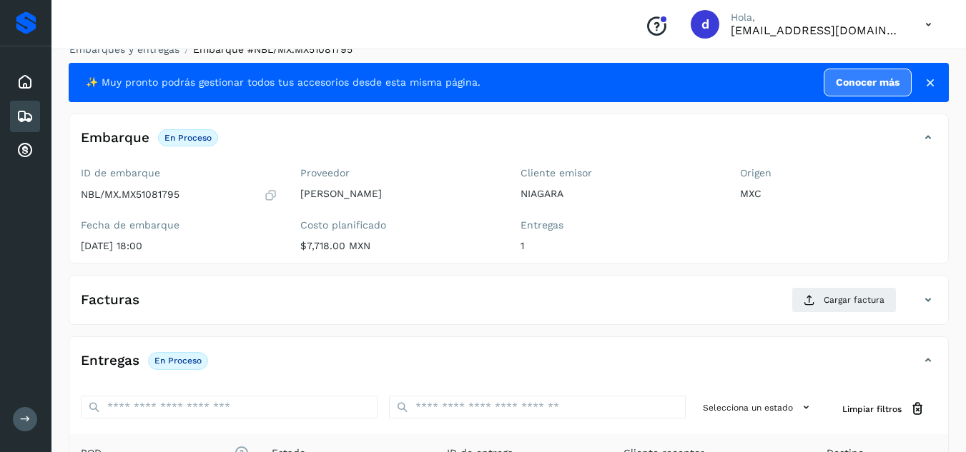
scroll to position [0, 0]
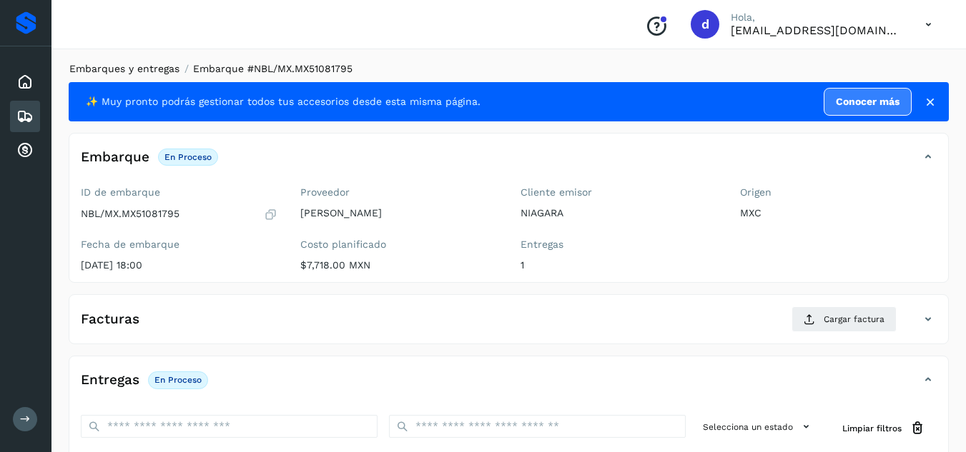
click at [154, 66] on link "Embarques y entregas" at bounding box center [124, 68] width 110 height 11
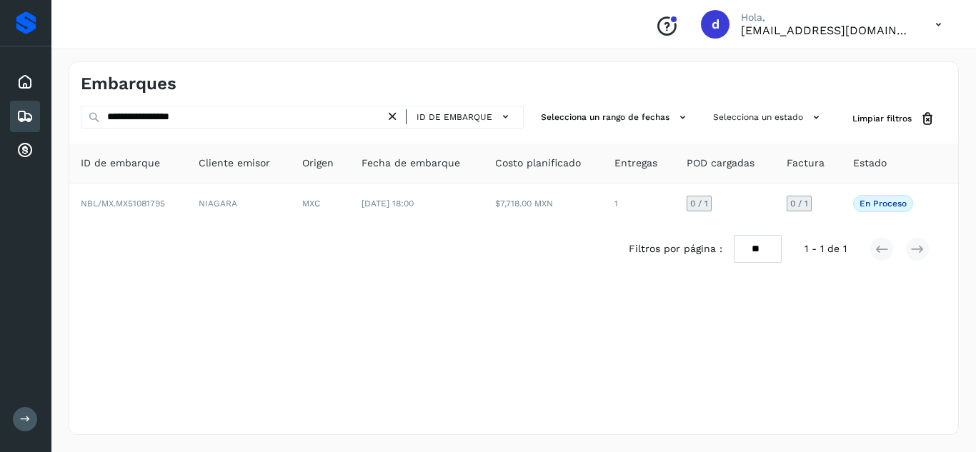
click at [391, 119] on icon at bounding box center [392, 116] width 15 height 15
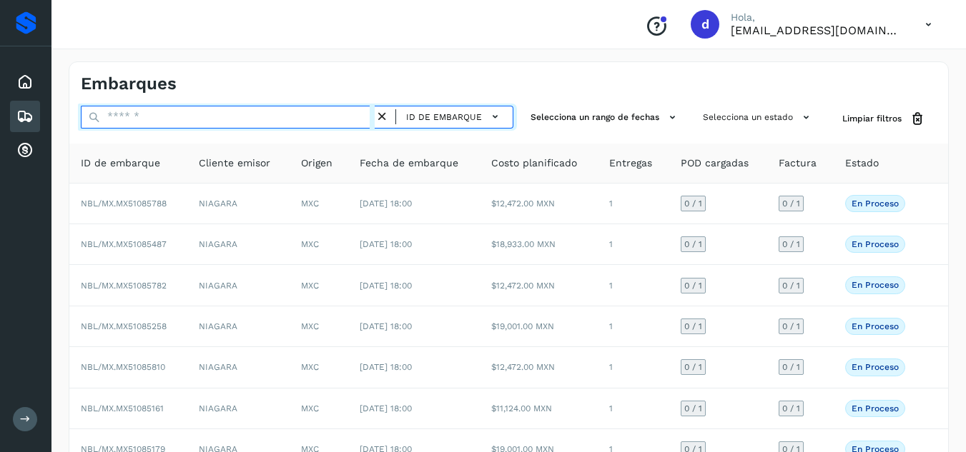
click at [314, 113] on input "text" at bounding box center [228, 117] width 294 height 23
paste input "**********"
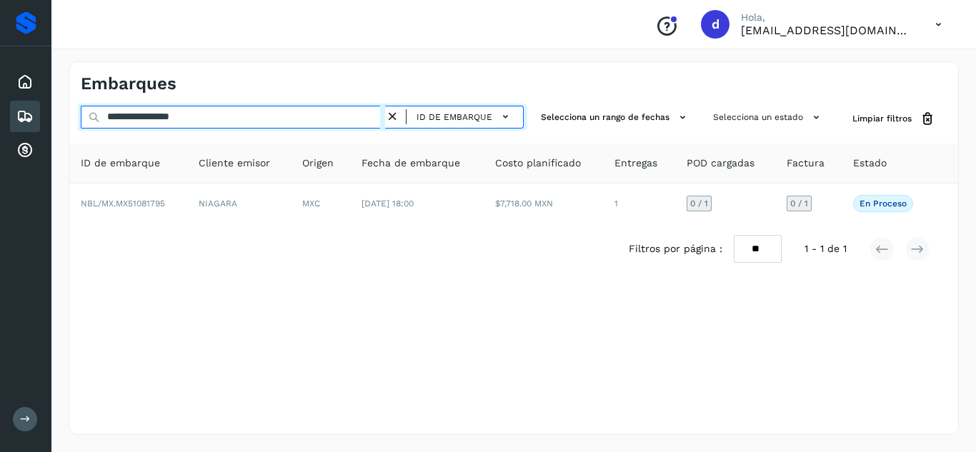
type input "**********"
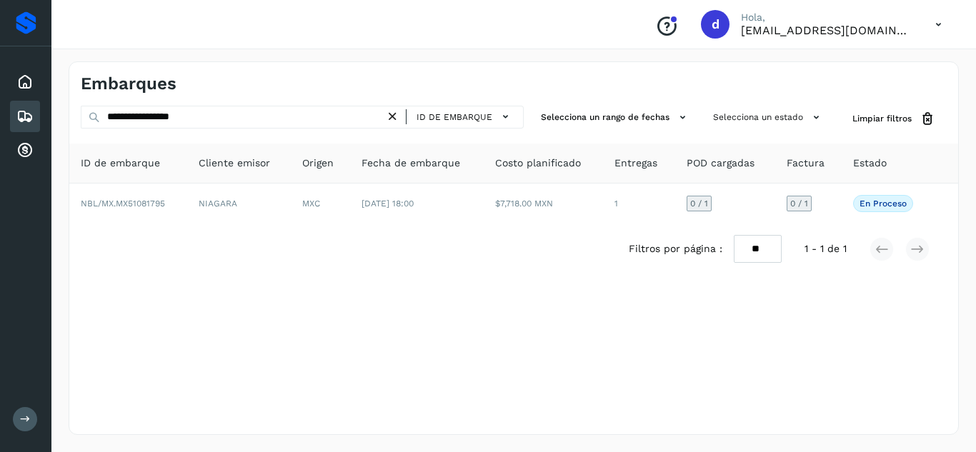
click at [395, 115] on icon at bounding box center [392, 116] width 15 height 15
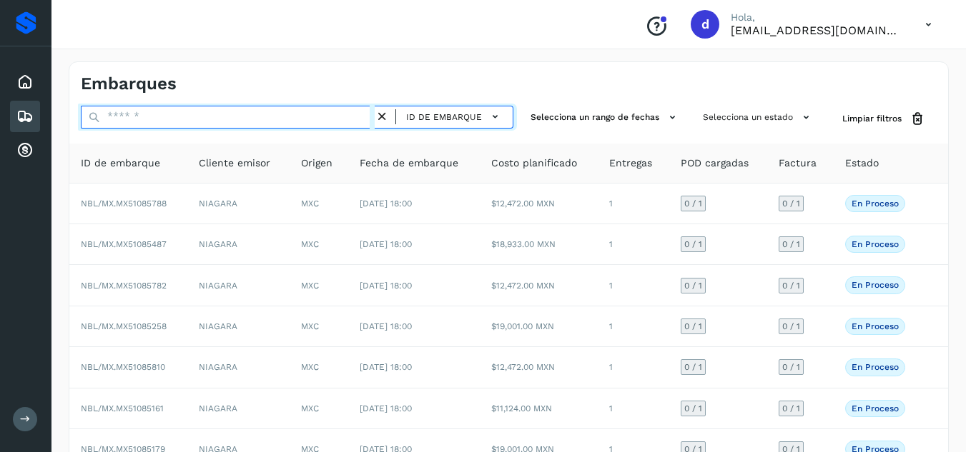
click at [287, 116] on input "text" at bounding box center [228, 117] width 294 height 23
paste input "**********"
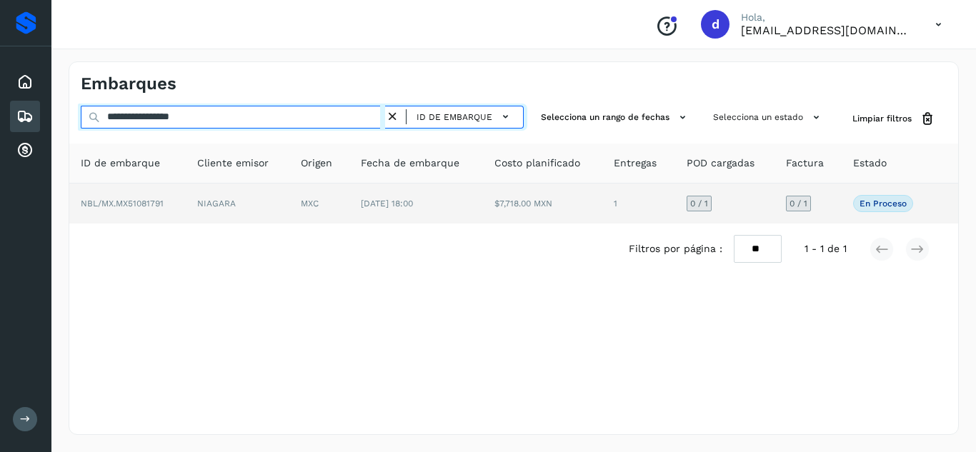
type input "**********"
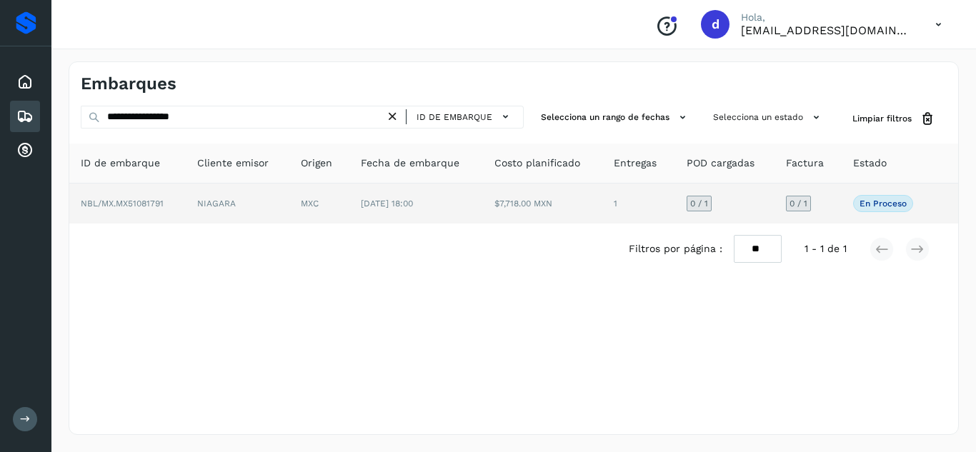
click at [123, 201] on span "NBL/MX.MX51081791" at bounding box center [122, 204] width 83 height 10
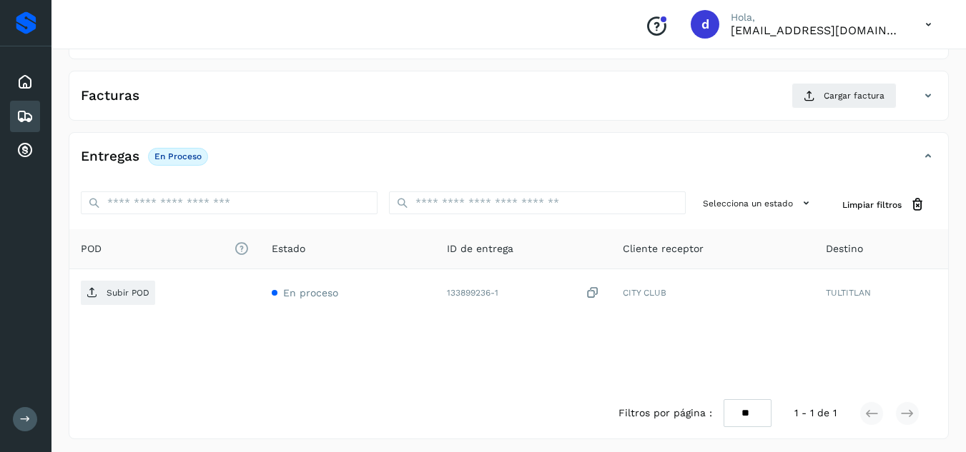
scroll to position [224, 0]
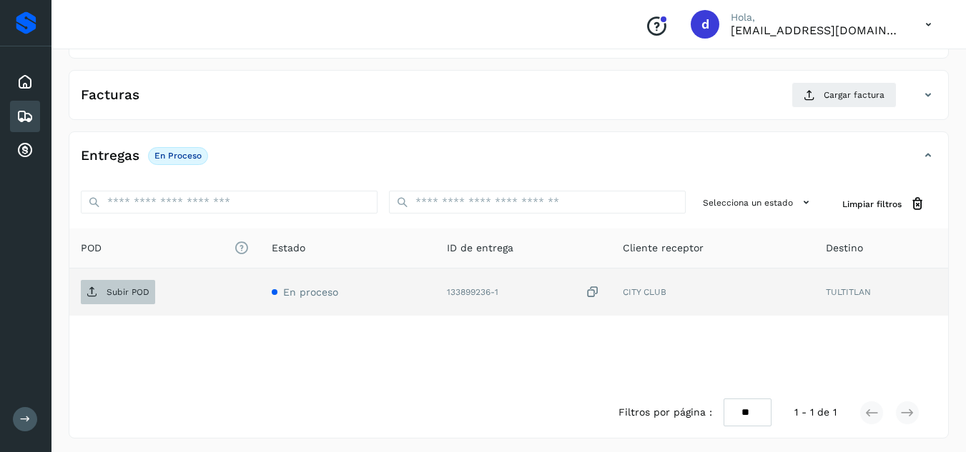
click at [130, 293] on p "Subir POD" at bounding box center [128, 292] width 43 height 10
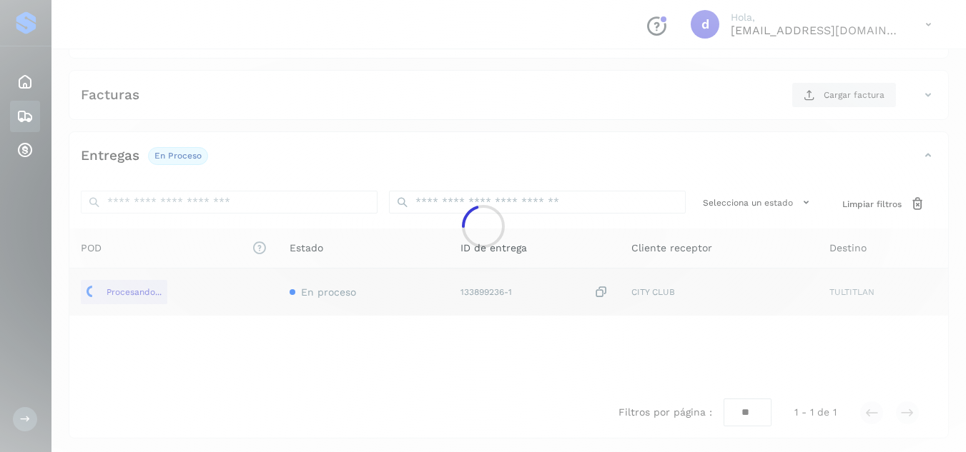
drag, startPoint x: 743, startPoint y: 122, endPoint x: 786, endPoint y: 124, distance: 42.9
click at [786, 124] on div at bounding box center [483, 226] width 966 height 452
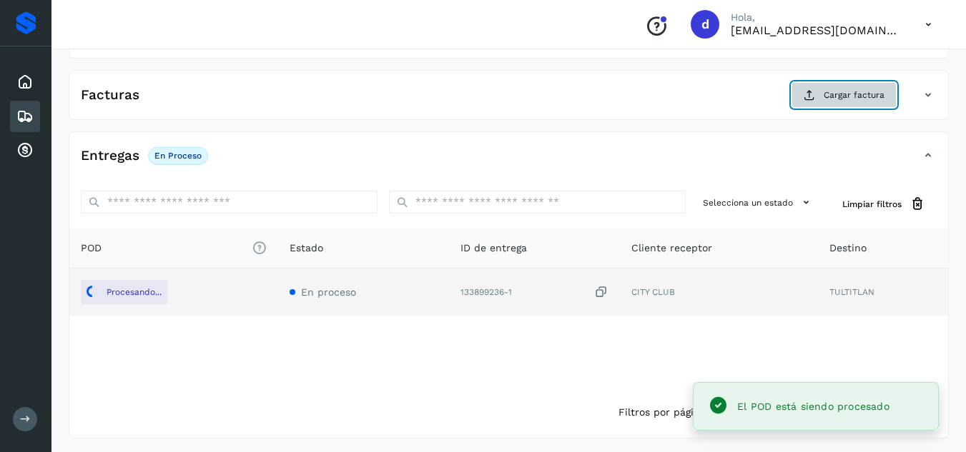
click at [840, 102] on button "Cargar factura" at bounding box center [843, 95] width 105 height 26
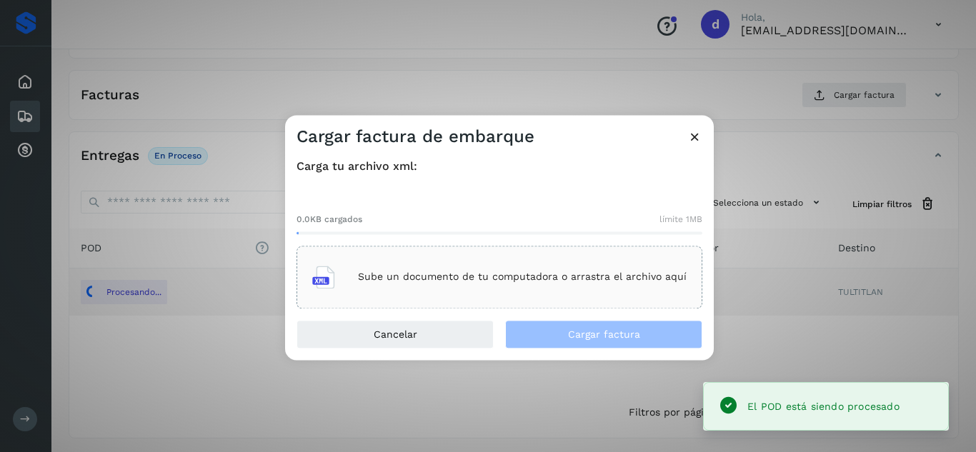
click at [638, 263] on div "Sube un documento de tu computadora o arrastra el archivo aquí" at bounding box center [499, 277] width 375 height 39
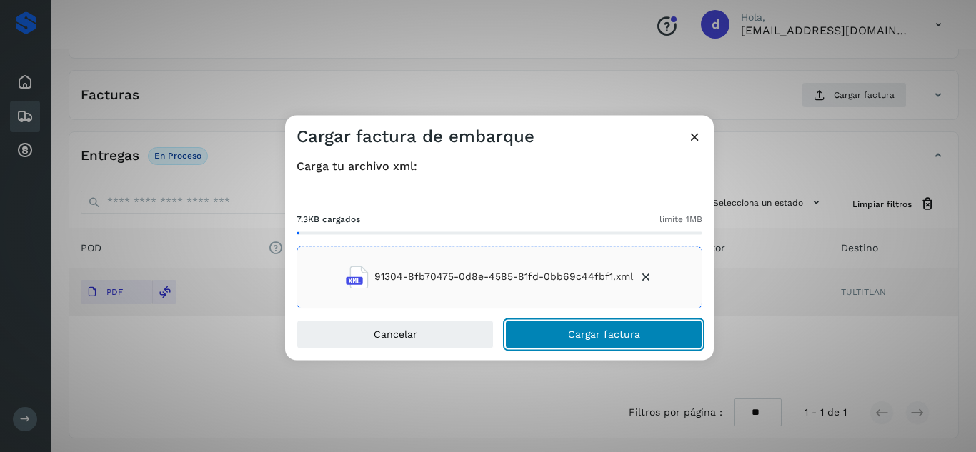
drag, startPoint x: 665, startPoint y: 337, endPoint x: 629, endPoint y: 473, distance: 141.1
click at [629, 452] on html "Proveedores Inicio Embarques Cuentas por cobrar Salir Conoce nuestros beneficio…" at bounding box center [488, 116] width 976 height 680
click at [664, 337] on button "Cargar factura" at bounding box center [603, 334] width 197 height 29
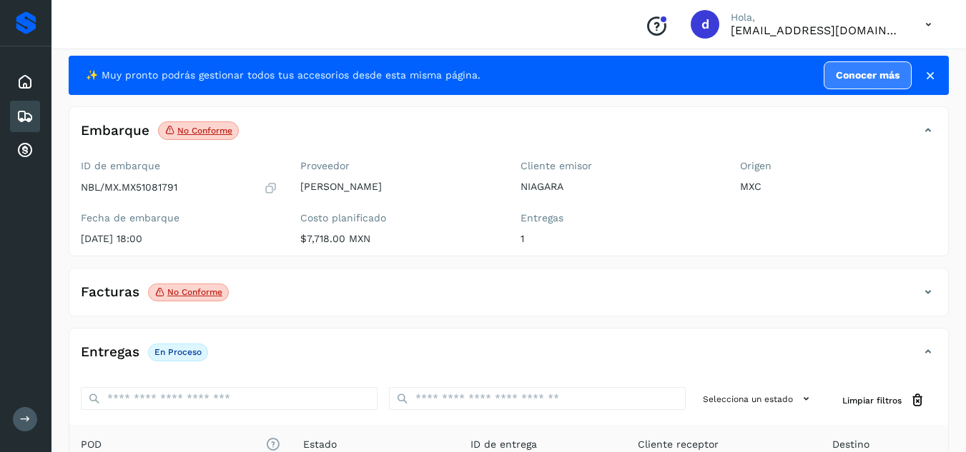
scroll to position [0, 0]
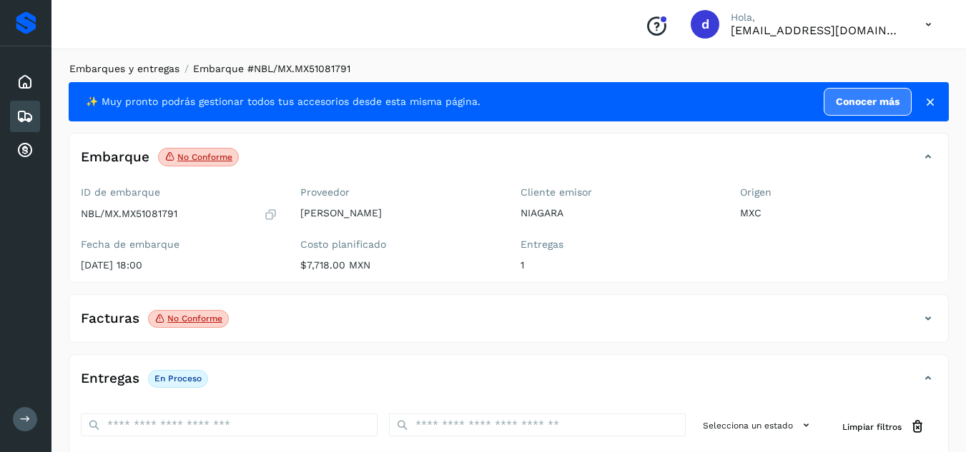
click at [137, 66] on link "Embarques y entregas" at bounding box center [124, 68] width 110 height 11
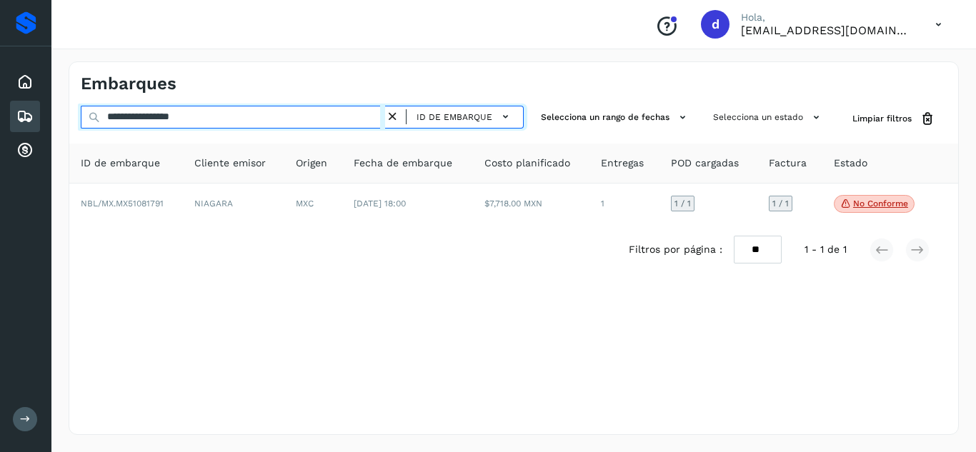
click at [239, 119] on input "**********" at bounding box center [233, 117] width 305 height 23
type input "*"
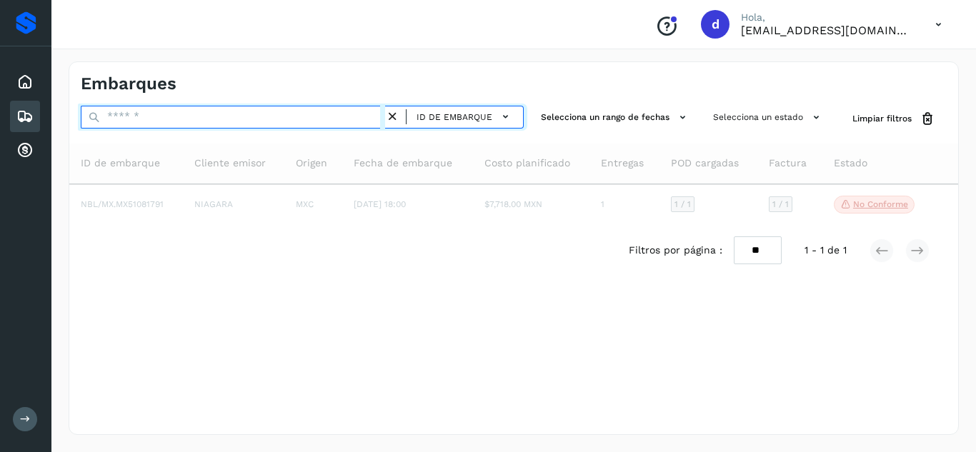
paste input "**********"
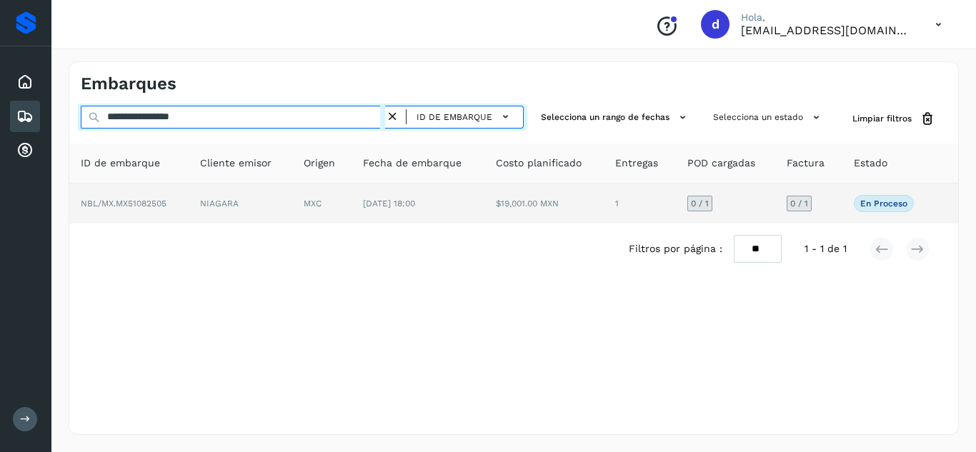
type input "**********"
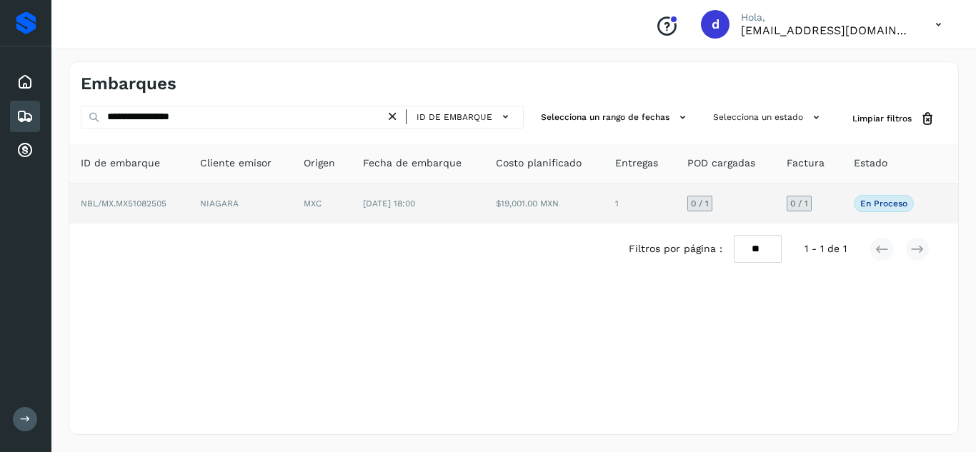
click at [152, 202] on span "NBL/MX.MX51082505" at bounding box center [124, 204] width 86 height 10
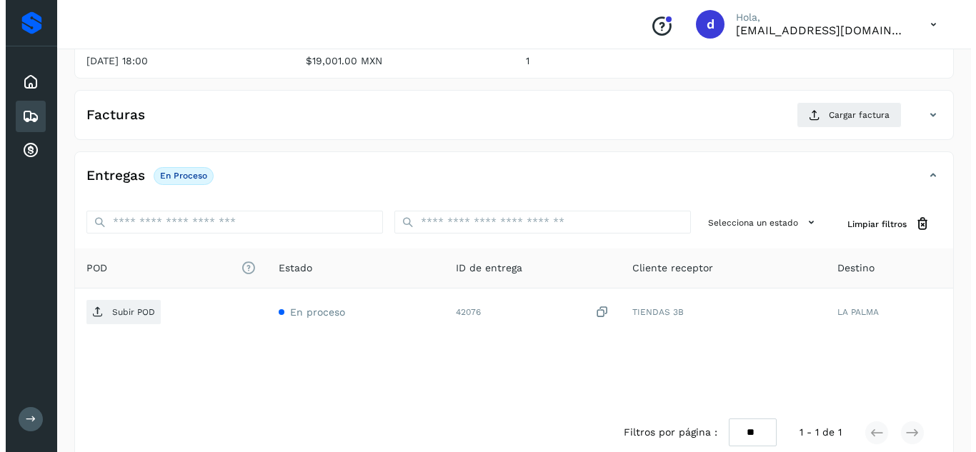
scroll to position [228, 0]
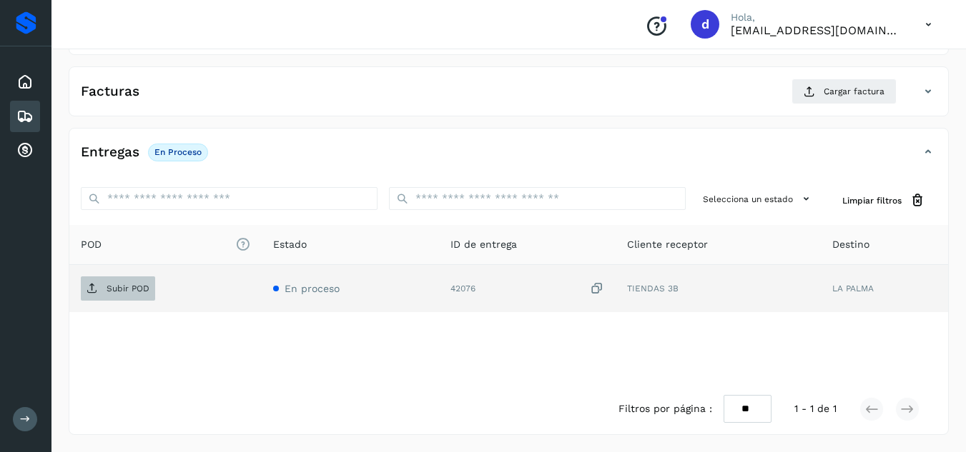
click at [99, 289] on span "Subir POD" at bounding box center [118, 288] width 74 height 23
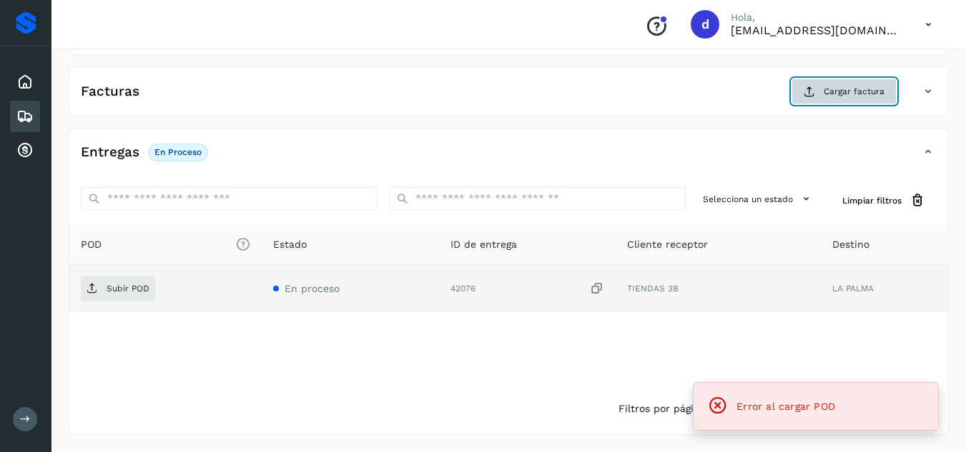
click at [849, 96] on span "Cargar factura" at bounding box center [853, 91] width 61 height 13
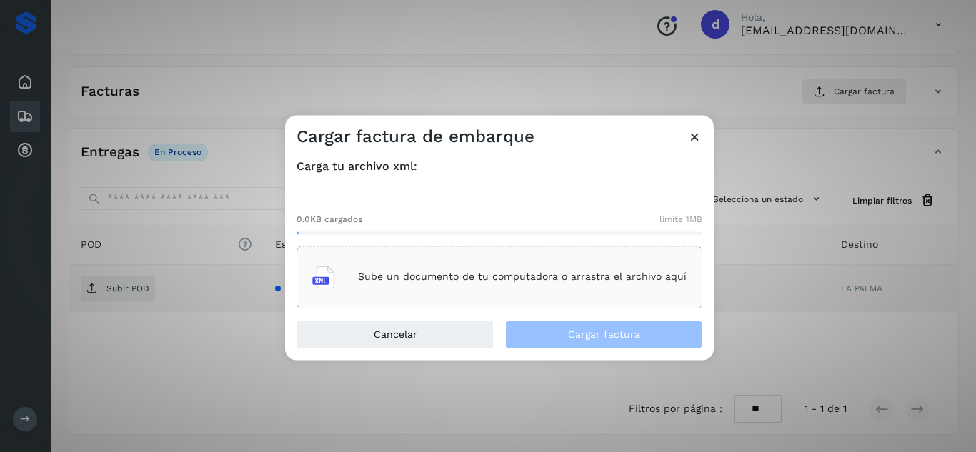
click at [566, 261] on div "Sube un documento de tu computadora o arrastra el archivo aquí" at bounding box center [499, 277] width 375 height 39
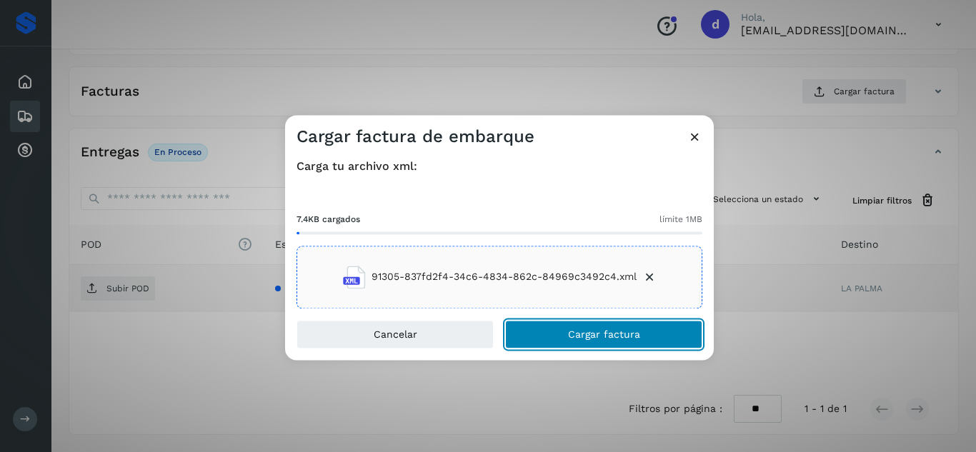
click at [564, 336] on button "Cargar factura" at bounding box center [603, 334] width 197 height 29
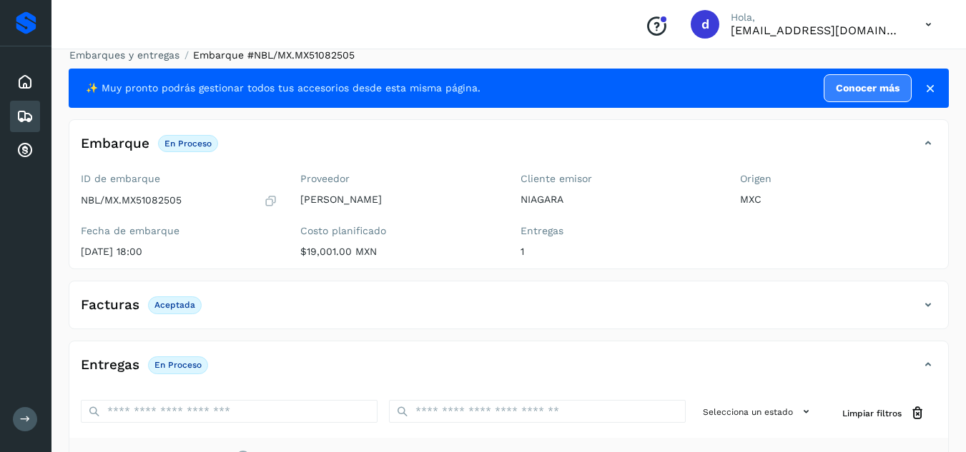
scroll to position [227, 0]
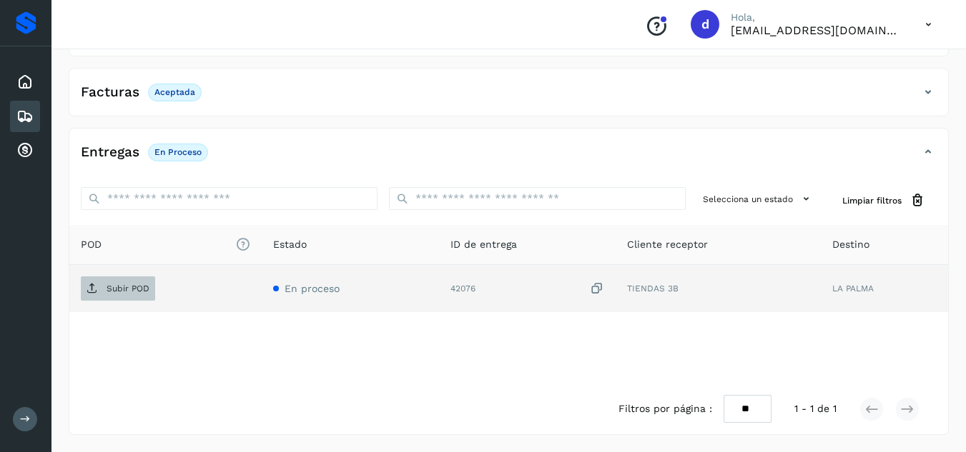
click at [134, 300] on span "Subir POD" at bounding box center [118, 288] width 74 height 23
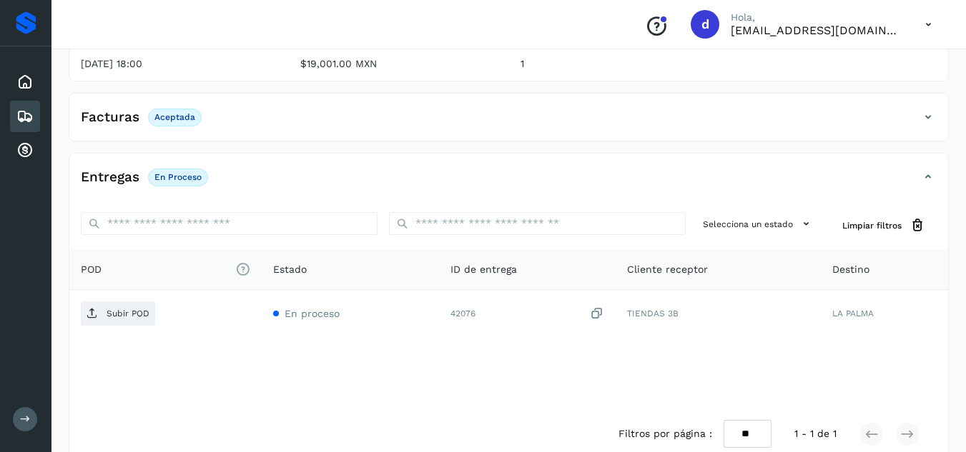
scroll to position [203, 0]
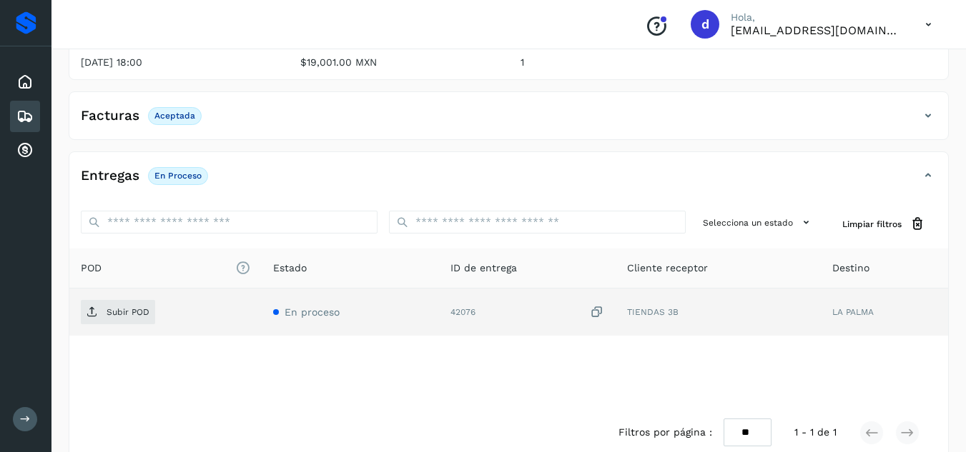
click at [167, 312] on div "Subir POD" at bounding box center [165, 312] width 169 height 24
click at [142, 315] on p "Subir POD" at bounding box center [128, 312] width 43 height 10
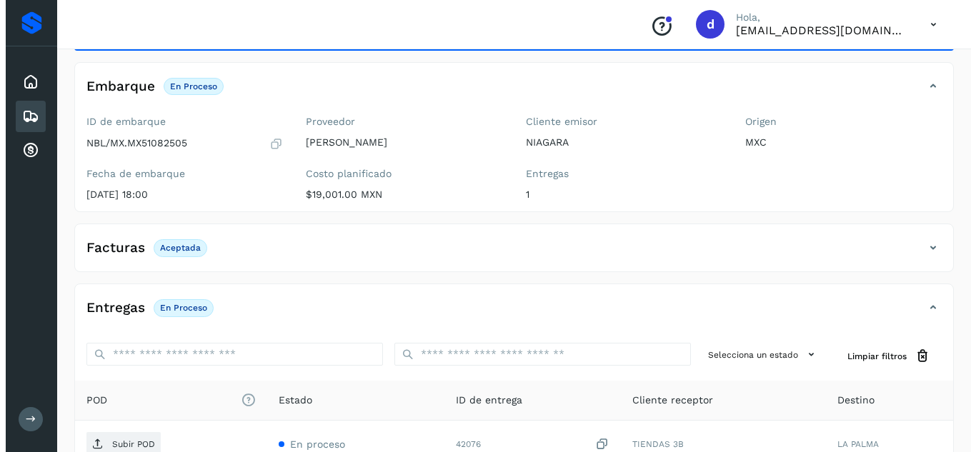
scroll to position [0, 0]
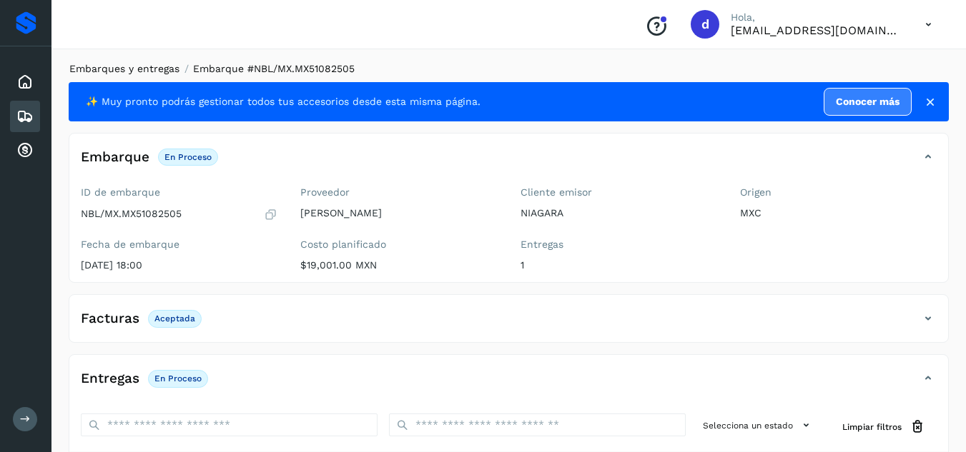
click at [101, 63] on link "Embarques y entregas" at bounding box center [124, 68] width 110 height 11
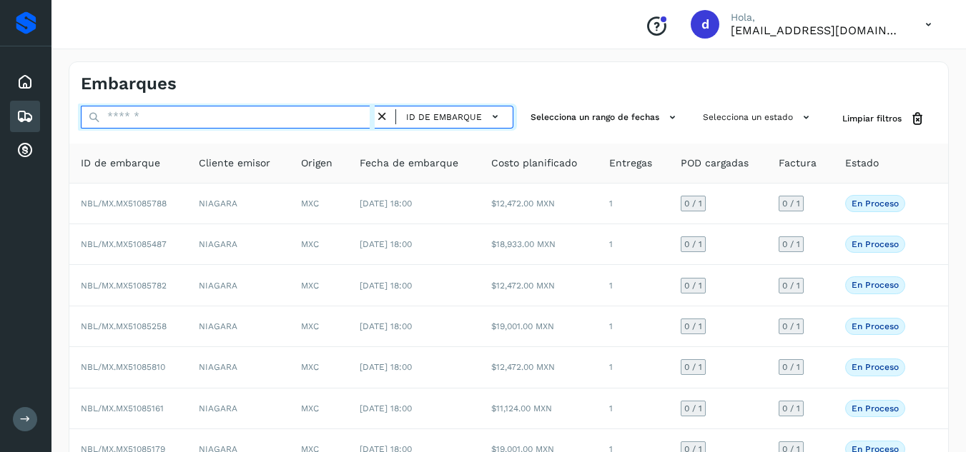
click at [164, 124] on input "text" at bounding box center [228, 117] width 294 height 23
paste input "**********"
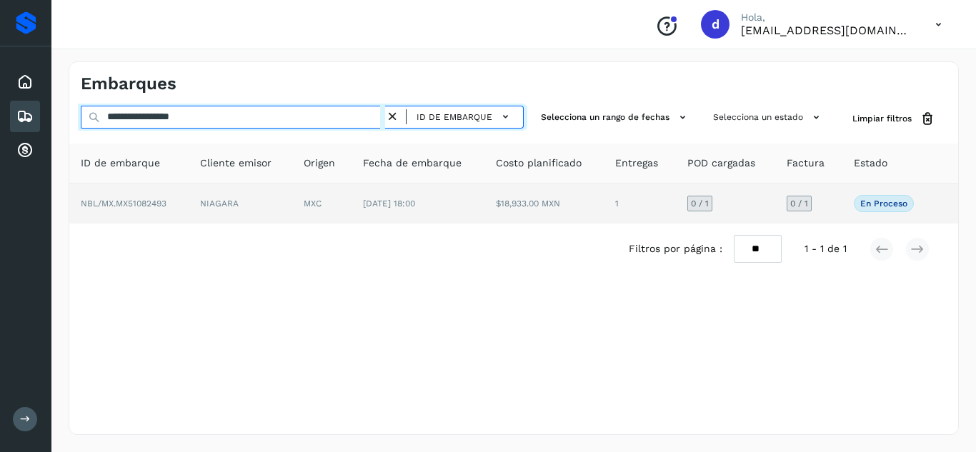
type input "**********"
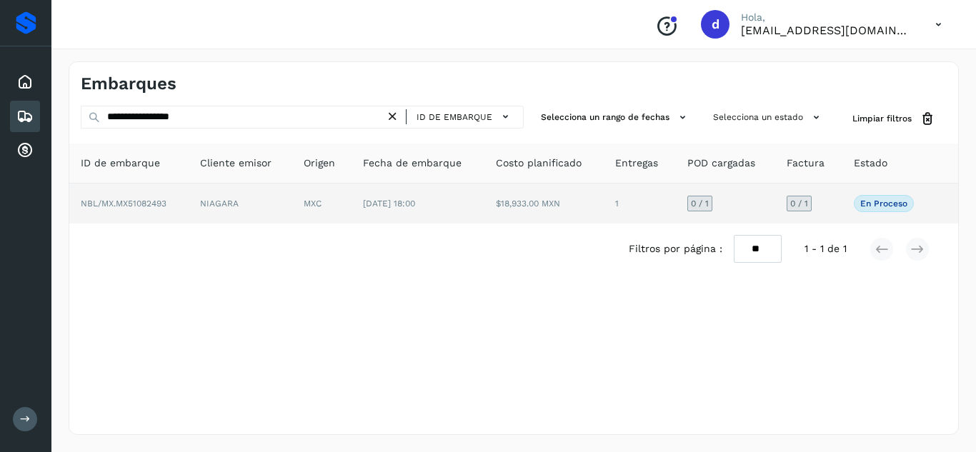
click at [138, 200] on span "NBL/MX.MX51082493" at bounding box center [124, 204] width 86 height 10
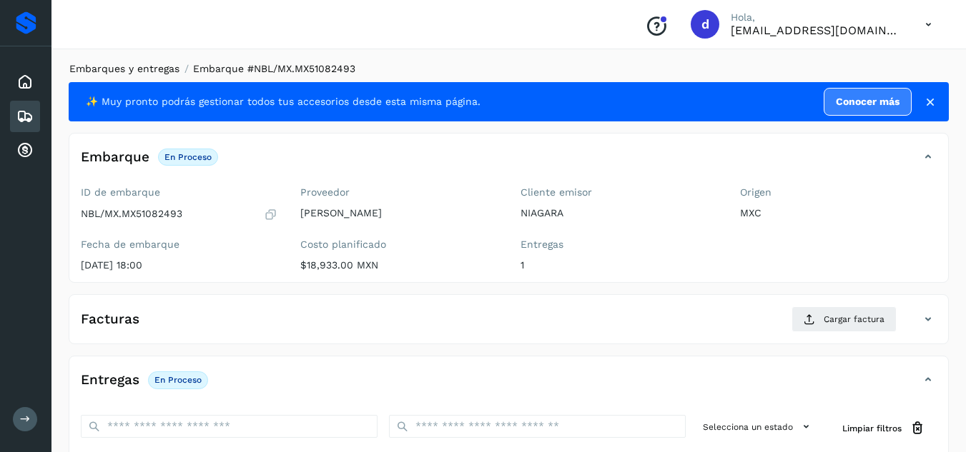
click at [167, 68] on link "Embarques y entregas" at bounding box center [124, 68] width 110 height 11
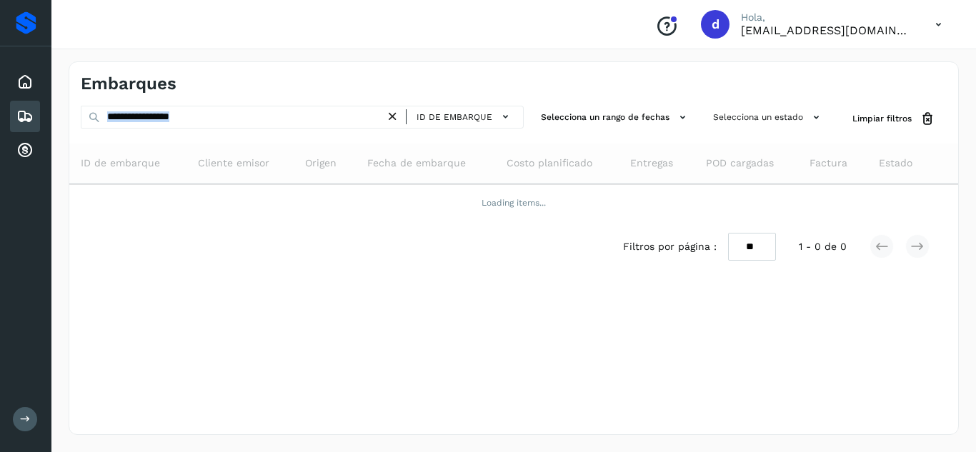
drag, startPoint x: 399, startPoint y: 114, endPoint x: 343, endPoint y: 117, distance: 55.8
click at [343, 117] on div "**********" at bounding box center [302, 117] width 443 height 23
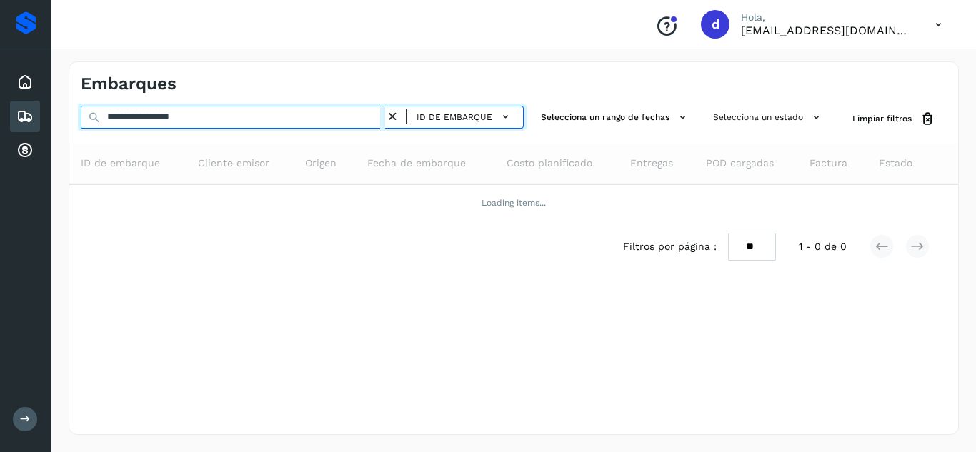
click at [343, 117] on input "**********" at bounding box center [233, 117] width 305 height 23
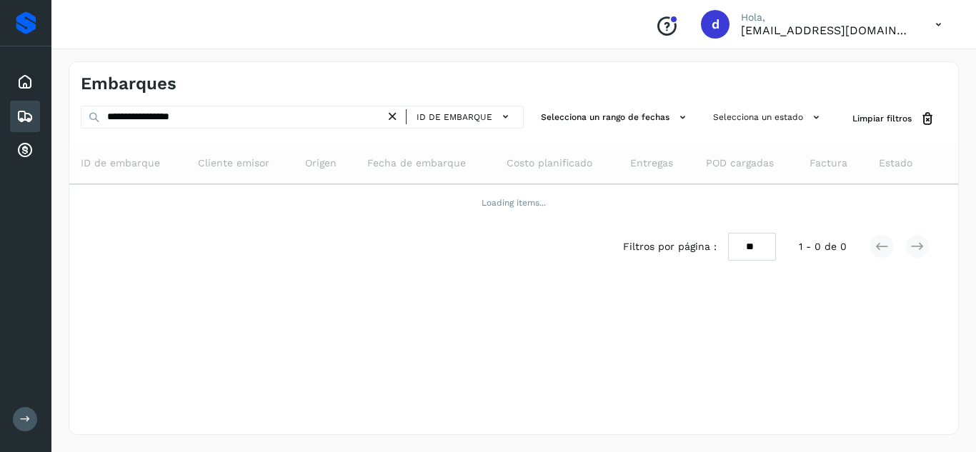
click at [402, 117] on div "ID de embarque" at bounding box center [458, 117] width 117 height 21
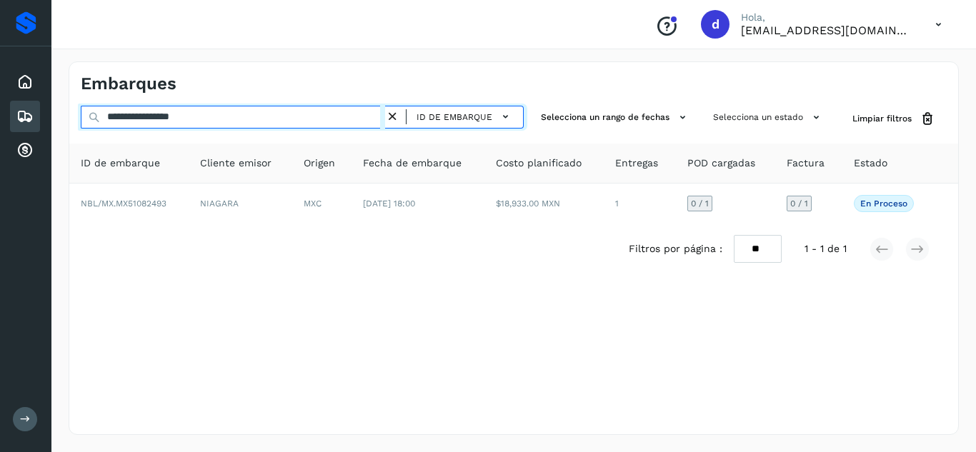
click at [329, 120] on input "**********" at bounding box center [233, 117] width 305 height 23
paste input "**********"
type input "**********"
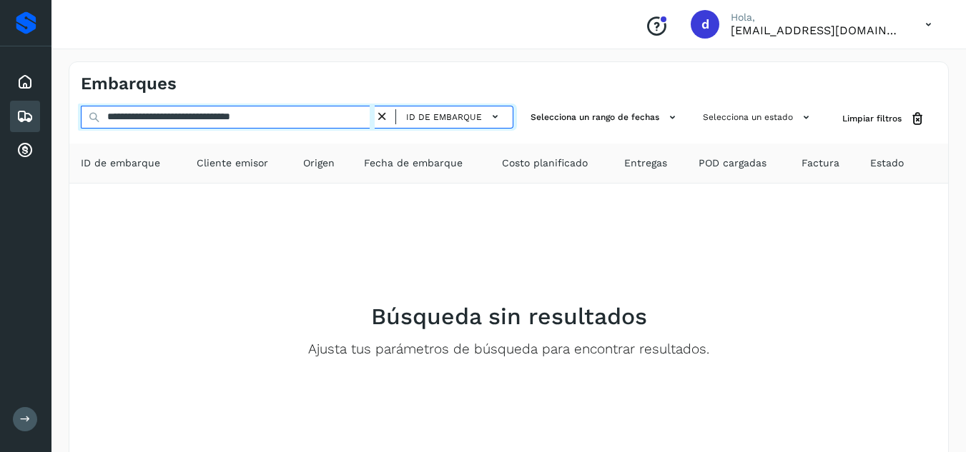
drag, startPoint x: 331, startPoint y: 115, endPoint x: 101, endPoint y: 127, distance: 230.4
click at [101, 127] on input "**********" at bounding box center [228, 117] width 294 height 23
paste input "**********"
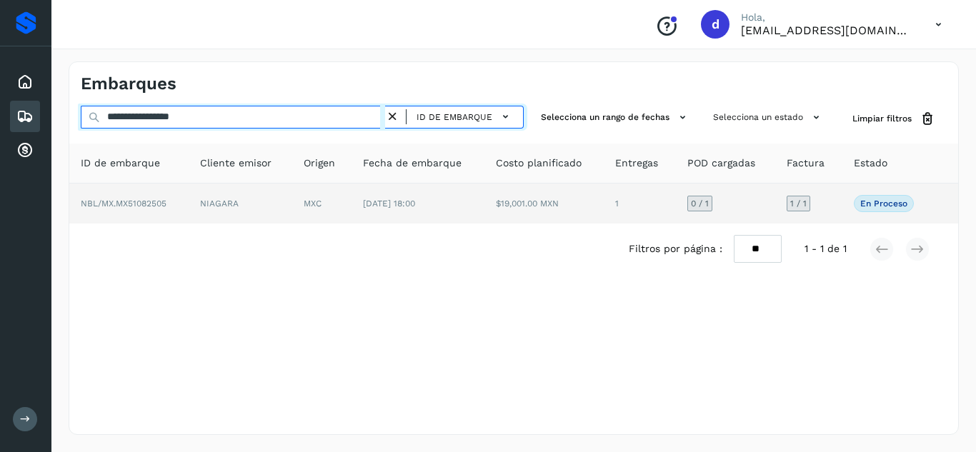
type input "**********"
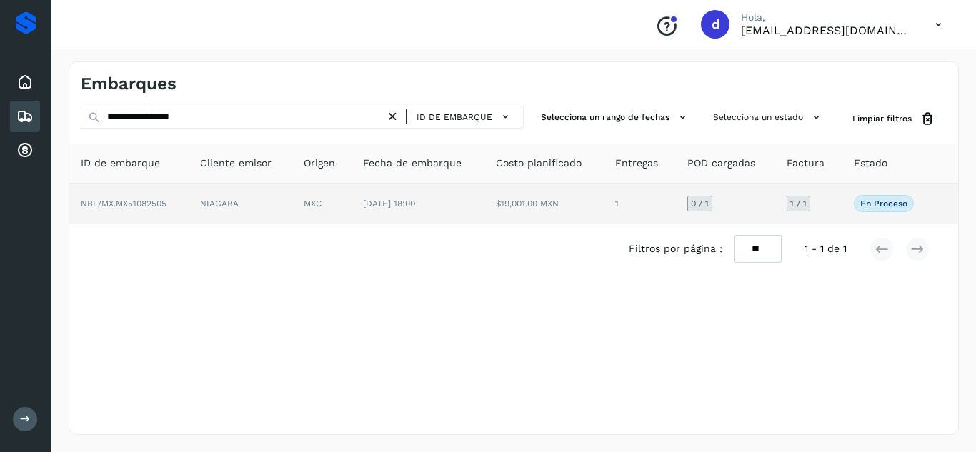
click at [159, 205] on span "NBL/MX.MX51082505" at bounding box center [124, 204] width 86 height 10
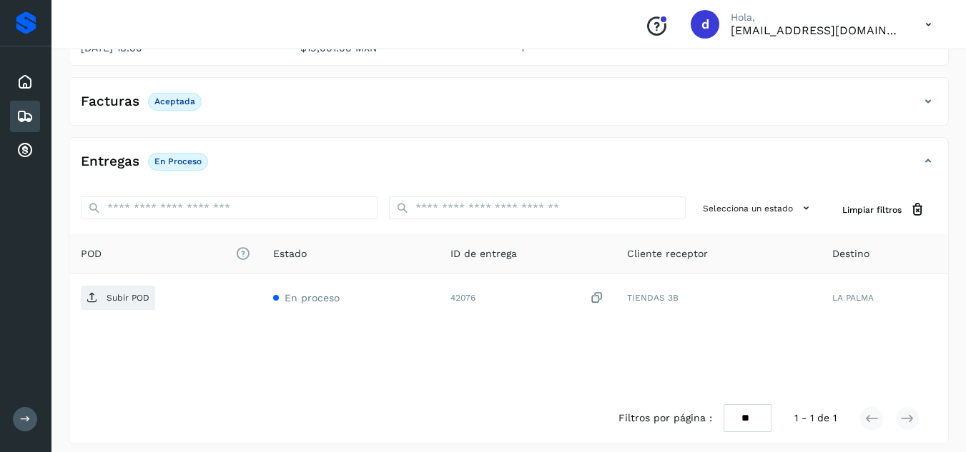
scroll to position [227, 0]
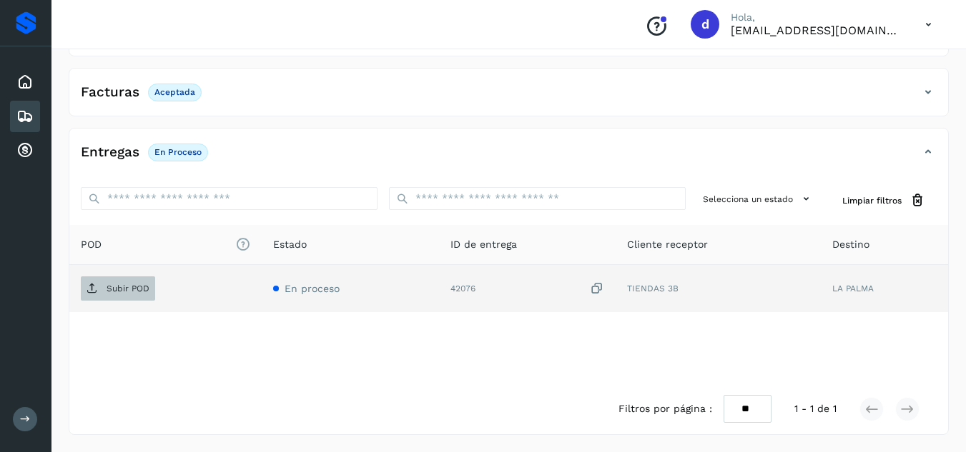
click at [147, 285] on p "Subir POD" at bounding box center [128, 289] width 43 height 10
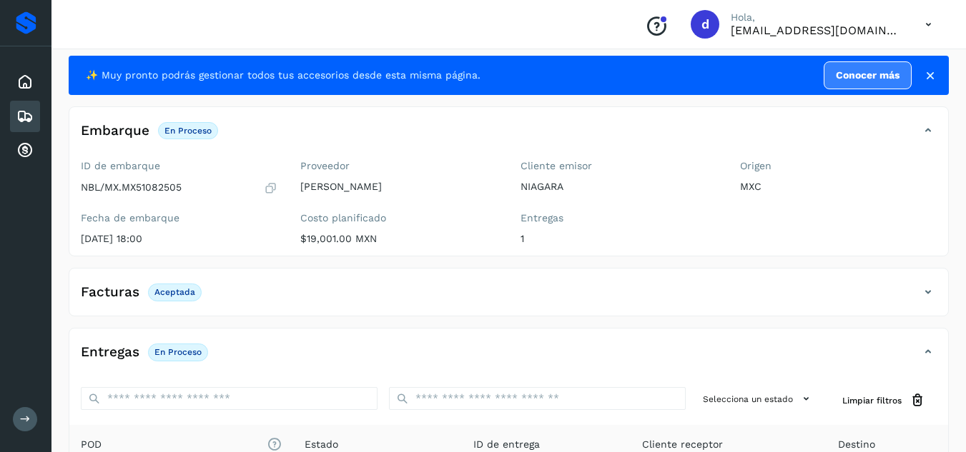
scroll to position [8, 0]
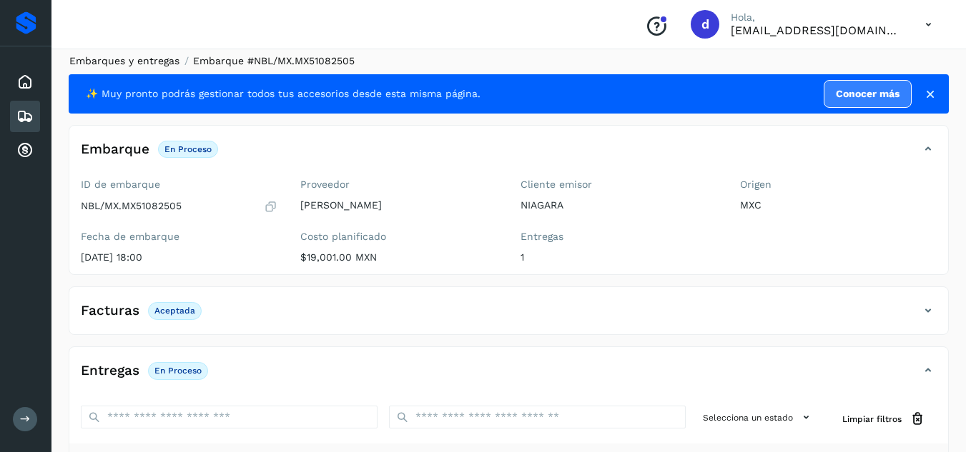
click at [114, 59] on link "Embarques y entregas" at bounding box center [124, 60] width 110 height 11
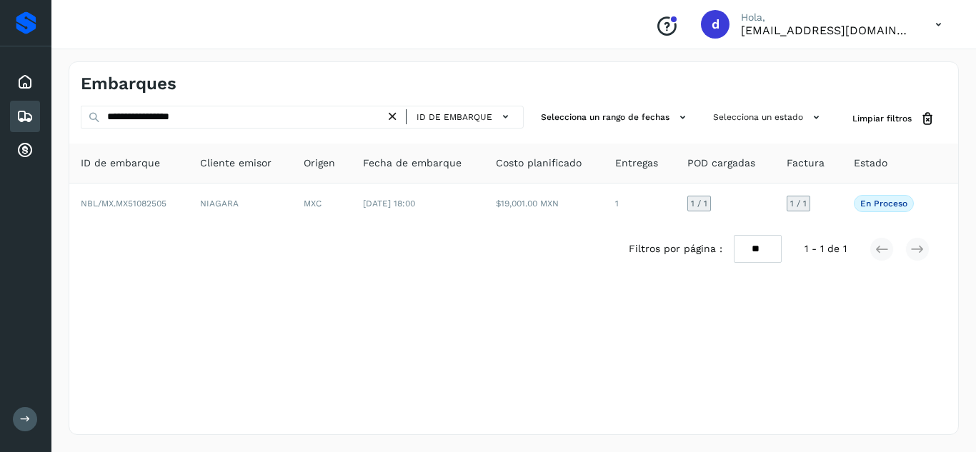
click at [394, 115] on icon at bounding box center [392, 116] width 15 height 15
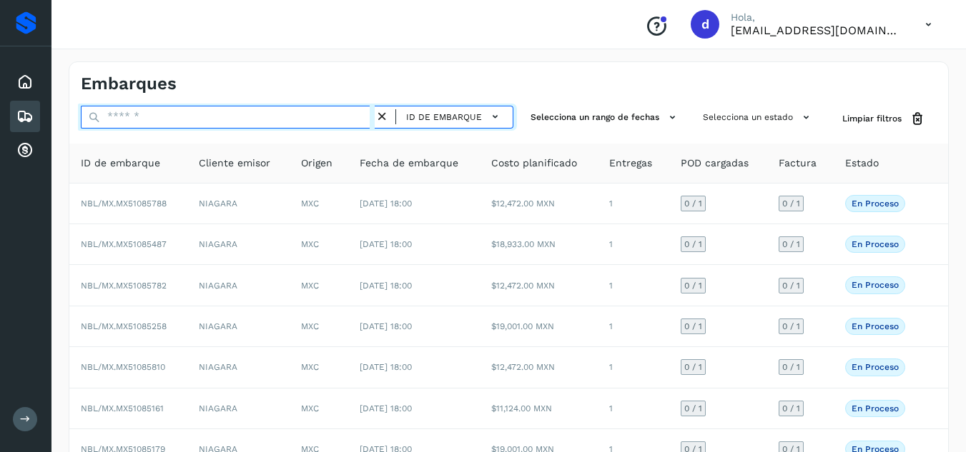
click at [308, 119] on input "text" at bounding box center [228, 117] width 294 height 23
paste input "**********"
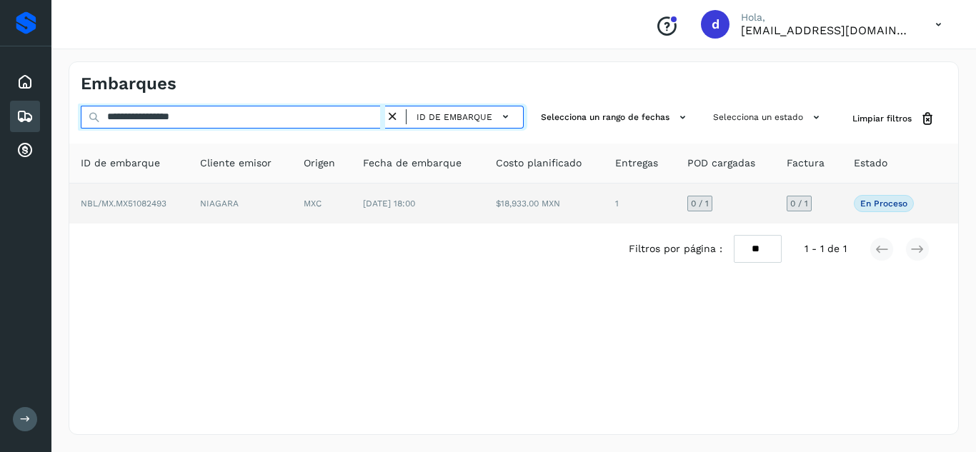
type input "**********"
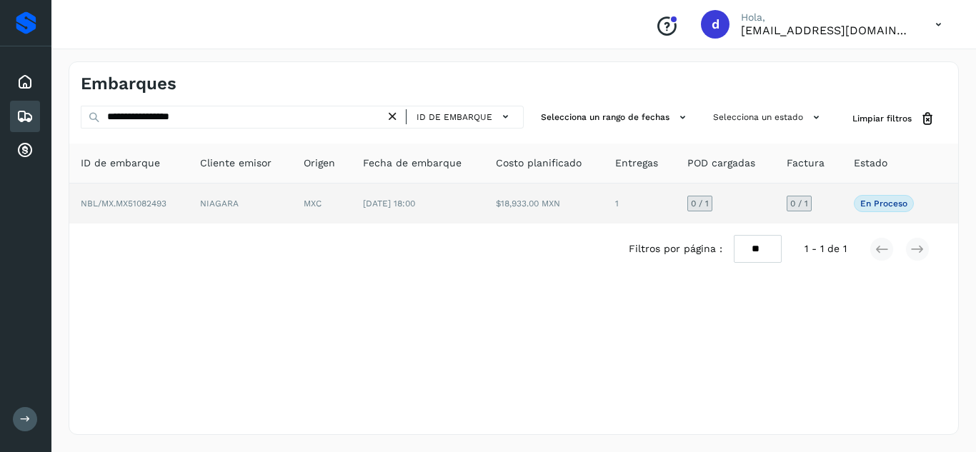
click at [143, 202] on span "NBL/MX.MX51082493" at bounding box center [124, 204] width 86 height 10
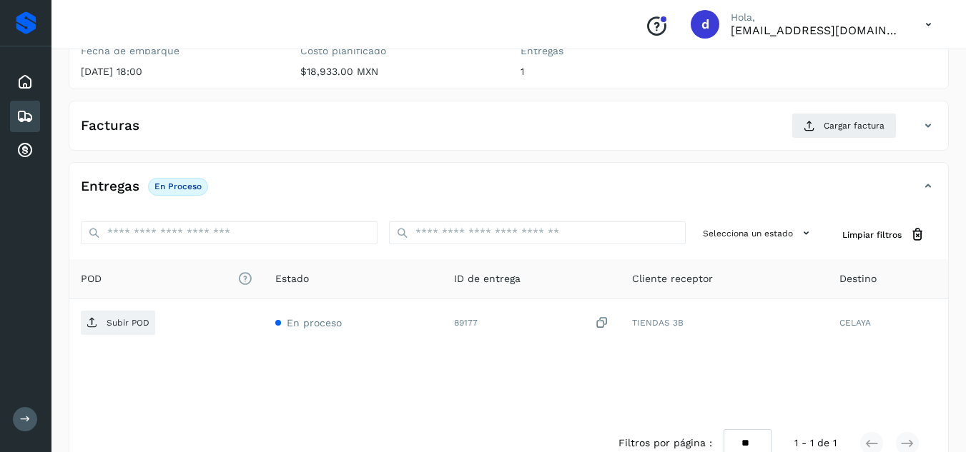
scroll to position [228, 0]
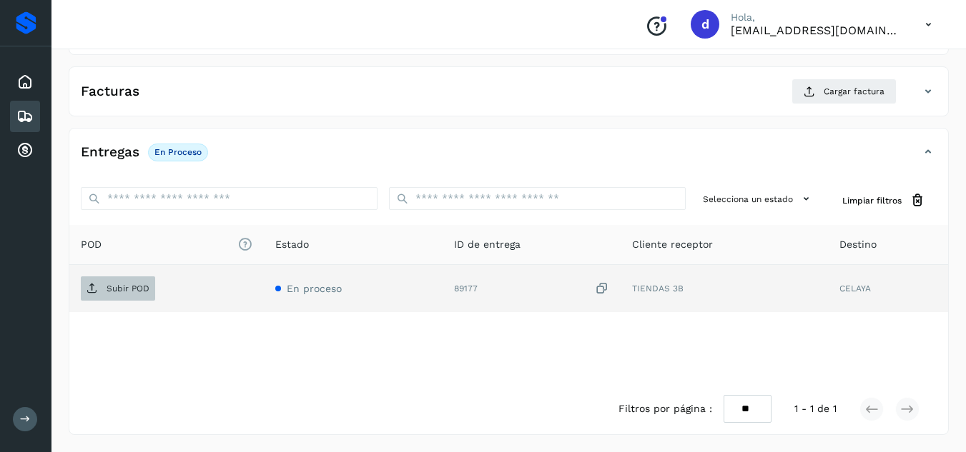
click at [103, 282] on span "Subir POD" at bounding box center [118, 288] width 74 height 23
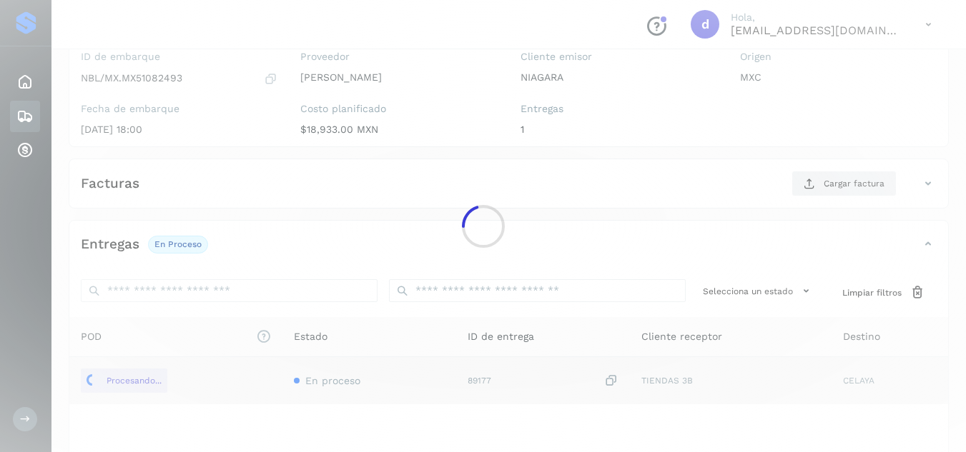
scroll to position [114, 0]
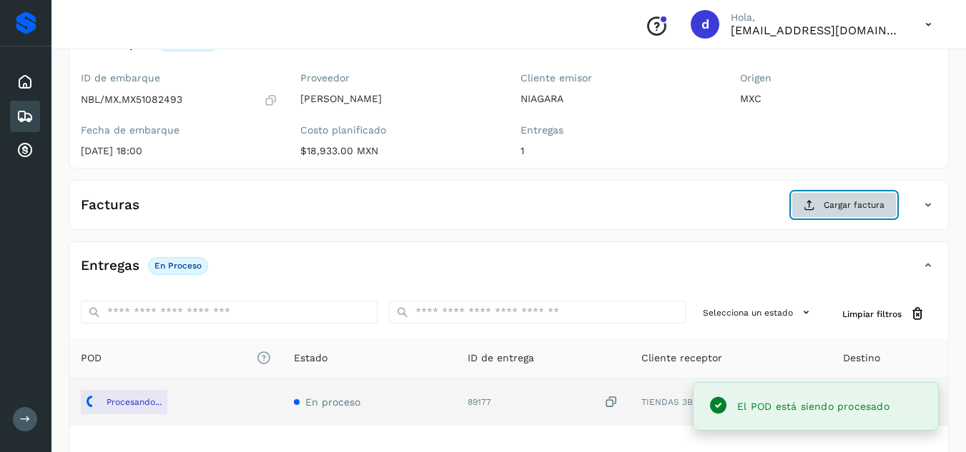
click at [838, 212] on span "Cargar factura" at bounding box center [853, 205] width 61 height 13
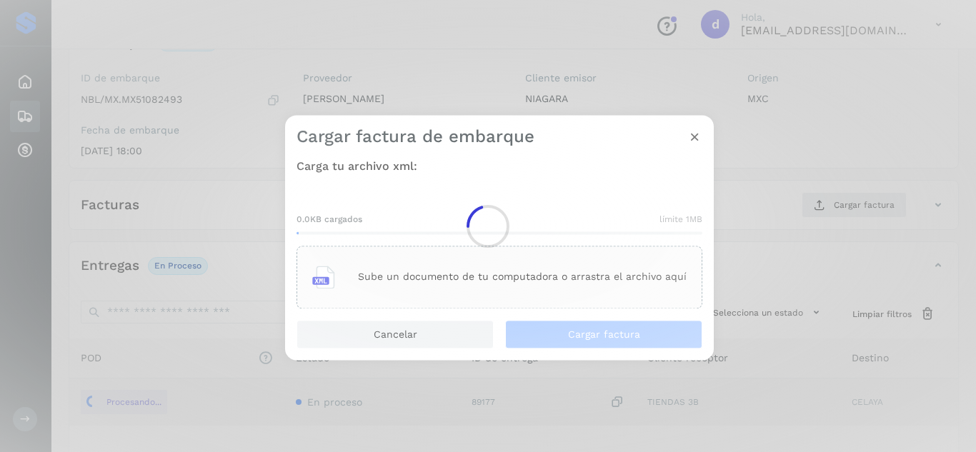
click at [594, 269] on div at bounding box center [488, 226] width 976 height 452
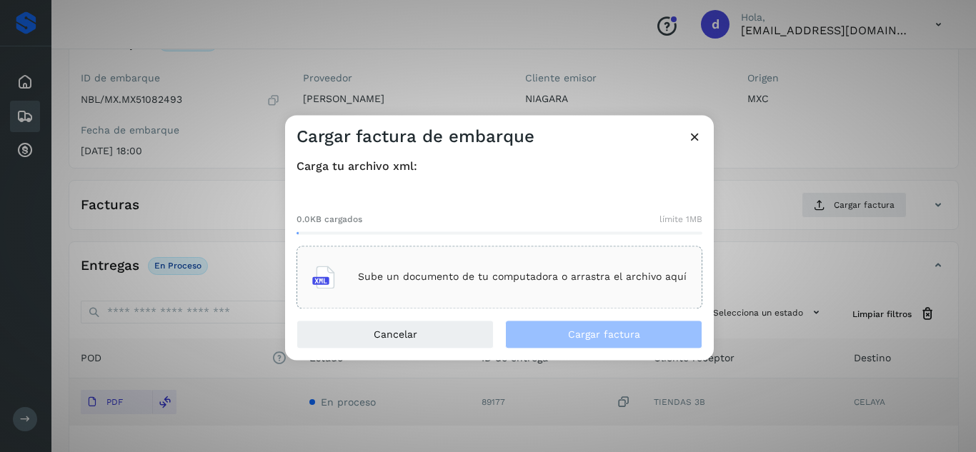
click at [594, 269] on div "Sube un documento de tu computadora o arrastra el archivo aquí" at bounding box center [499, 277] width 375 height 39
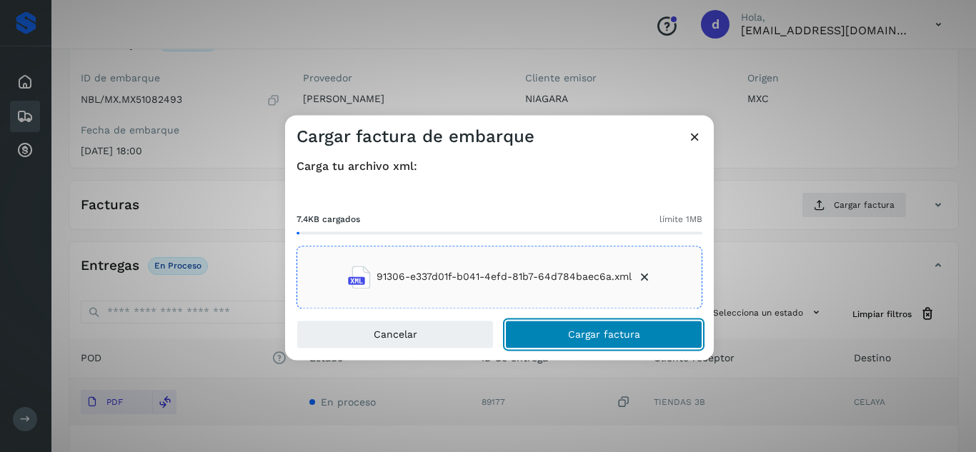
click at [605, 337] on span "Cargar factura" at bounding box center [604, 335] width 72 height 10
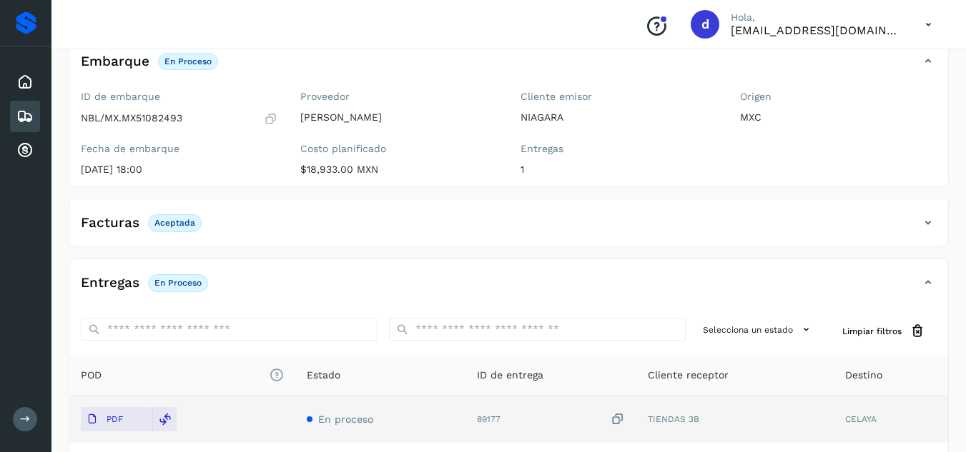
scroll to position [0, 0]
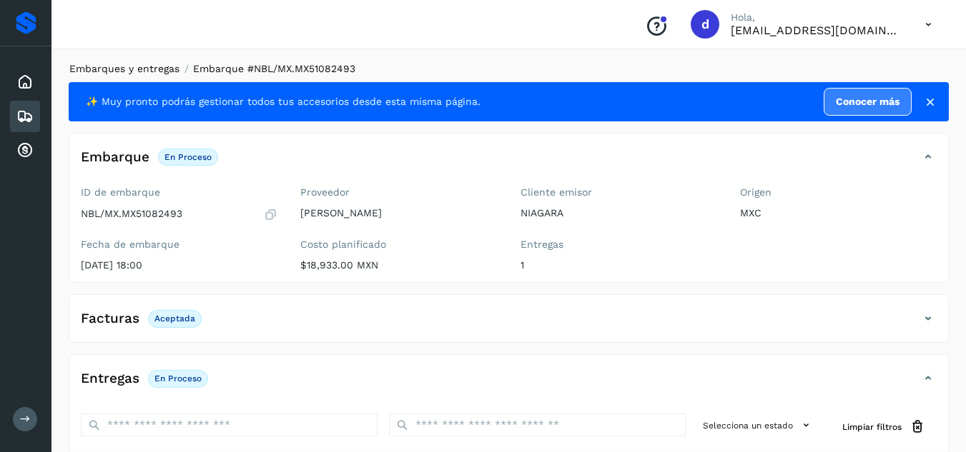
click at [149, 73] on link "Embarques y entregas" at bounding box center [124, 68] width 110 height 11
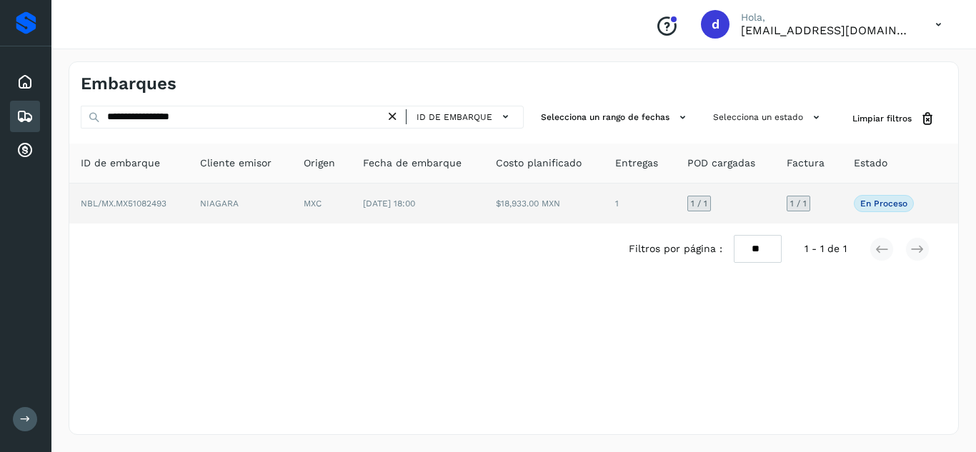
click at [272, 197] on td "NIAGARA" at bounding box center [241, 204] width 104 height 40
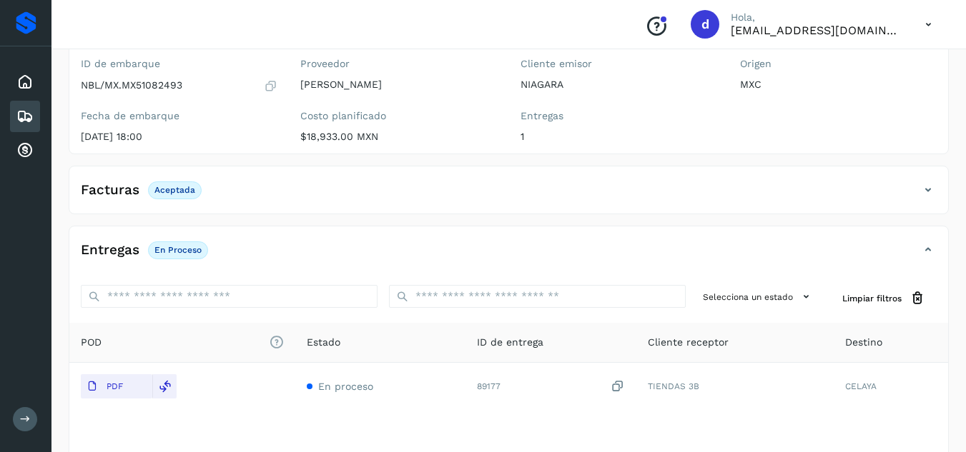
scroll to position [140, 0]
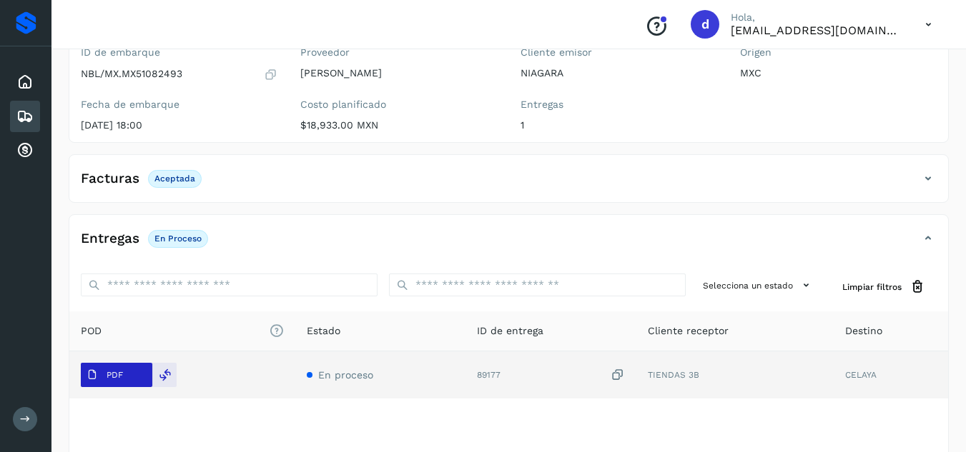
click at [109, 375] on p "PDF" at bounding box center [115, 375] width 16 height 10
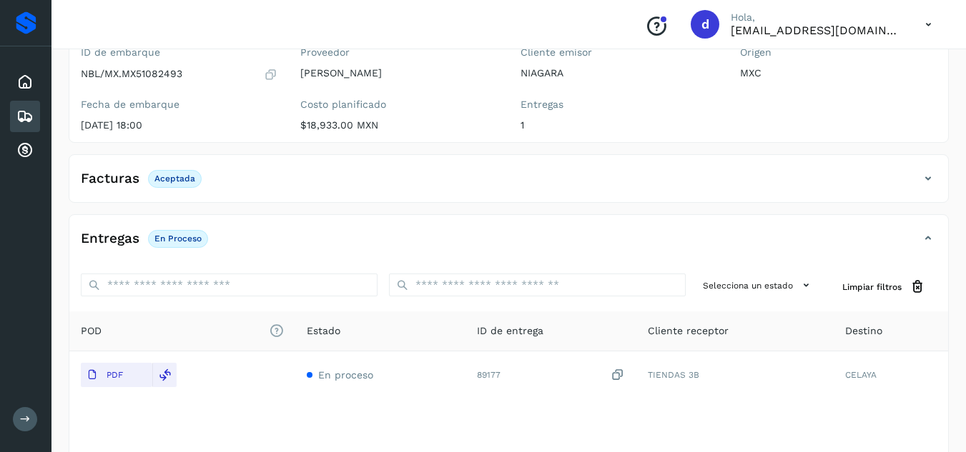
scroll to position [0, 0]
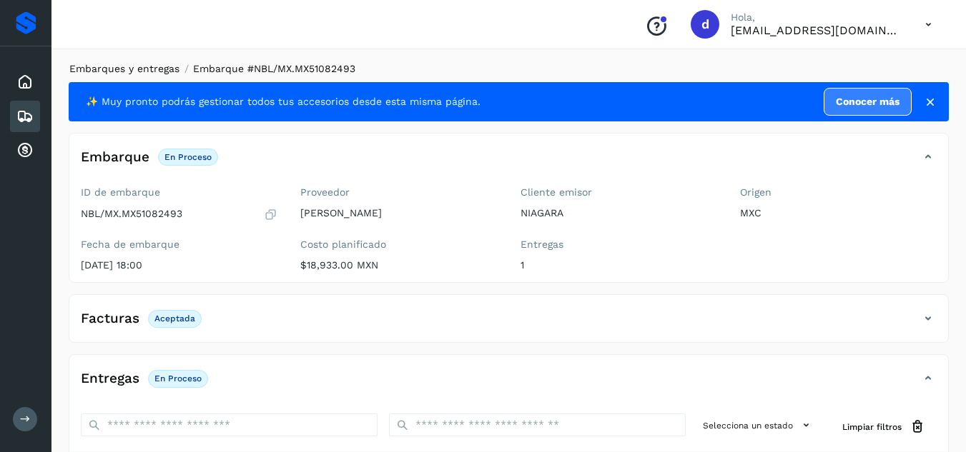
click at [142, 71] on link "Embarques y entregas" at bounding box center [124, 68] width 110 height 11
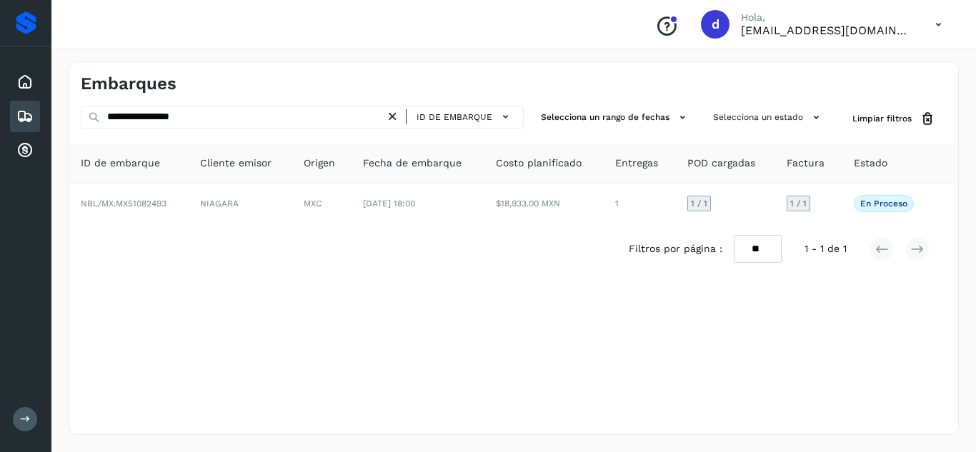
click at [388, 116] on icon at bounding box center [392, 116] width 15 height 15
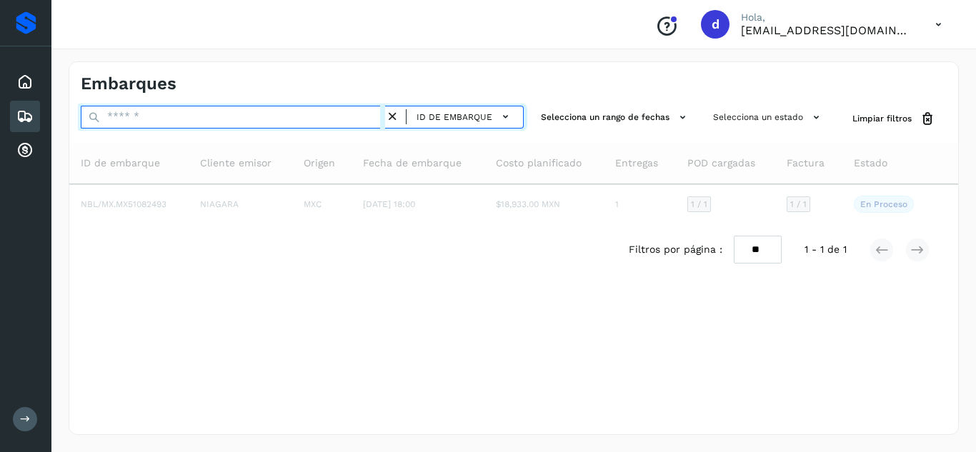
click at [317, 115] on input "text" at bounding box center [233, 117] width 305 height 23
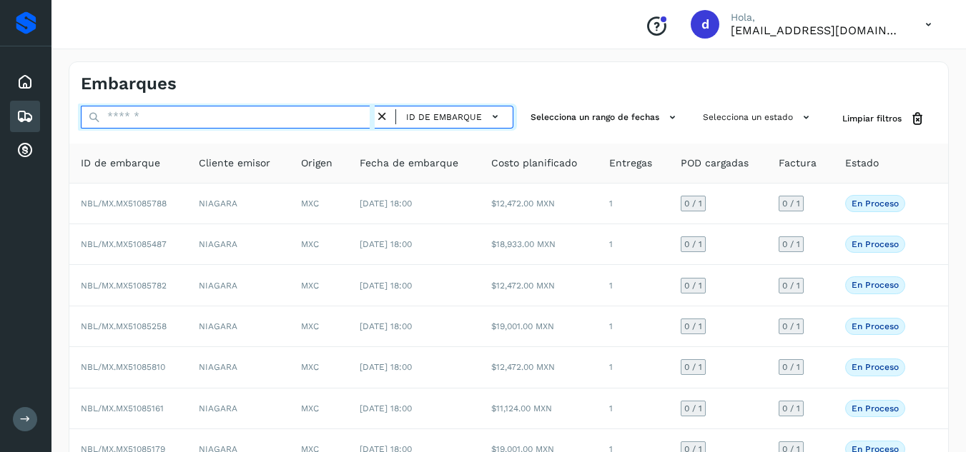
paste input "**********"
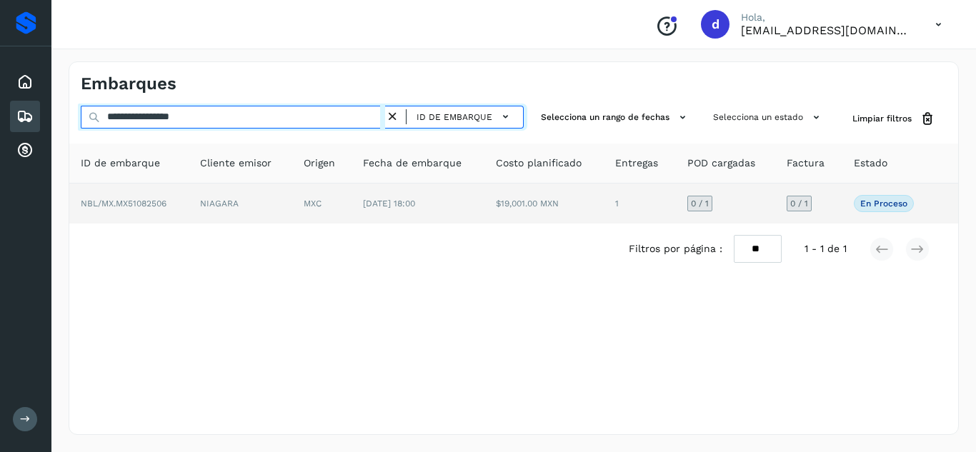
type input "**********"
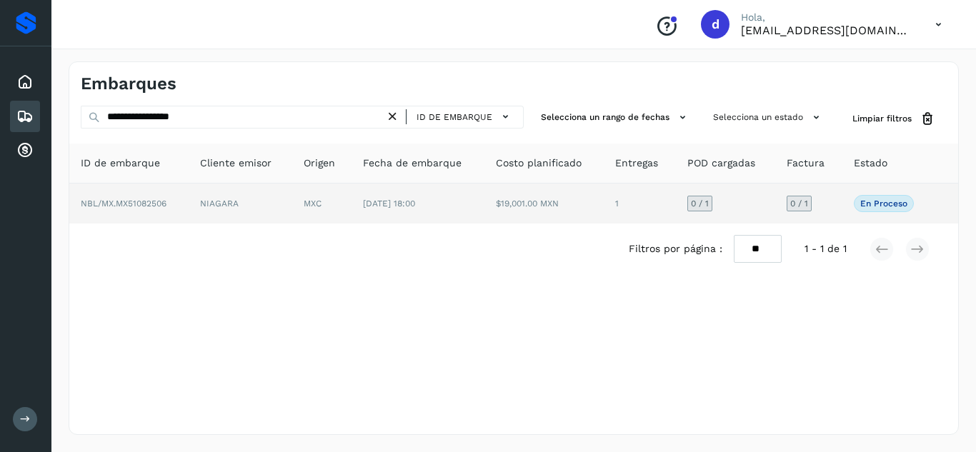
click at [137, 204] on span "NBL/MX.MX51082506" at bounding box center [124, 204] width 86 height 10
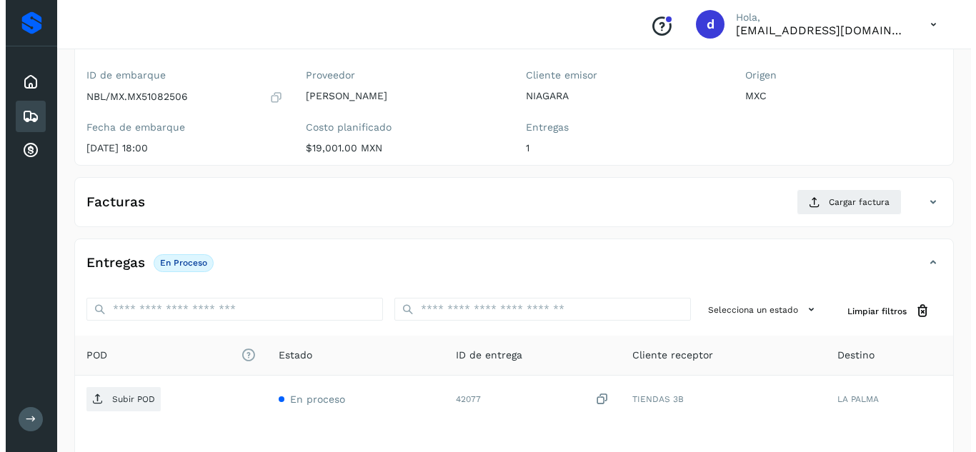
scroll to position [130, 0]
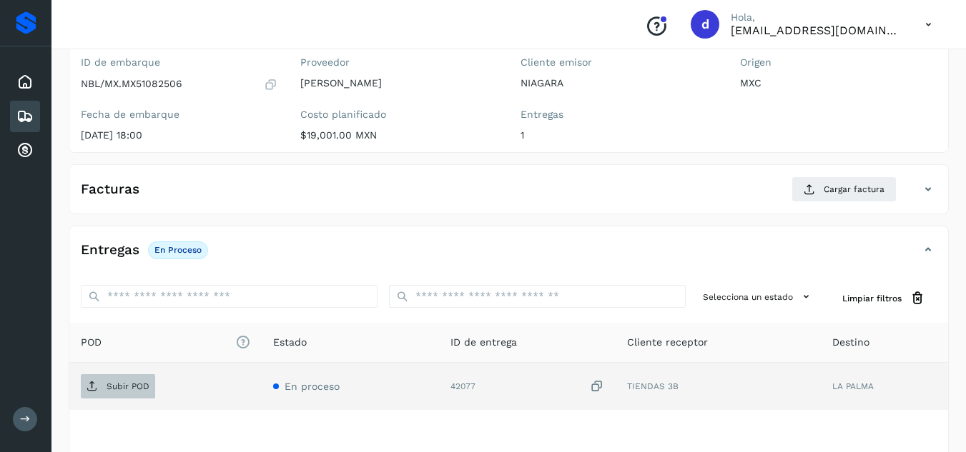
click at [97, 383] on icon at bounding box center [91, 386] width 11 height 11
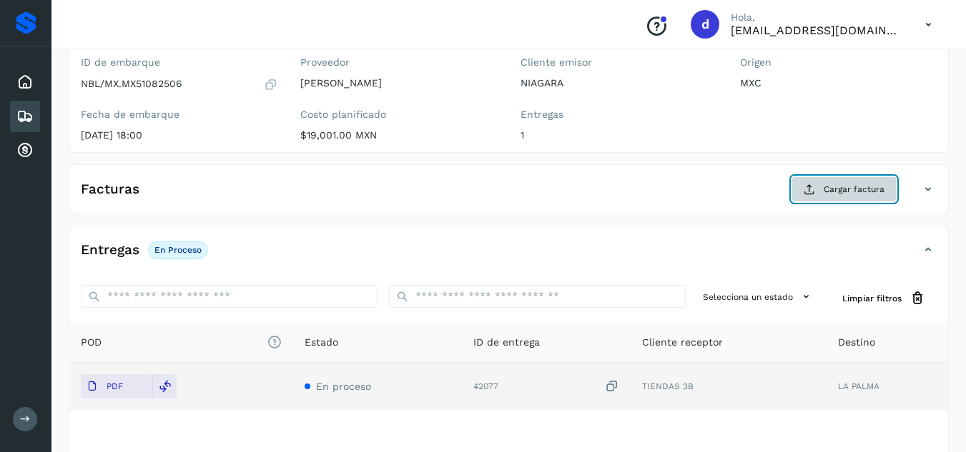
click at [820, 192] on button "Cargar factura" at bounding box center [843, 190] width 105 height 26
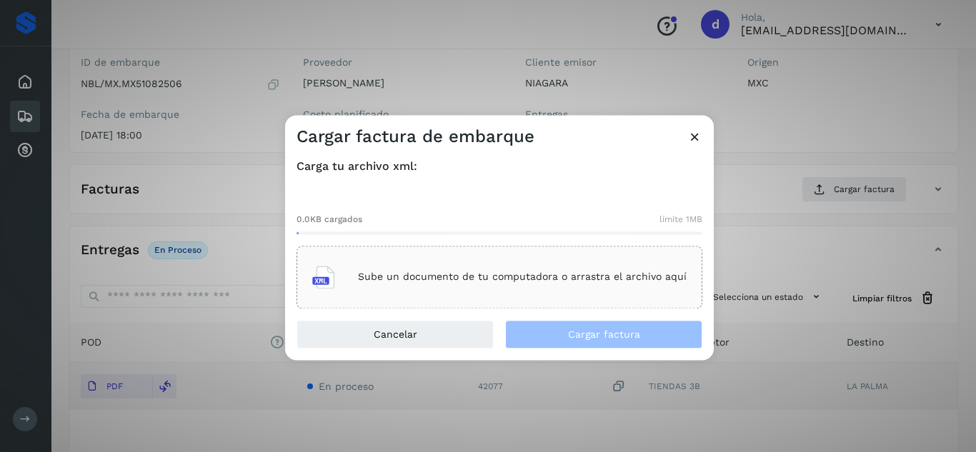
click at [559, 293] on div "Sube un documento de tu computadora o arrastra el archivo aquí" at bounding box center [499, 277] width 375 height 39
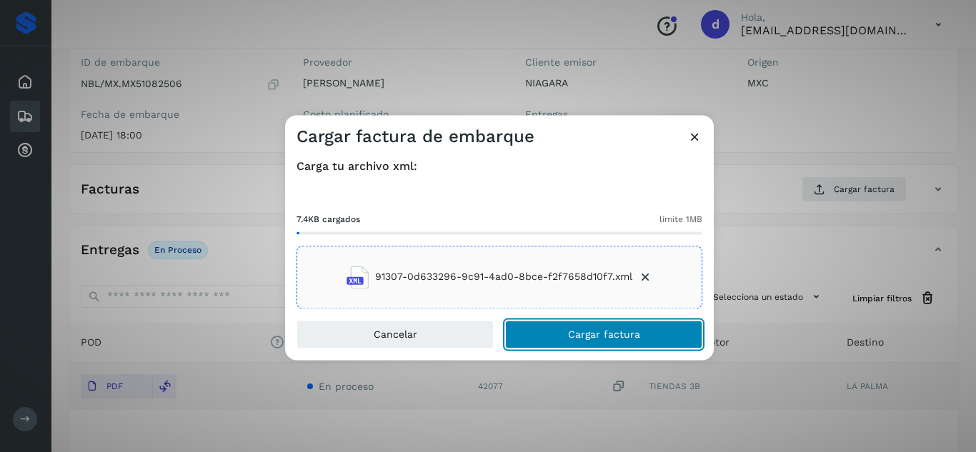
click at [622, 330] on span "Cargar factura" at bounding box center [604, 335] width 72 height 10
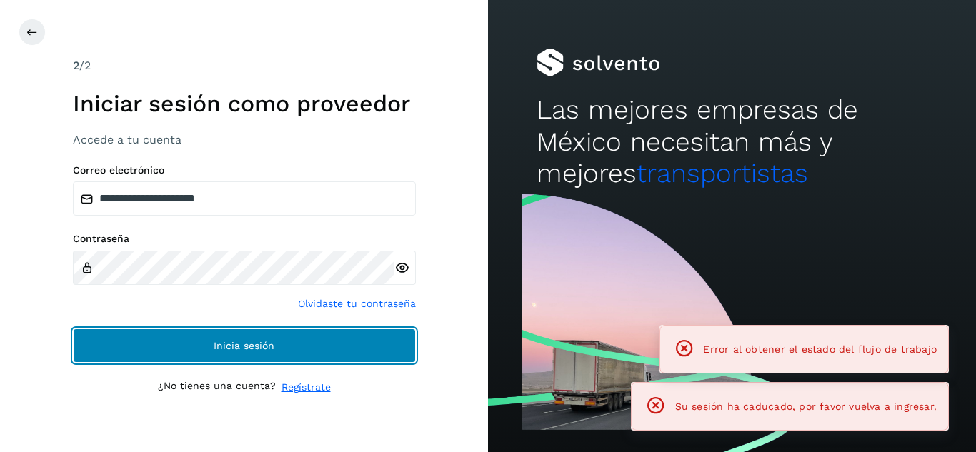
click at [351, 347] on button "Inicia sesión" at bounding box center [244, 346] width 343 height 34
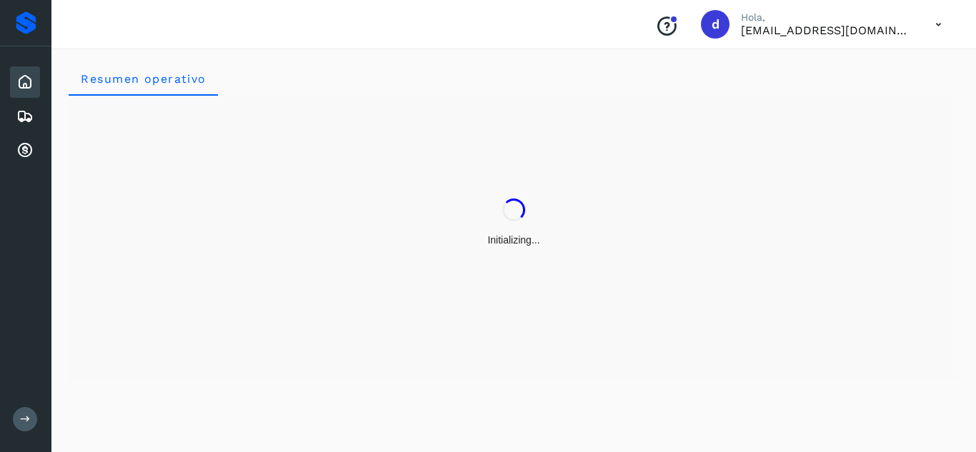
click at [351, 347] on div "Initializing..." at bounding box center [514, 223] width 891 height 254
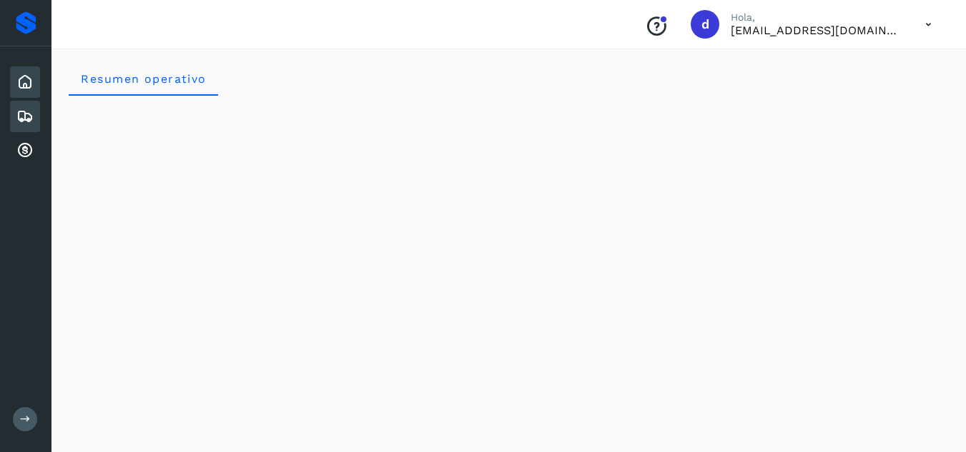
click at [35, 118] on div "Embarques" at bounding box center [25, 116] width 30 height 31
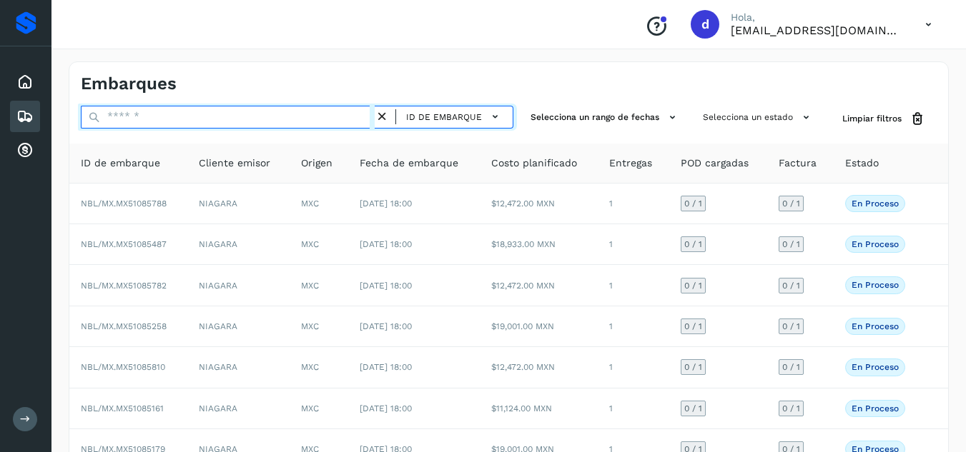
click at [219, 117] on input "text" at bounding box center [228, 117] width 294 height 23
paste input "**********"
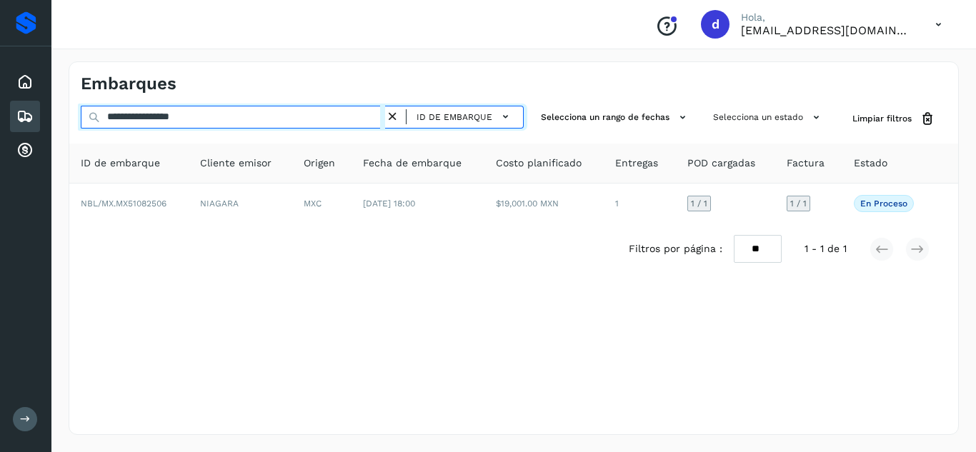
type input "**********"
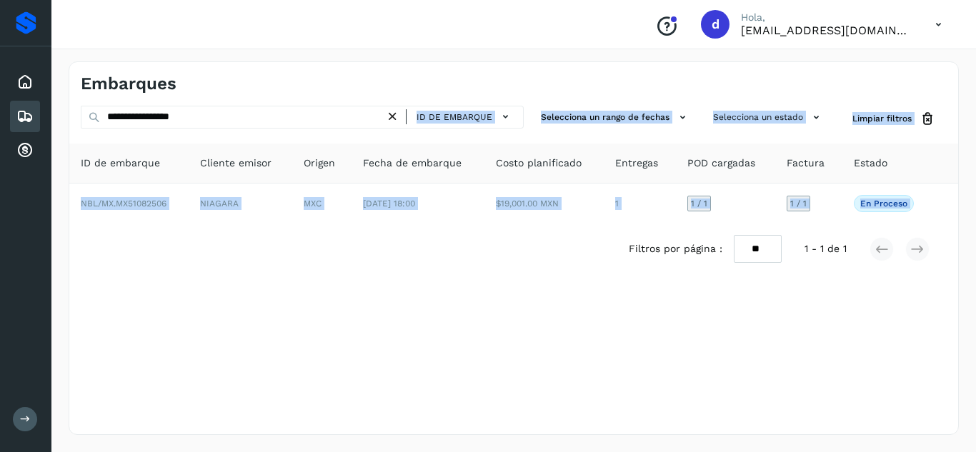
drag, startPoint x: 394, startPoint y: 117, endPoint x: 566, endPoint y: 388, distance: 321.0
click at [566, 388] on div "**********" at bounding box center [514, 248] width 891 height 374
click at [395, 114] on icon at bounding box center [392, 116] width 15 height 15
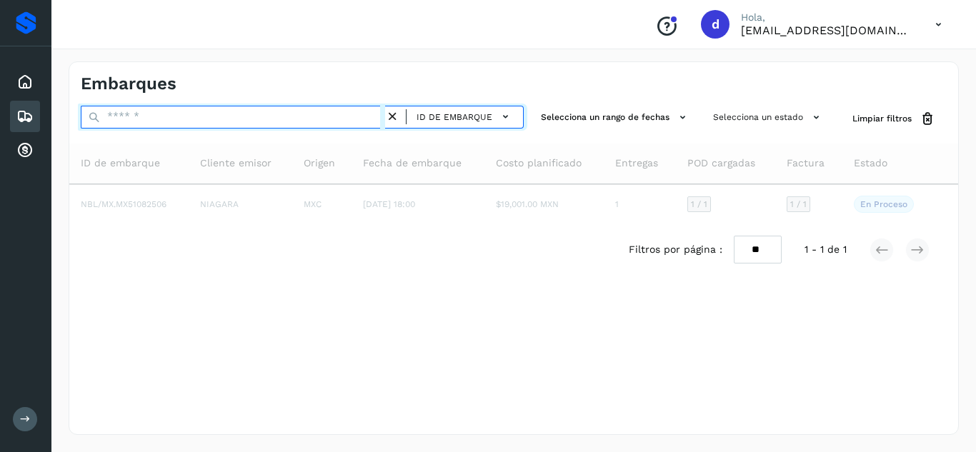
click at [347, 125] on input "text" at bounding box center [233, 117] width 305 height 23
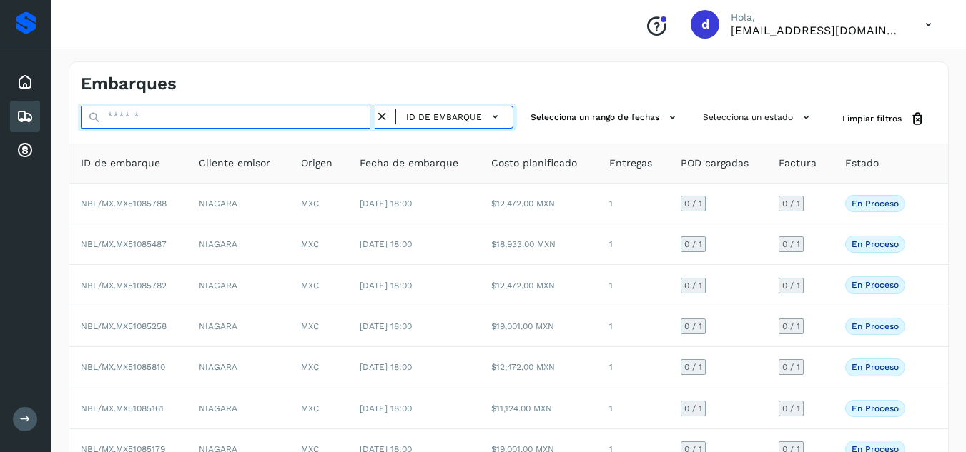
paste input "**********"
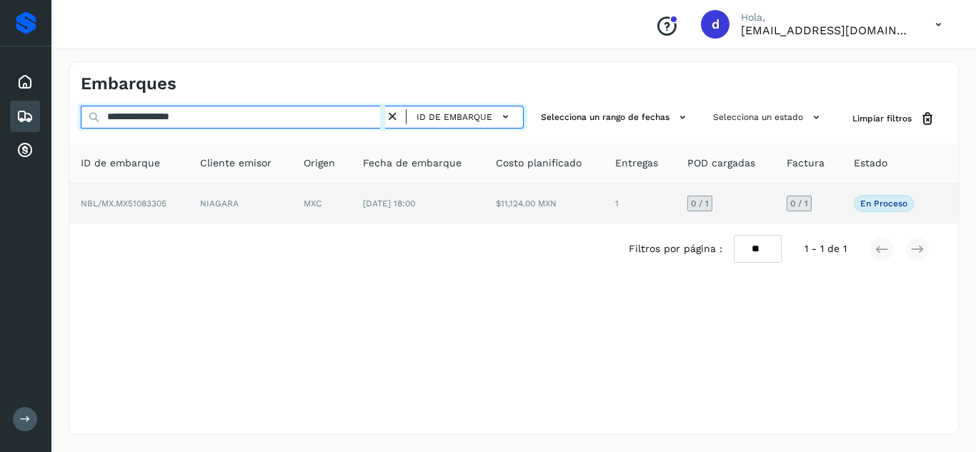
type input "**********"
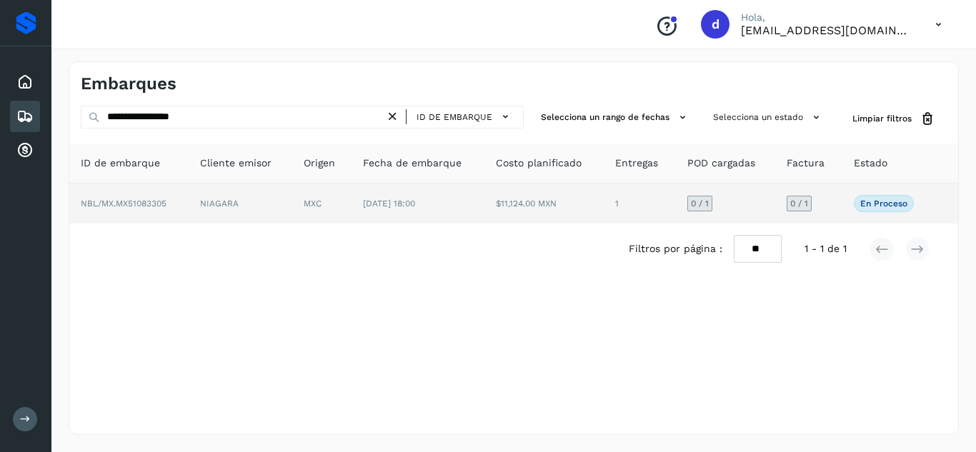
click at [137, 199] on span "NBL/MX.MX51083305" at bounding box center [124, 204] width 86 height 10
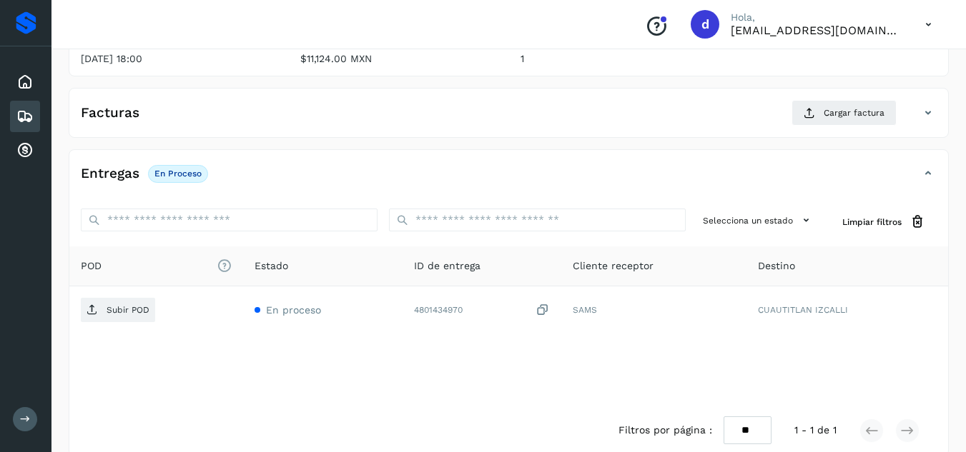
scroll to position [207, 0]
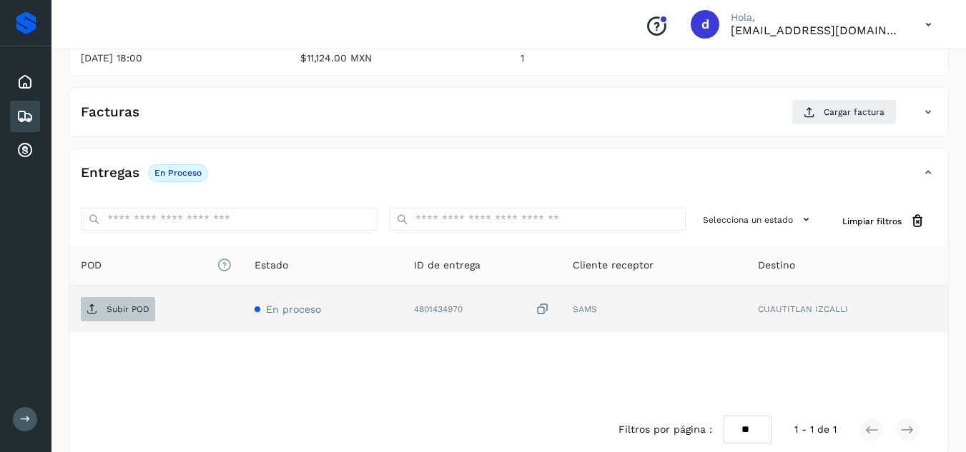
click at [151, 310] on span "Subir POD" at bounding box center [118, 309] width 74 height 23
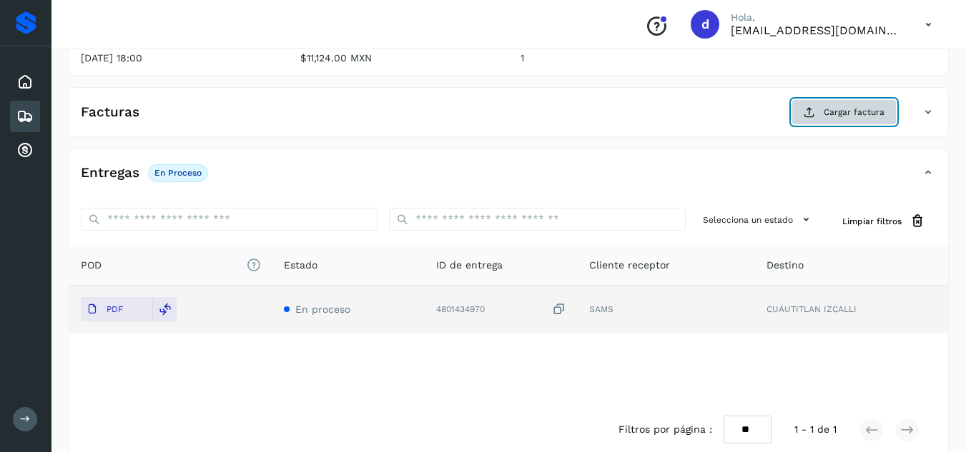
click at [846, 118] on span "Cargar factura" at bounding box center [853, 112] width 61 height 13
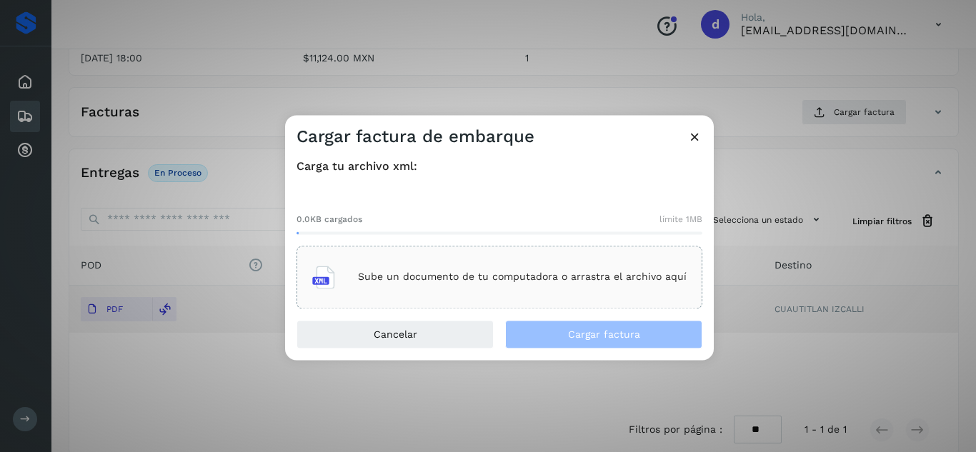
click at [633, 277] on p "Sube un documento de tu computadora o arrastra el archivo aquí" at bounding box center [522, 278] width 329 height 12
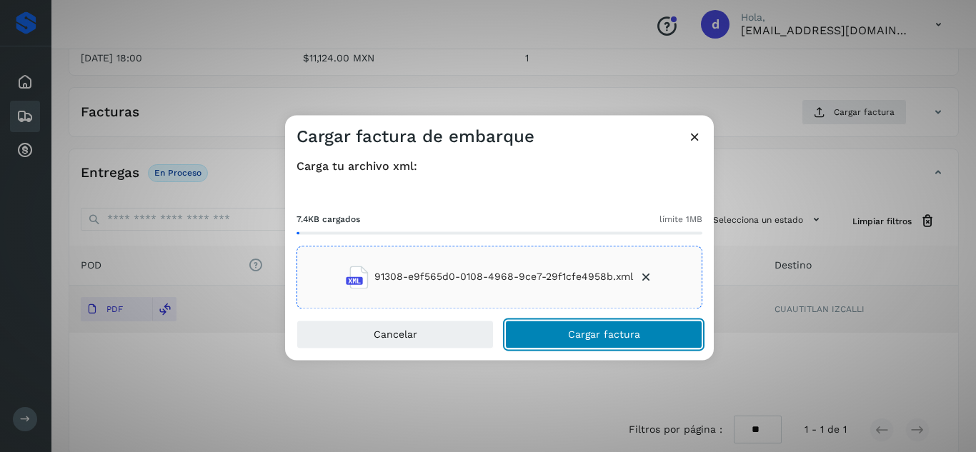
click at [581, 332] on span "Cargar factura" at bounding box center [604, 335] width 72 height 10
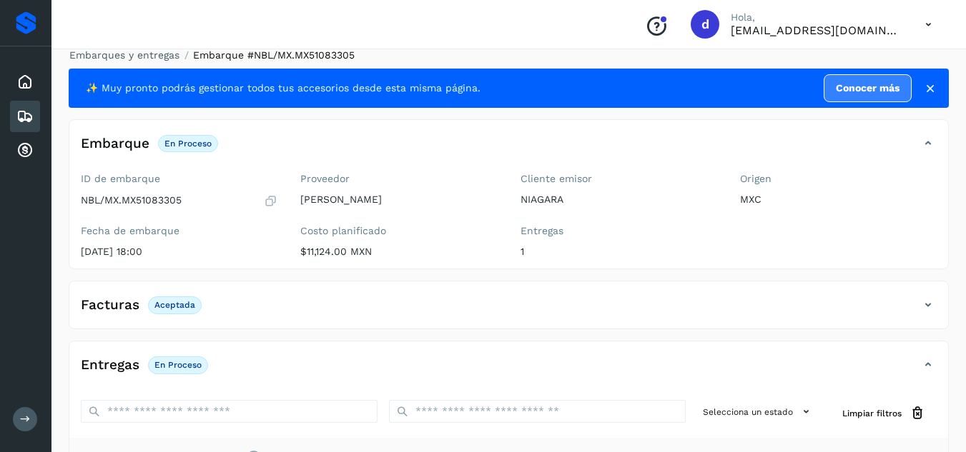
scroll to position [0, 0]
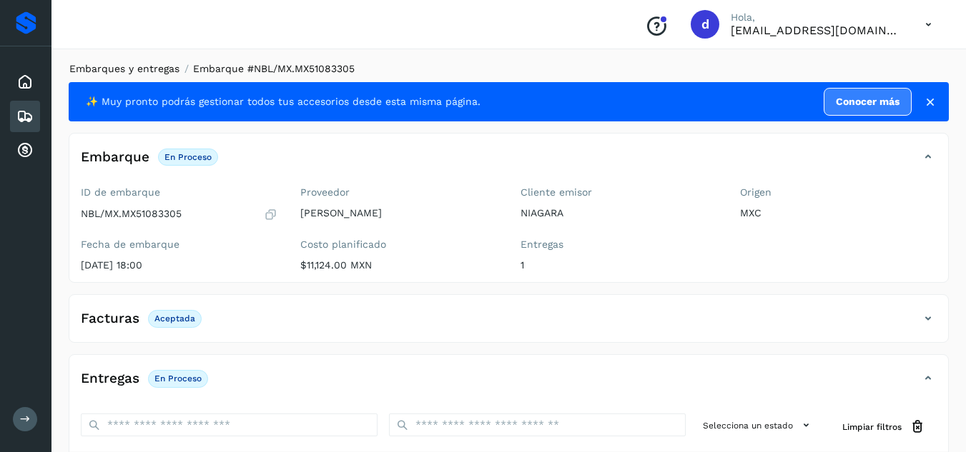
click at [134, 66] on link "Embarques y entregas" at bounding box center [124, 68] width 110 height 11
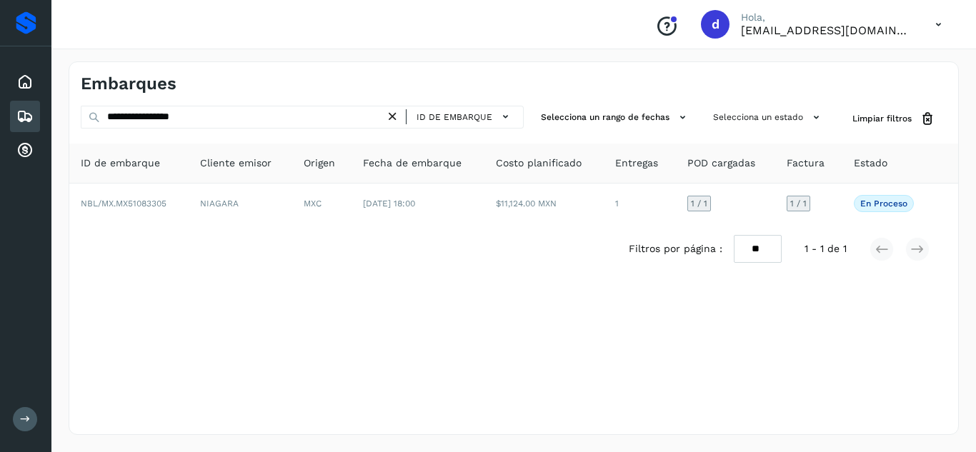
click at [395, 119] on icon at bounding box center [392, 116] width 15 height 15
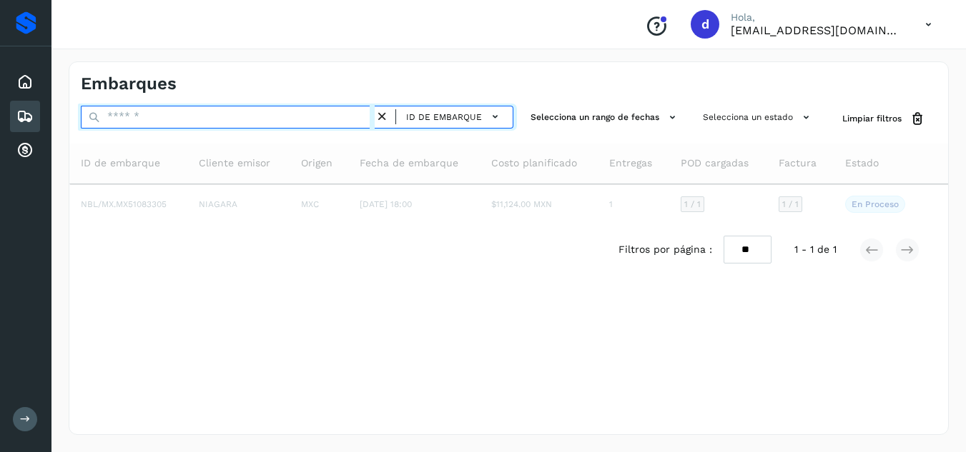
click at [361, 126] on input "text" at bounding box center [228, 117] width 294 height 23
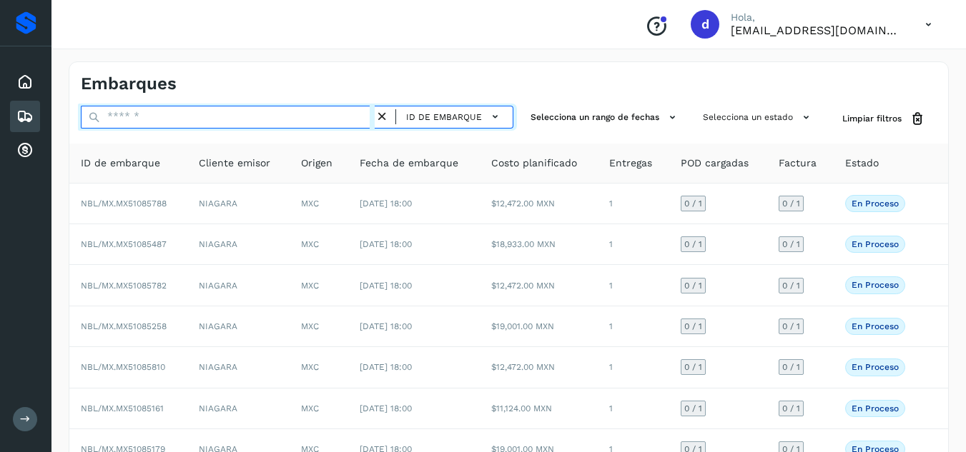
paste input "**********"
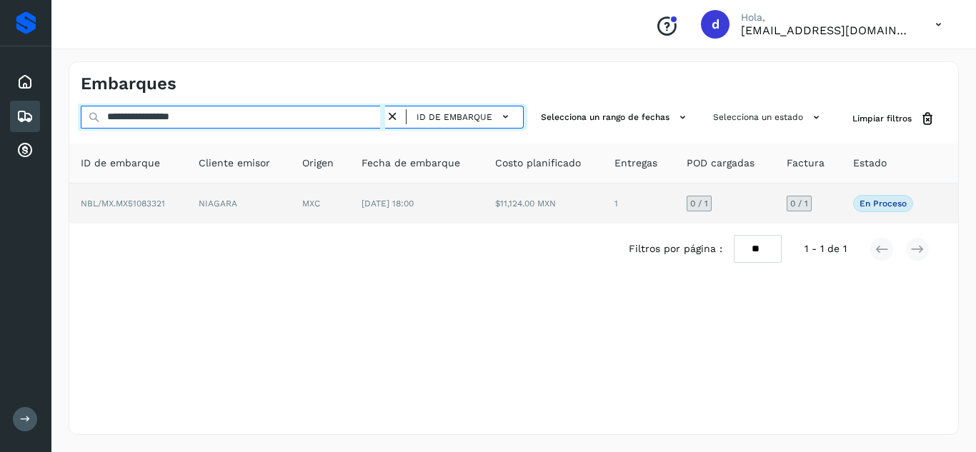
type input "**********"
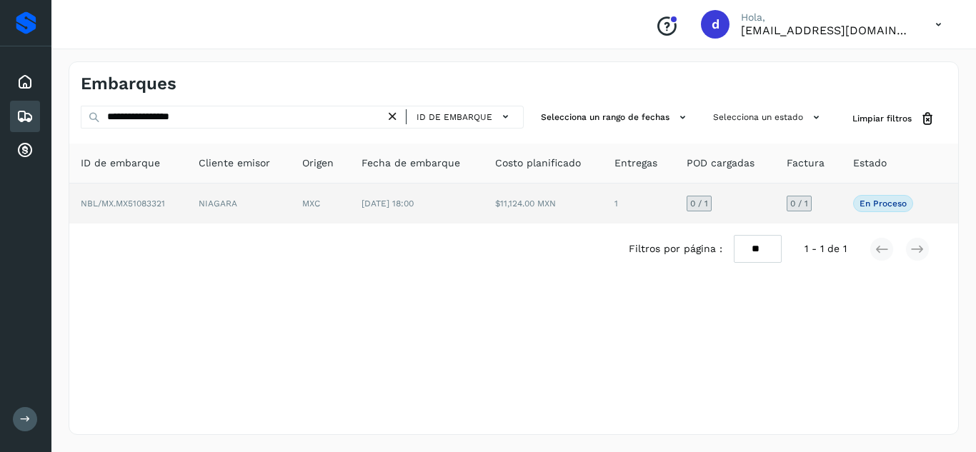
click at [127, 206] on span "NBL/MX.MX51083321" at bounding box center [123, 204] width 84 height 10
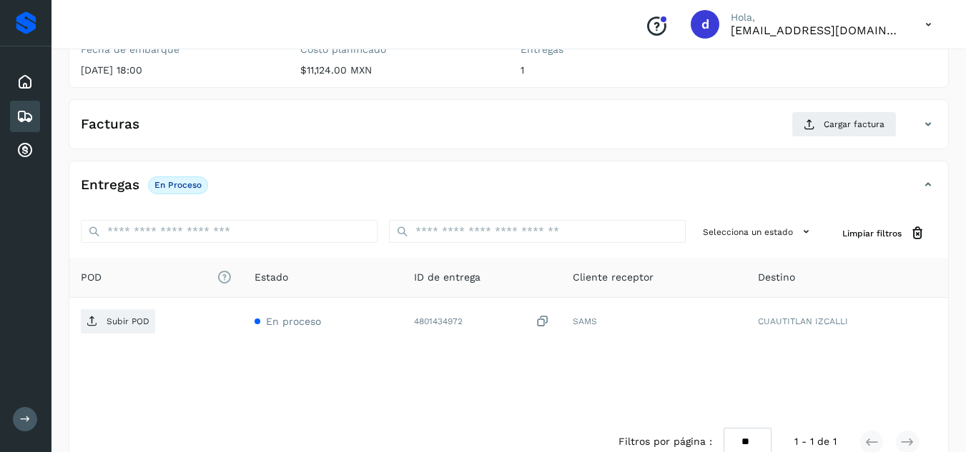
scroll to position [207, 0]
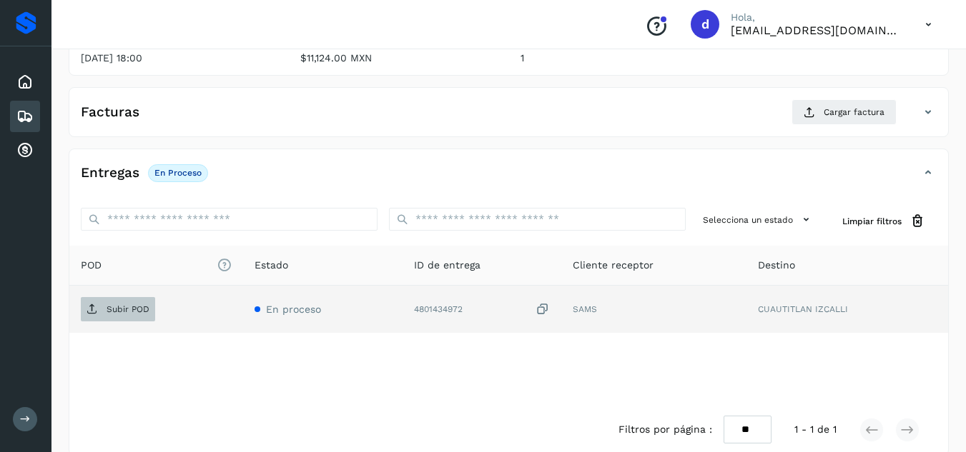
click at [134, 308] on p "Subir POD" at bounding box center [128, 310] width 43 height 10
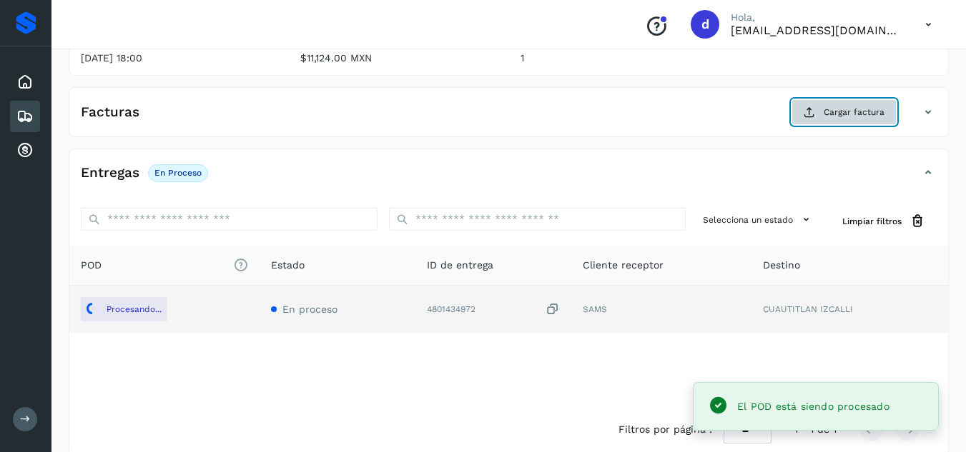
click at [813, 114] on icon at bounding box center [808, 112] width 11 height 11
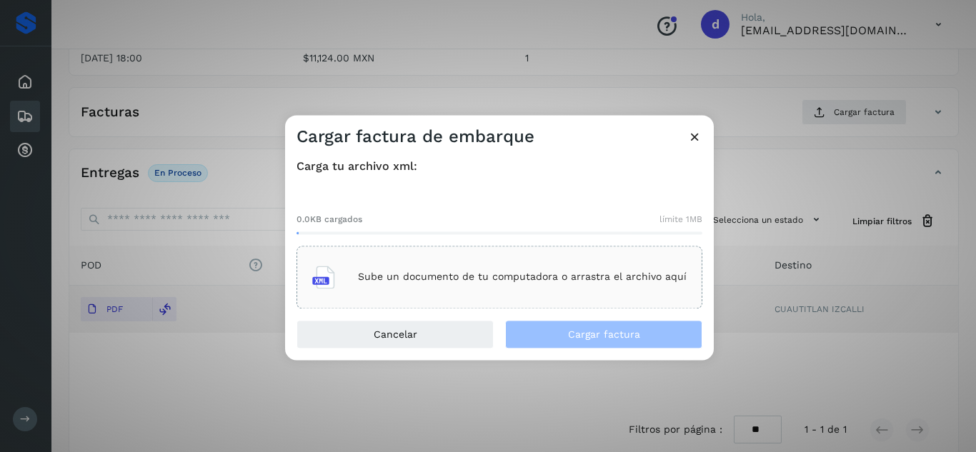
click at [595, 269] on div "Sube un documento de tu computadora o arrastra el archivo aquí" at bounding box center [499, 277] width 375 height 39
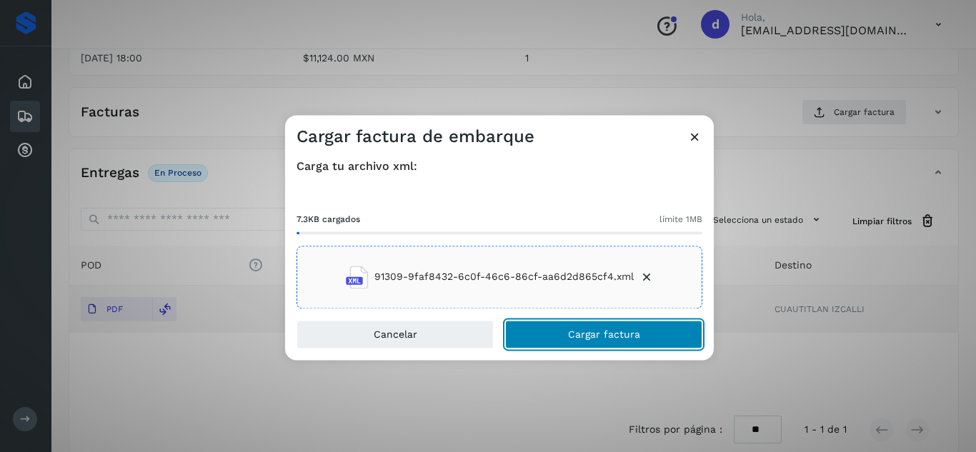
click at [597, 333] on span "Cargar factura" at bounding box center [604, 335] width 72 height 10
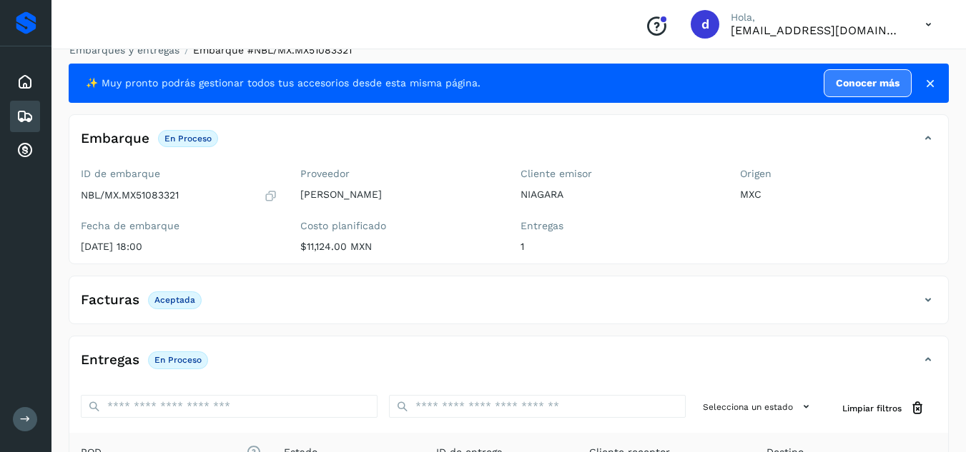
scroll to position [0, 0]
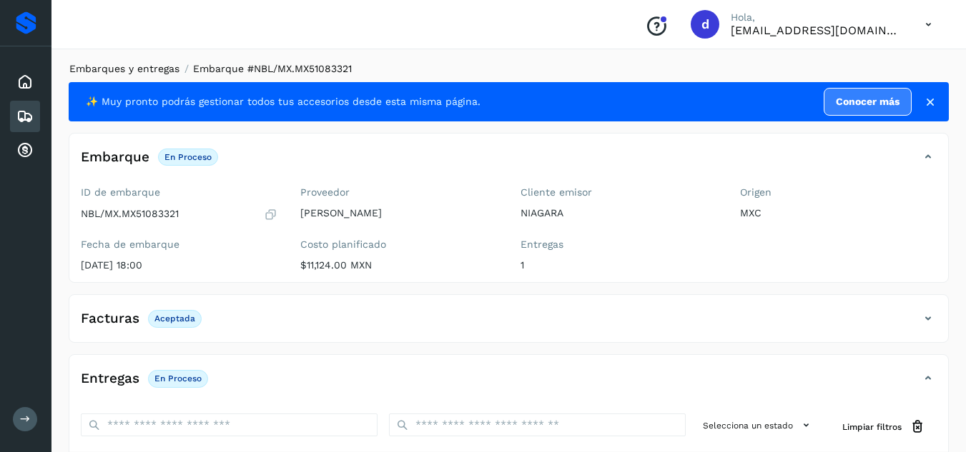
click at [138, 66] on link "Embarques y entregas" at bounding box center [124, 68] width 110 height 11
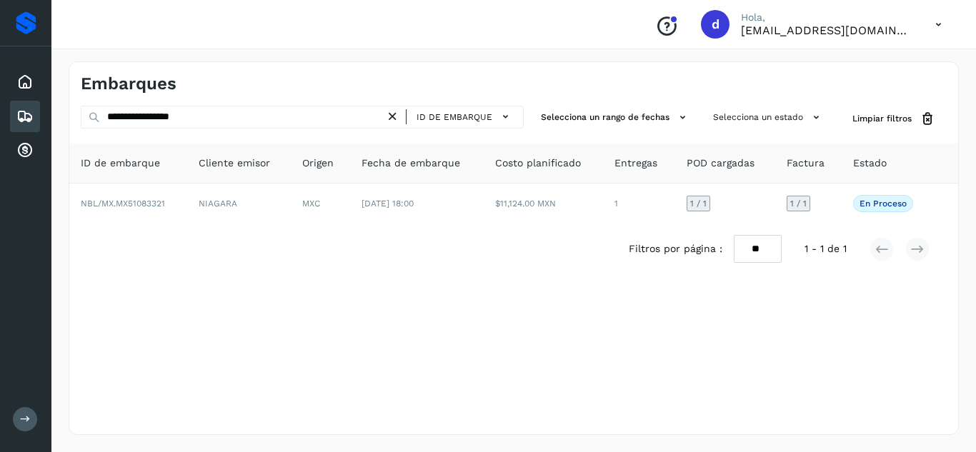
click at [395, 117] on icon at bounding box center [392, 116] width 15 height 15
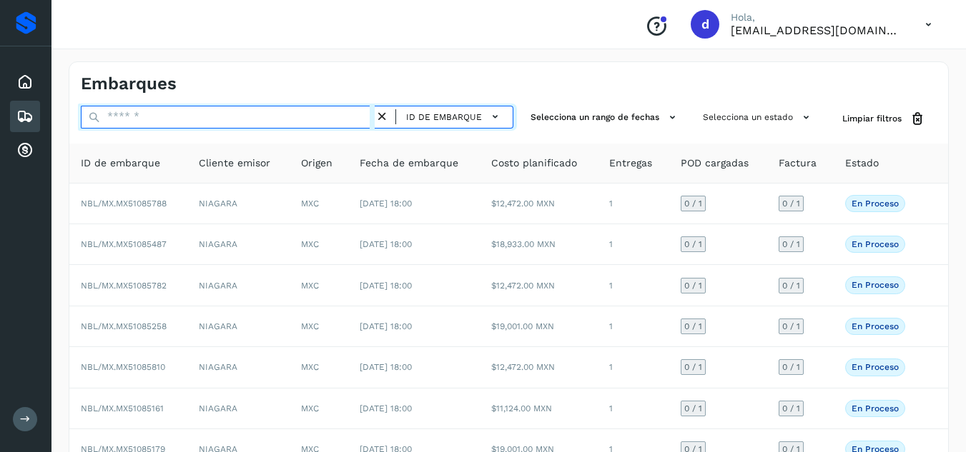
click at [353, 119] on input "text" at bounding box center [228, 117] width 294 height 23
paste input "**********"
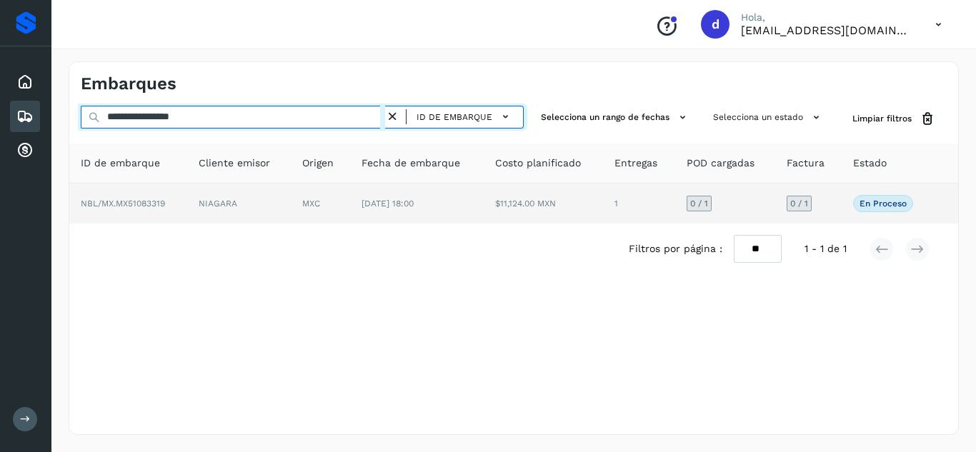
type input "**********"
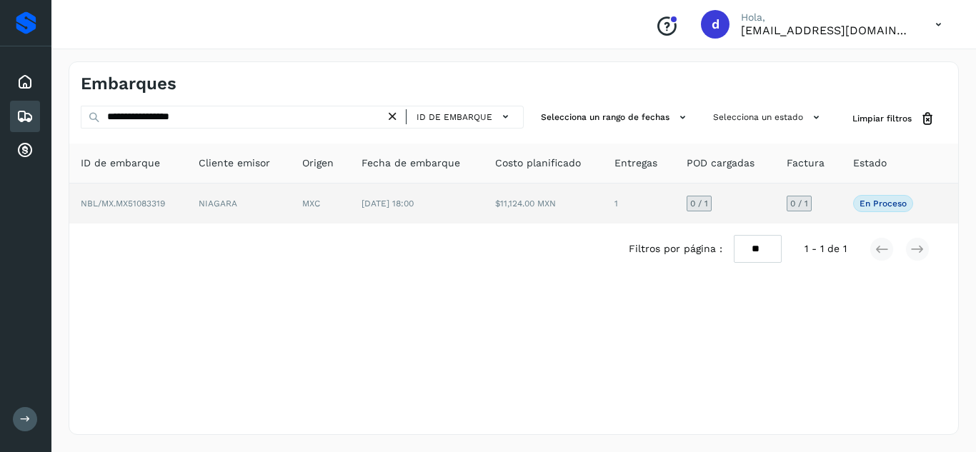
click at [112, 204] on span "NBL/MX.MX51083319" at bounding box center [123, 204] width 84 height 10
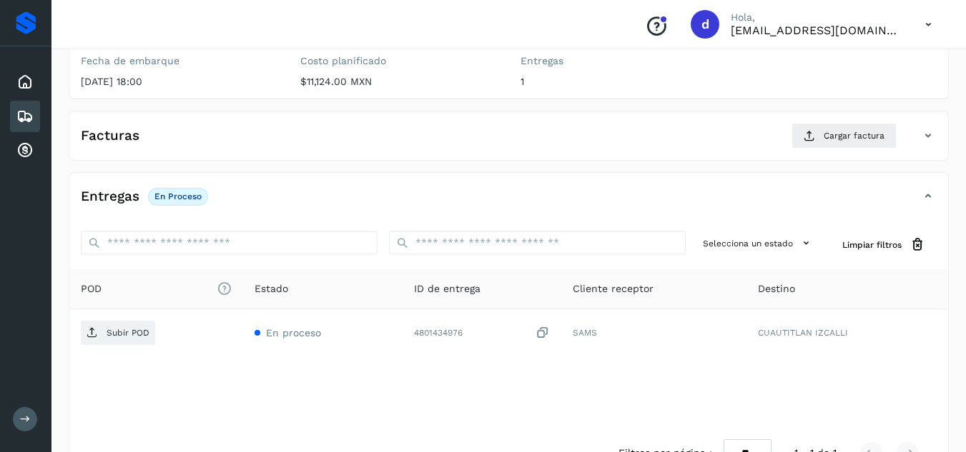
scroll to position [184, 0]
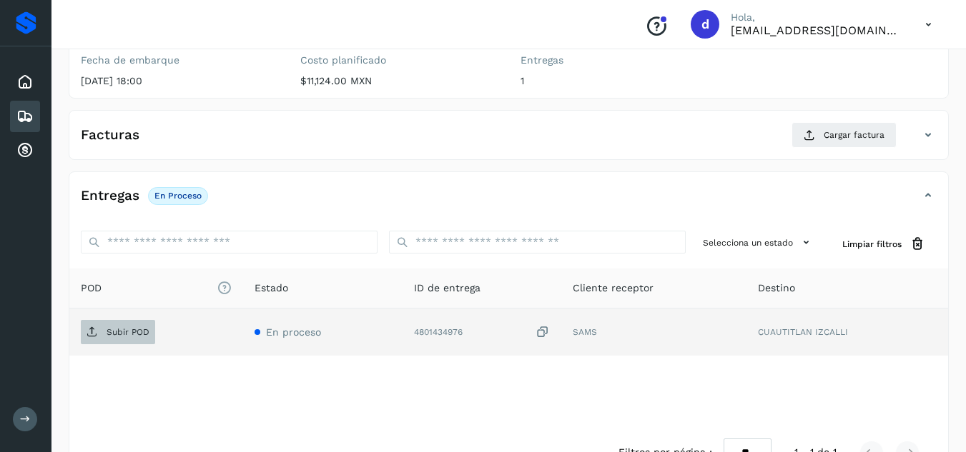
click at [122, 330] on p "Subir POD" at bounding box center [128, 332] width 43 height 10
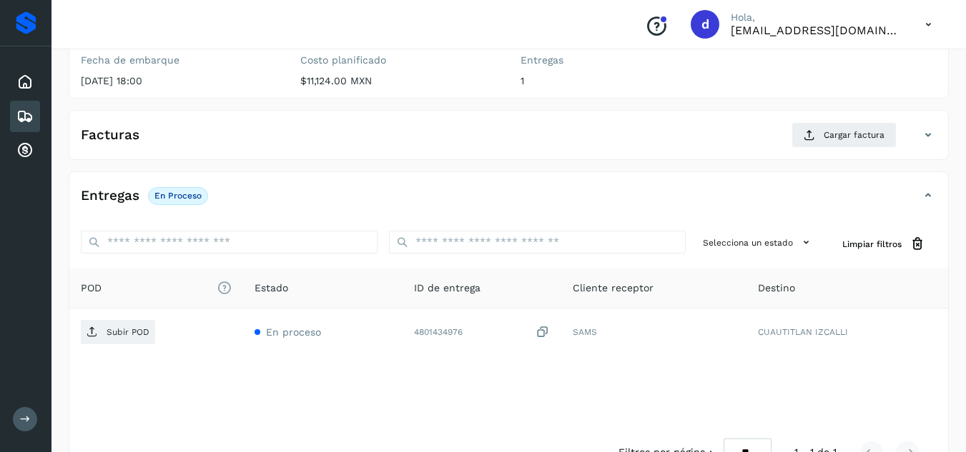
scroll to position [0, 0]
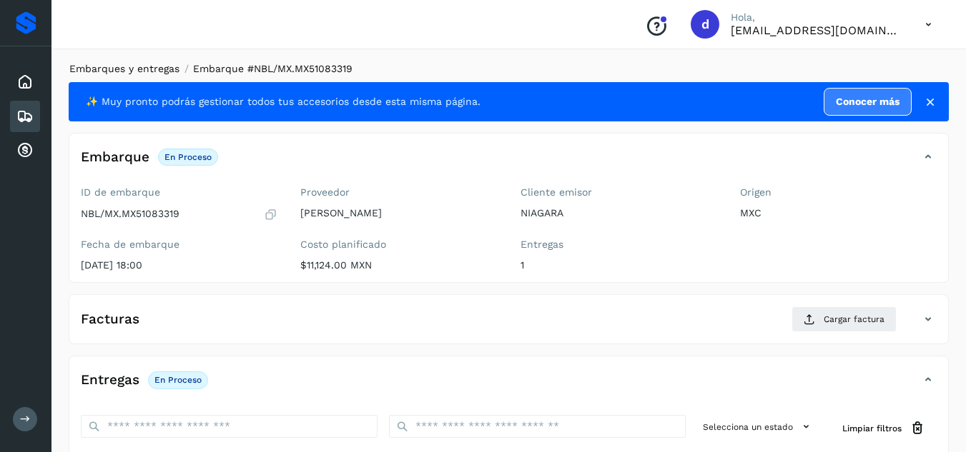
click at [157, 66] on link "Embarques y entregas" at bounding box center [124, 68] width 110 height 11
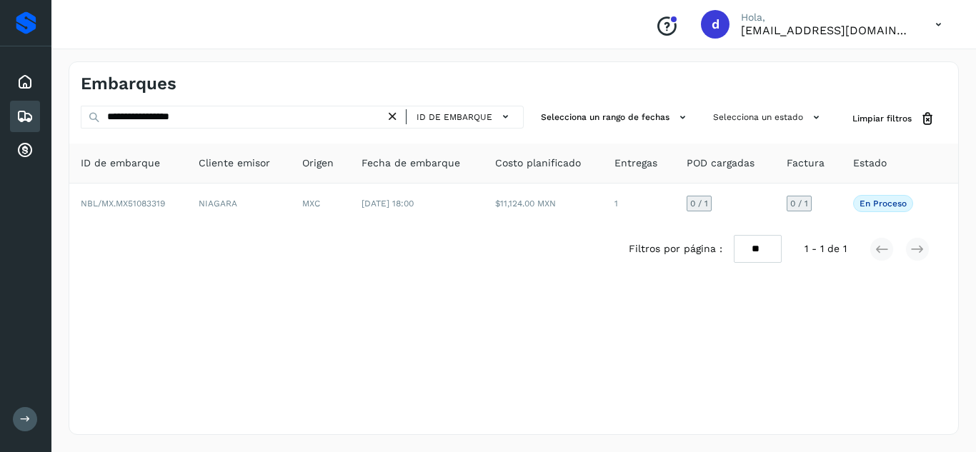
click at [400, 117] on icon at bounding box center [392, 116] width 15 height 15
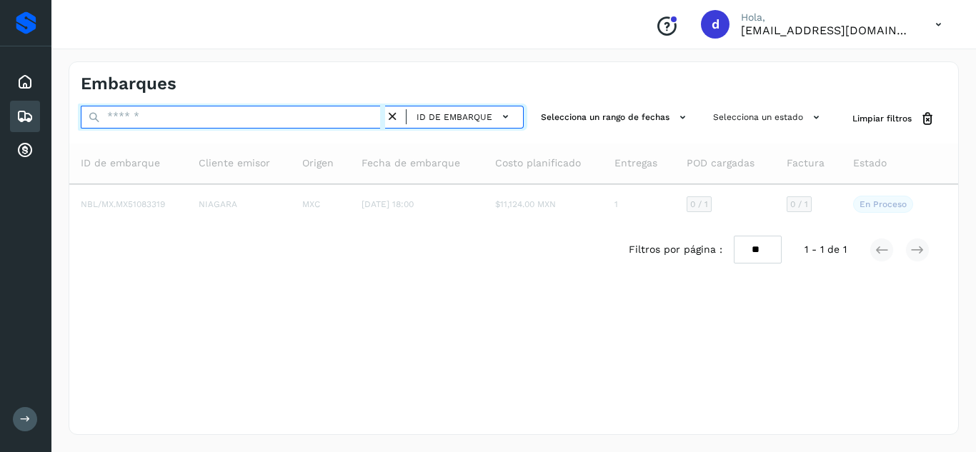
click at [368, 120] on input "text" at bounding box center [233, 117] width 305 height 23
paste input "**********"
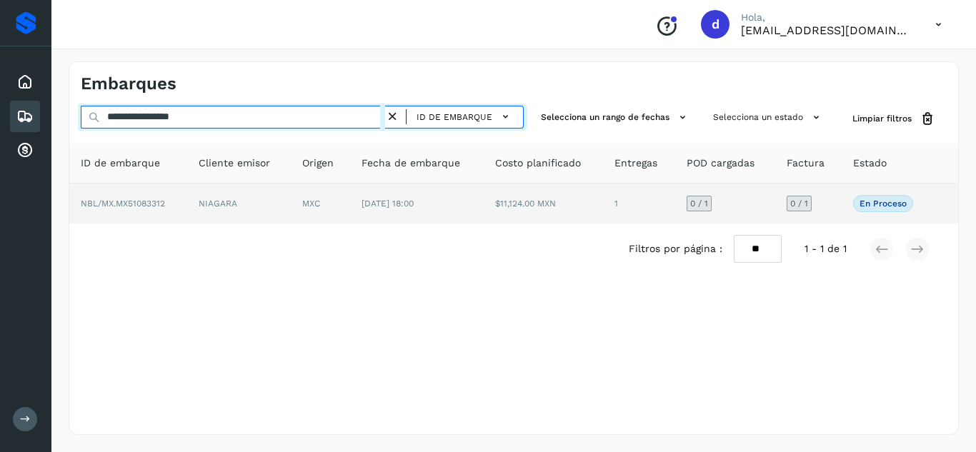
type input "**********"
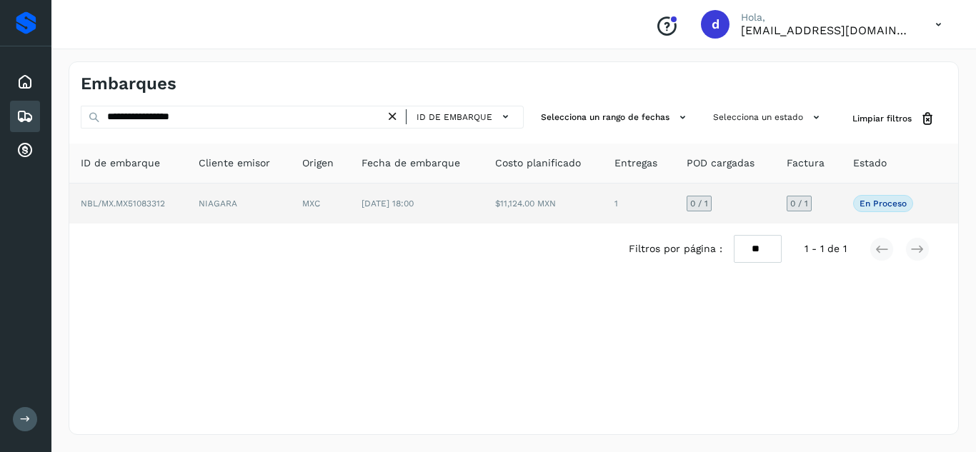
click at [124, 207] on span "NBL/MX.MX51083312" at bounding box center [123, 204] width 84 height 10
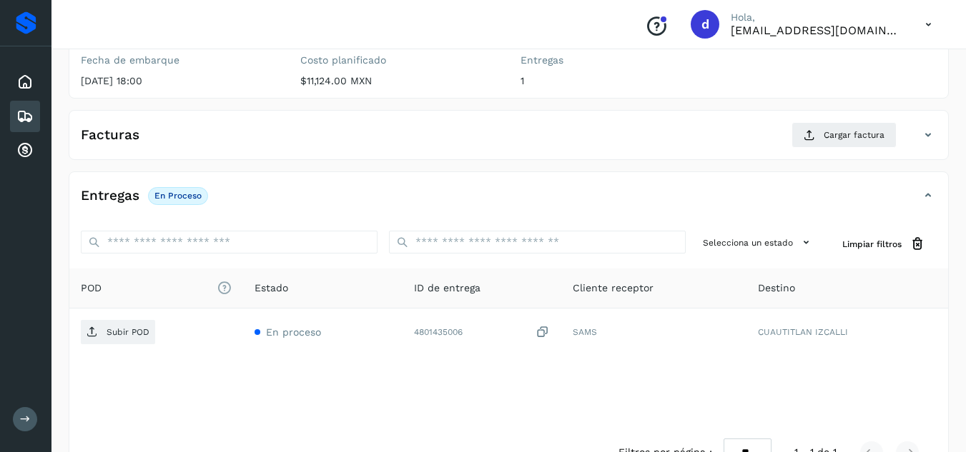
scroll to position [188, 0]
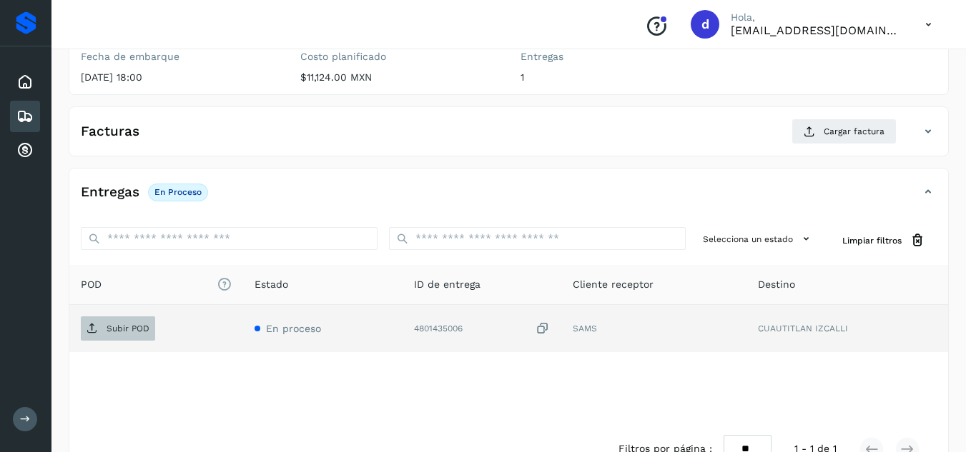
click at [139, 326] on p "Subir POD" at bounding box center [128, 329] width 43 height 10
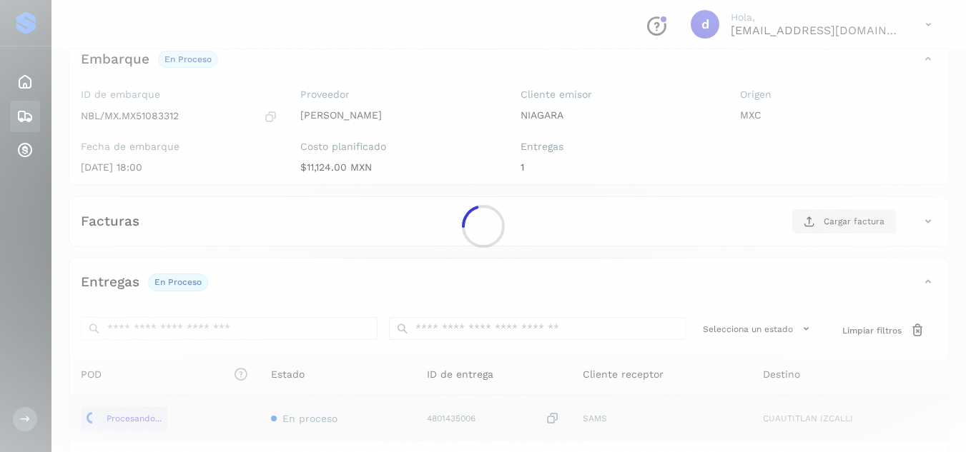
scroll to position [82, 0]
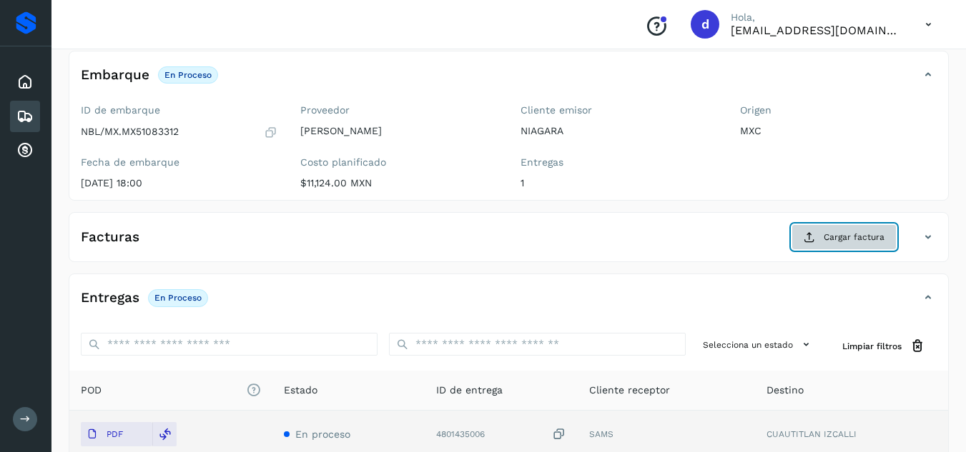
click at [823, 239] on button "Cargar factura" at bounding box center [843, 237] width 105 height 26
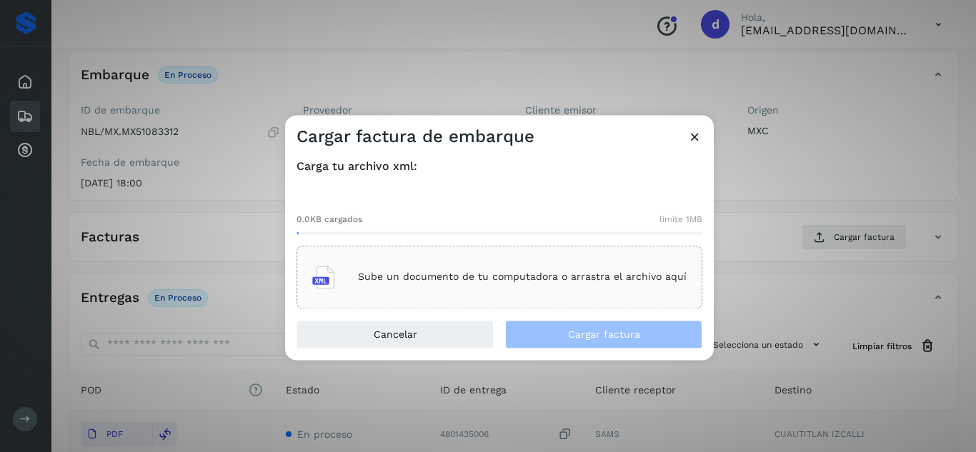
click at [595, 276] on p "Sube un documento de tu computadora o arrastra el archivo aquí" at bounding box center [522, 278] width 329 height 12
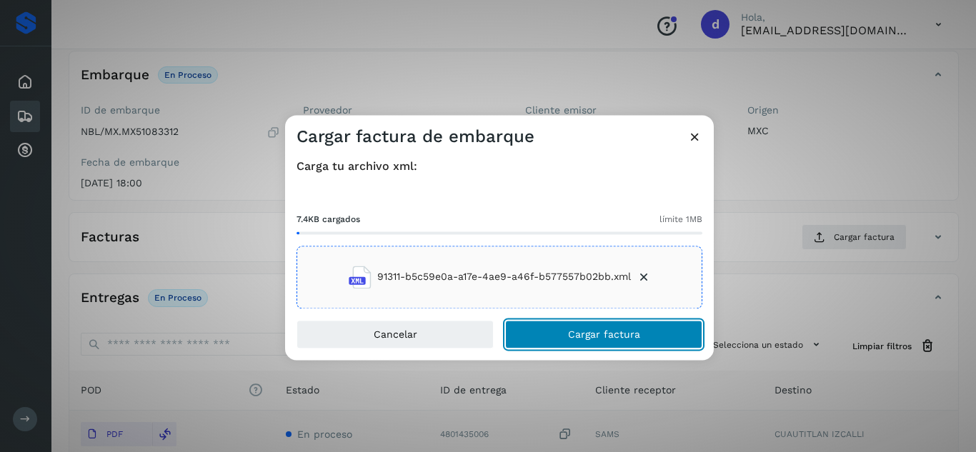
click at [575, 332] on span "Cargar factura" at bounding box center [604, 335] width 72 height 10
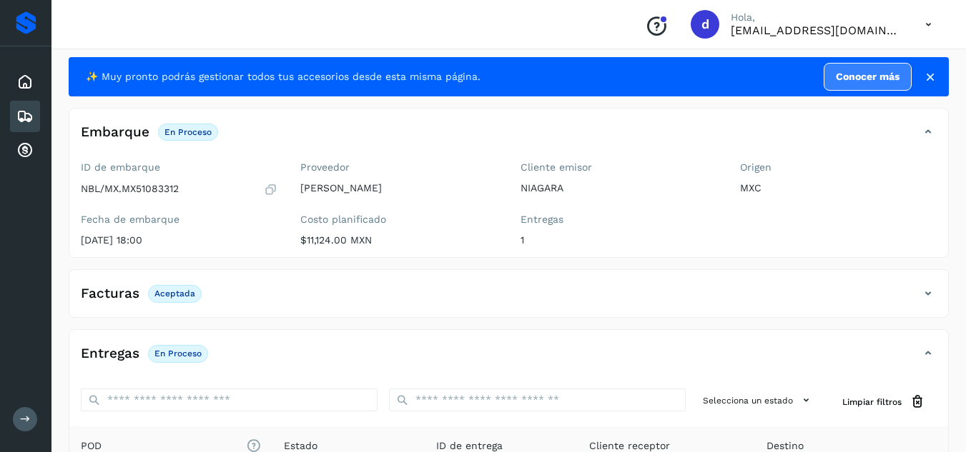
scroll to position [0, 0]
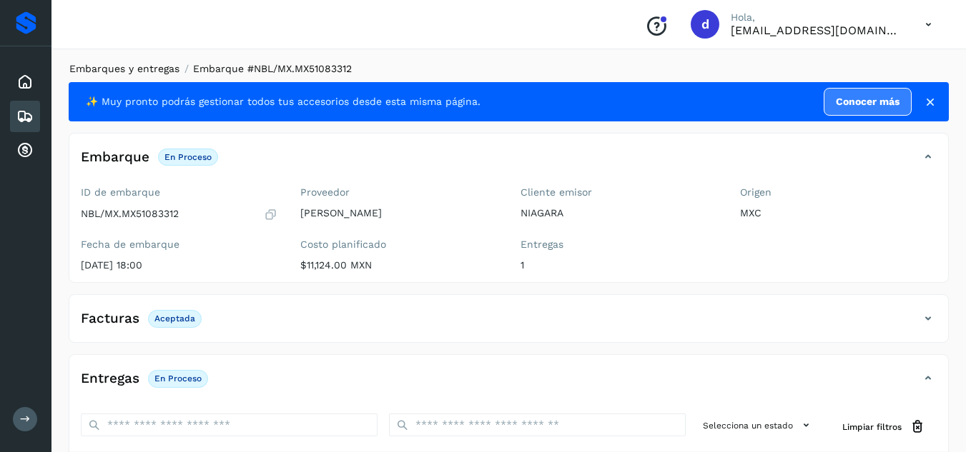
click at [146, 67] on link "Embarques y entregas" at bounding box center [124, 68] width 110 height 11
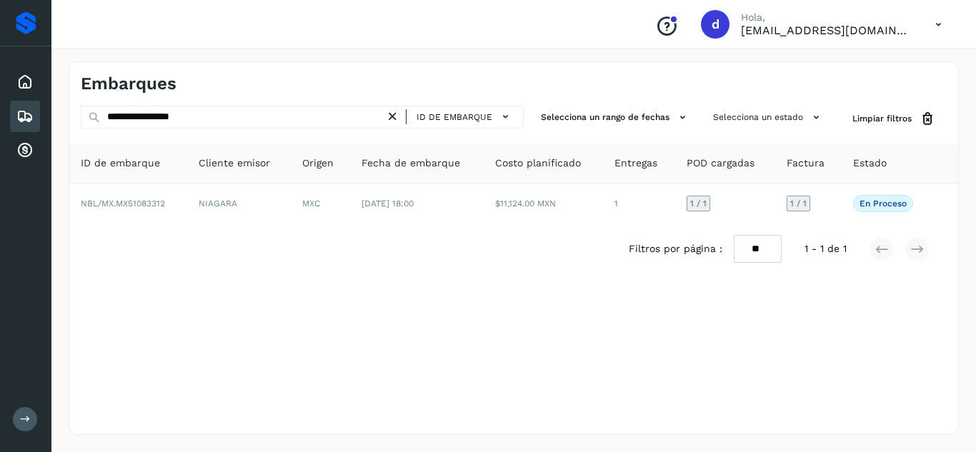
click at [393, 117] on icon at bounding box center [392, 116] width 15 height 15
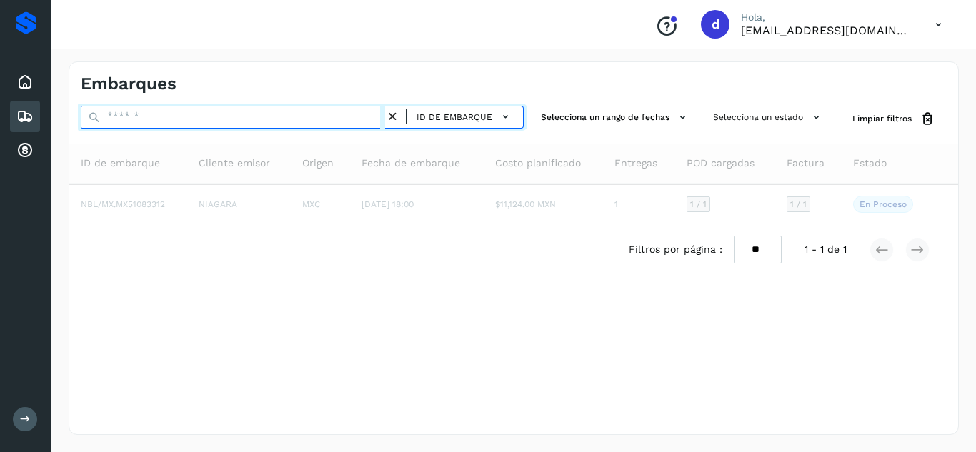
click at [345, 116] on input "text" at bounding box center [233, 117] width 305 height 23
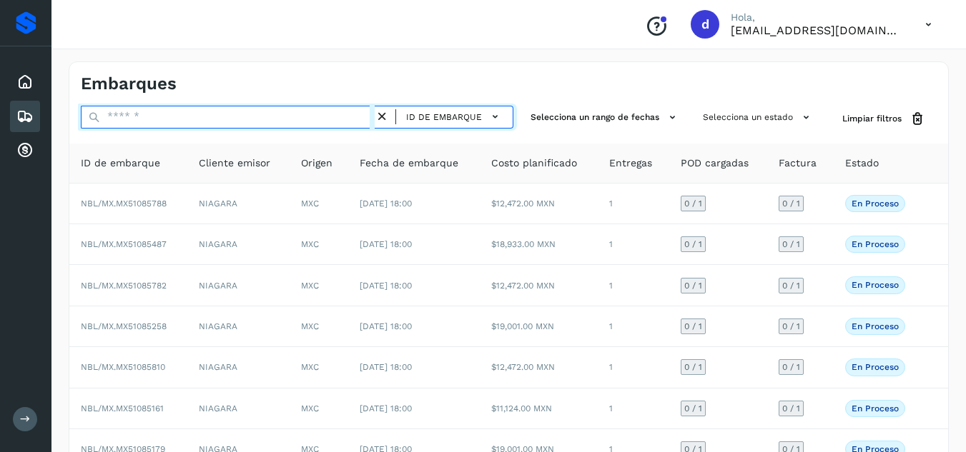
paste input "**********"
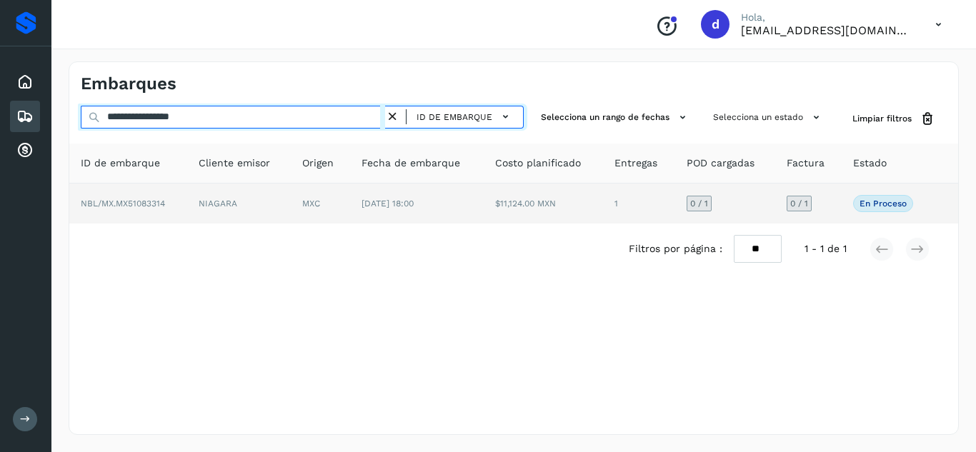
type input "**********"
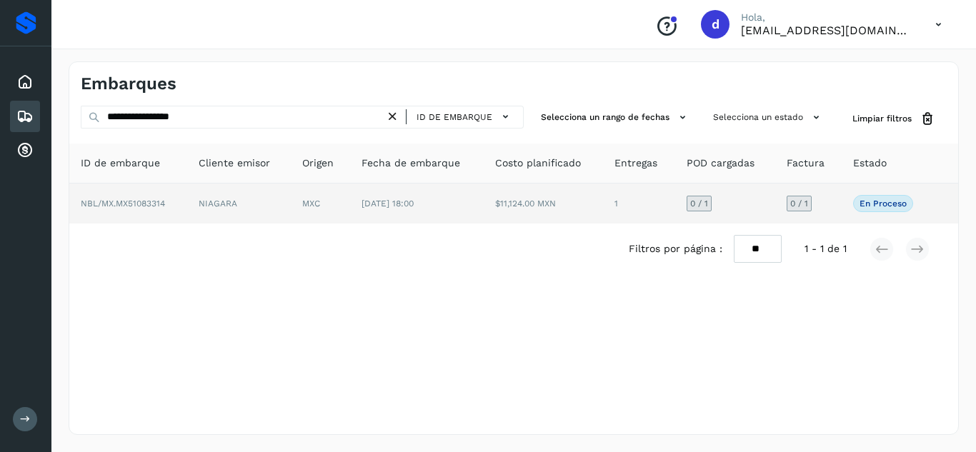
click at [126, 200] on span "NBL/MX.MX51083314" at bounding box center [123, 204] width 84 height 10
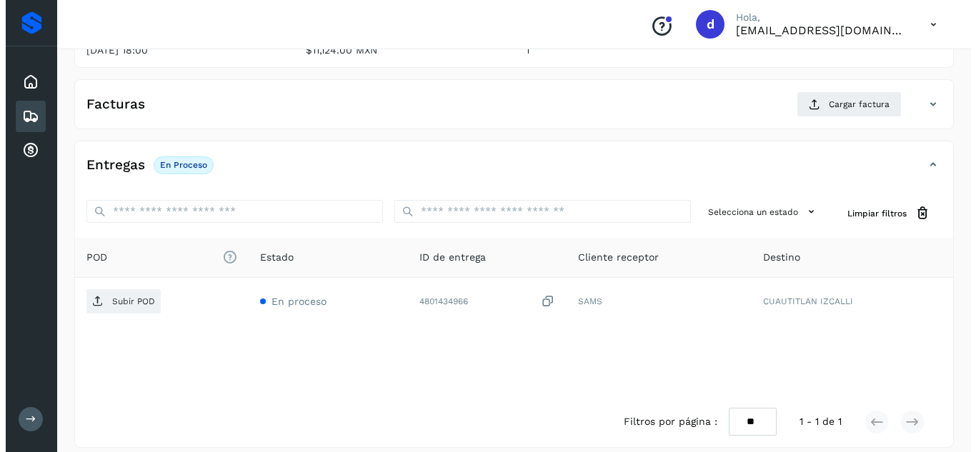
scroll to position [228, 0]
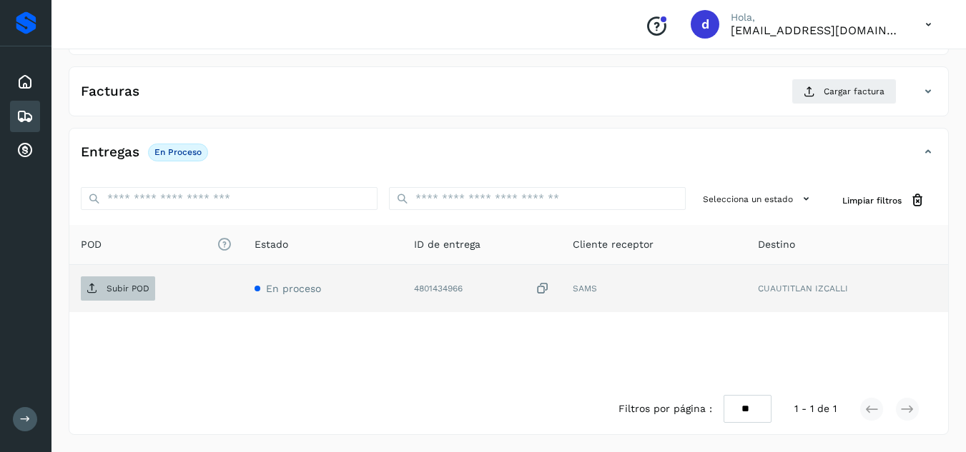
click at [118, 293] on p "Subir POD" at bounding box center [128, 289] width 43 height 10
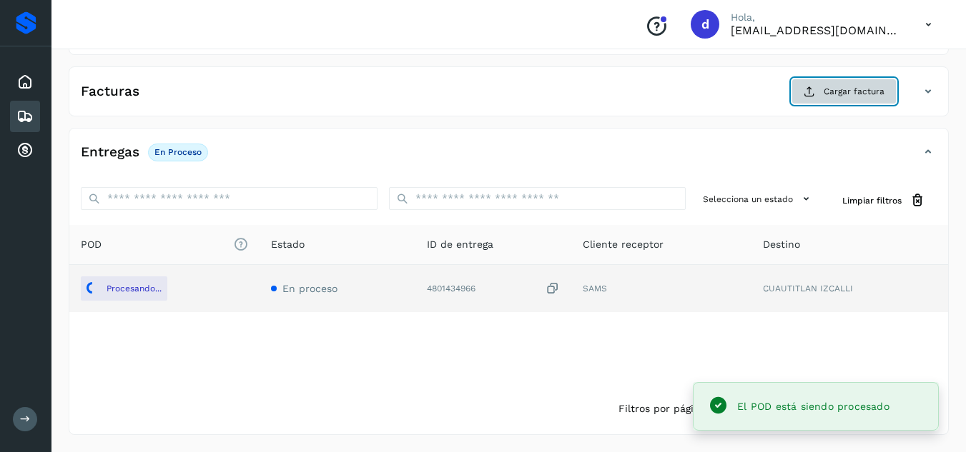
click at [835, 95] on span "Cargar factura" at bounding box center [853, 91] width 61 height 13
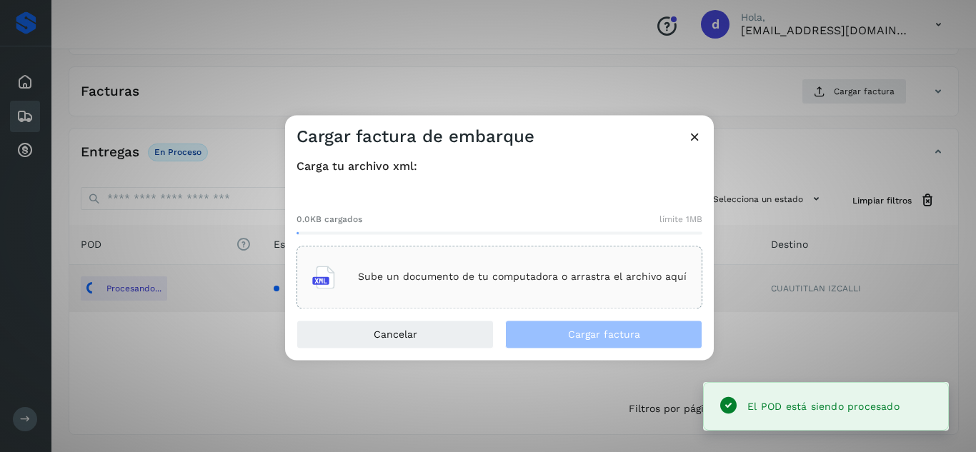
click at [597, 272] on p "Sube un documento de tu computadora o arrastra el archivo aquí" at bounding box center [522, 278] width 329 height 12
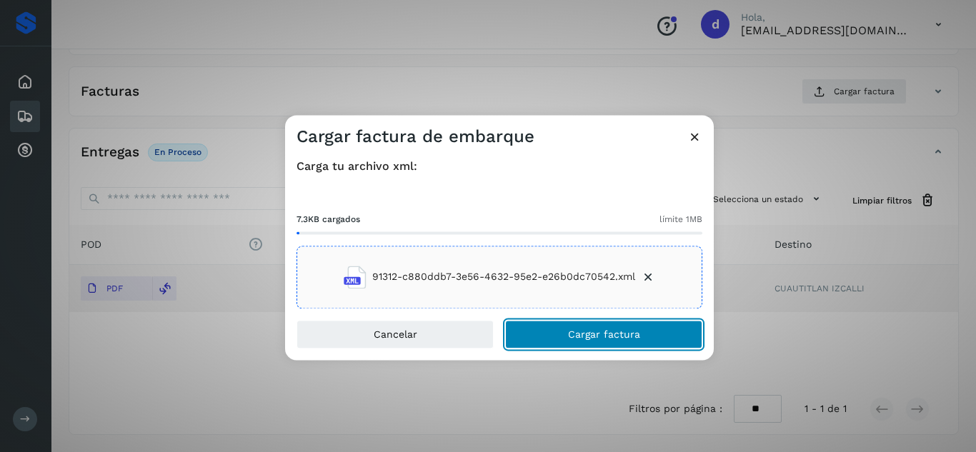
click at [645, 331] on button "Cargar factura" at bounding box center [603, 334] width 197 height 29
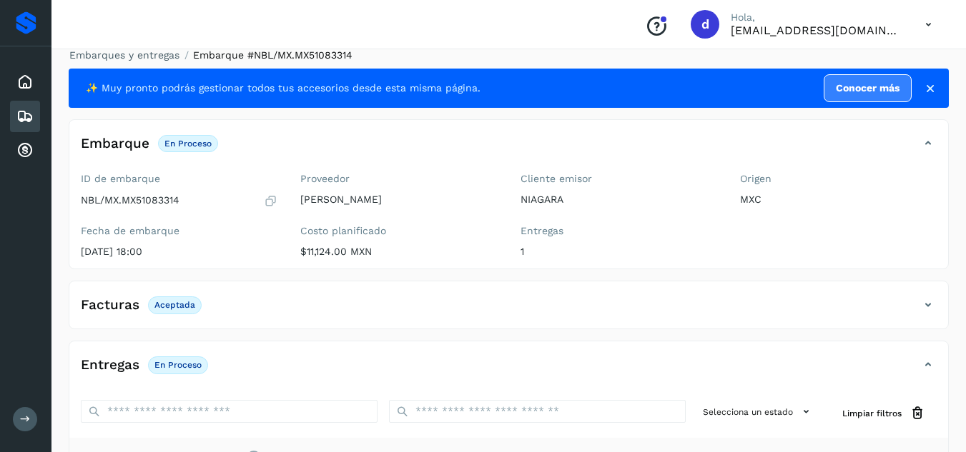
scroll to position [13, 0]
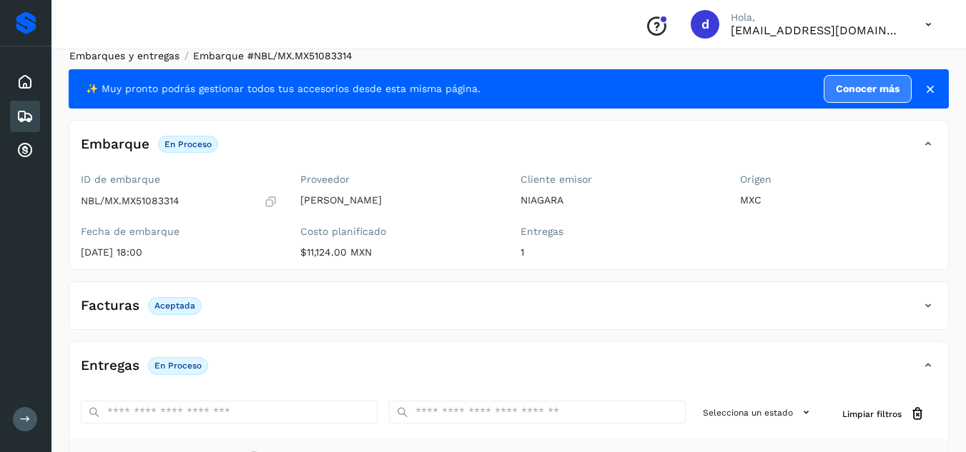
click at [163, 57] on link "Embarques y entregas" at bounding box center [124, 55] width 110 height 11
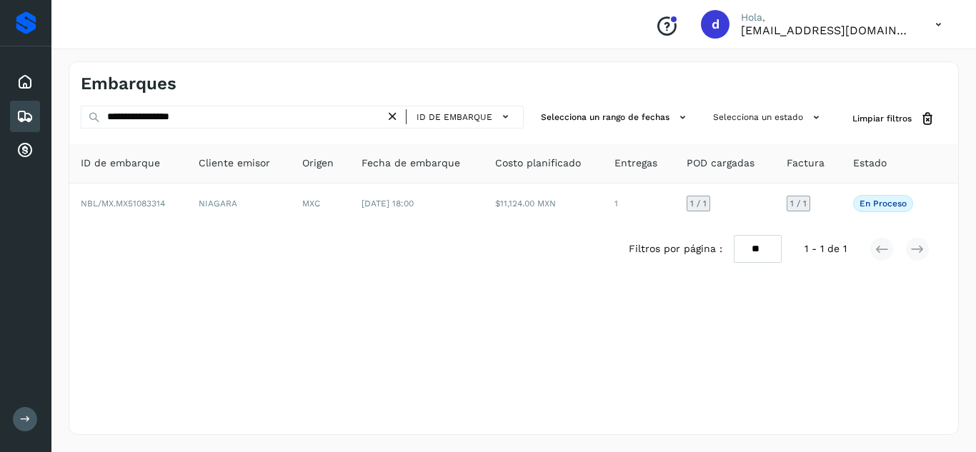
click at [394, 124] on icon at bounding box center [392, 116] width 15 height 15
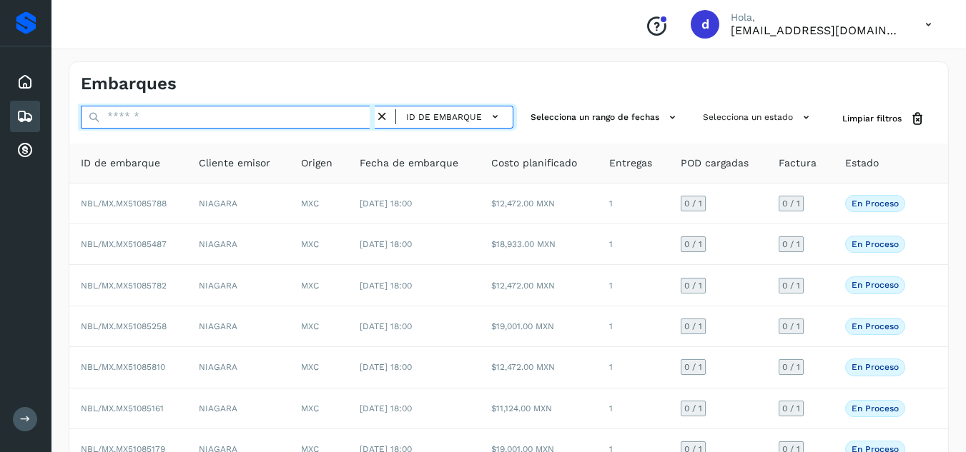
click at [280, 124] on input "text" at bounding box center [228, 117] width 294 height 23
paste input "**********"
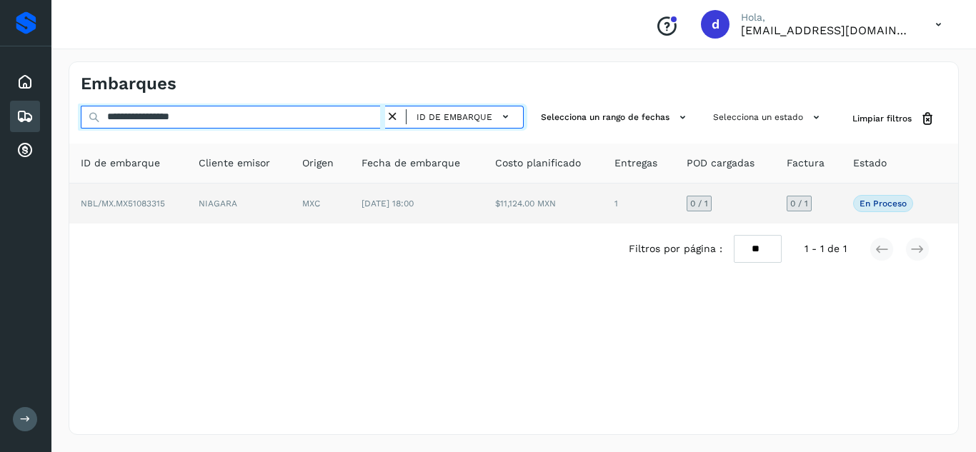
type input "**********"
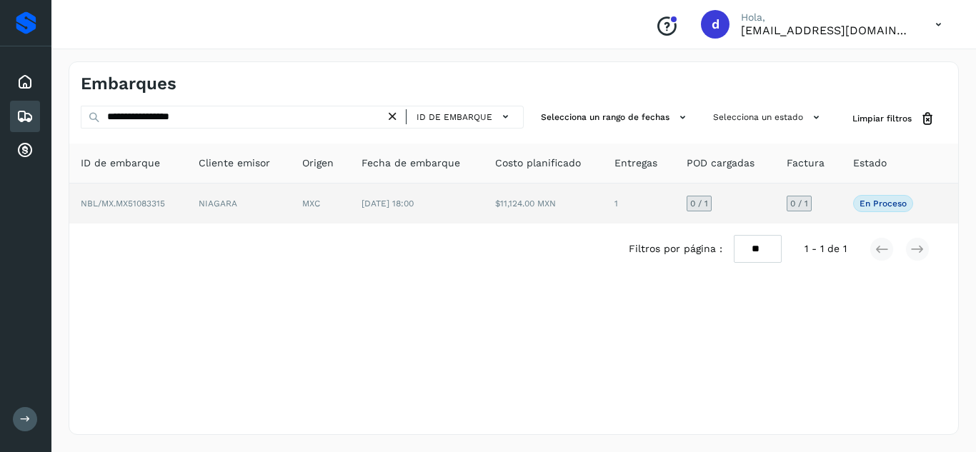
click at [124, 197] on td "NBL/MX.MX51083315" at bounding box center [128, 204] width 118 height 40
click at [149, 207] on span "NBL/MX.MX51083315" at bounding box center [123, 204] width 84 height 10
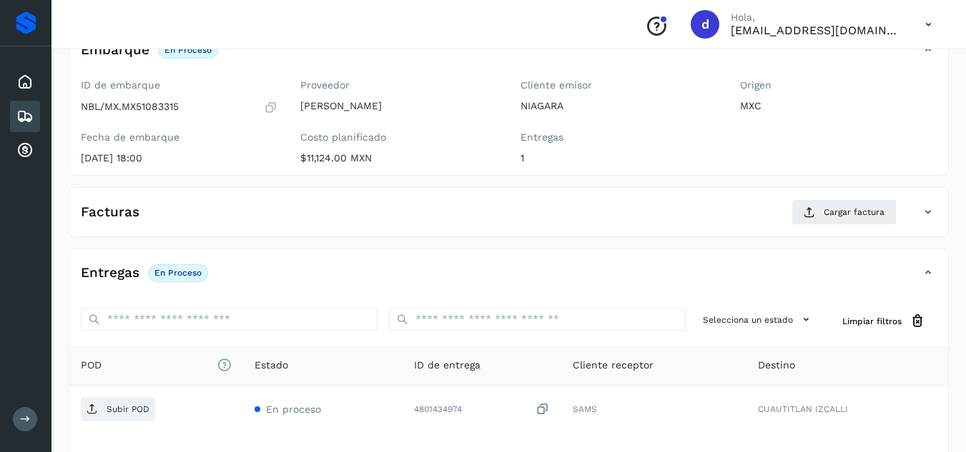
scroll to position [111, 0]
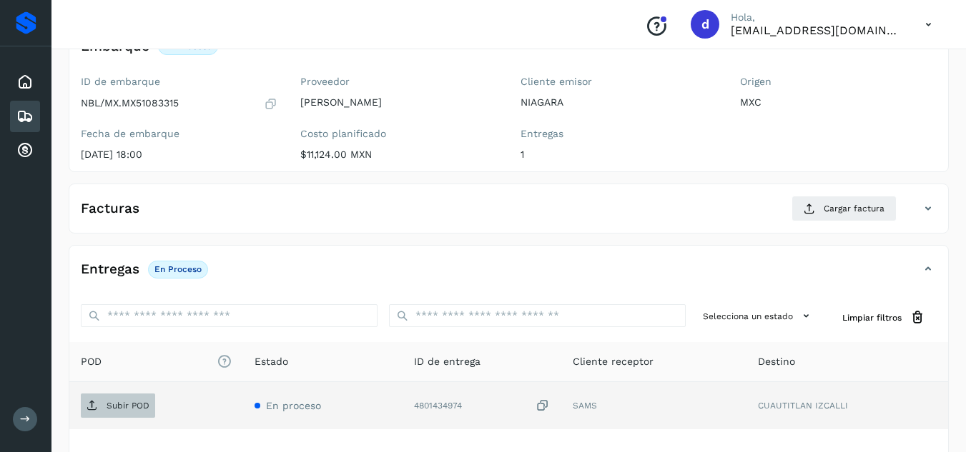
click at [129, 412] on span "Subir POD" at bounding box center [118, 406] width 74 height 23
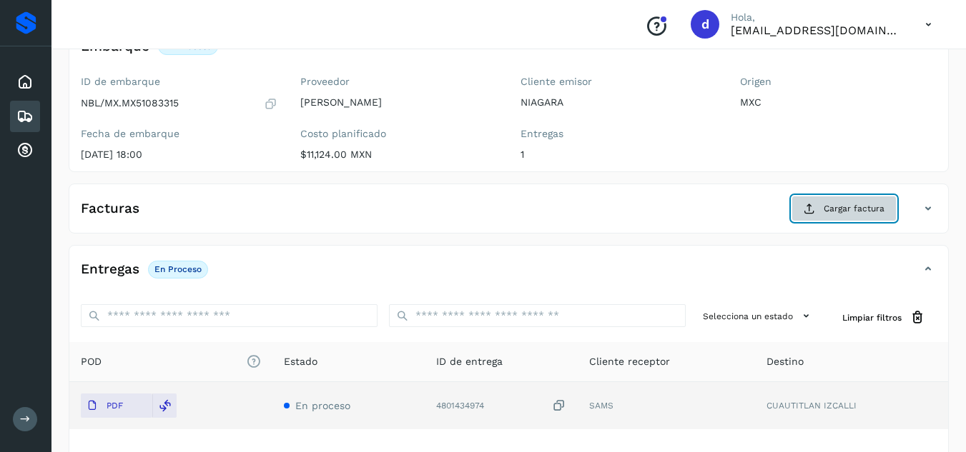
click at [877, 210] on span "Cargar factura" at bounding box center [853, 208] width 61 height 13
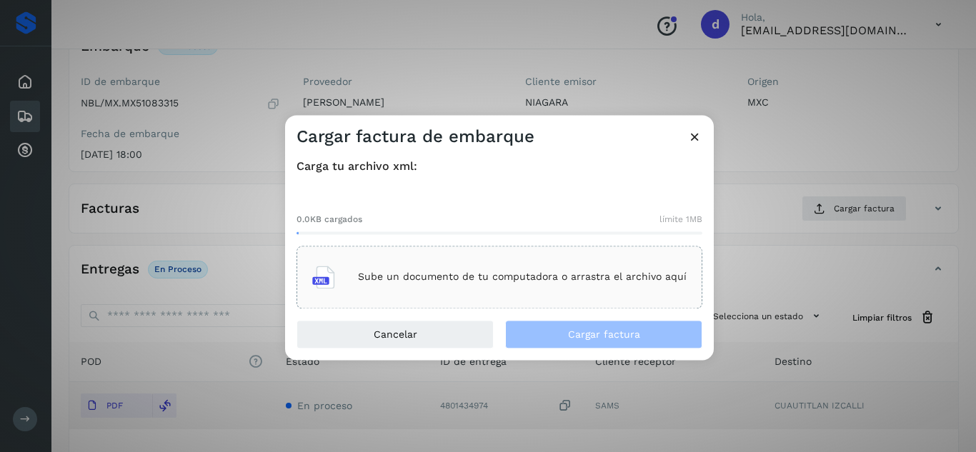
click at [628, 272] on p "Sube un documento de tu computadora o arrastra el archivo aquí" at bounding box center [522, 278] width 329 height 12
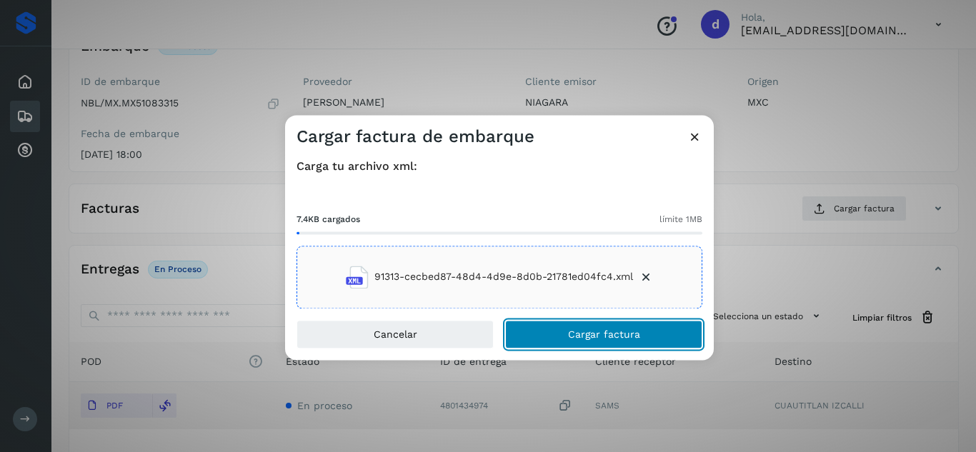
click at [573, 332] on span "Cargar factura" at bounding box center [604, 335] width 72 height 10
